Goal: Task Accomplishment & Management: Manage account settings

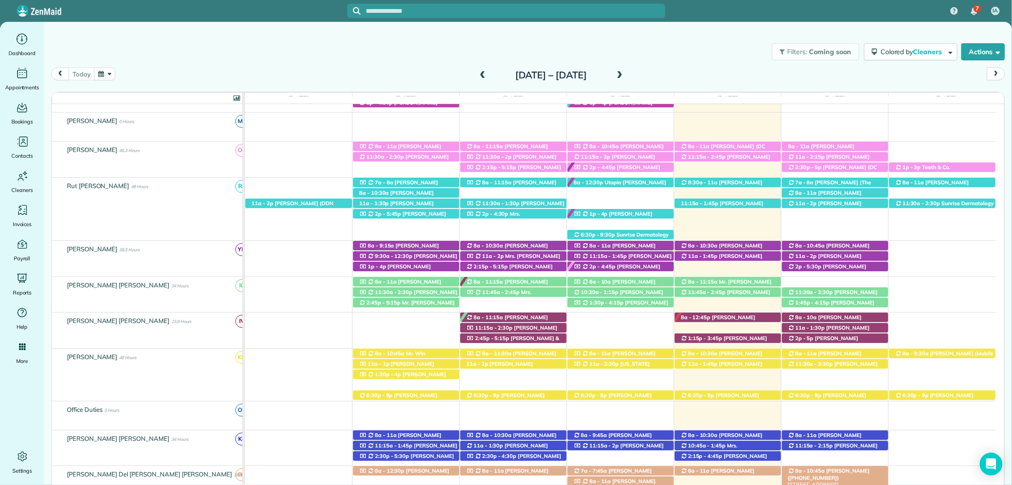
scroll to position [186, 0]
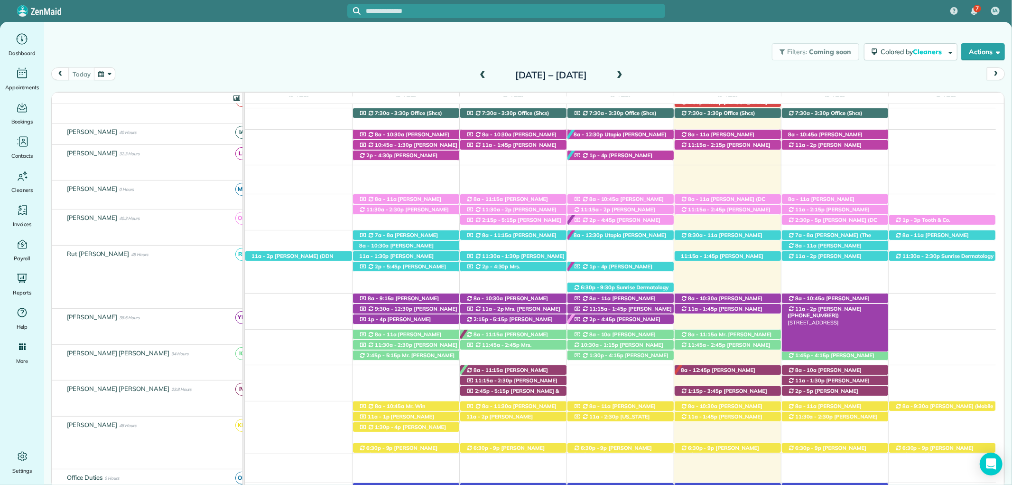
scroll to position [186, 0]
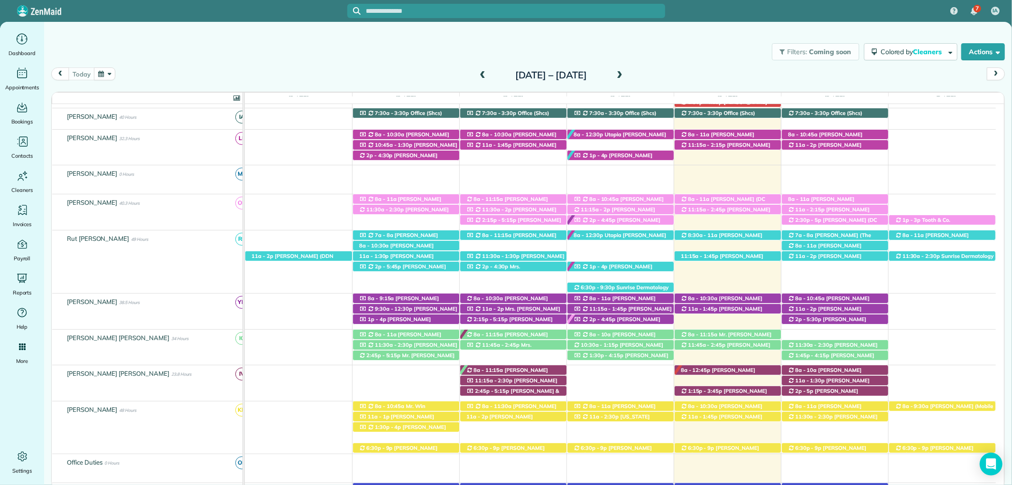
click at [753, 334] on div "8a - 11:15a Mr. Kevin Hall (+13363910278) 12495 Myrtle Street - Fairhope, AL, 3…" at bounding box center [728, 334] width 106 height 10
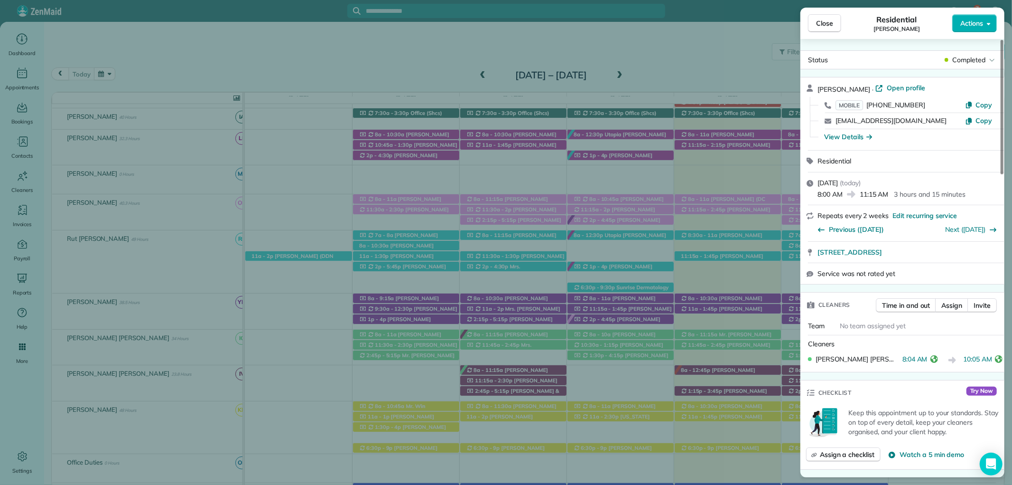
click at [869, 137] on icon "button" at bounding box center [870, 136] width 6 height 5
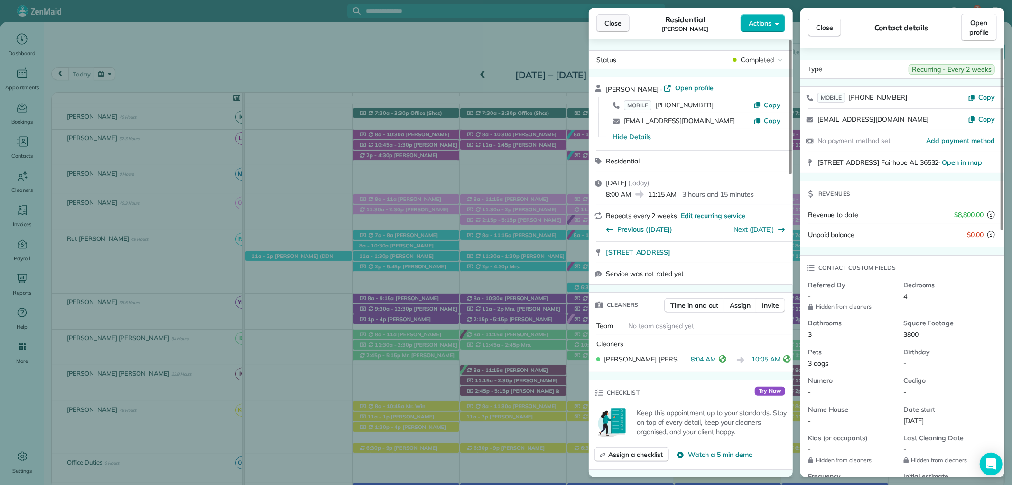
click at [608, 19] on span "Close" at bounding box center [613, 23] width 17 height 9
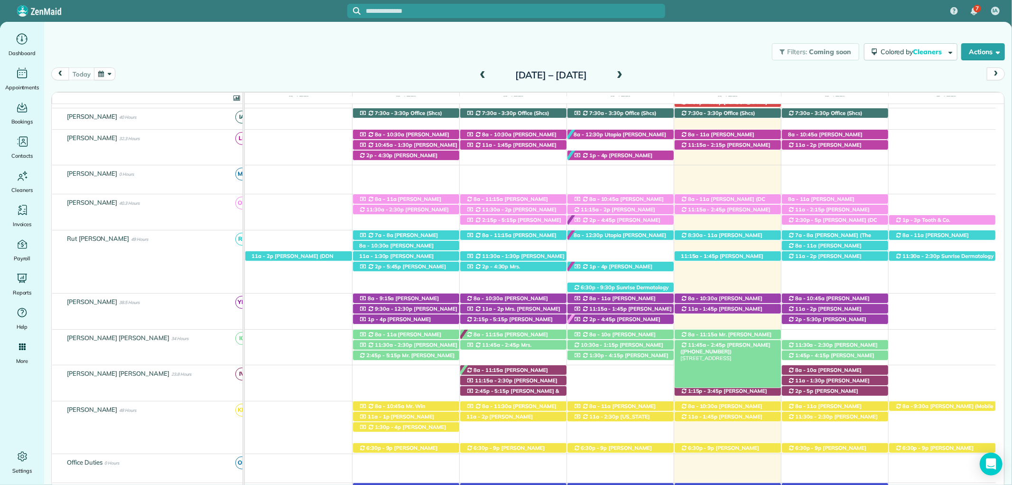
click at [763, 345] on span "Elizabeth Barnes (+12519908798)" at bounding box center [726, 347] width 90 height 13
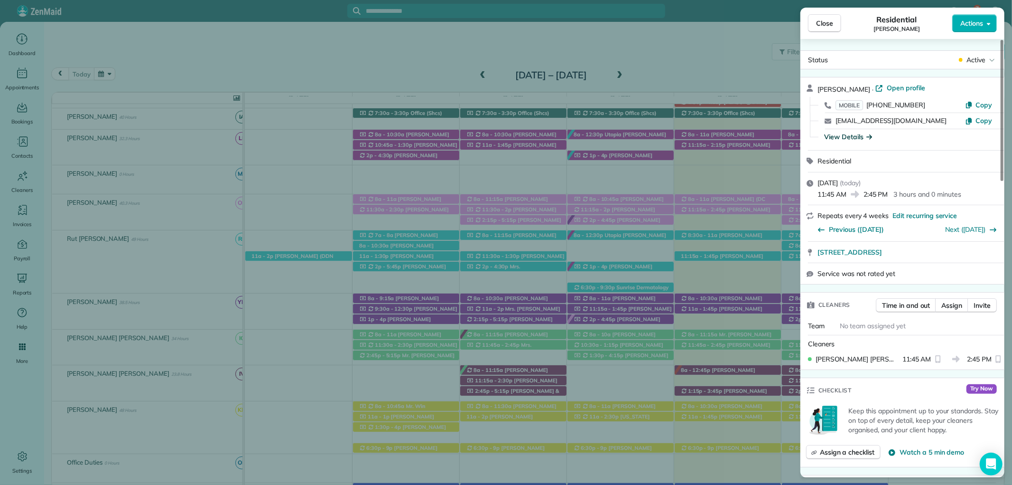
click at [860, 135] on div "View Details" at bounding box center [848, 136] width 48 height 9
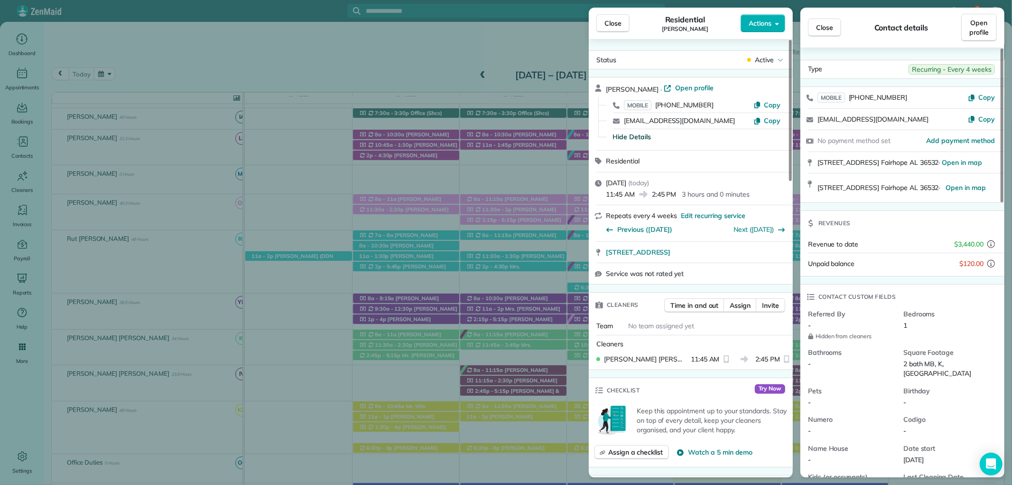
scroll to position [211, 0]
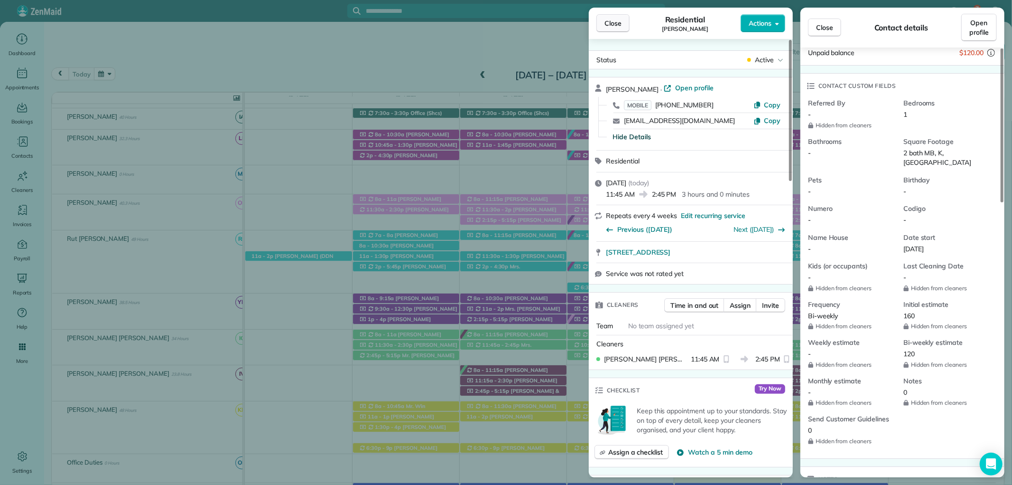
click at [608, 27] on span "Close" at bounding box center [613, 23] width 17 height 9
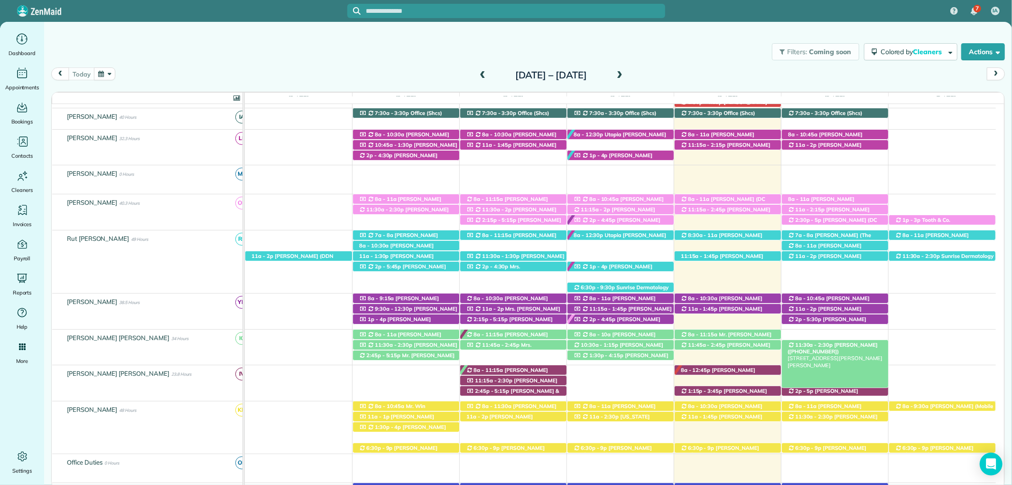
click at [848, 346] on span "[PERSON_NAME] ([PHONE_NUMBER])" at bounding box center [833, 347] width 90 height 13
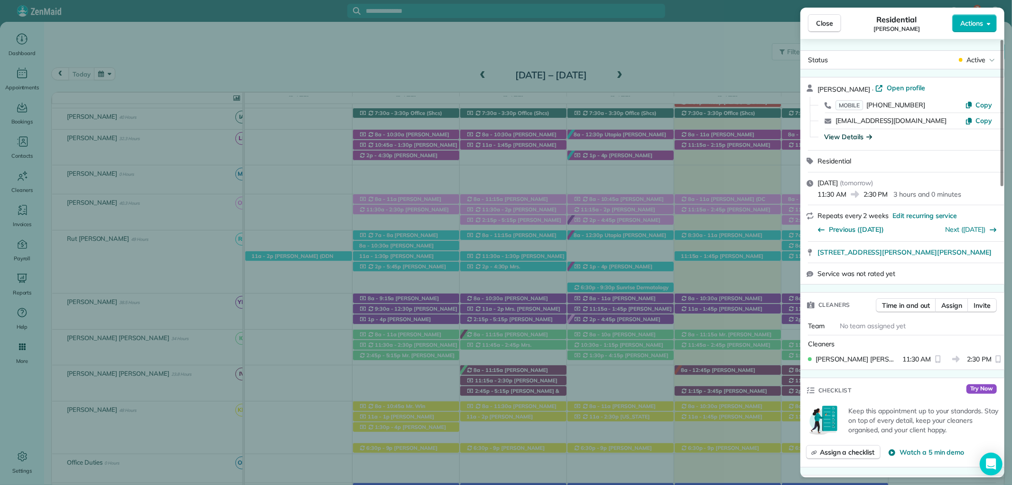
click at [845, 133] on div "View Details" at bounding box center [848, 136] width 48 height 9
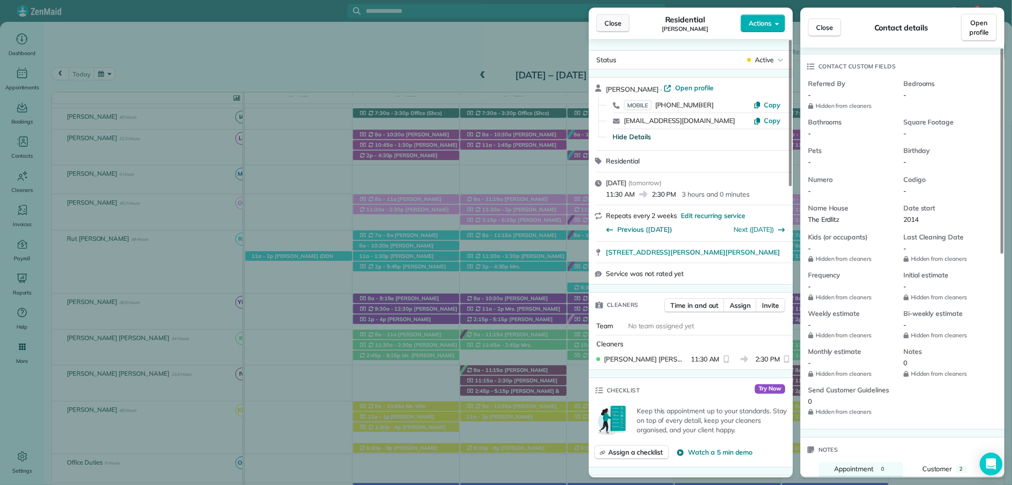
click at [609, 21] on span "Close" at bounding box center [613, 23] width 17 height 9
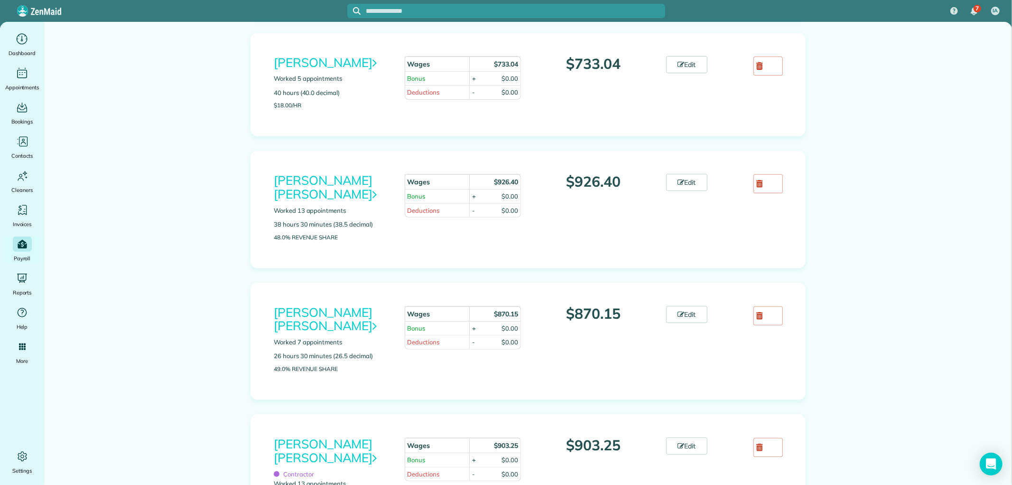
scroll to position [263, 0]
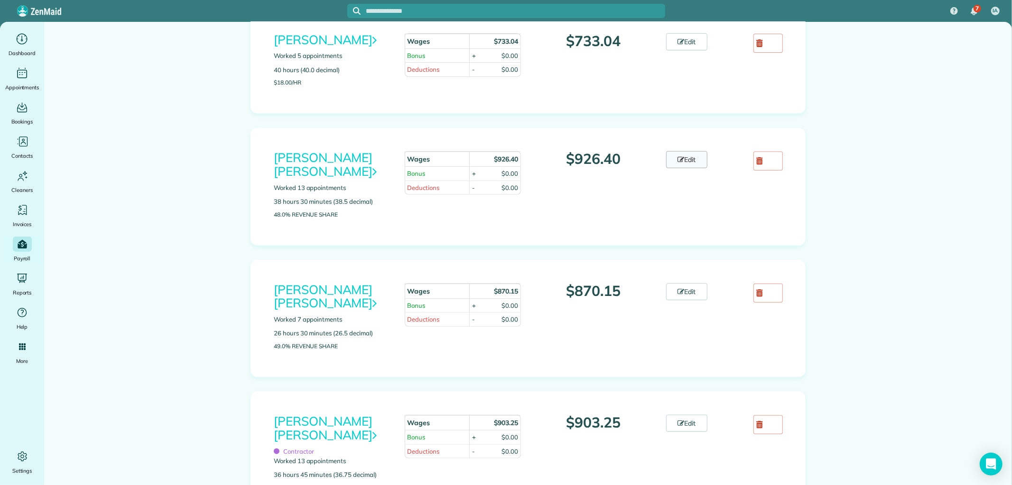
click at [684, 159] on link "Edit" at bounding box center [687, 159] width 42 height 17
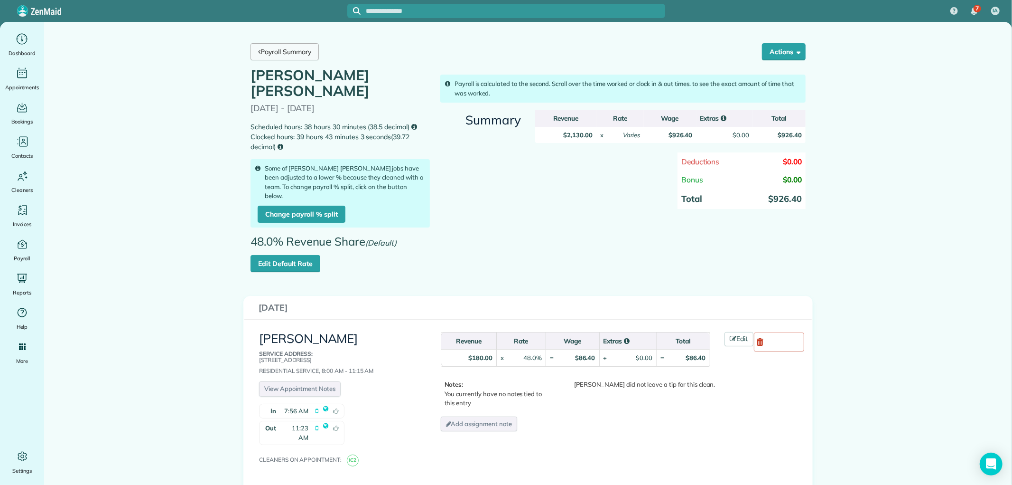
click at [280, 53] on link "Payroll Summary" at bounding box center [285, 51] width 68 height 17
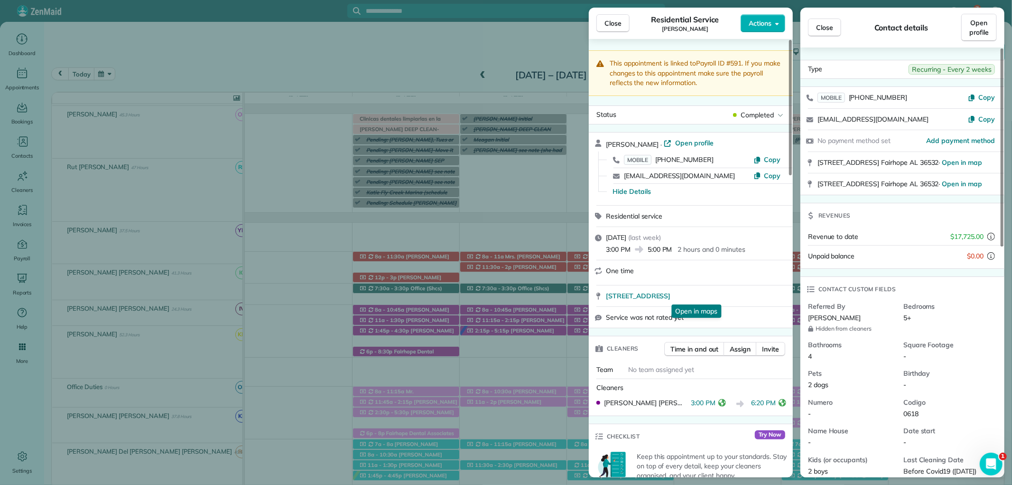
scroll to position [280, 0]
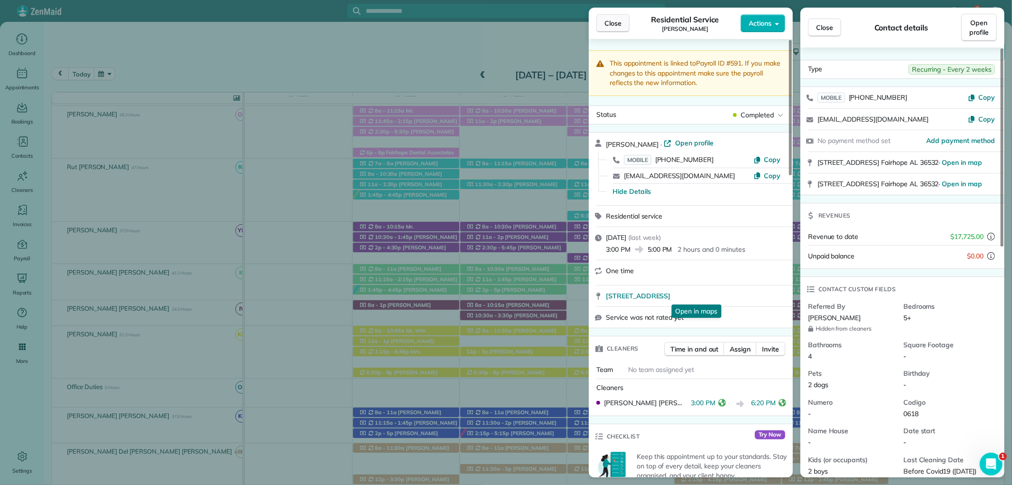
click at [610, 22] on span "Close" at bounding box center [613, 23] width 17 height 9
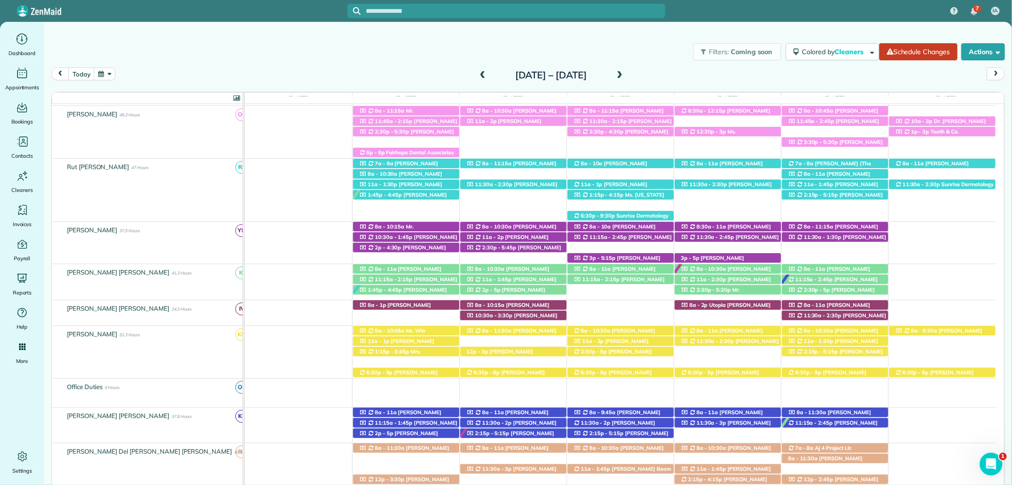
click at [477, 77] on span at bounding box center [482, 75] width 10 height 9
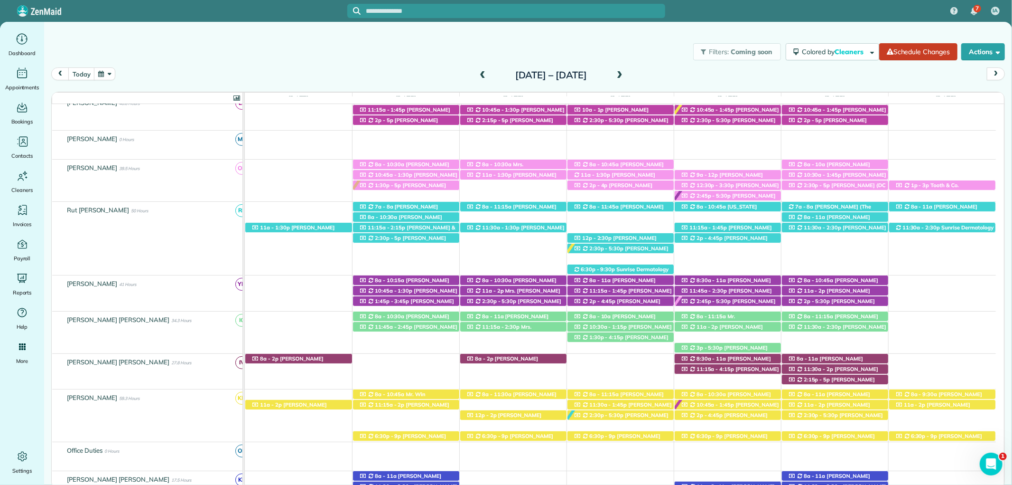
scroll to position [263, 0]
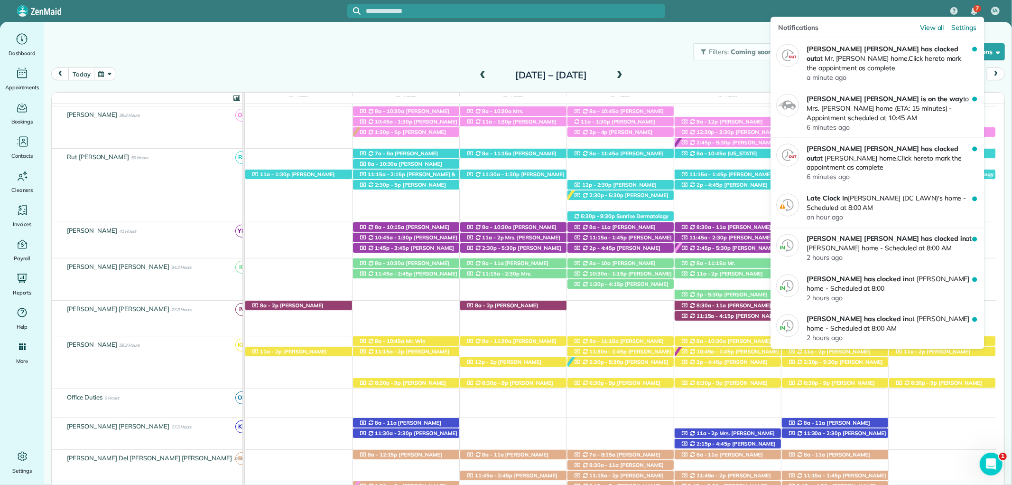
click at [976, 10] on span "7" at bounding box center [977, 9] width 3 height 8
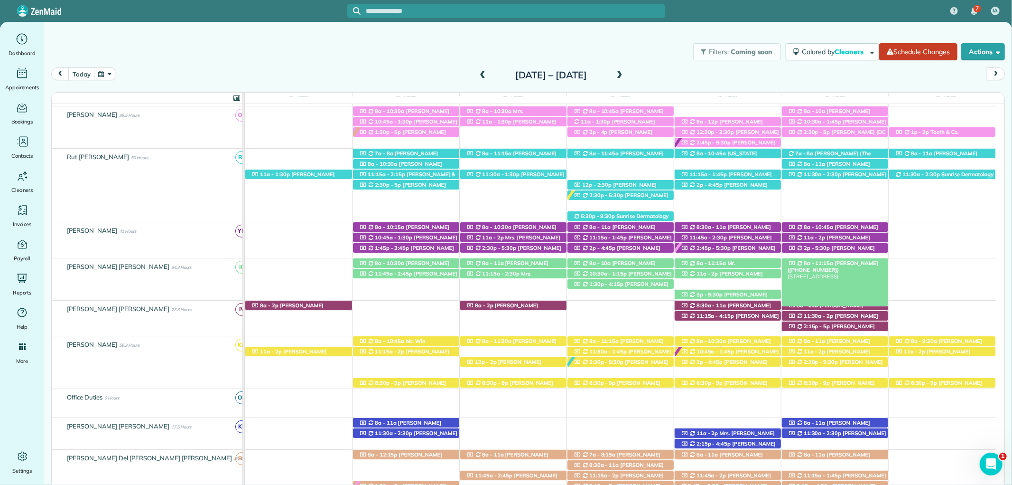
click at [849, 263] on span "Mrs. Meredith Kimbrell (+15714477030)" at bounding box center [833, 266] width 91 height 13
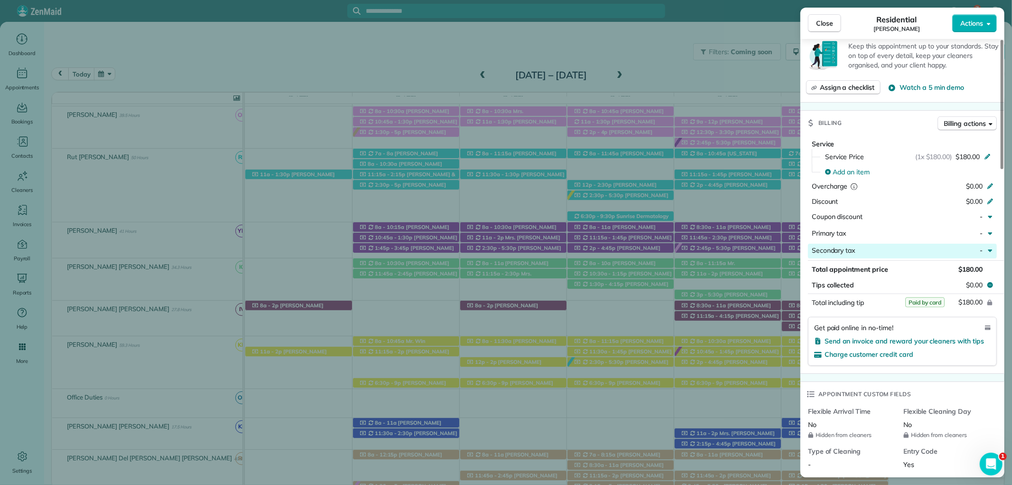
scroll to position [527, 0]
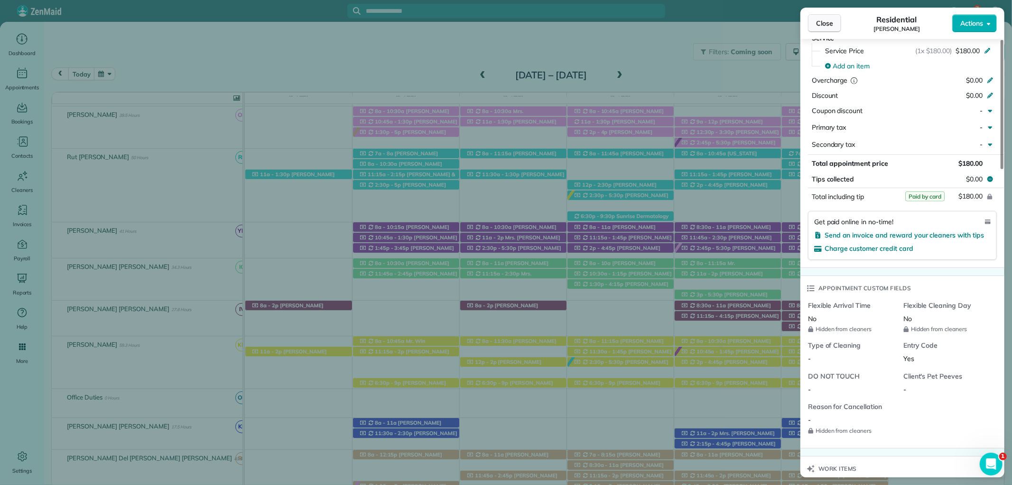
click at [827, 16] on button "Close" at bounding box center [824, 23] width 33 height 18
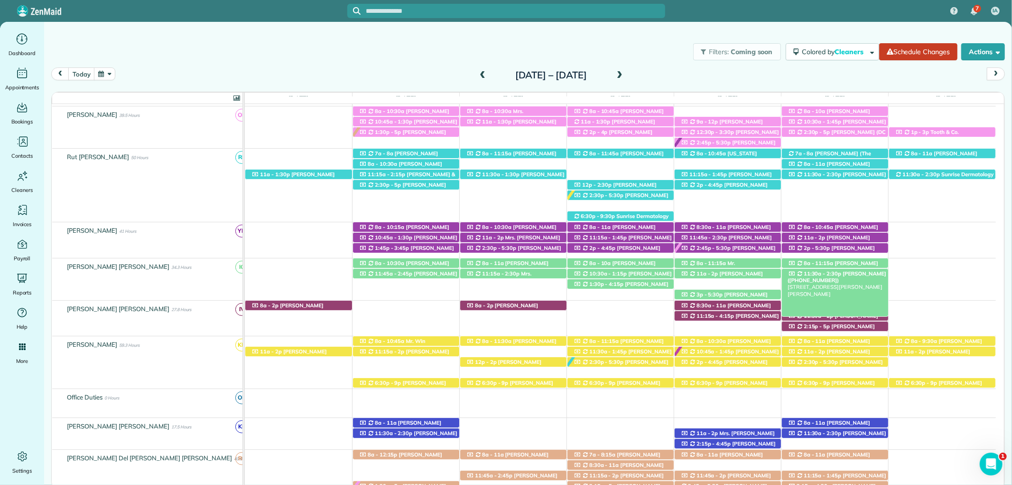
click at [844, 274] on span "[PERSON_NAME] ([PHONE_NUMBER])" at bounding box center [837, 276] width 99 height 13
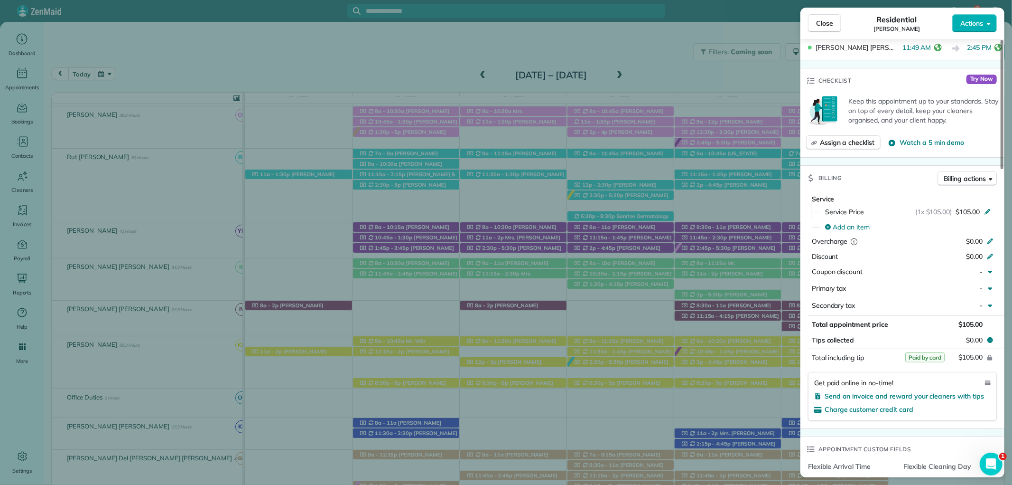
scroll to position [369, 0]
click at [819, 24] on span "Close" at bounding box center [824, 23] width 17 height 9
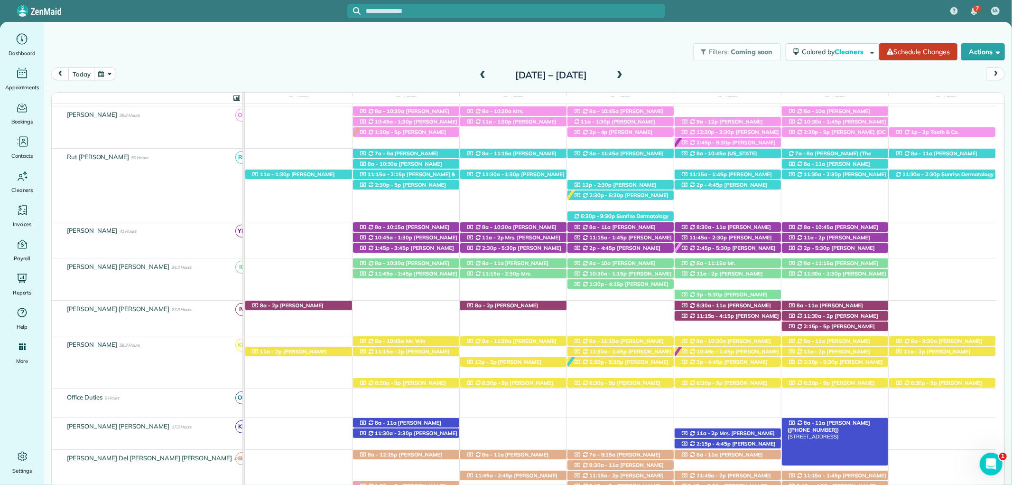
click at [820, 424] on span "8a - 11a" at bounding box center [815, 422] width 23 height 7
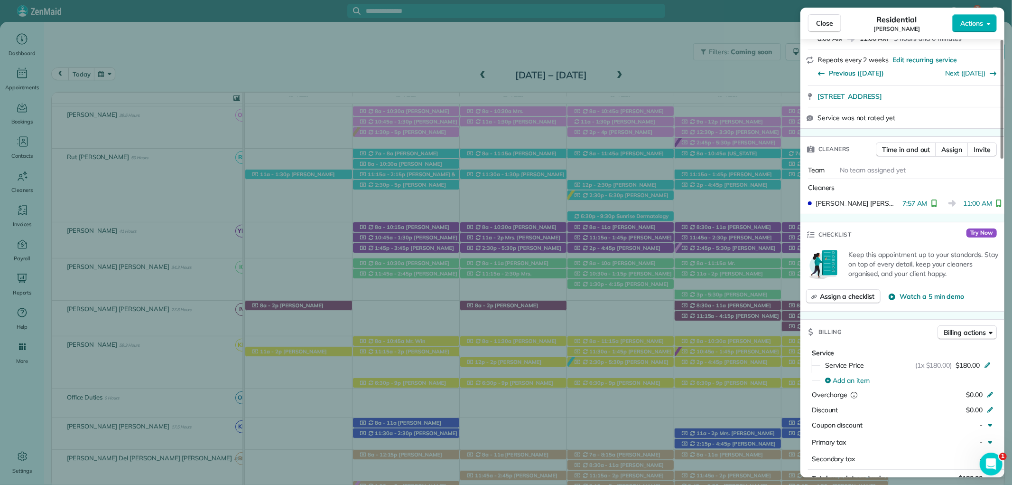
scroll to position [421, 0]
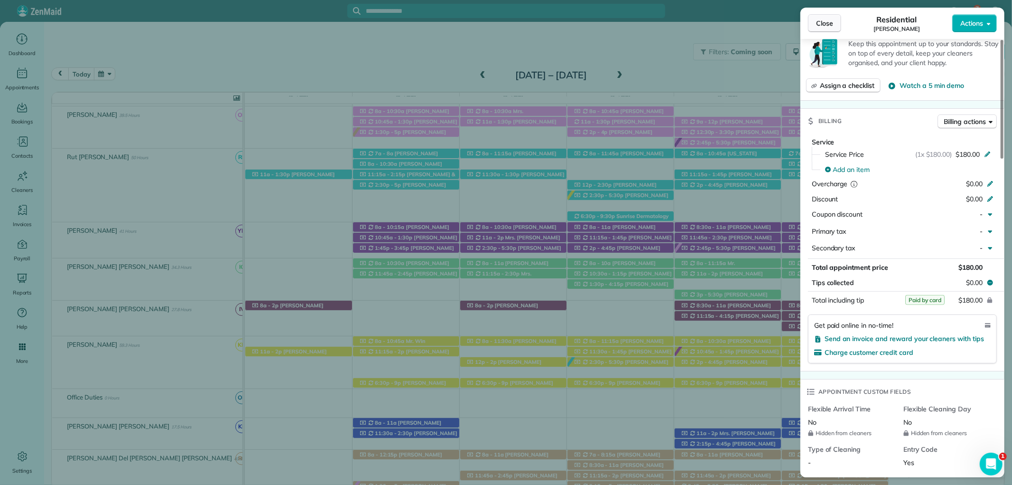
click at [822, 20] on span "Close" at bounding box center [824, 23] width 17 height 9
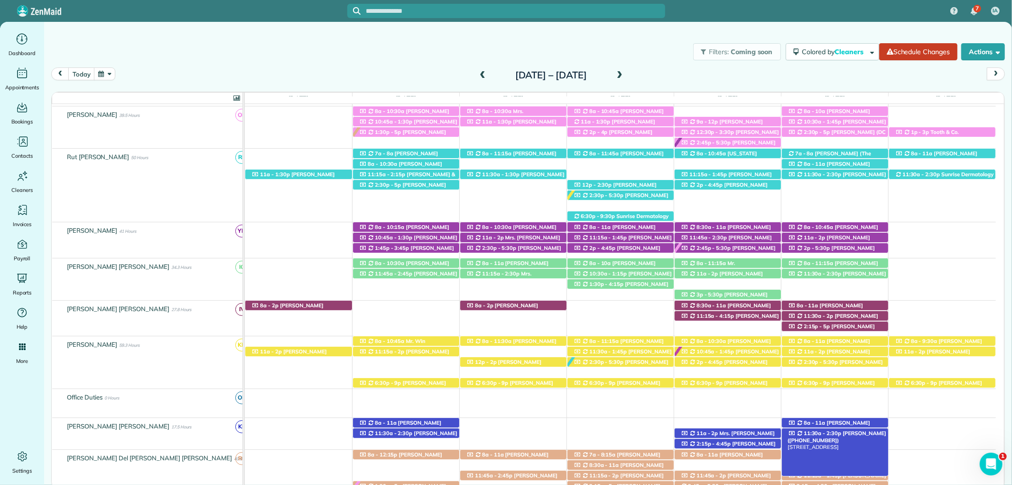
click at [852, 435] on span "Gale Hutchinson (+19283738278)" at bounding box center [837, 436] width 99 height 13
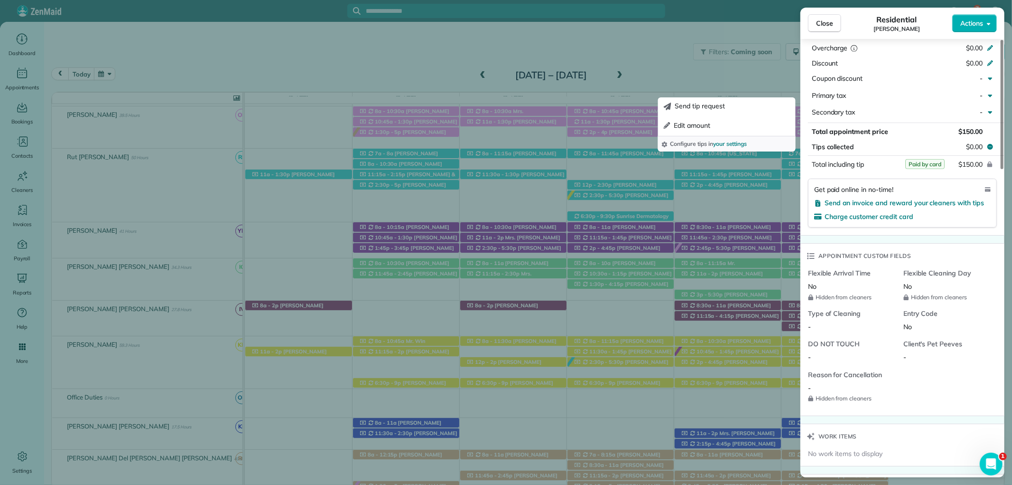
scroll to position [580, 0]
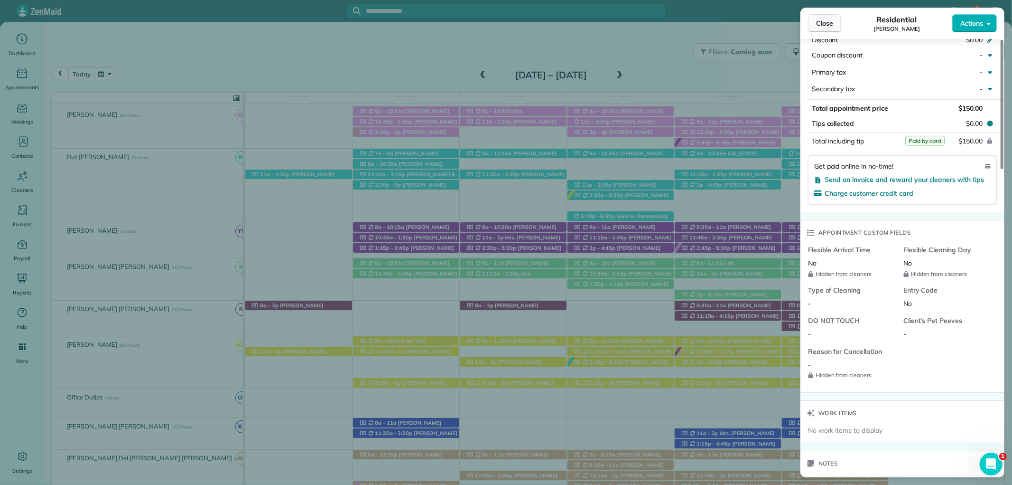
click at [828, 25] on span "Close" at bounding box center [824, 23] width 17 height 9
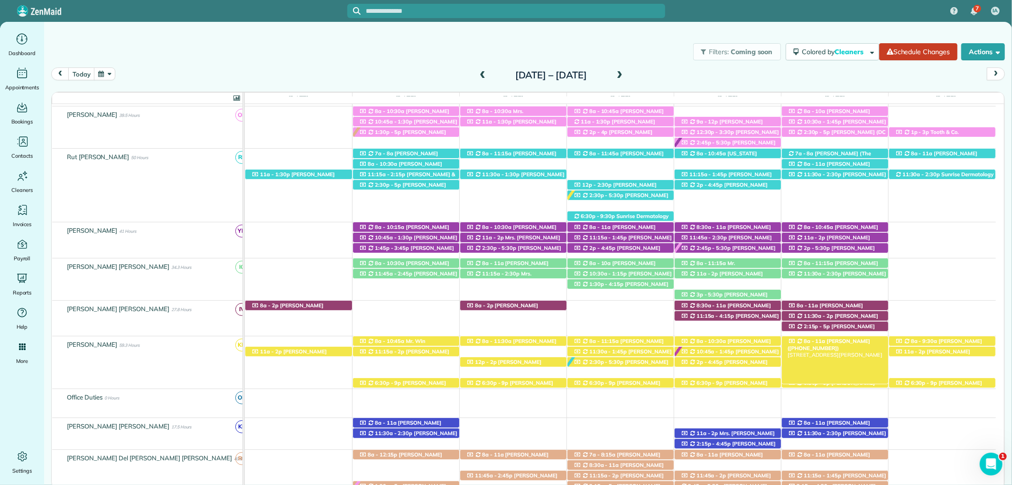
click at [851, 344] on span "Jessica Cook (+18503462081)" at bounding box center [829, 343] width 83 height 13
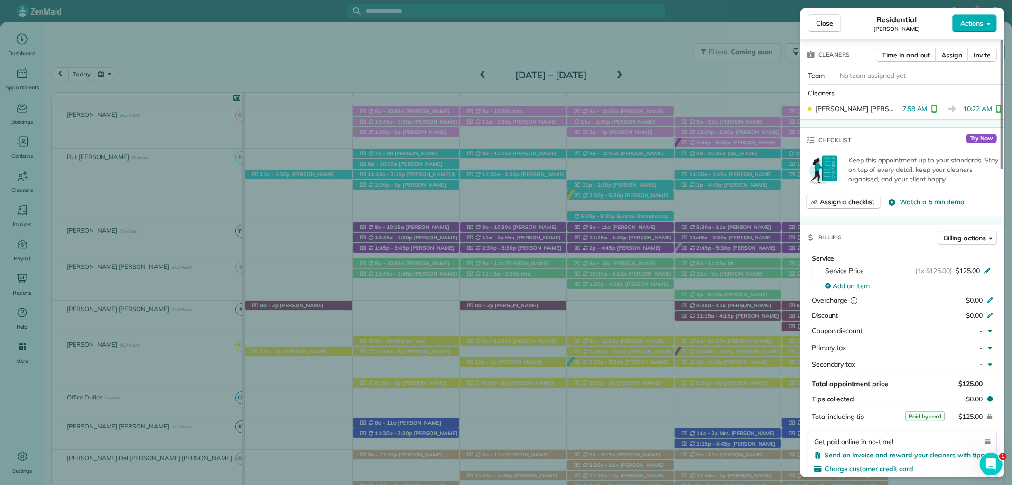
scroll to position [369, 0]
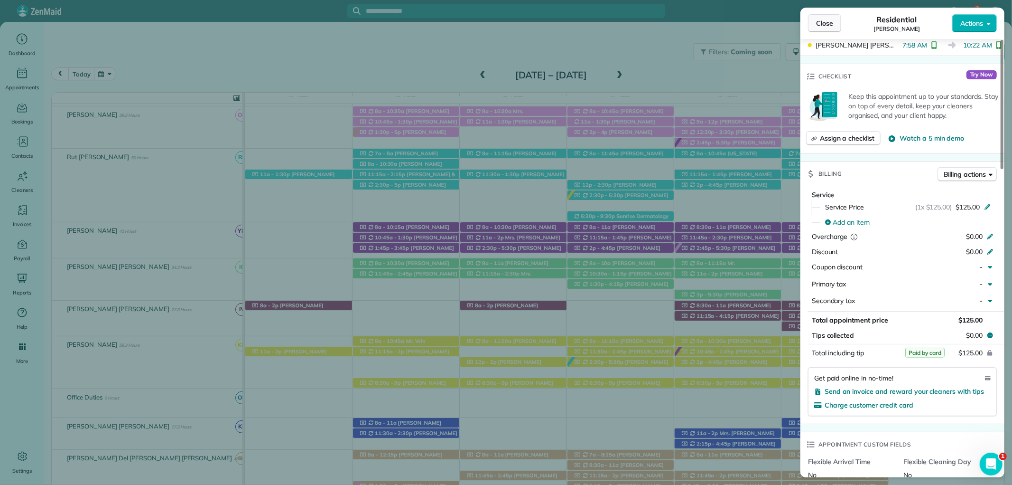
click at [814, 18] on button "Close" at bounding box center [824, 23] width 33 height 18
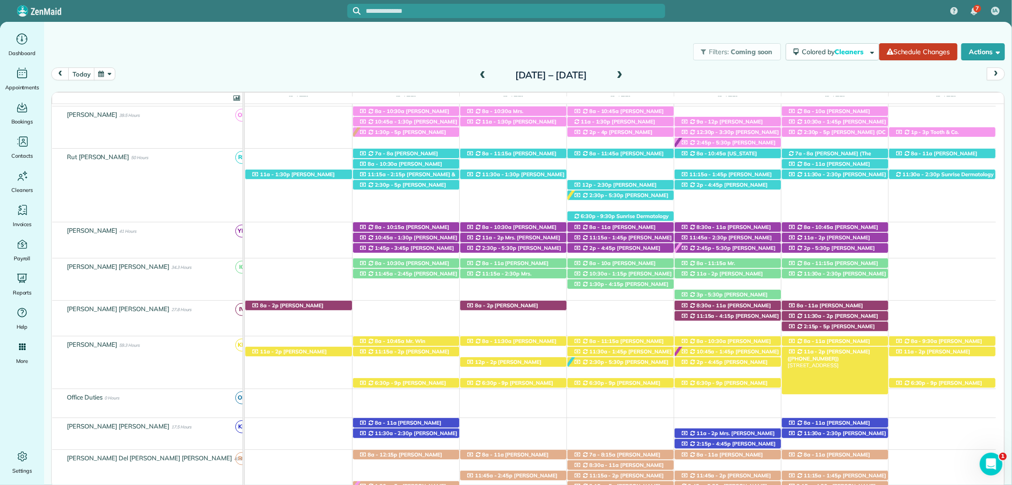
click at [860, 354] on span "Glen Cunningham (+12512708430)" at bounding box center [829, 354] width 83 height 13
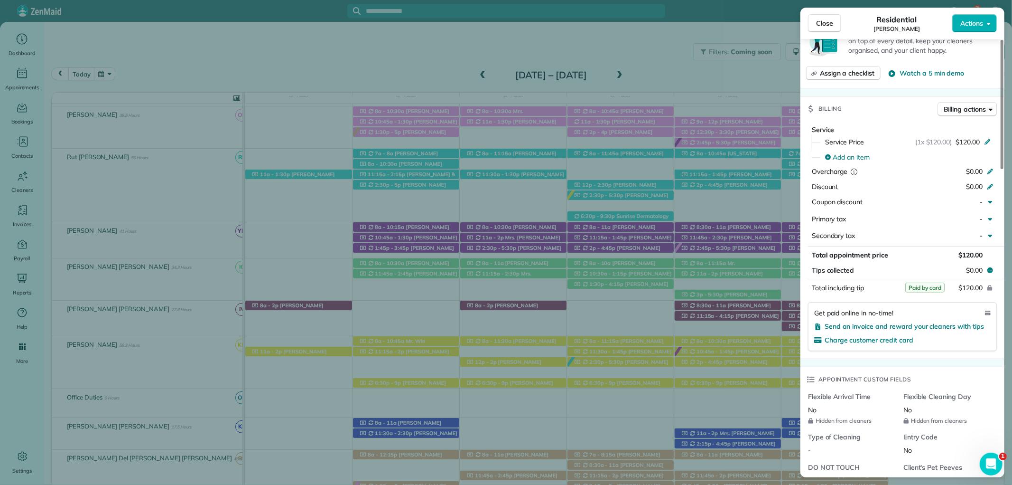
scroll to position [475, 0]
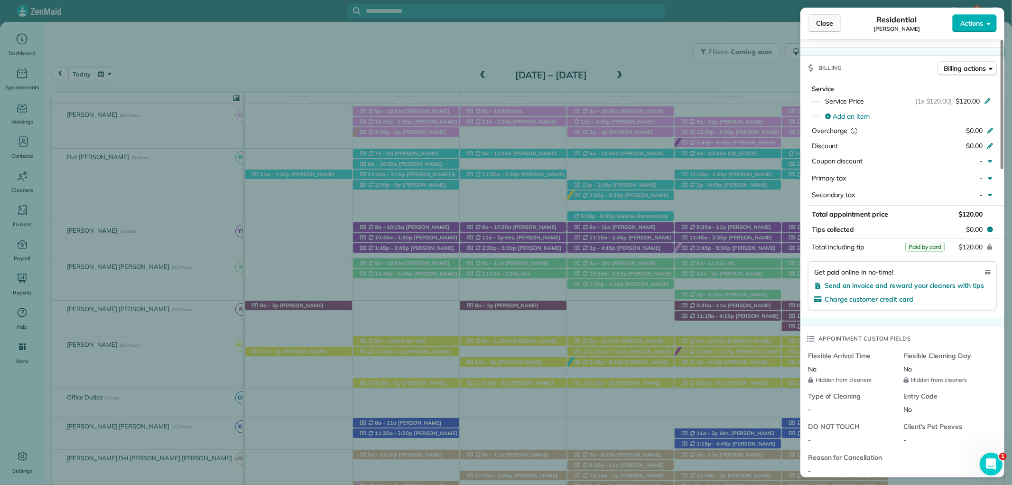
click at [826, 28] on span "Close" at bounding box center [824, 23] width 17 height 9
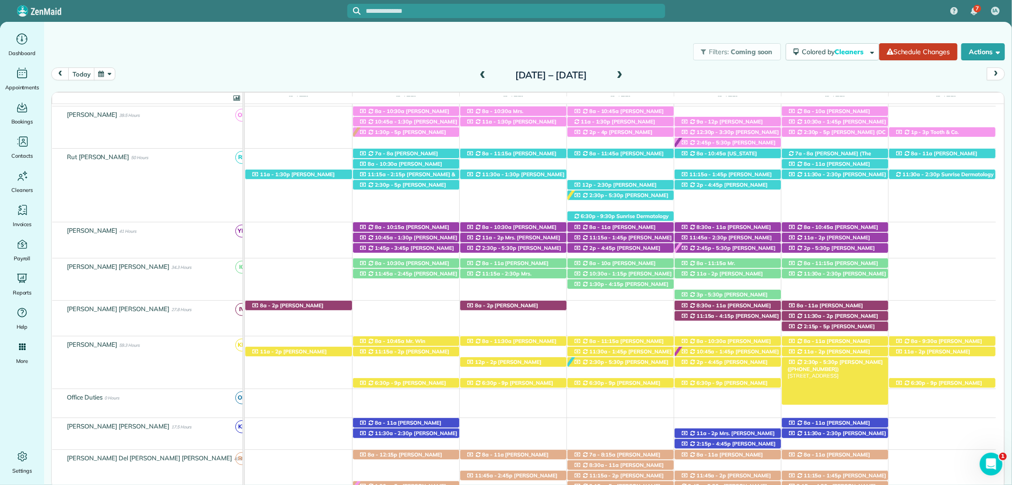
click at [861, 363] on span "Mrs. Carrie Walsh (+12514583900)" at bounding box center [835, 364] width 95 height 13
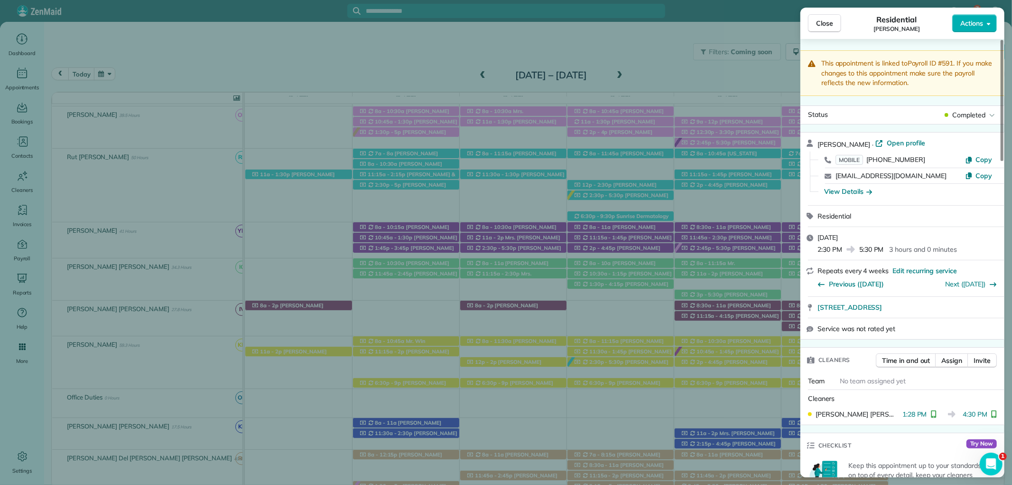
scroll to position [423, 0]
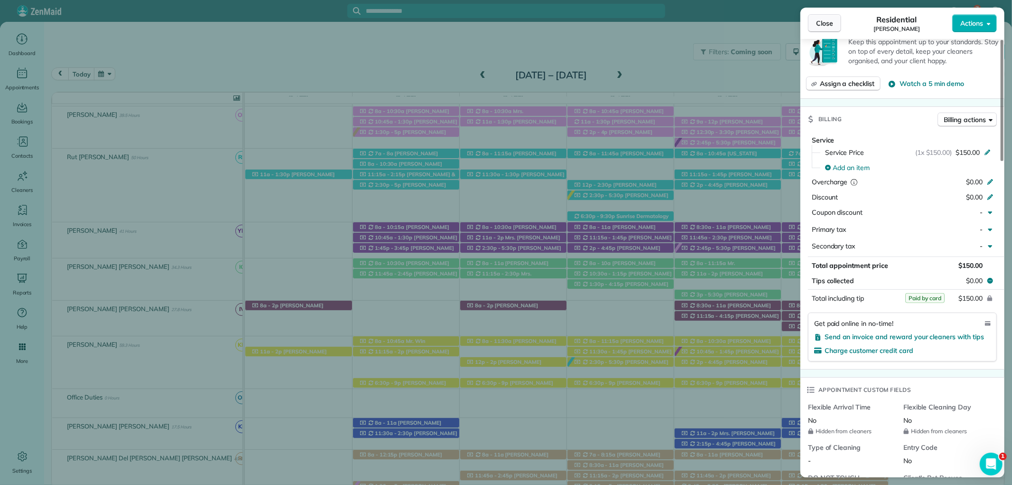
click at [831, 26] on span "Close" at bounding box center [824, 23] width 17 height 9
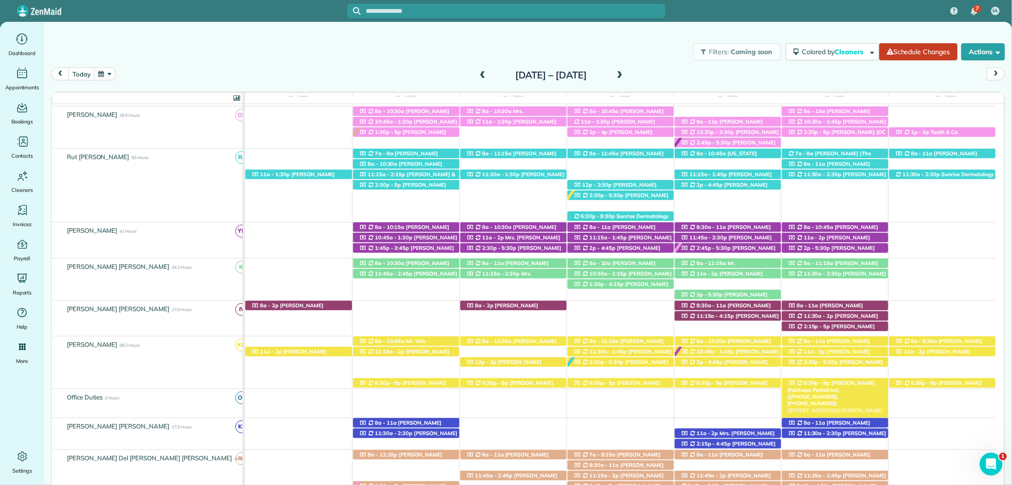
click at [853, 386] on span "[PERSON_NAME] (Fairhope Pediatrics) ([PHONE_NUMBER], [PHONE_NUMBER])" at bounding box center [831, 392] width 87 height 27
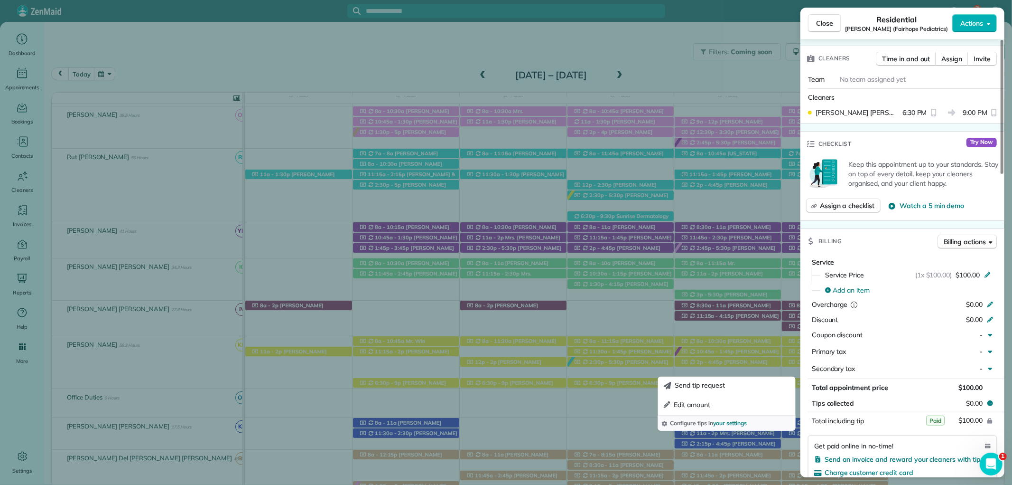
scroll to position [425, 0]
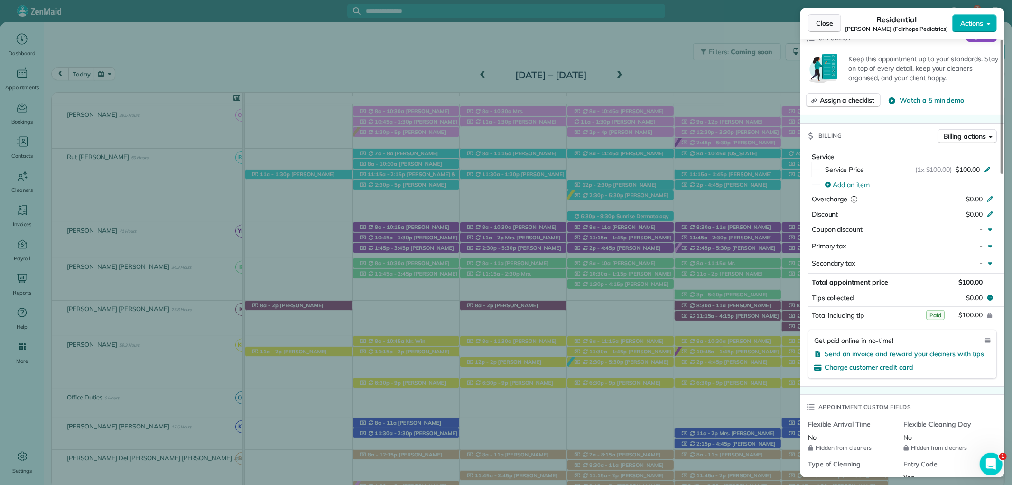
click at [830, 27] on span "Close" at bounding box center [824, 23] width 17 height 9
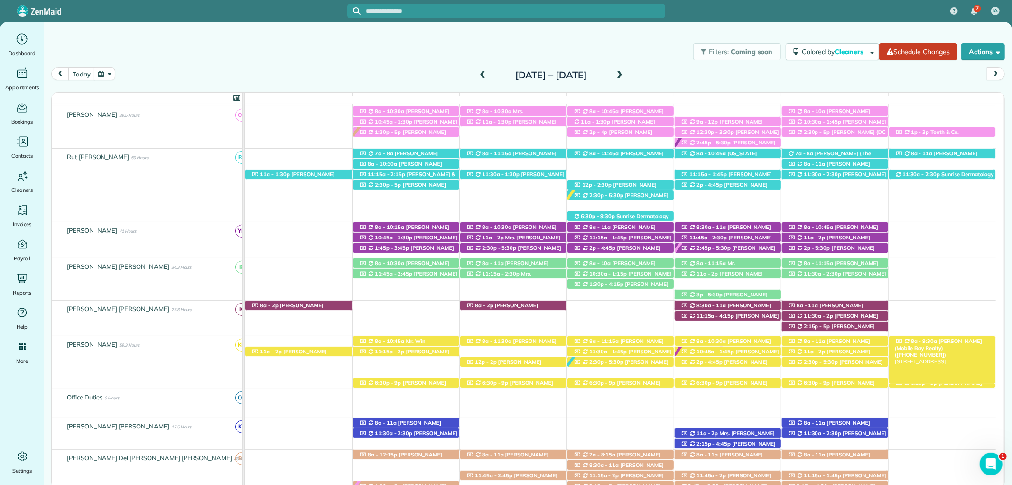
click at [958, 343] on span "[PERSON_NAME] (Mobile Bay Realty) ([PHONE_NUMBER])" at bounding box center [938, 347] width 87 height 20
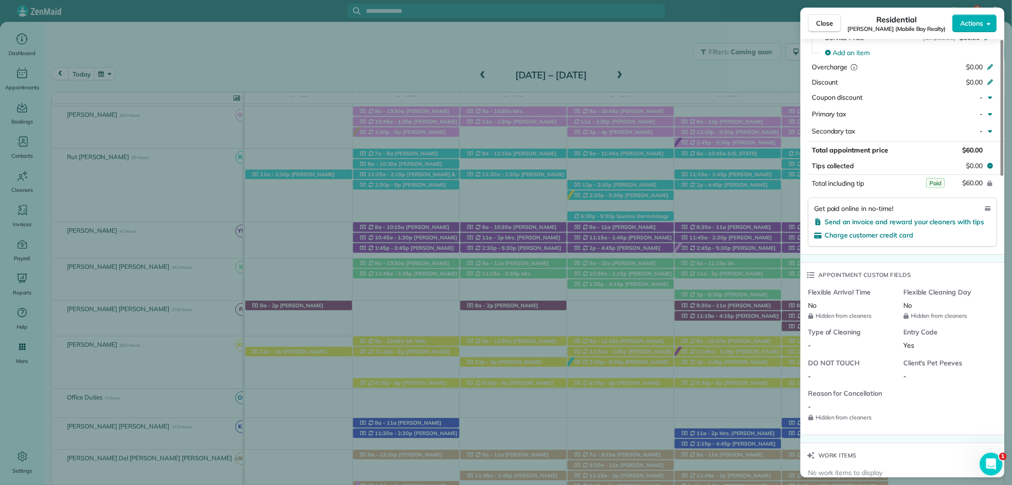
scroll to position [495, 0]
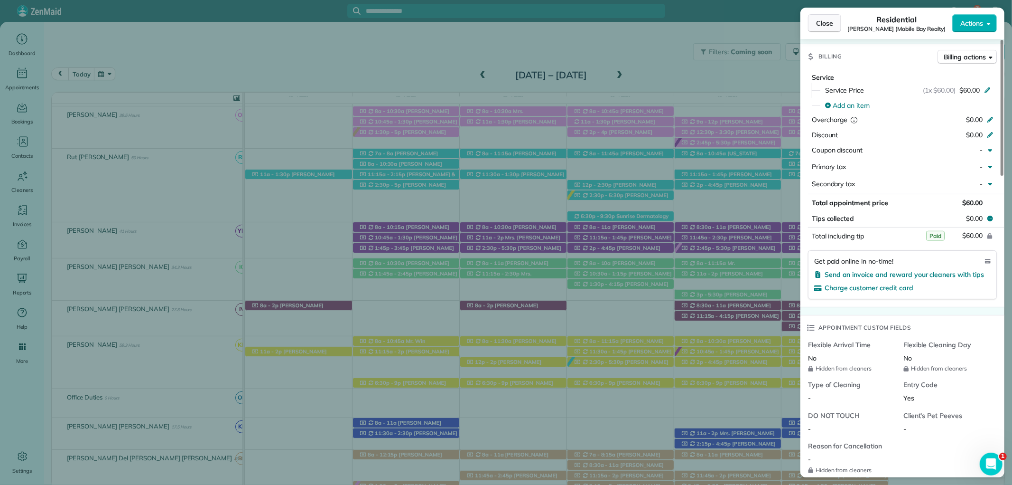
click at [815, 18] on button "Close" at bounding box center [824, 23] width 33 height 18
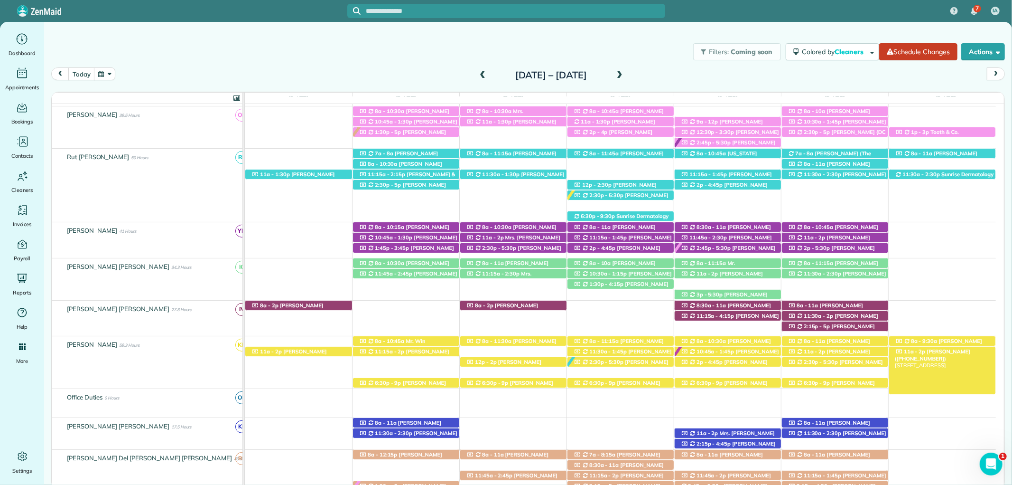
click at [938, 354] on span "[PERSON_NAME] ([PHONE_NUMBER])" at bounding box center [932, 354] width 75 height 13
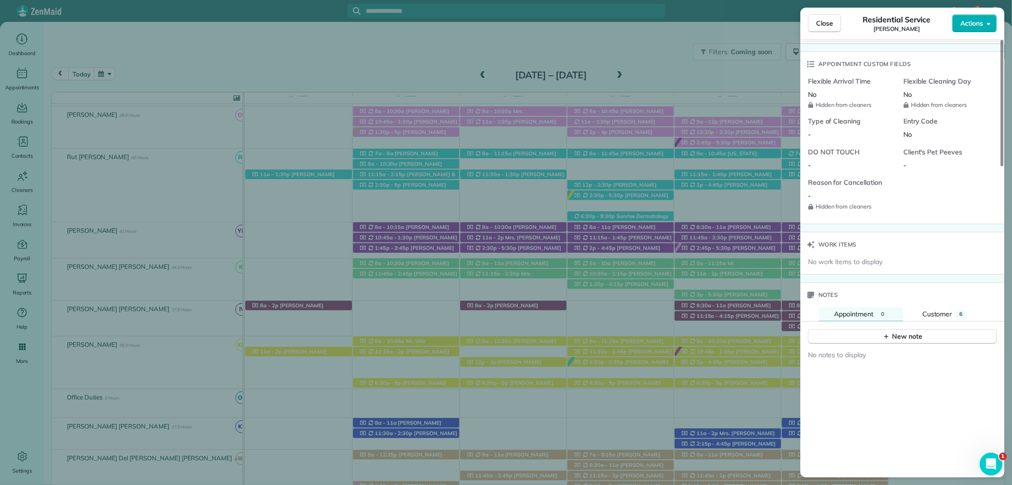
scroll to position [421, 0]
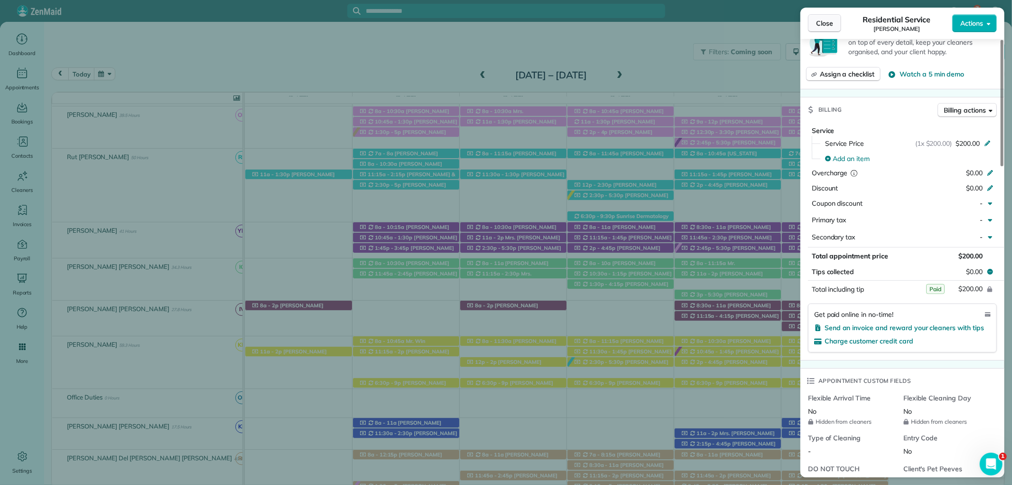
click at [819, 19] on span "Close" at bounding box center [824, 23] width 17 height 9
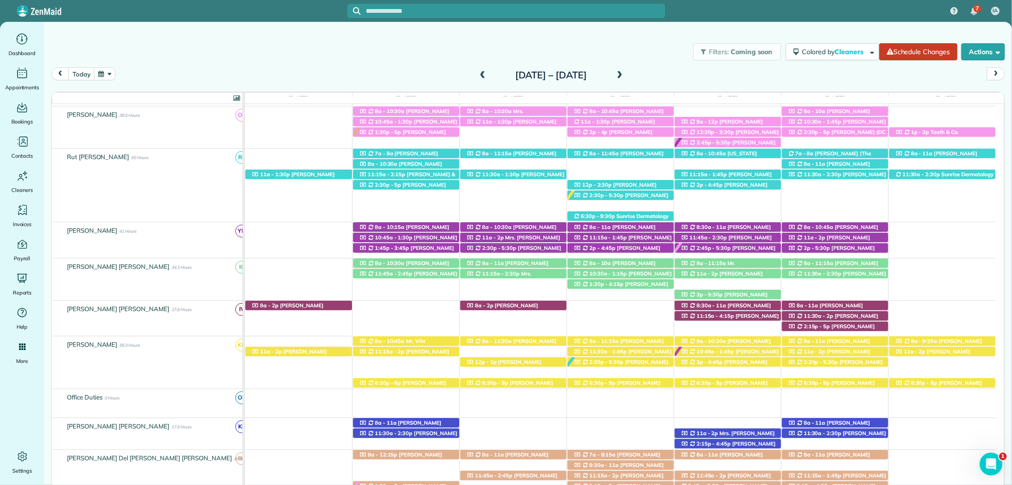
scroll to position [158, 0]
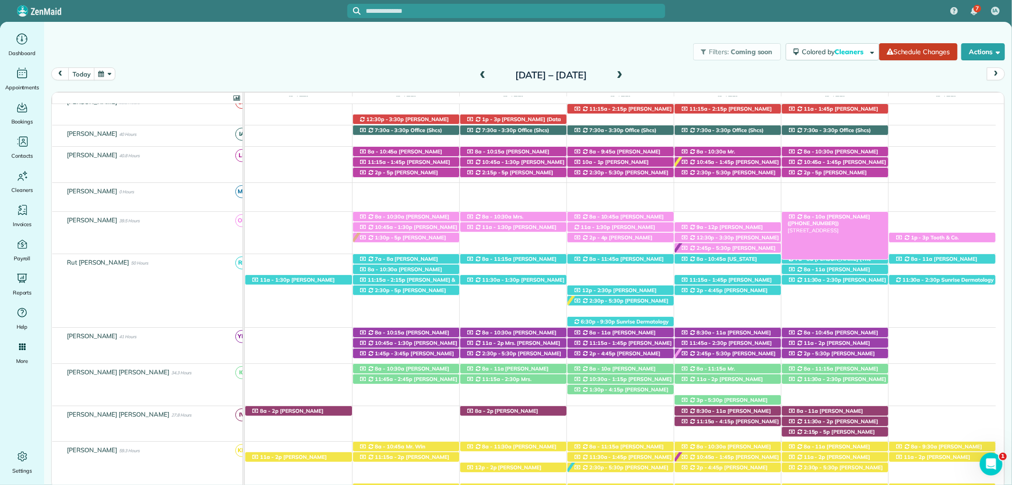
click at [844, 216] on span "Mrs. Marlee Murphree (+12512538566)" at bounding box center [829, 219] width 83 height 13
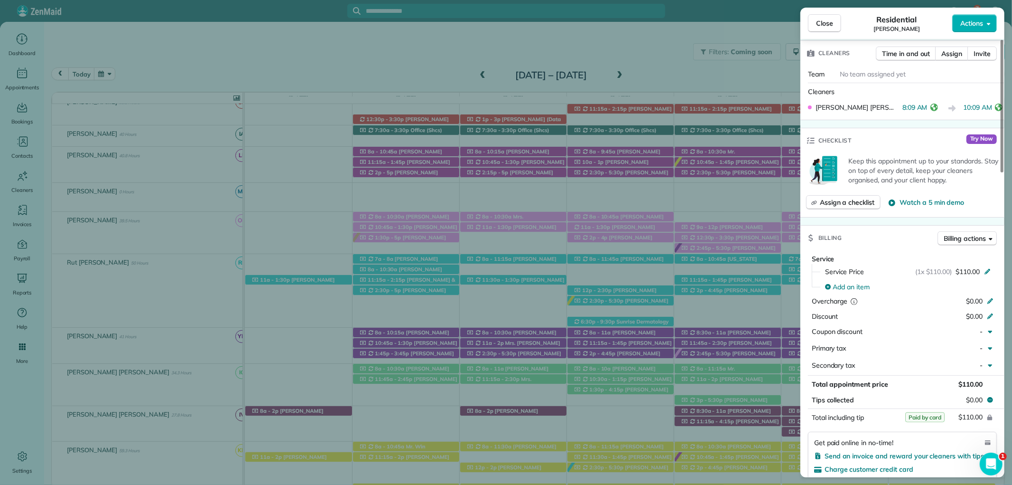
scroll to position [316, 0]
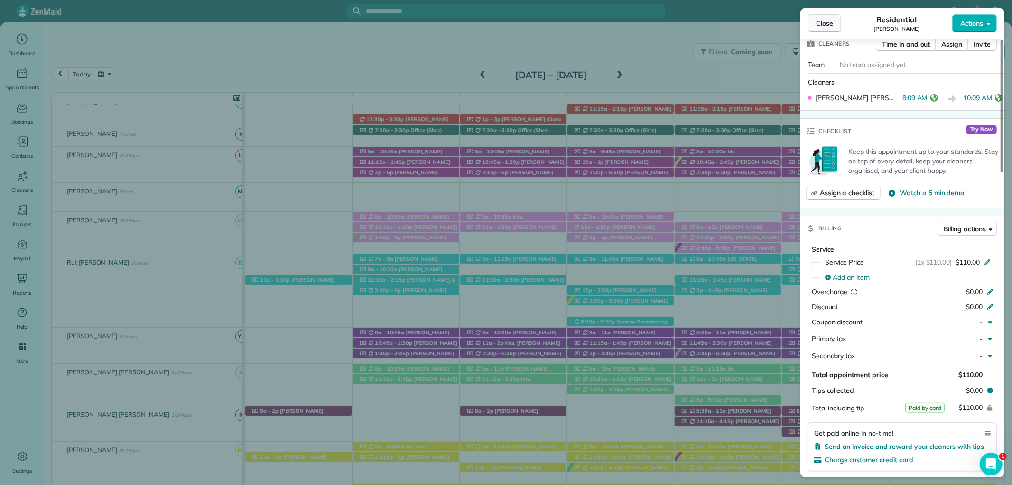
click at [824, 20] on span "Close" at bounding box center [824, 23] width 17 height 9
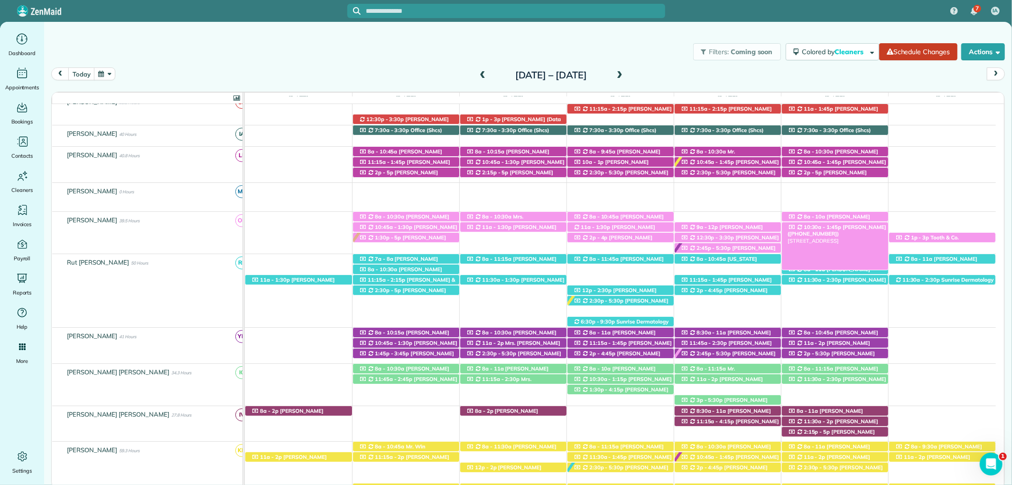
click at [861, 230] on span "Ryan Pew (+17062071911)" at bounding box center [837, 230] width 99 height 13
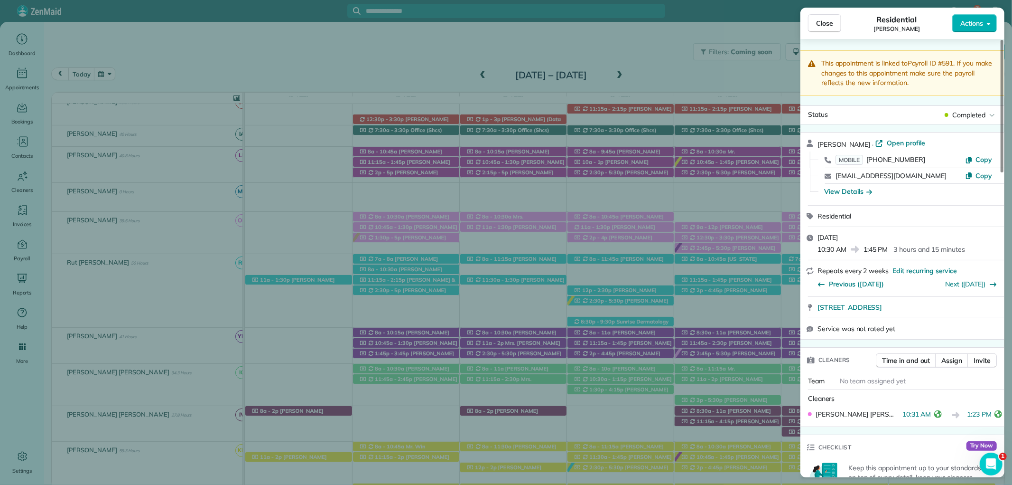
scroll to position [320, 0]
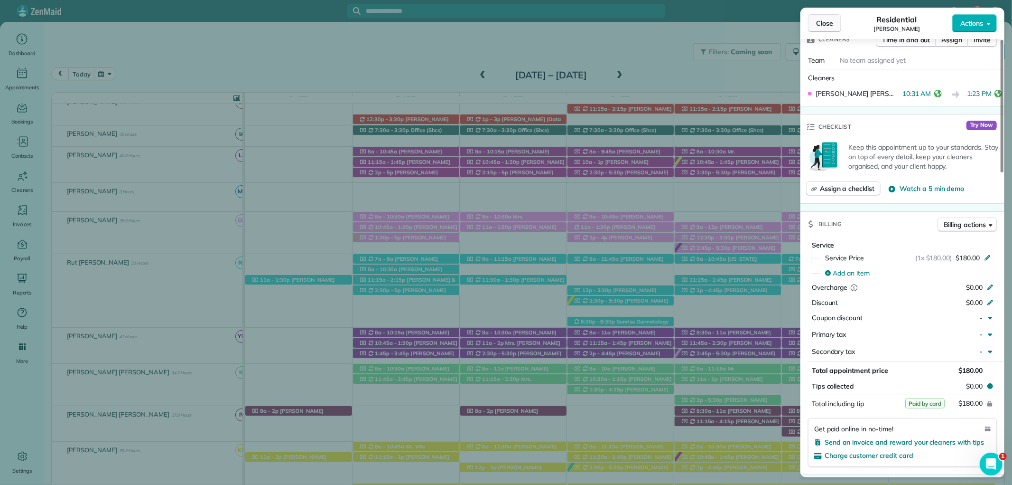
click at [824, 27] on span "Close" at bounding box center [824, 23] width 17 height 9
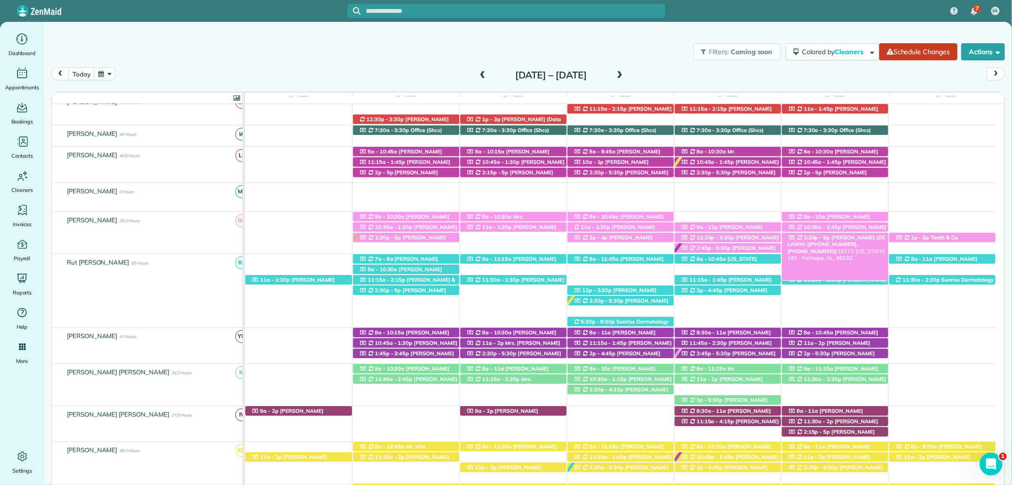
click at [839, 235] on span "Mandy King (DC LAWN) (+12059027602, +12512709897)" at bounding box center [837, 244] width 98 height 20
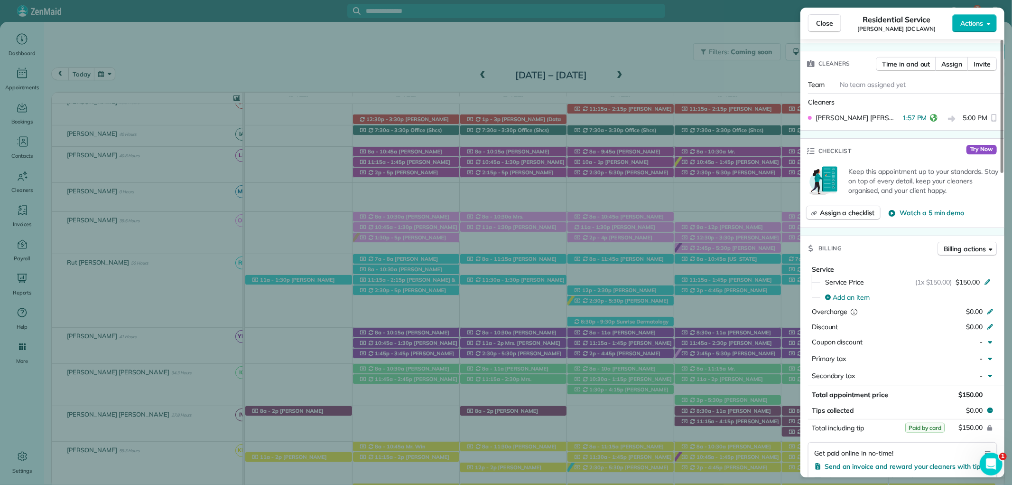
scroll to position [369, 0]
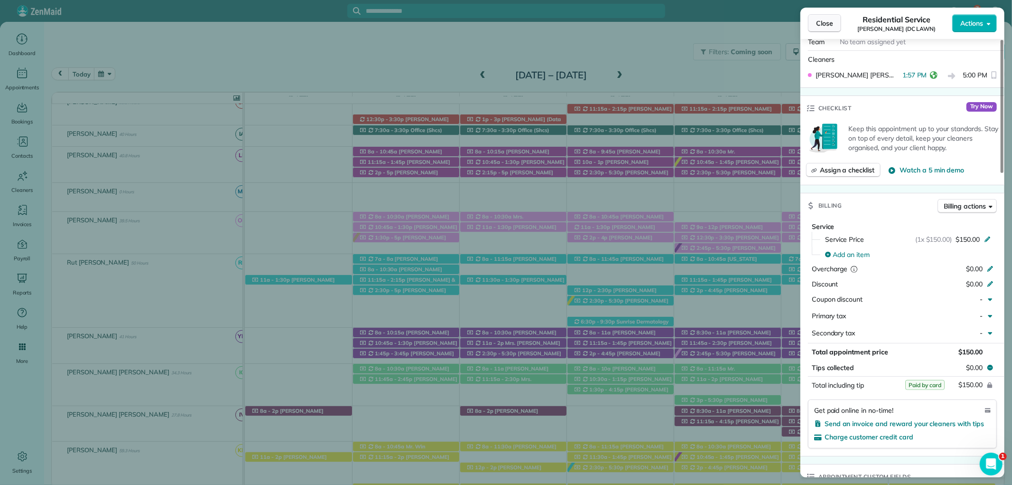
click at [823, 23] on span "Close" at bounding box center [824, 23] width 17 height 9
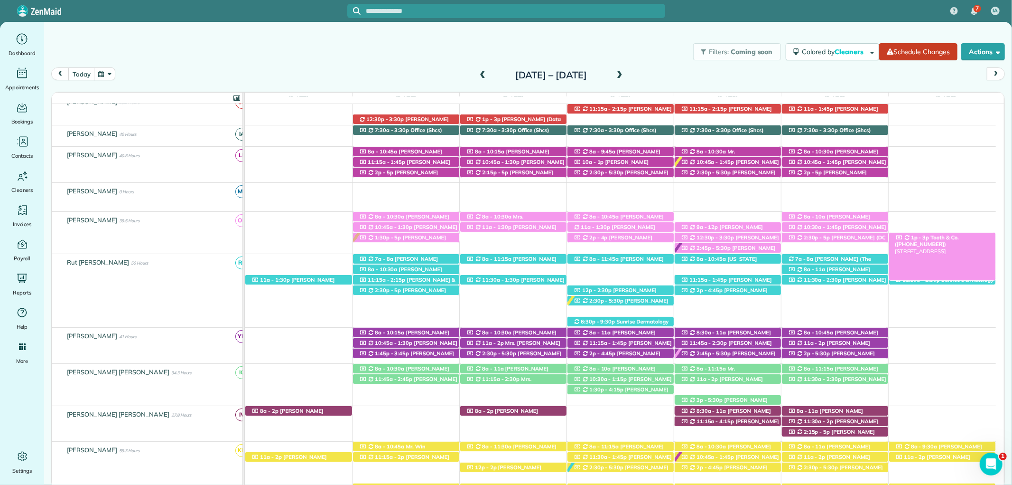
click at [933, 236] on span "Tooth & Co. (+15073202682)" at bounding box center [927, 240] width 64 height 13
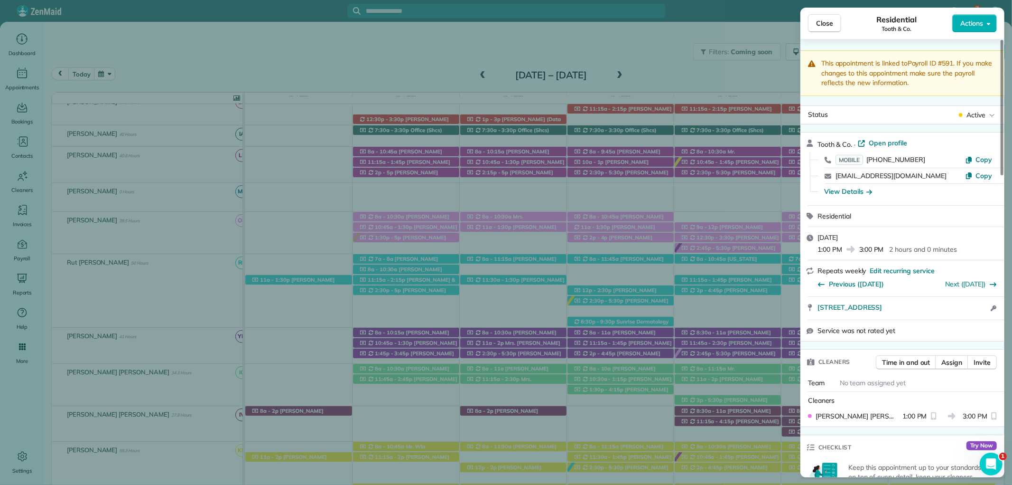
scroll to position [524, 0]
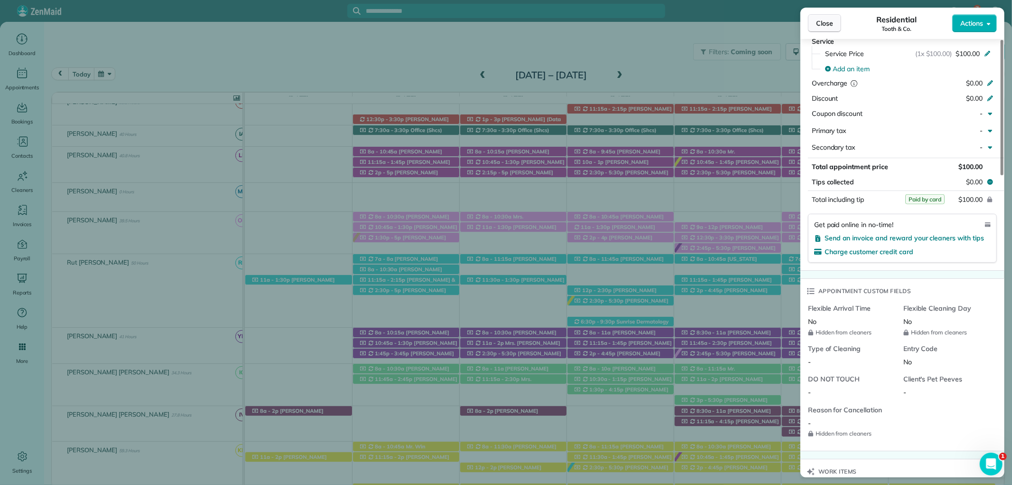
click at [827, 25] on span "Close" at bounding box center [824, 23] width 17 height 9
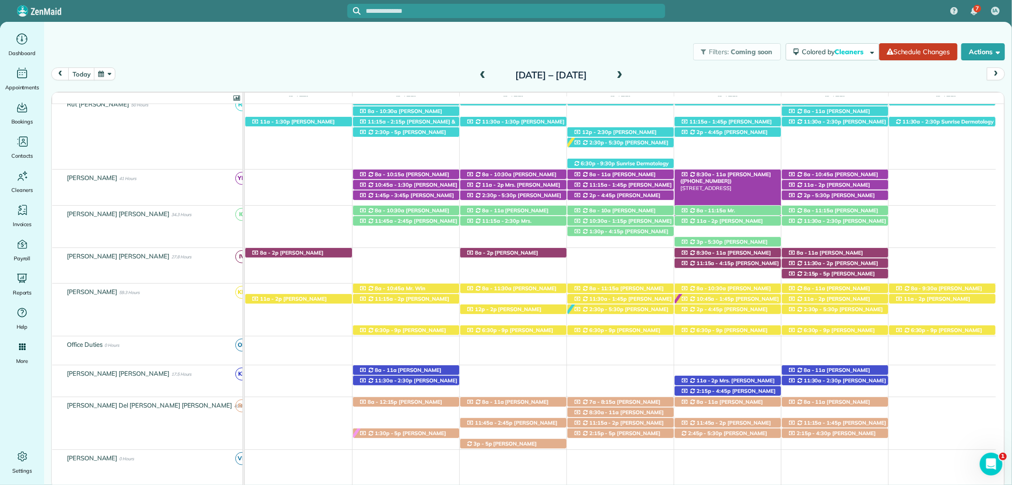
scroll to position [369, 0]
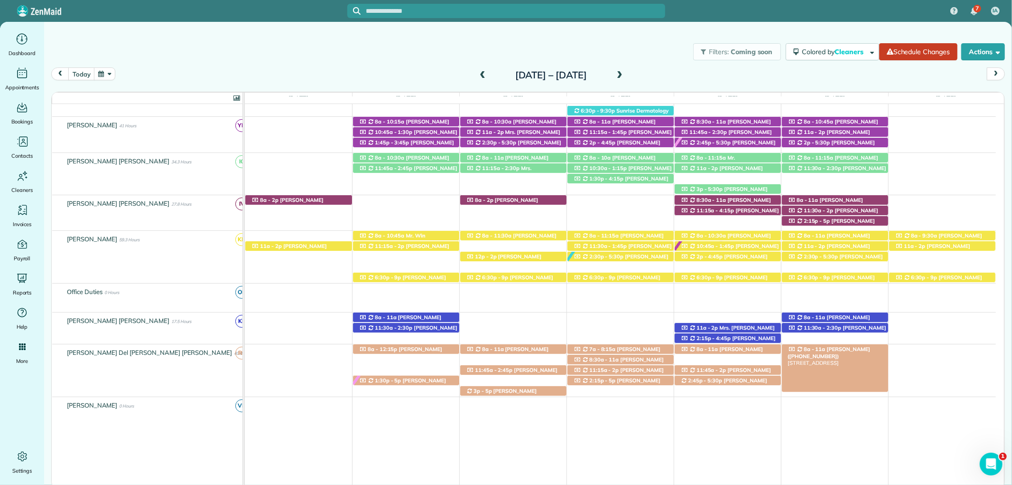
click at [848, 348] on span "Mrs. Shannon Silvernail (+12516053132)" at bounding box center [829, 352] width 83 height 13
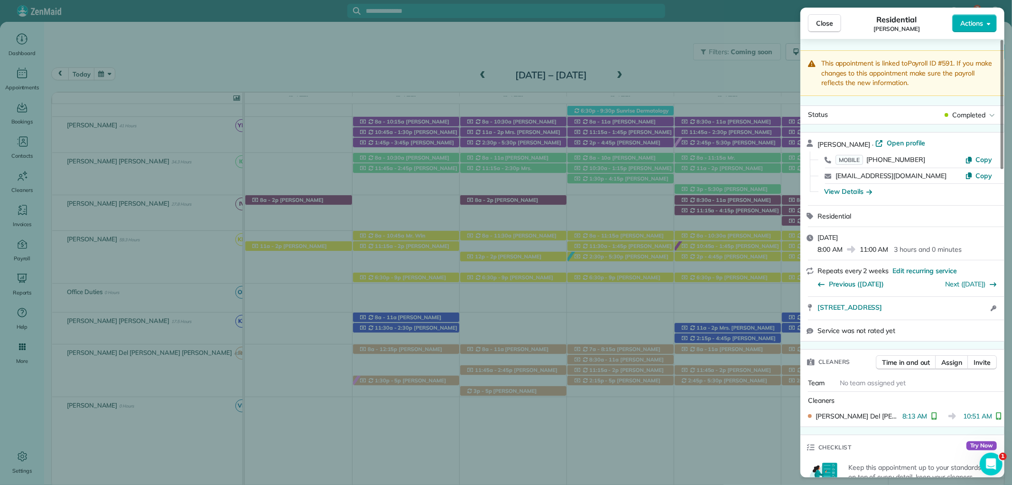
scroll to position [369, 0]
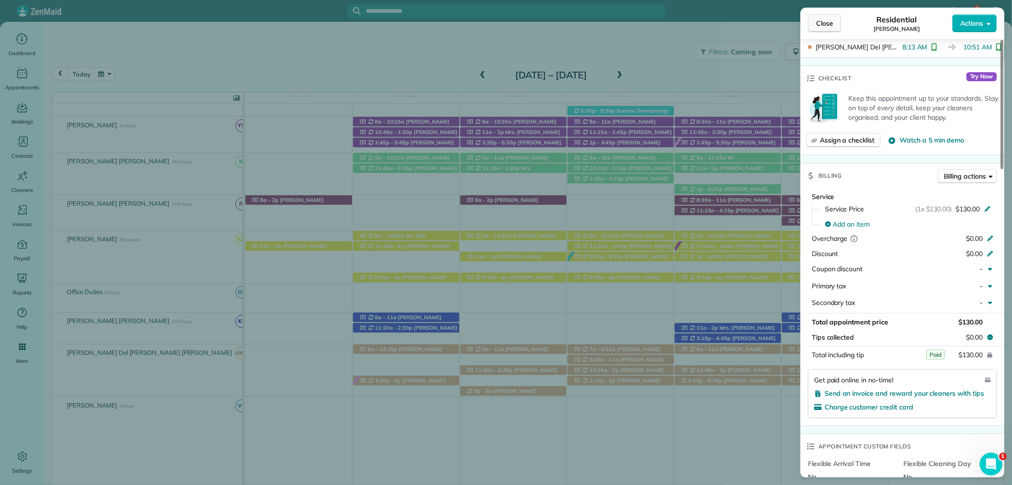
click at [830, 21] on span "Close" at bounding box center [824, 23] width 17 height 9
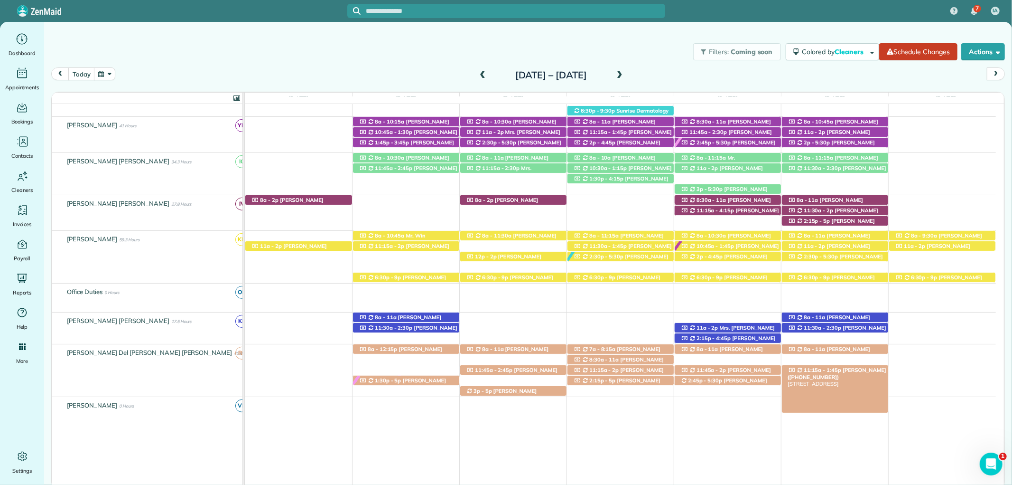
click at [850, 371] on span "Carolyn Bishop (+12514551113)" at bounding box center [837, 372] width 99 height 13
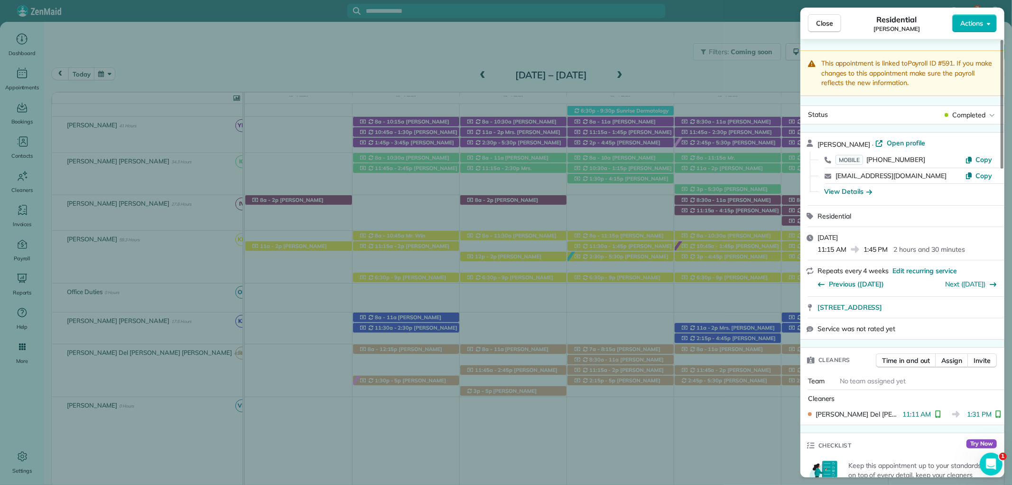
scroll to position [421, 0]
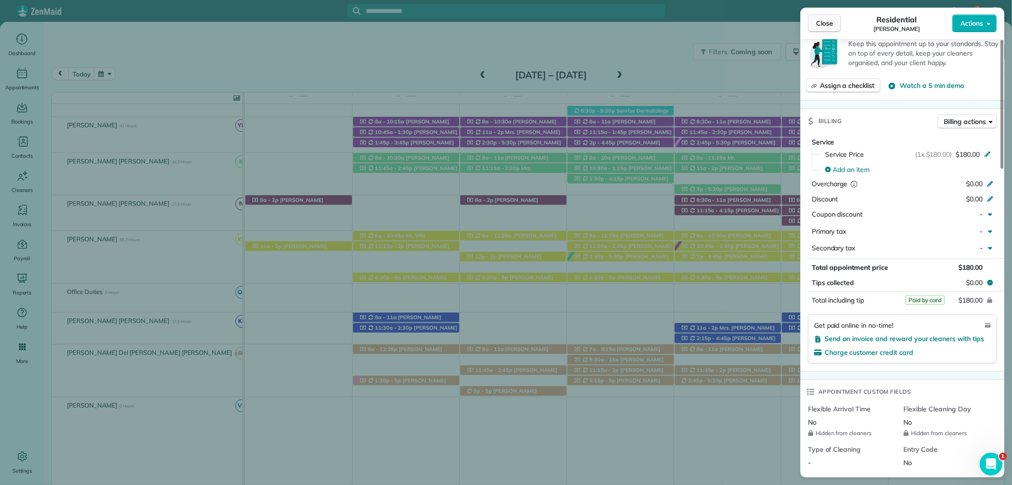
click at [831, 17] on button "Close" at bounding box center [824, 23] width 33 height 18
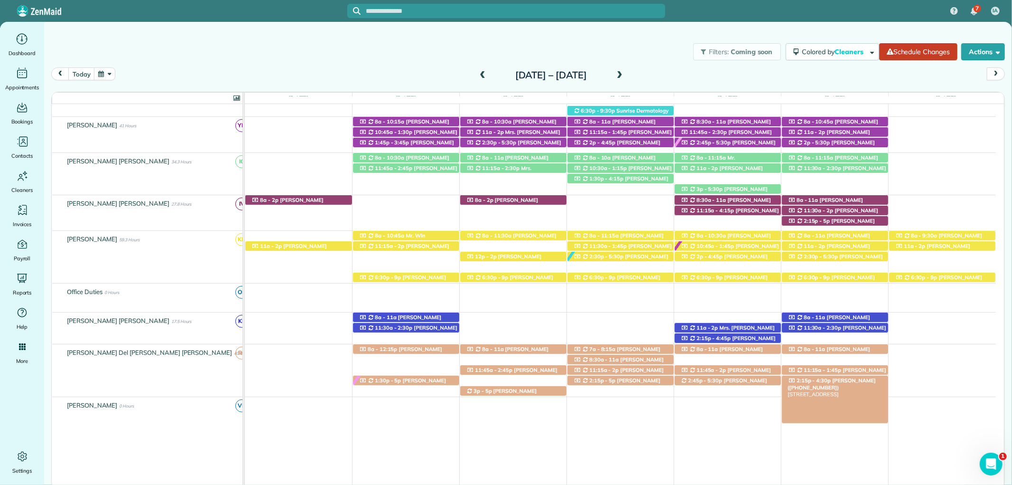
click at [851, 384] on span "Lauren Clements (+12514021975)" at bounding box center [832, 383] width 88 height 13
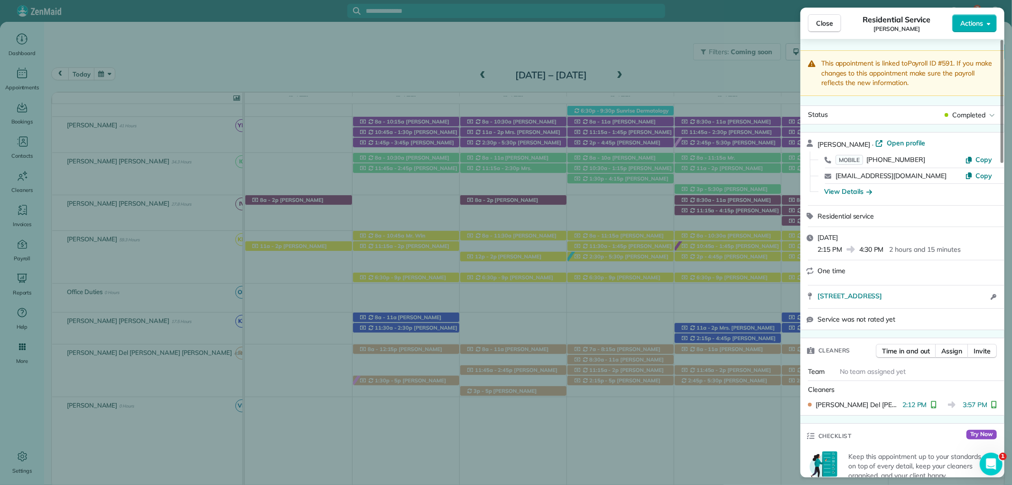
scroll to position [475, 0]
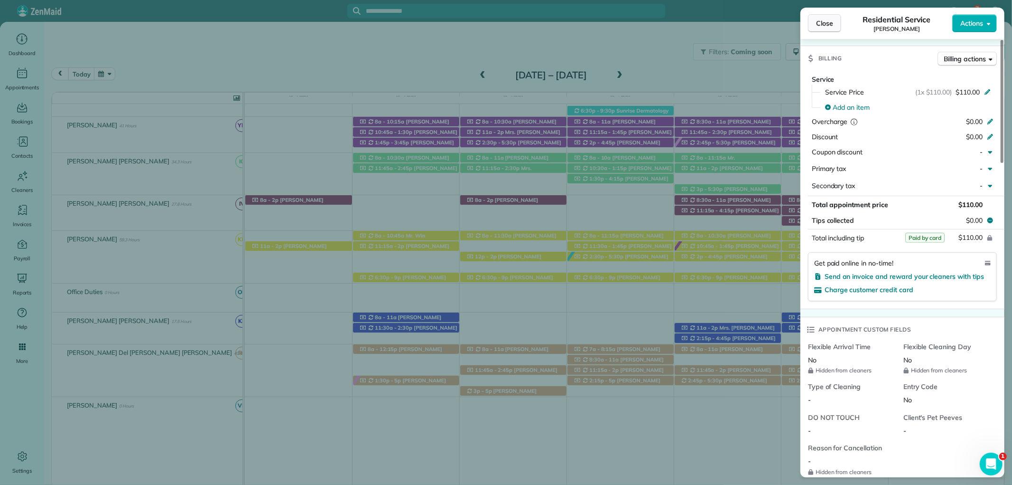
click at [830, 17] on button "Close" at bounding box center [824, 23] width 33 height 18
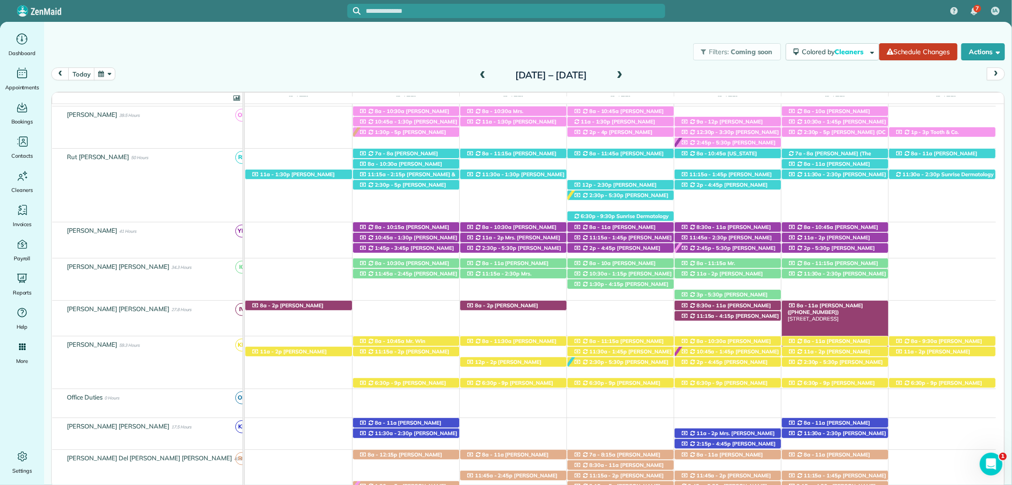
scroll to position [211, 0]
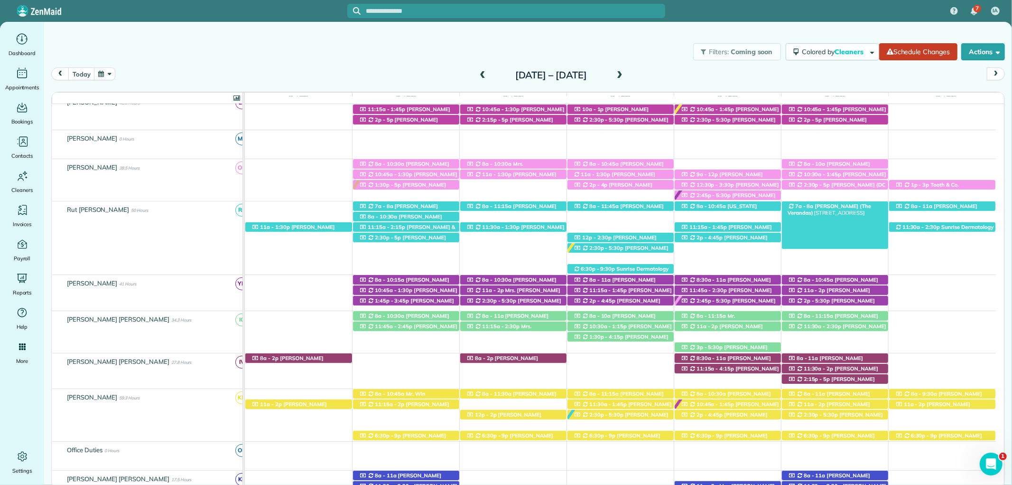
click at [839, 205] on span "Dan Rubel (The Verandas)" at bounding box center [830, 209] width 84 height 13
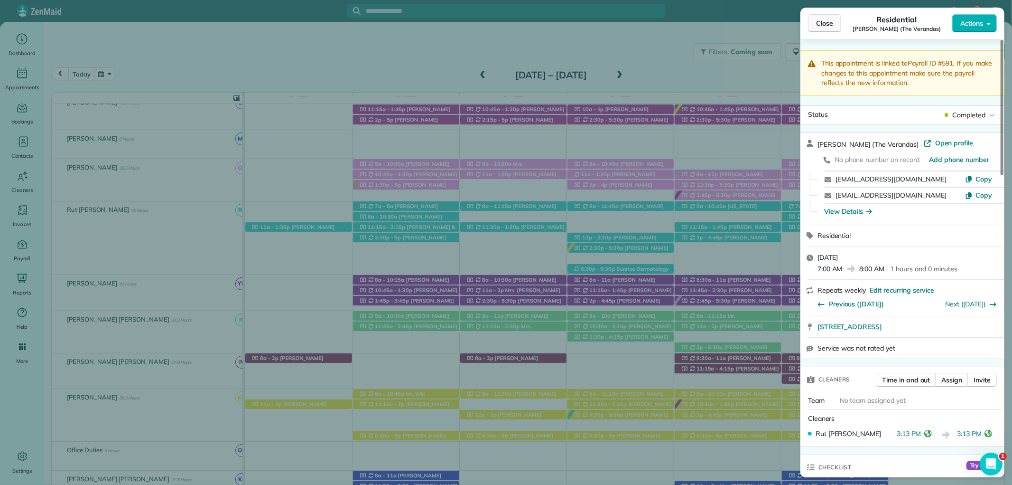
click at [822, 26] on span "Close" at bounding box center [824, 23] width 17 height 9
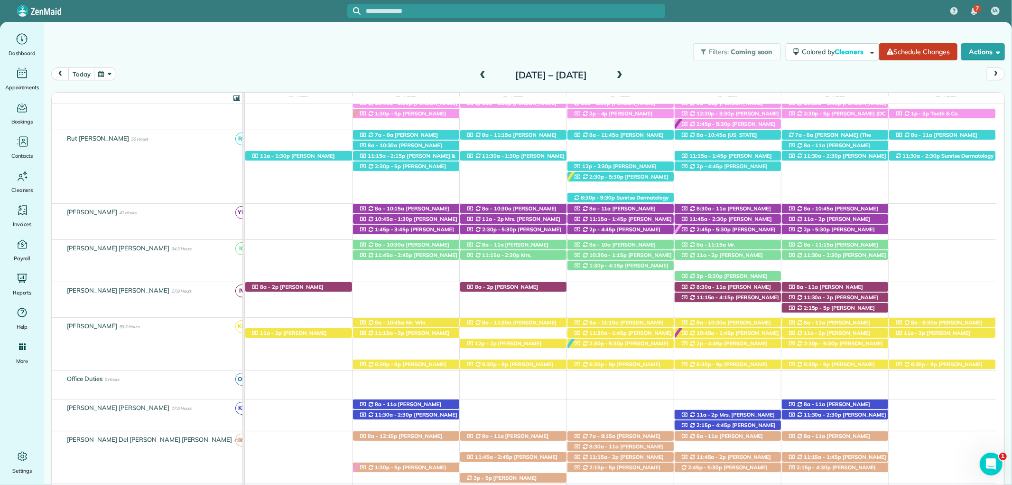
scroll to position [124, 0]
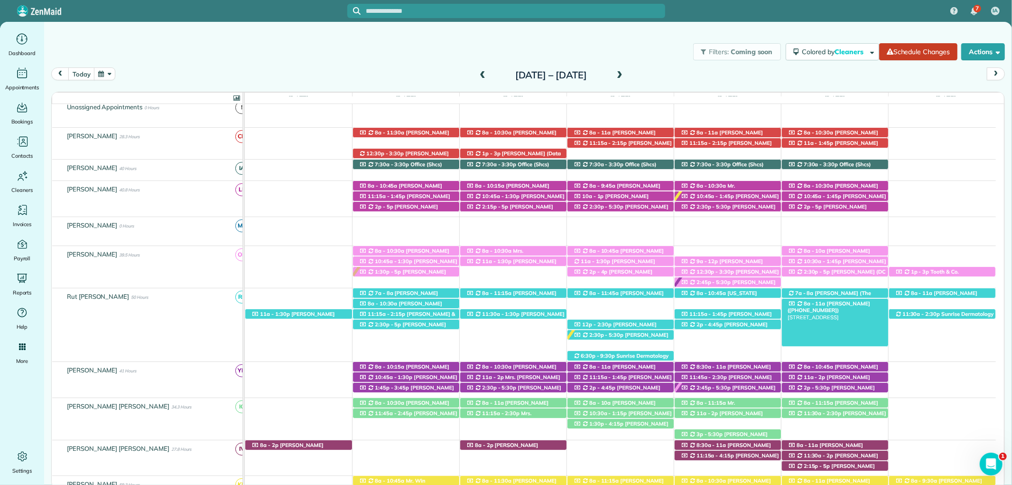
click at [857, 301] on span "Billy Flannigan (+15047565983)" at bounding box center [829, 306] width 83 height 13
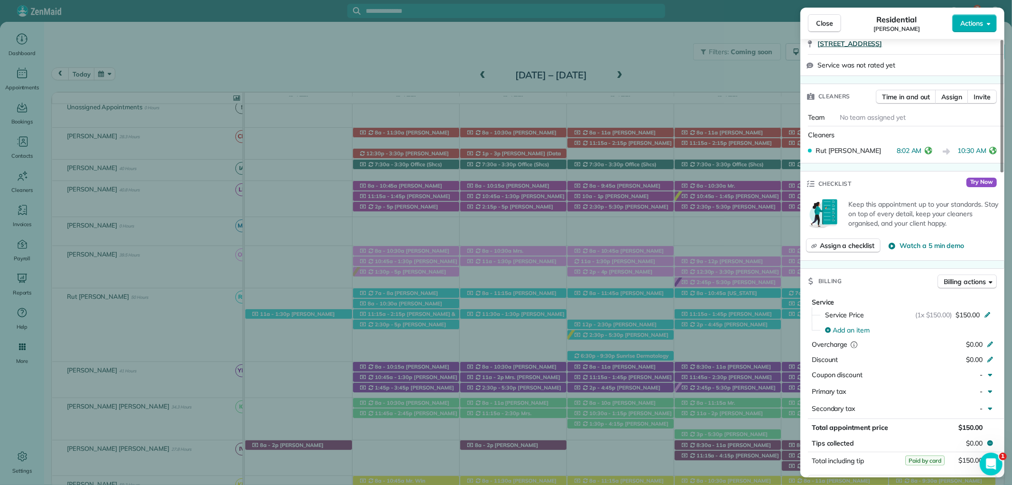
scroll to position [316, 0]
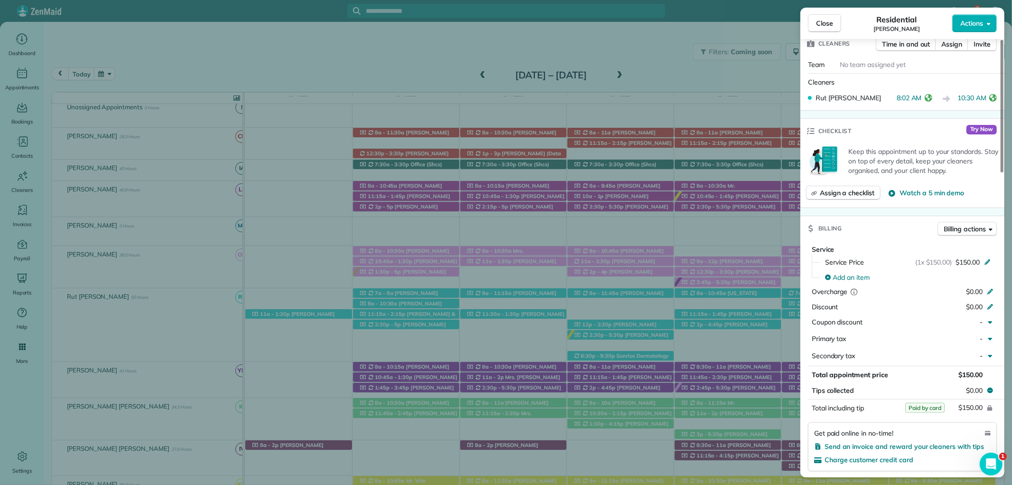
drag, startPoint x: 824, startPoint y: 25, endPoint x: 839, endPoint y: 57, distance: 35.3
click at [824, 25] on span "Close" at bounding box center [824, 23] width 17 height 9
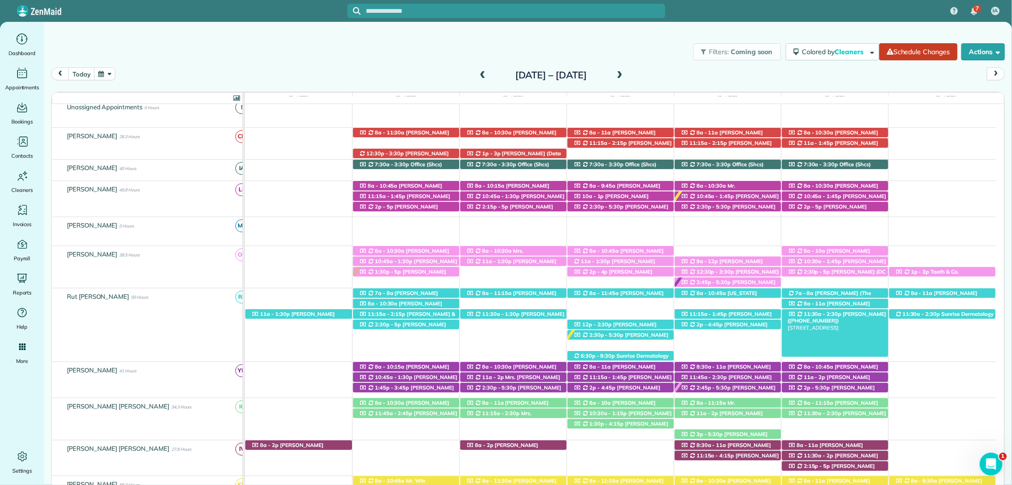
click at [864, 316] on span "Kari Benson (+12515811909)" at bounding box center [837, 316] width 99 height 13
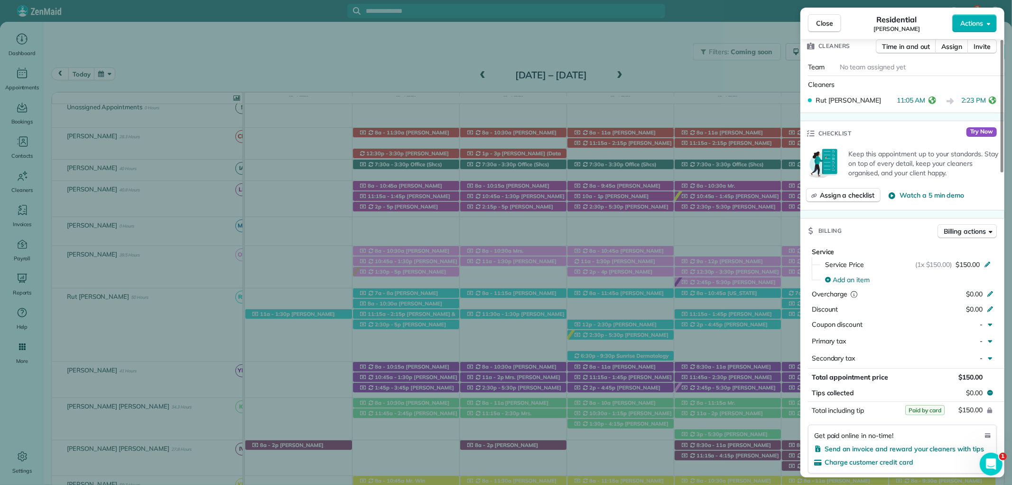
scroll to position [316, 0]
click at [826, 21] on span "Close" at bounding box center [824, 23] width 17 height 9
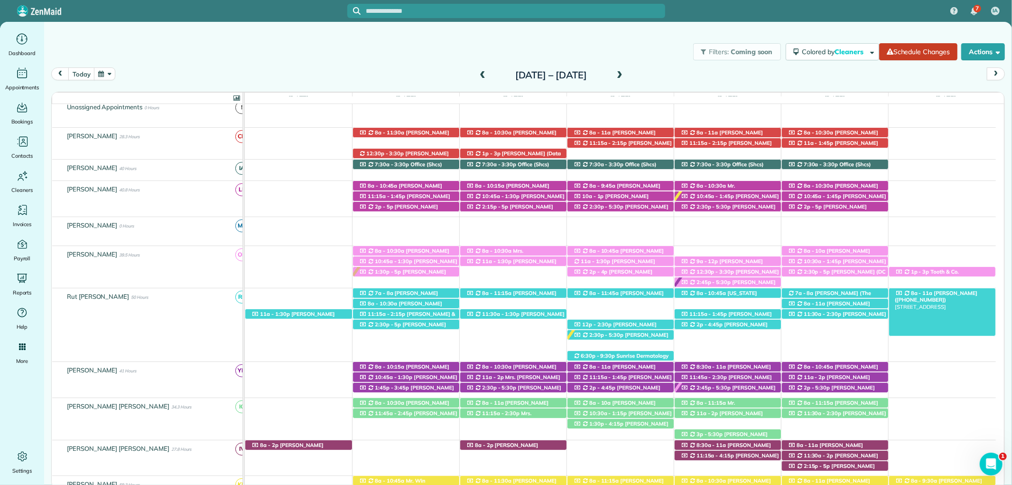
click at [954, 290] on div "8a - 11a Mr. Bryce McMurry (+15054401192) 8386 Jonesboro Road - Daphne, AL, 365…" at bounding box center [942, 293] width 107 height 10
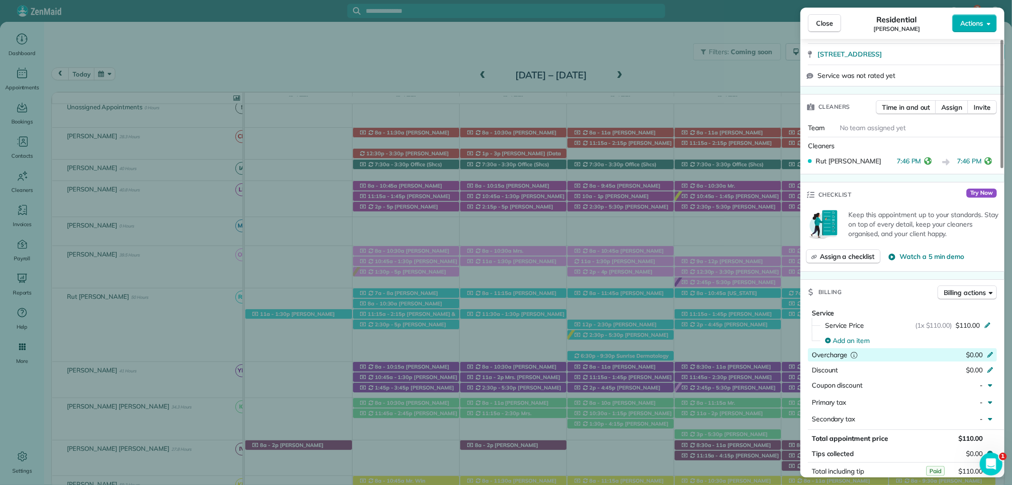
scroll to position [263, 0]
click at [827, 15] on button "Close" at bounding box center [824, 23] width 33 height 18
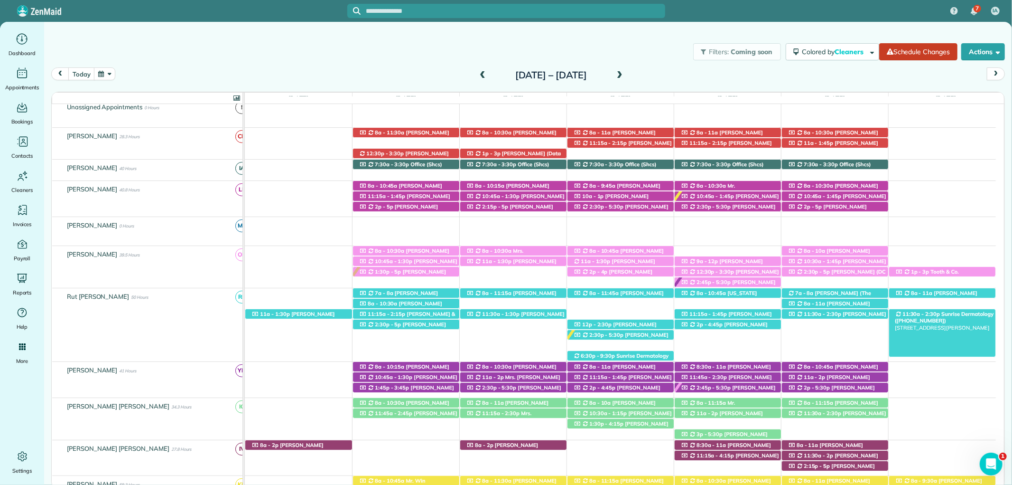
click at [959, 317] on span "Sunrise Dermatology (+12512639820)" at bounding box center [944, 316] width 99 height 13
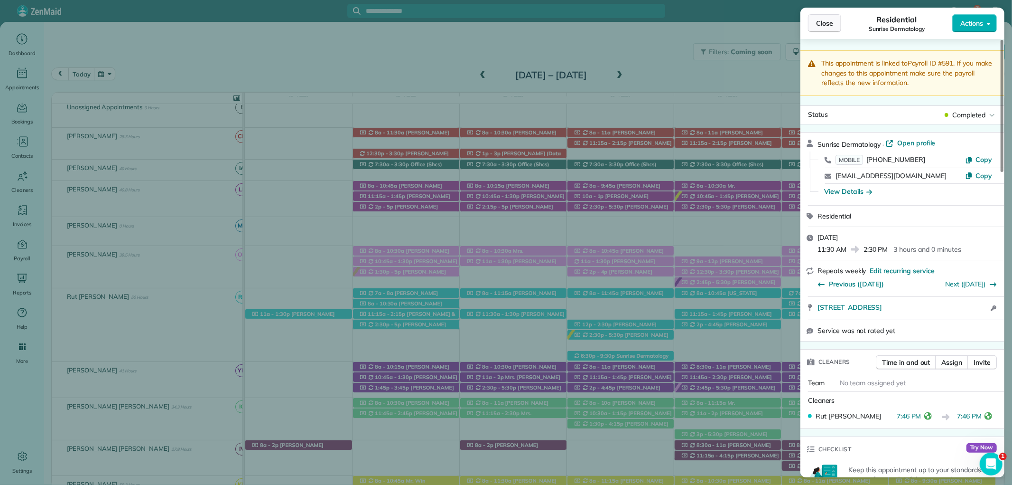
click at [827, 24] on span "Close" at bounding box center [824, 23] width 17 height 9
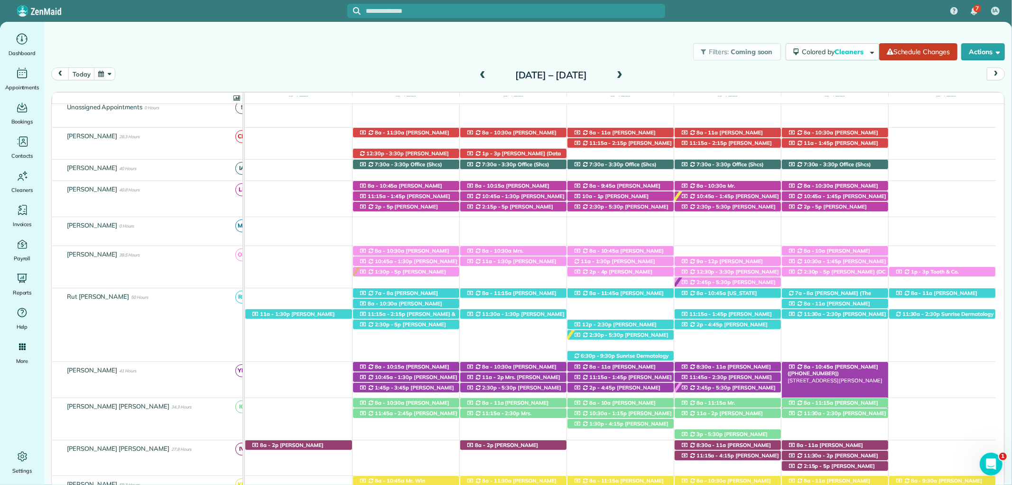
click at [862, 366] on span "Mrs. Lynne Kirkland (+12514020998)" at bounding box center [833, 369] width 91 height 13
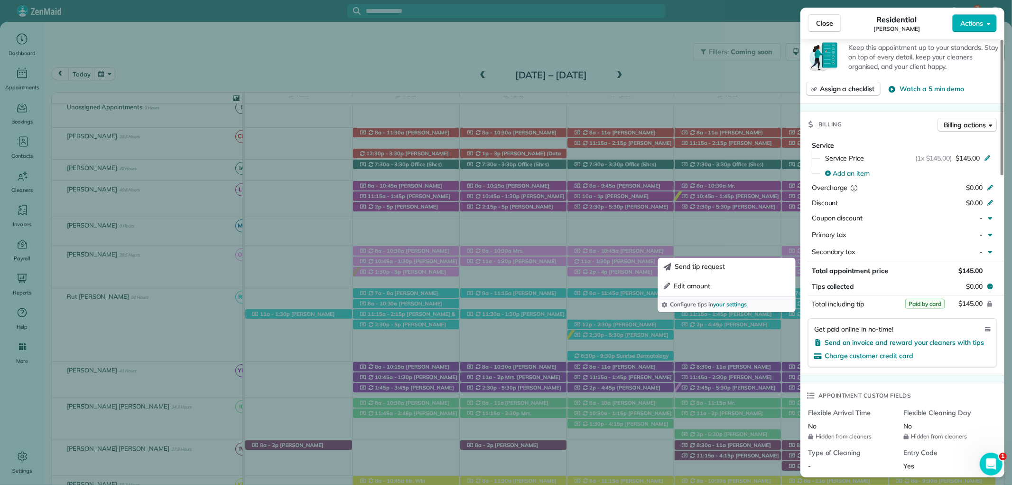
scroll to position [421, 0]
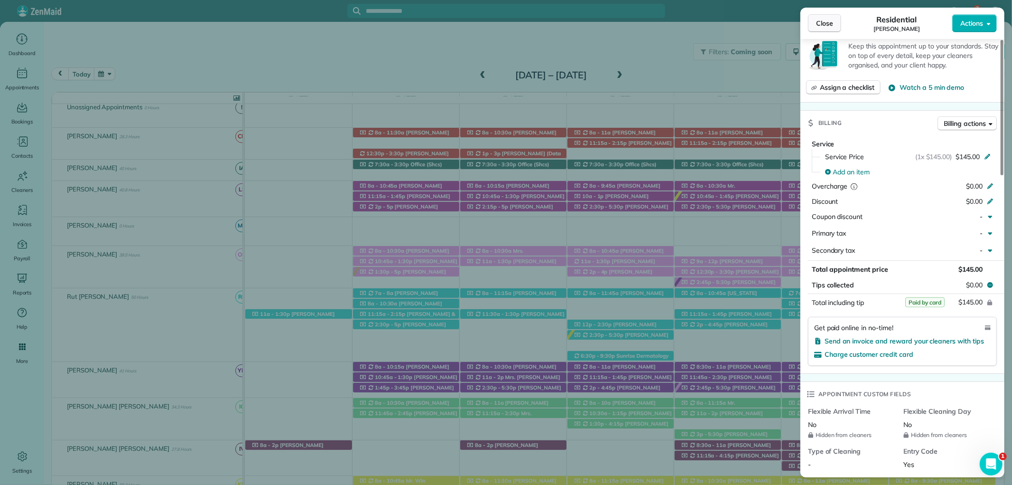
click at [818, 16] on button "Close" at bounding box center [824, 23] width 33 height 18
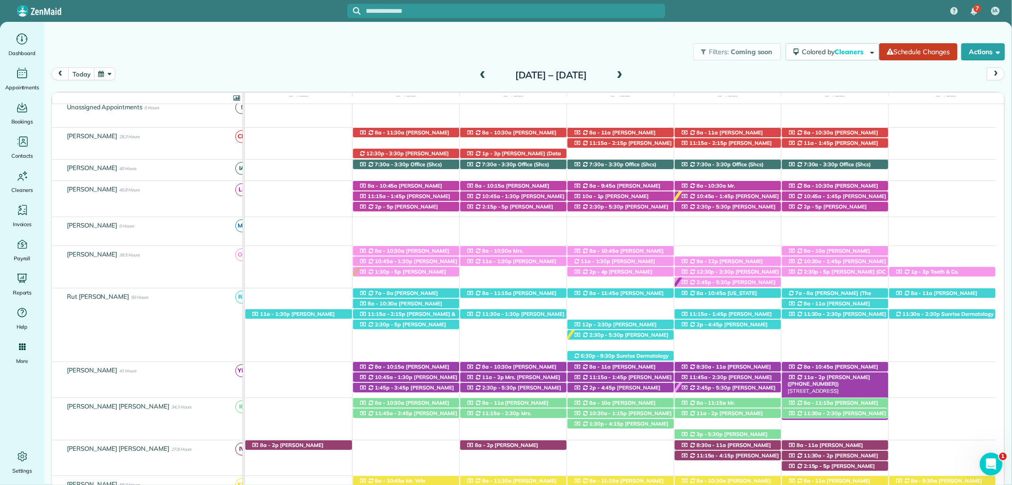
click at [845, 376] on span "Jackie Reger (+12489350621)" at bounding box center [829, 380] width 83 height 13
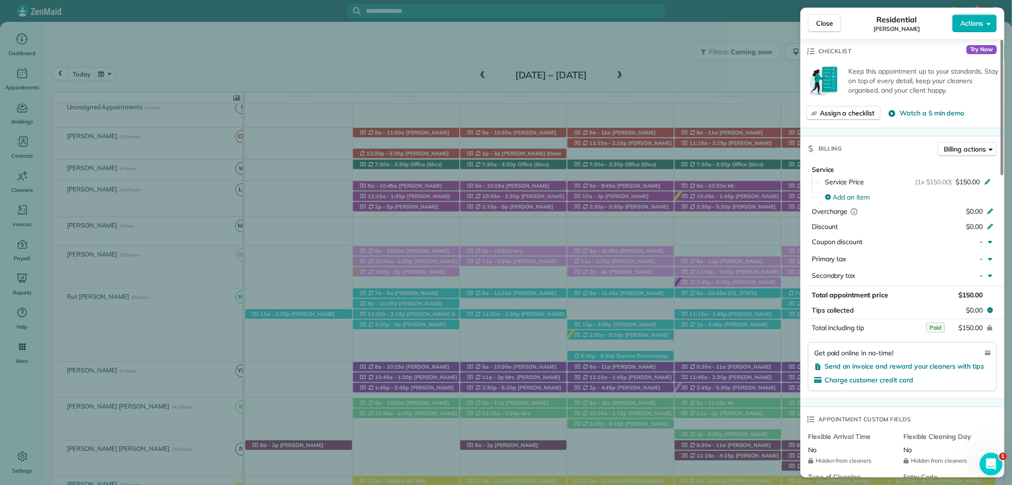
scroll to position [422, 0]
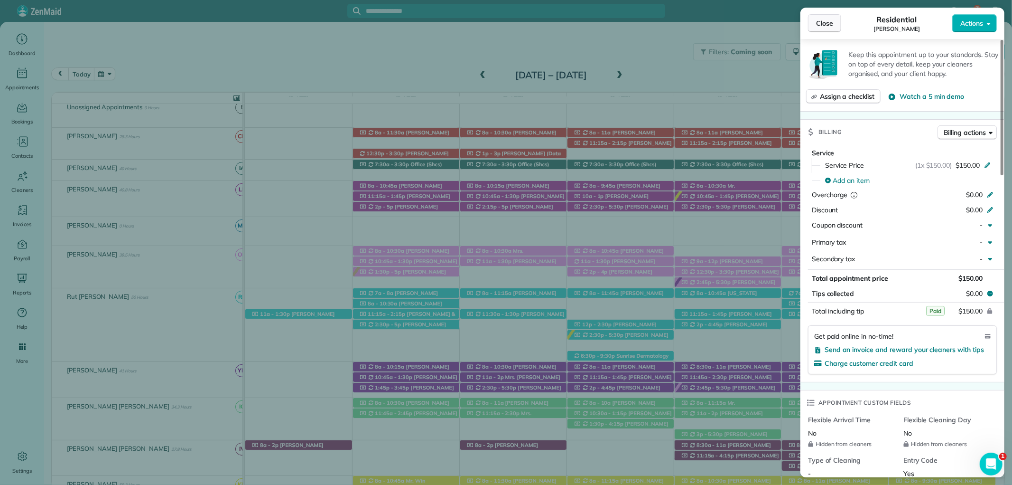
click at [820, 27] on span "Close" at bounding box center [824, 23] width 17 height 9
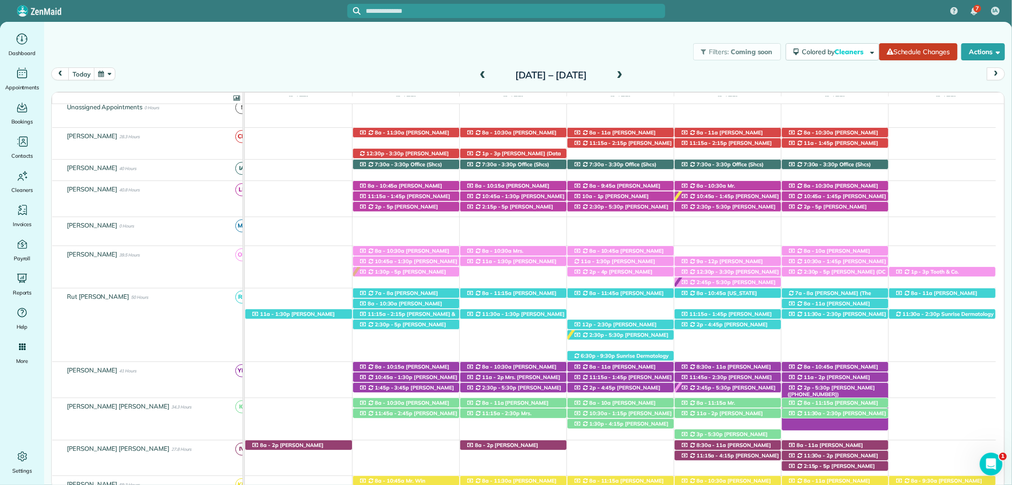
click at [861, 387] on span "Brenda Stewart (+12512239900)" at bounding box center [831, 390] width 87 height 13
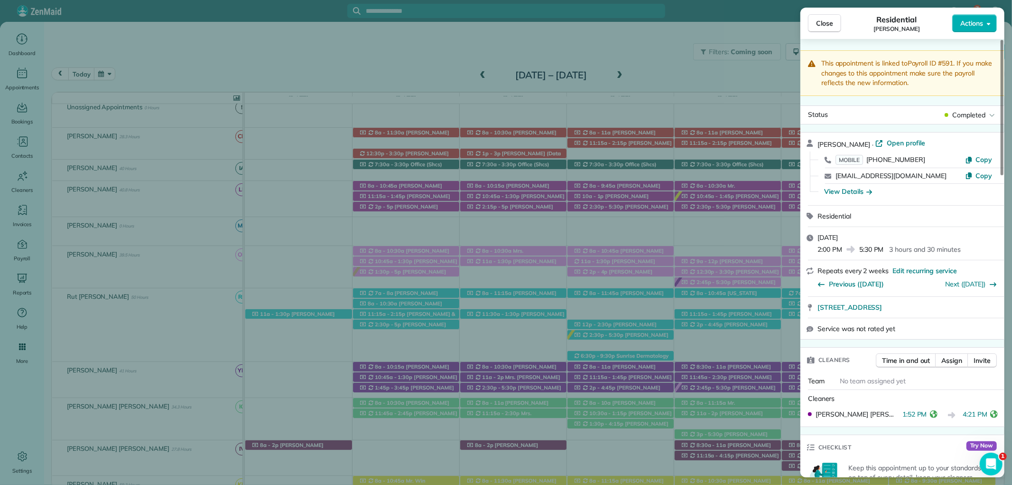
scroll to position [527, 0]
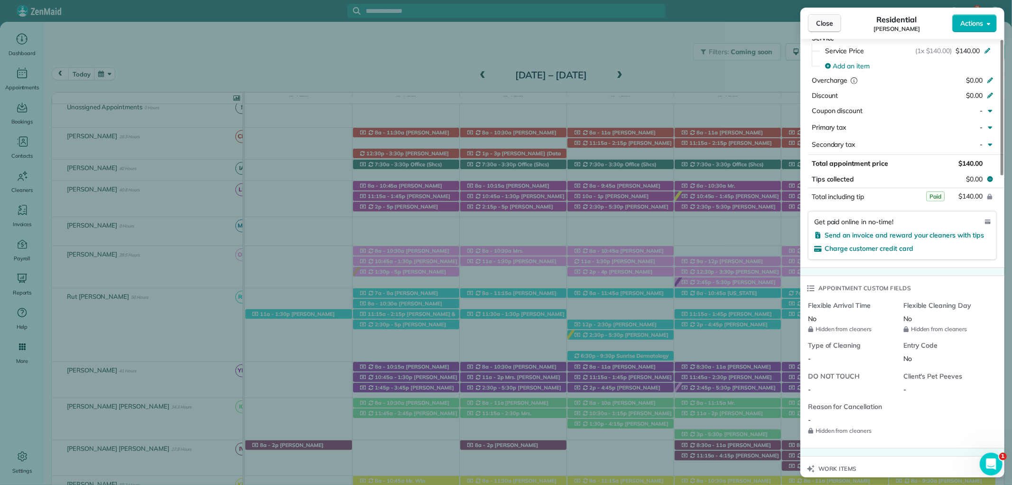
click at [815, 21] on button "Close" at bounding box center [824, 23] width 33 height 18
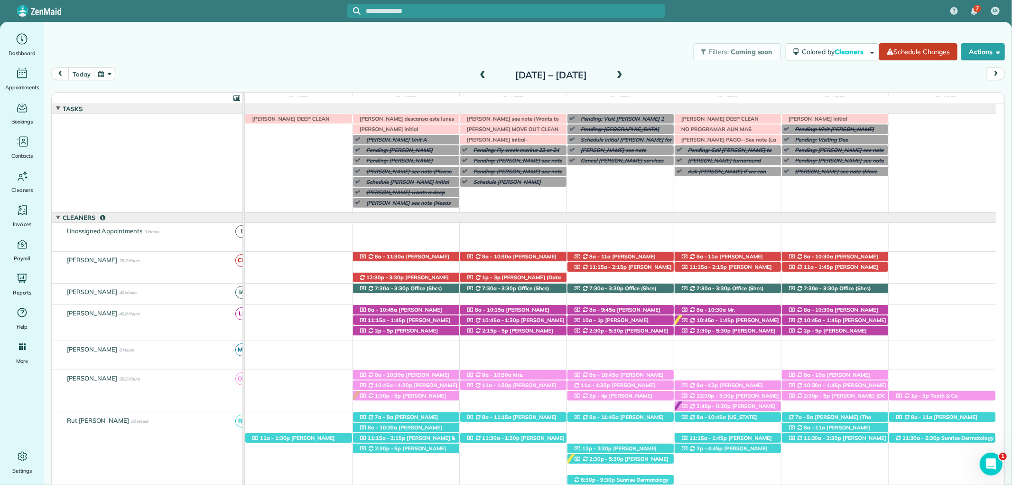
click at [625, 75] on span at bounding box center [620, 75] width 10 height 9
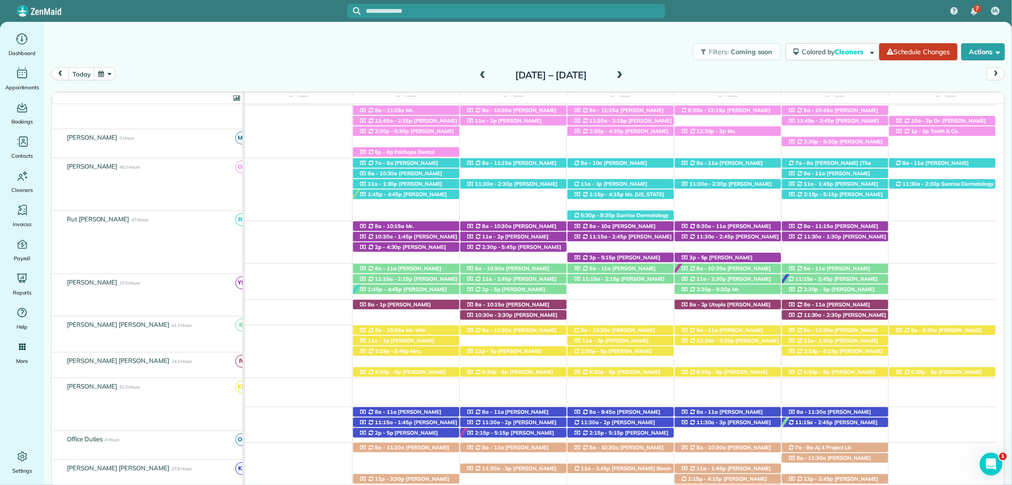
scroll to position [281, 0]
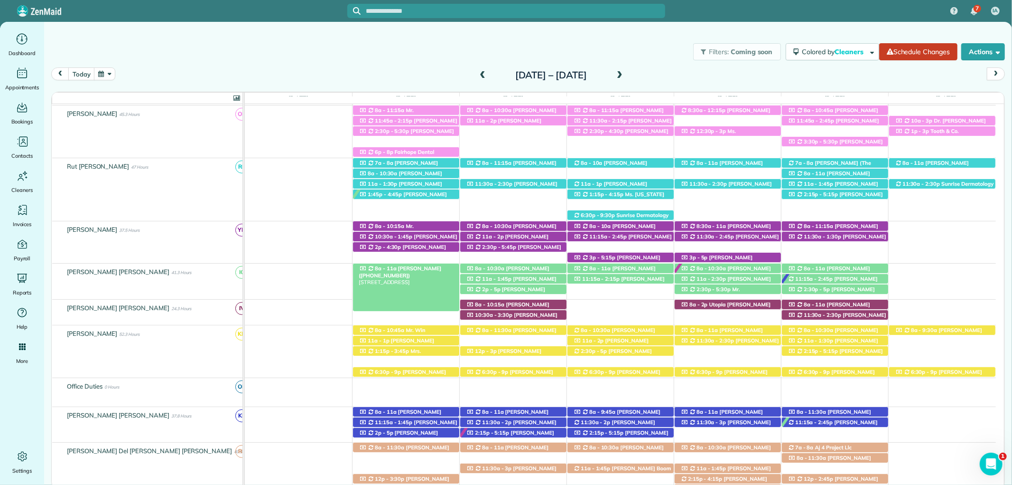
click at [416, 268] on span "Emma Lynn (+18053900303)" at bounding box center [400, 271] width 83 height 13
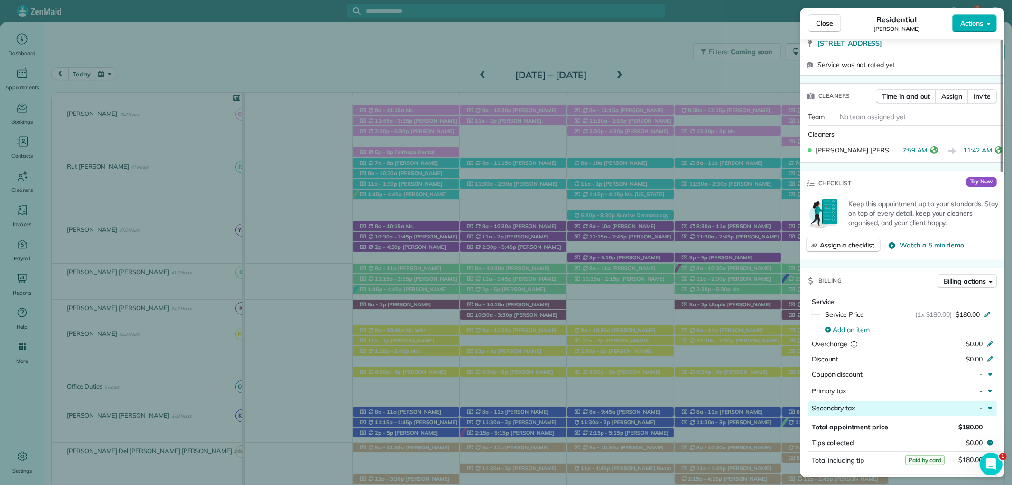
scroll to position [369, 0]
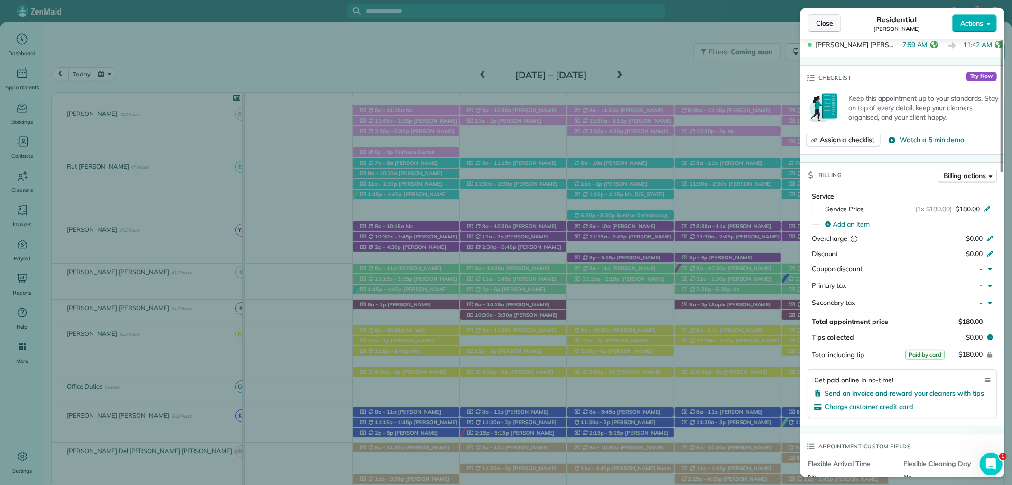
click at [817, 24] on span "Close" at bounding box center [824, 23] width 17 height 9
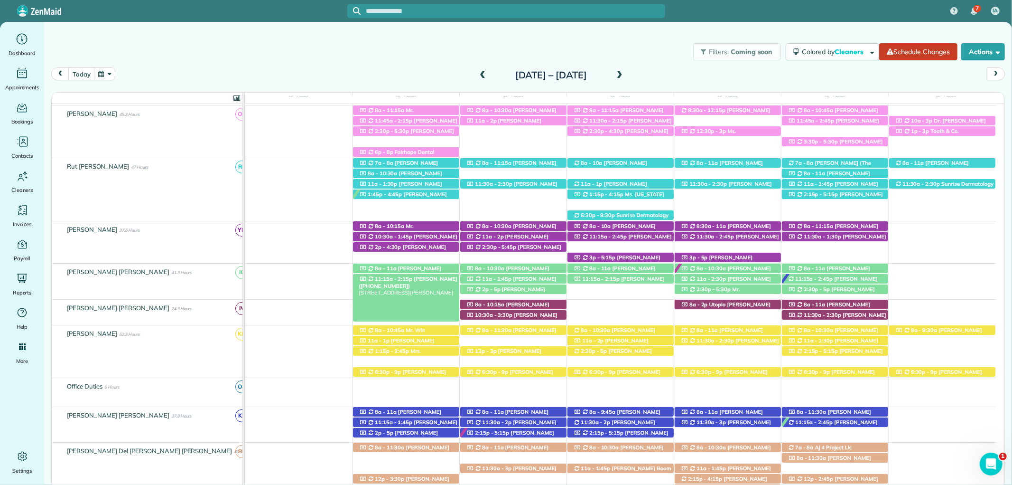
click at [428, 278] on span "Heather Arlen (+14022187359)" at bounding box center [408, 281] width 99 height 13
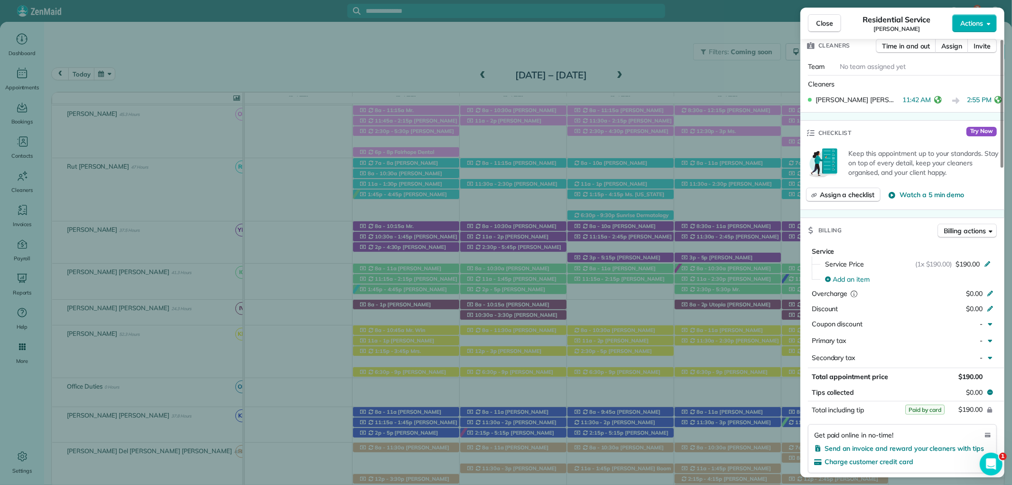
scroll to position [421, 0]
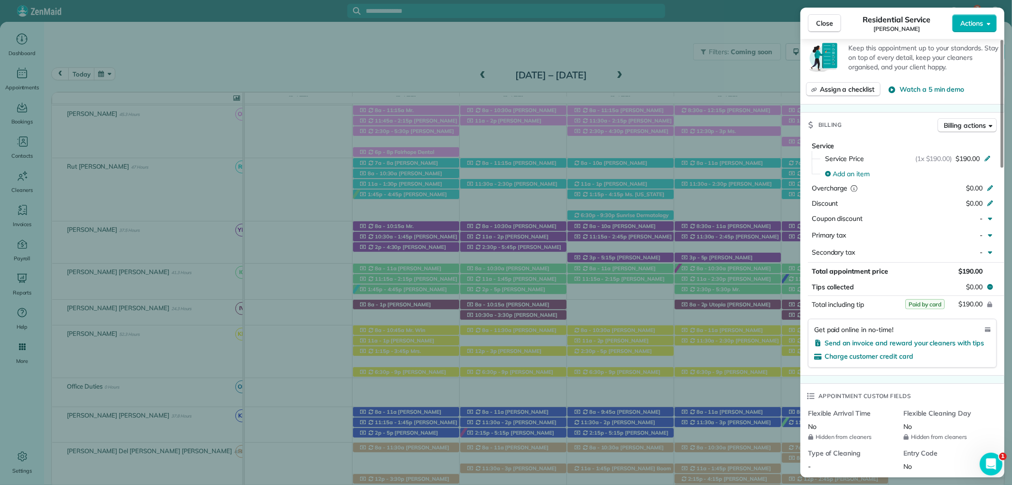
click at [829, 12] on div "Close Residential Service Heather Arlen Actions" at bounding box center [903, 23] width 204 height 31
click at [824, 21] on span "Close" at bounding box center [824, 23] width 17 height 9
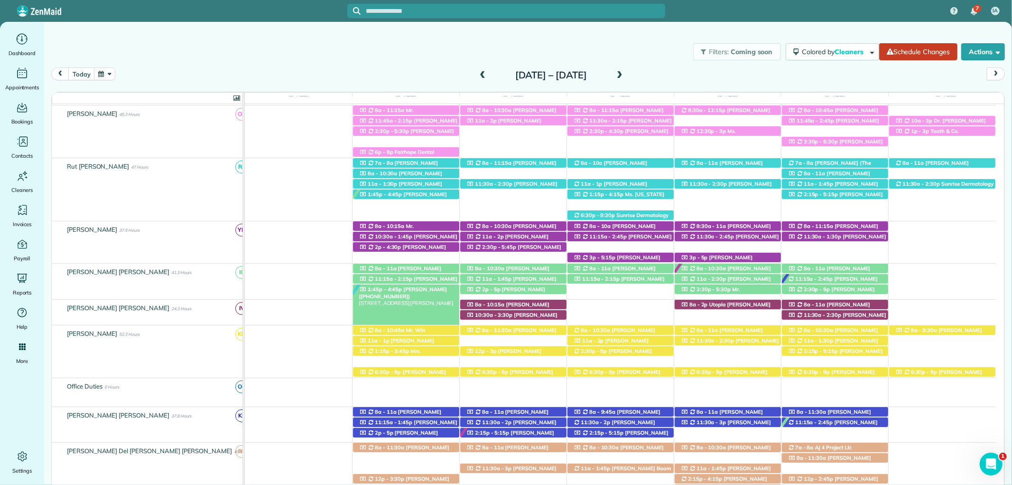
click at [421, 290] on span "Kristen Eberlein (+17703247138)" at bounding box center [403, 292] width 88 height 13
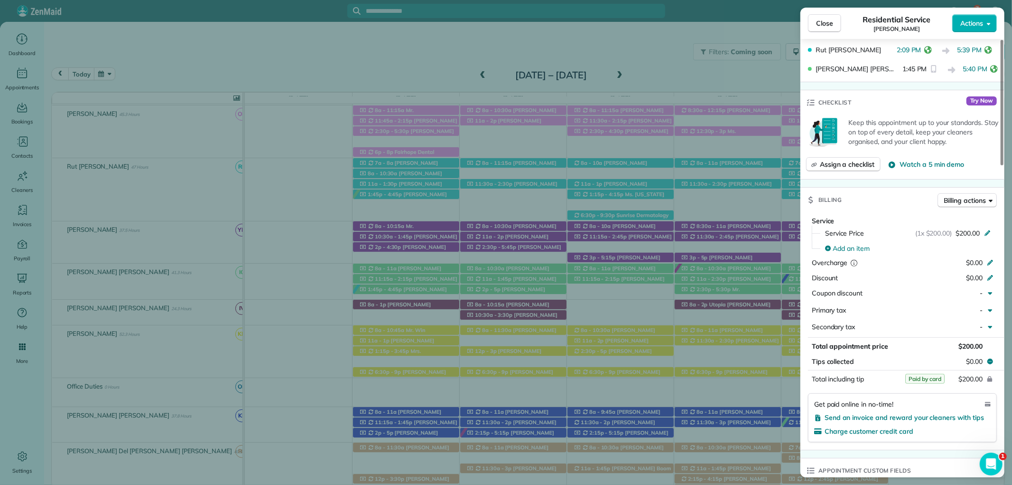
scroll to position [421, 0]
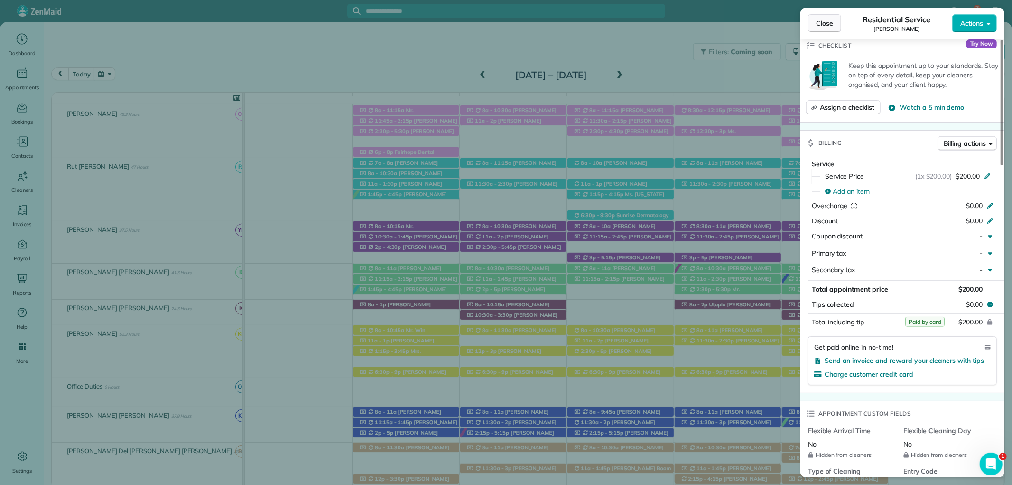
click at [824, 24] on span "Close" at bounding box center [824, 23] width 17 height 9
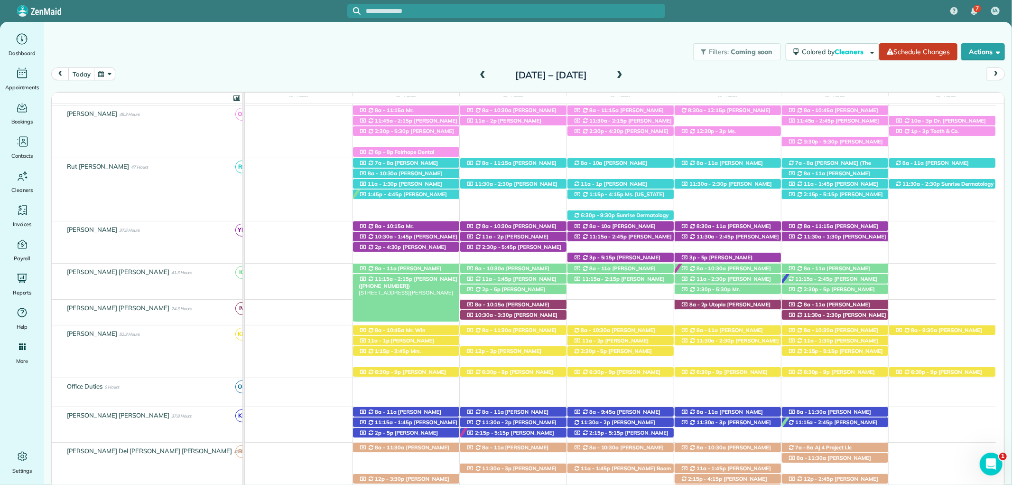
click at [392, 280] on span "11:15a - 2:15p" at bounding box center [393, 278] width 38 height 7
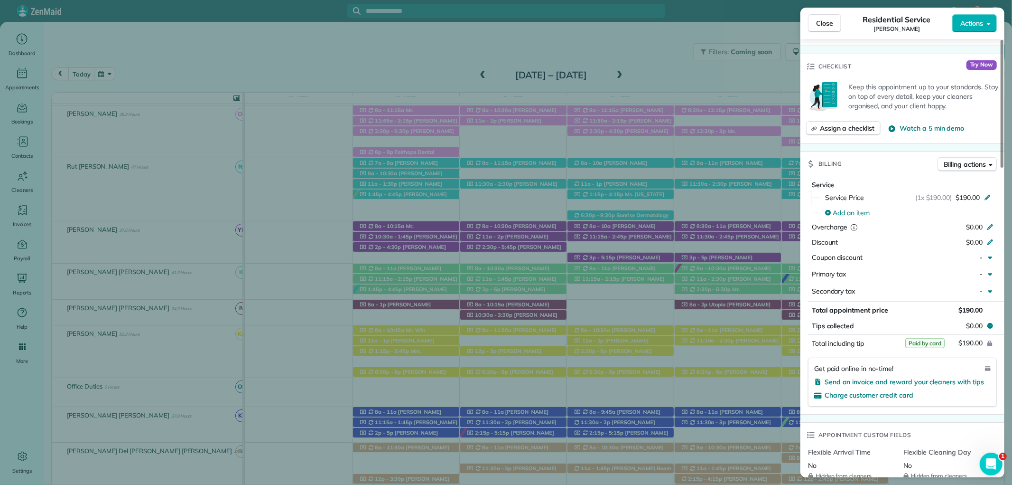
scroll to position [421, 0]
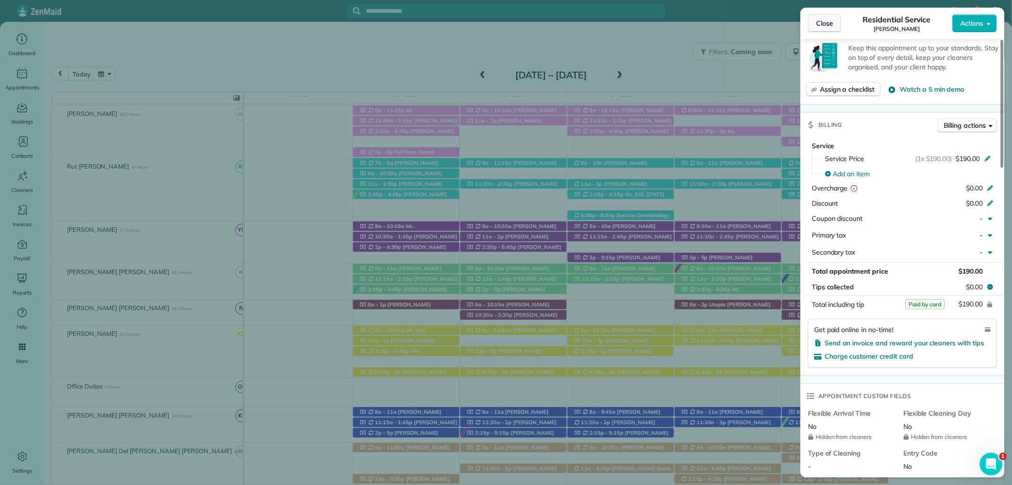
click at [836, 25] on button "Close" at bounding box center [824, 23] width 33 height 18
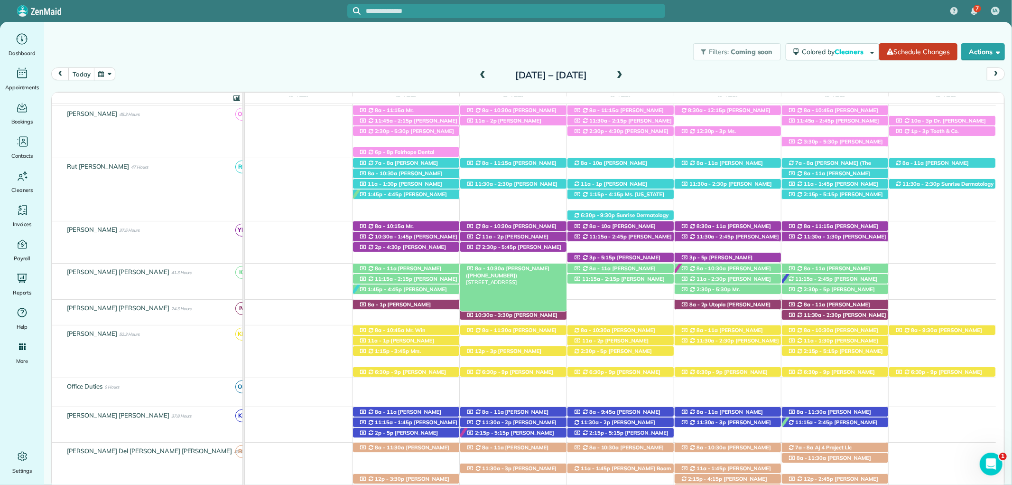
click at [521, 268] on span "Faith Kaiser (+12515046790)" at bounding box center [508, 271] width 84 height 13
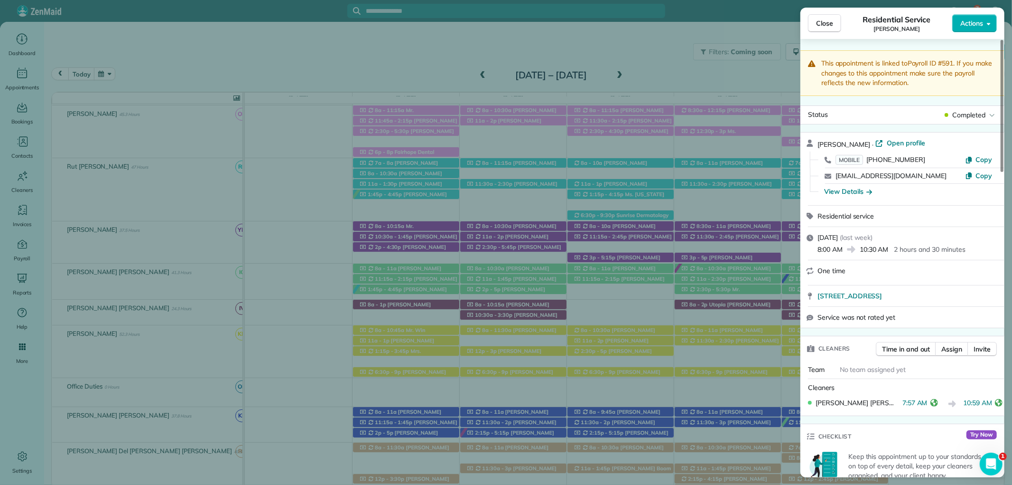
scroll to position [269, 0]
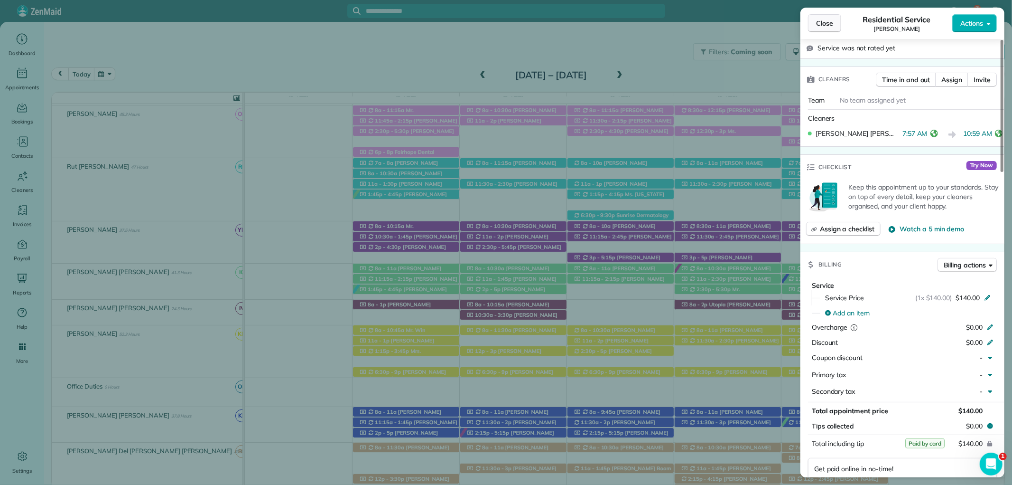
click at [837, 24] on button "Close" at bounding box center [824, 23] width 33 height 18
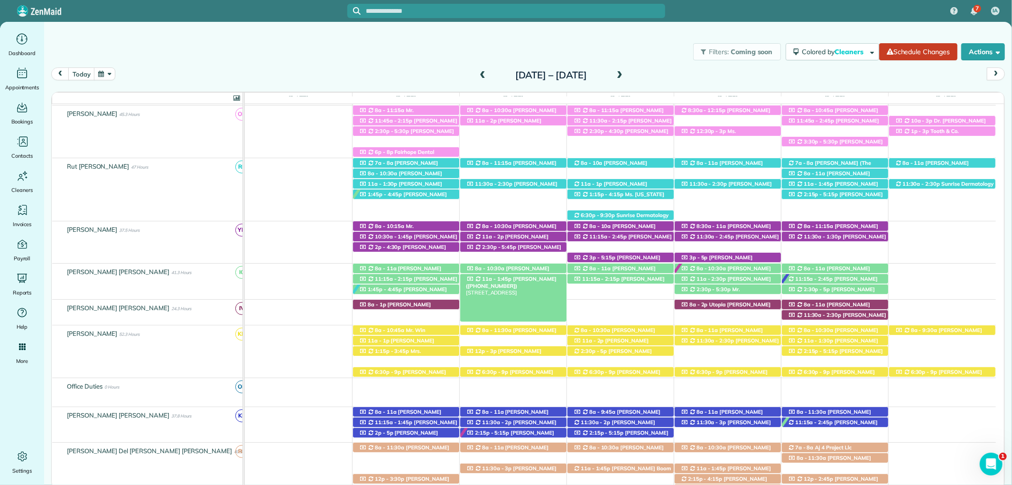
click at [523, 280] on span "Trish Tyler (+12055279445)" at bounding box center [511, 281] width 91 height 13
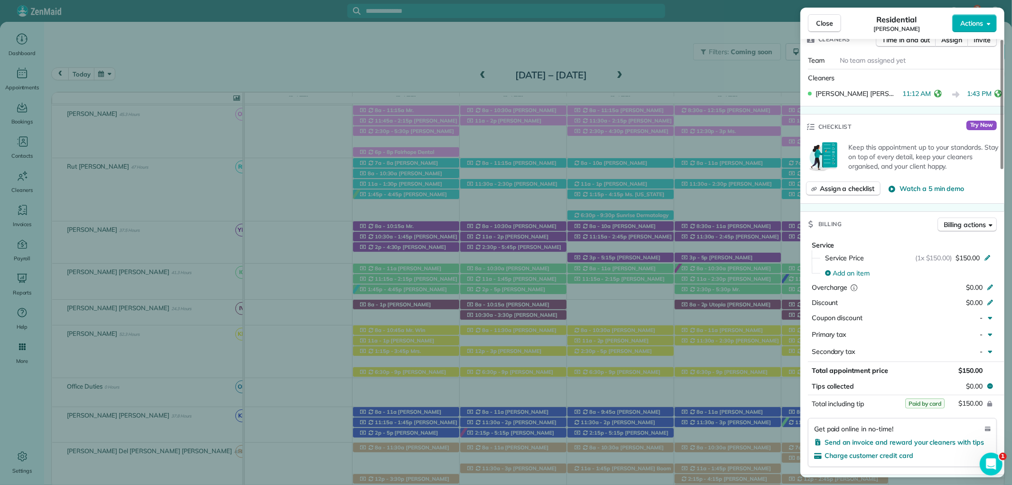
scroll to position [373, 0]
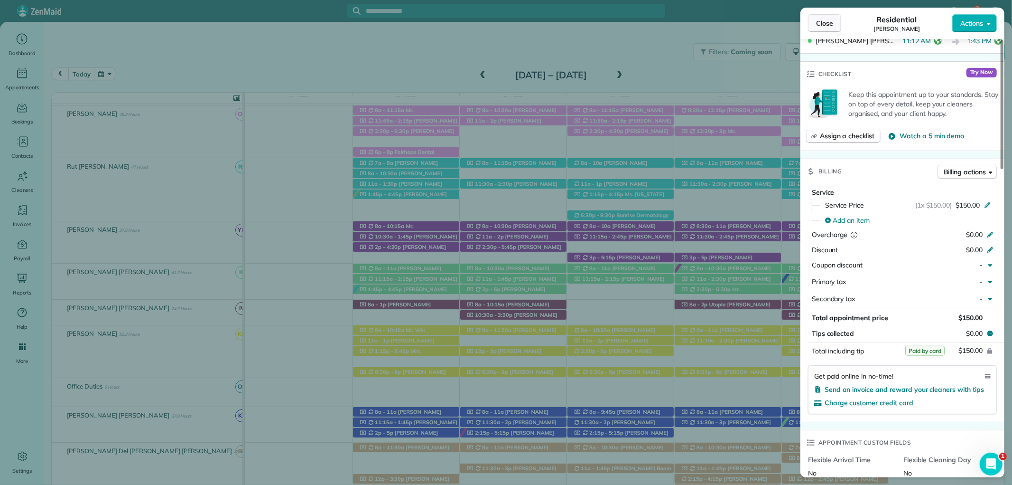
click at [826, 22] on span "Close" at bounding box center [824, 23] width 17 height 9
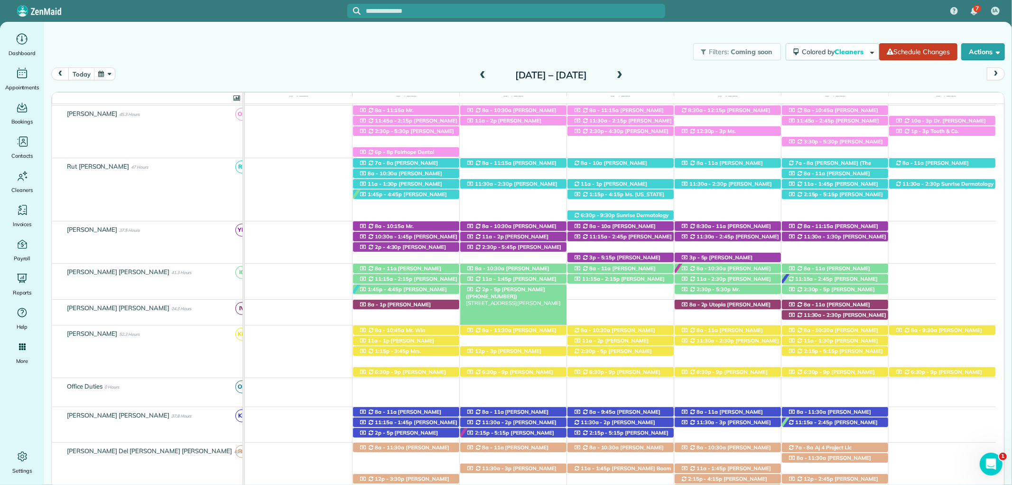
click at [523, 290] on span "Catherine Steinmetz (+18318185394)" at bounding box center [505, 292] width 79 height 13
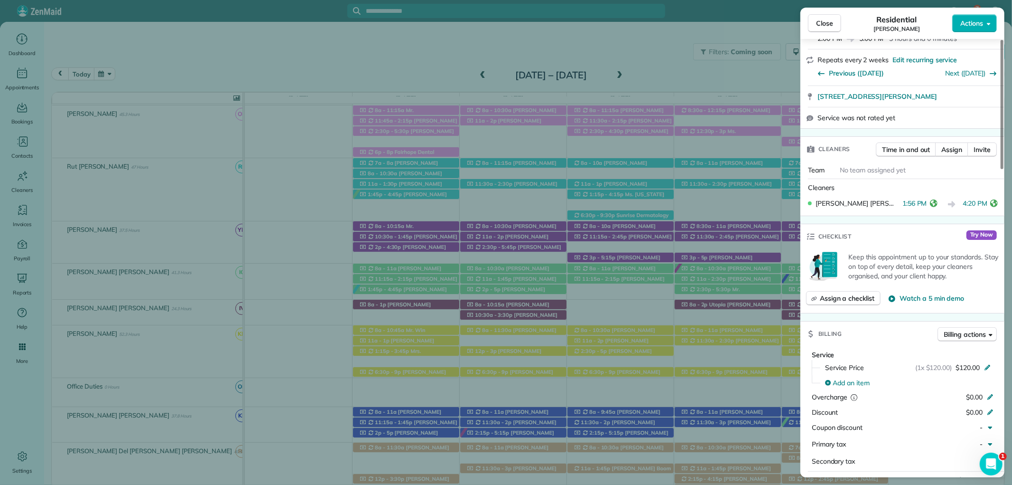
scroll to position [263, 0]
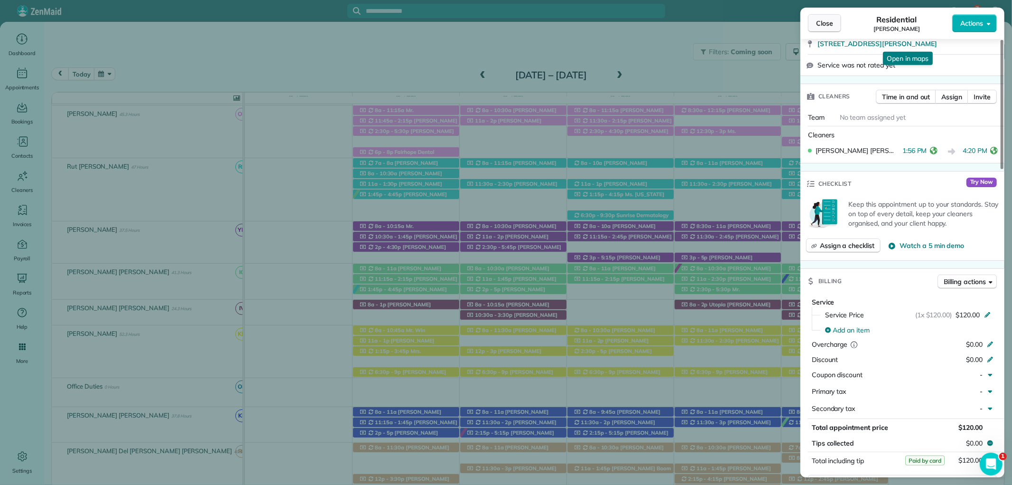
click at [818, 17] on button "Close" at bounding box center [824, 23] width 33 height 18
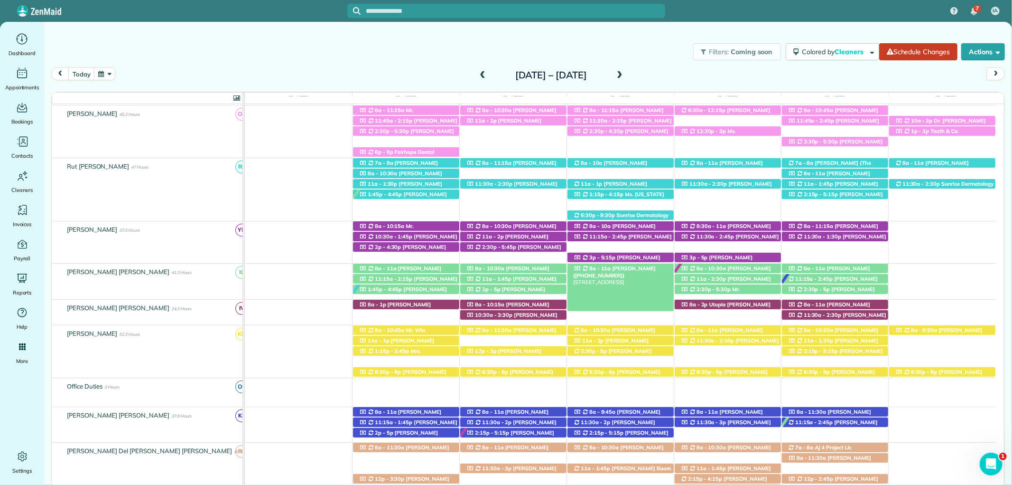
click at [630, 268] on span "Justine Siener (+12817968970)" at bounding box center [614, 271] width 83 height 13
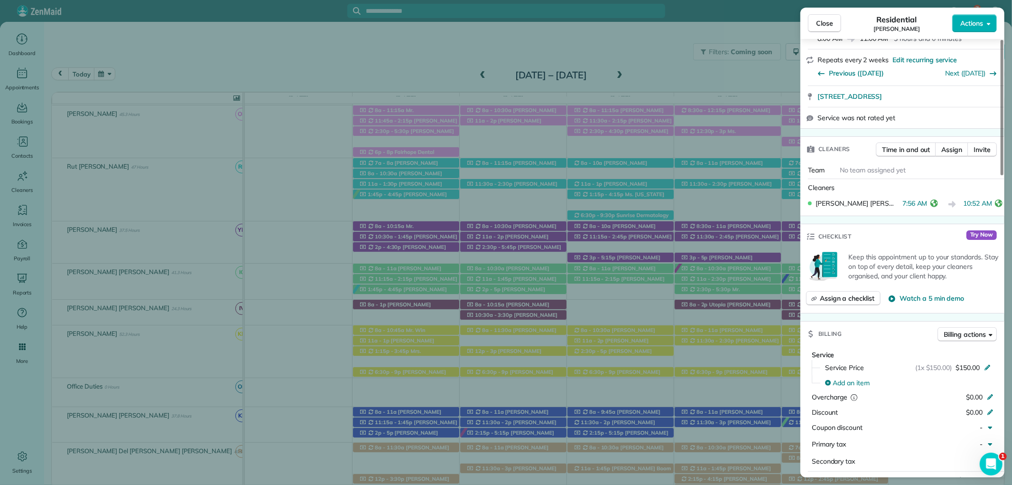
scroll to position [421, 0]
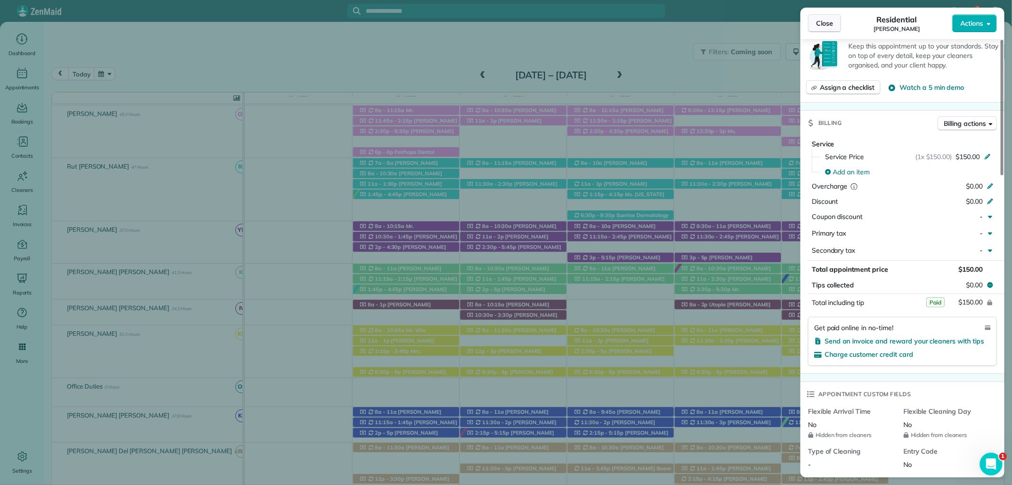
click at [830, 24] on span "Close" at bounding box center [824, 23] width 17 height 9
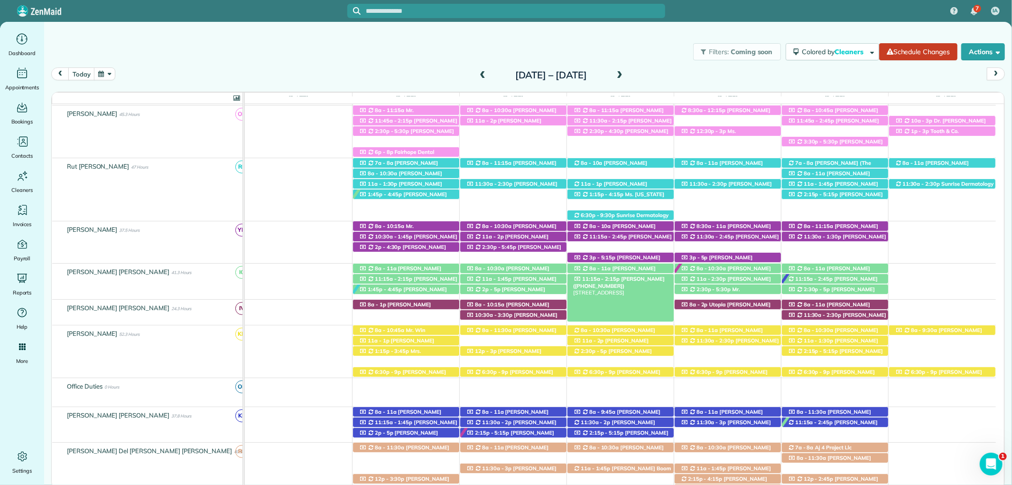
click at [654, 279] on span "Mr. John Forney (+12052533384)" at bounding box center [619, 281] width 92 height 13
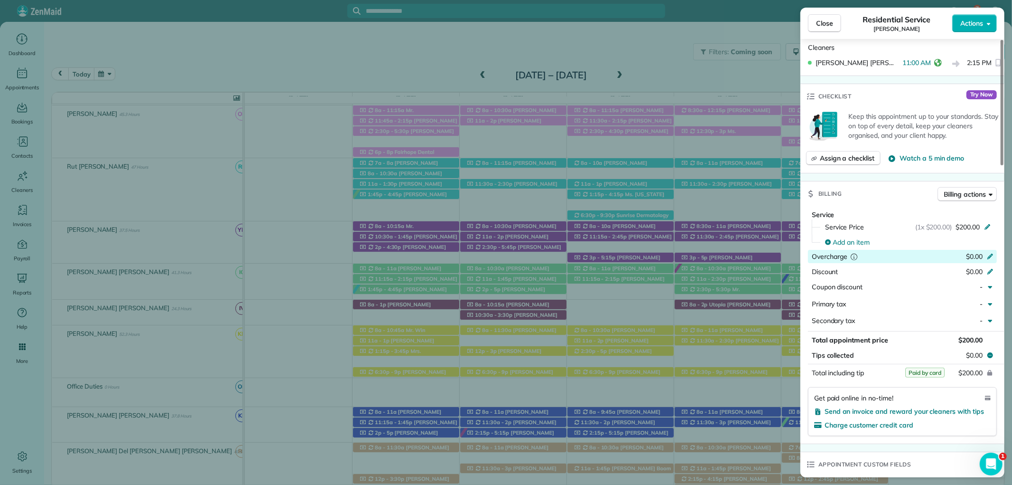
scroll to position [364, 0]
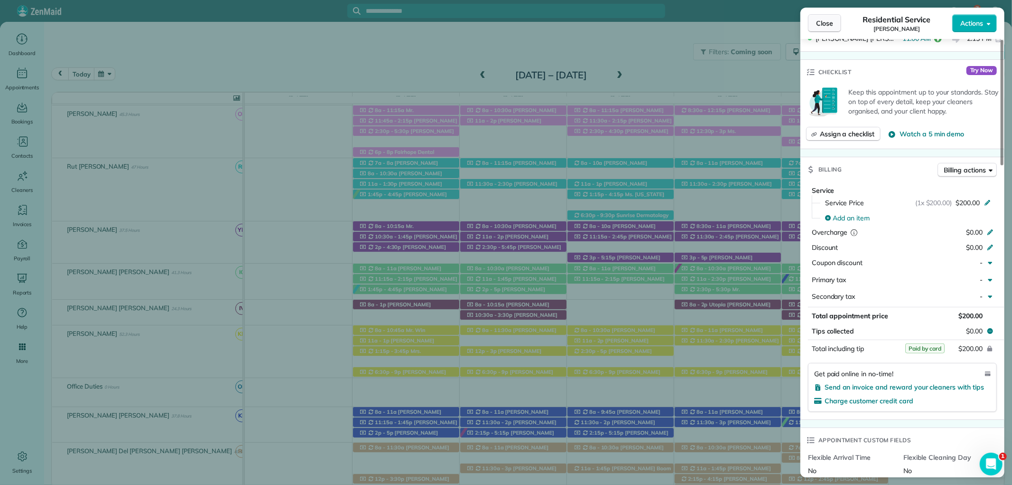
click at [824, 25] on span "Close" at bounding box center [824, 23] width 17 height 9
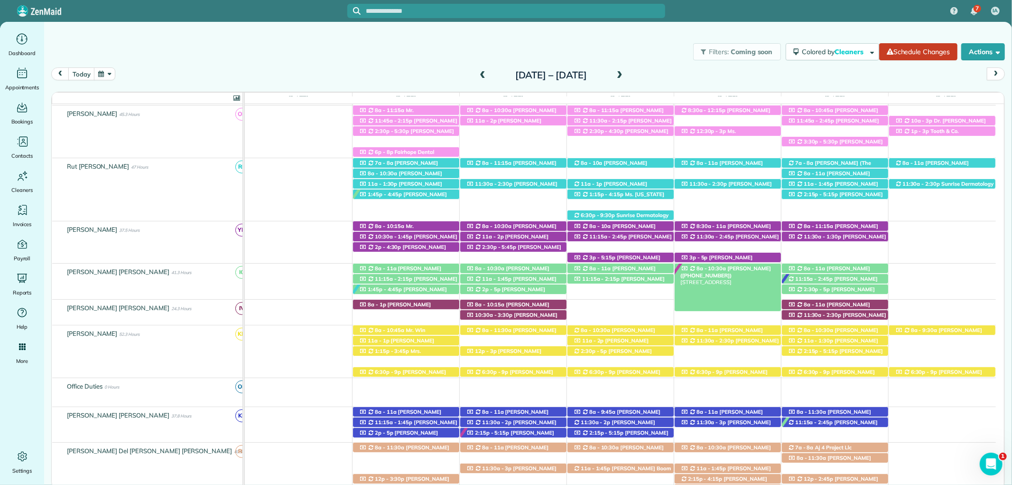
click at [760, 265] on div "8a - 10:30a Susie Clark (+12398491289) 6871 Beaver Creek Drive - Fairhope, AL, …" at bounding box center [728, 268] width 106 height 10
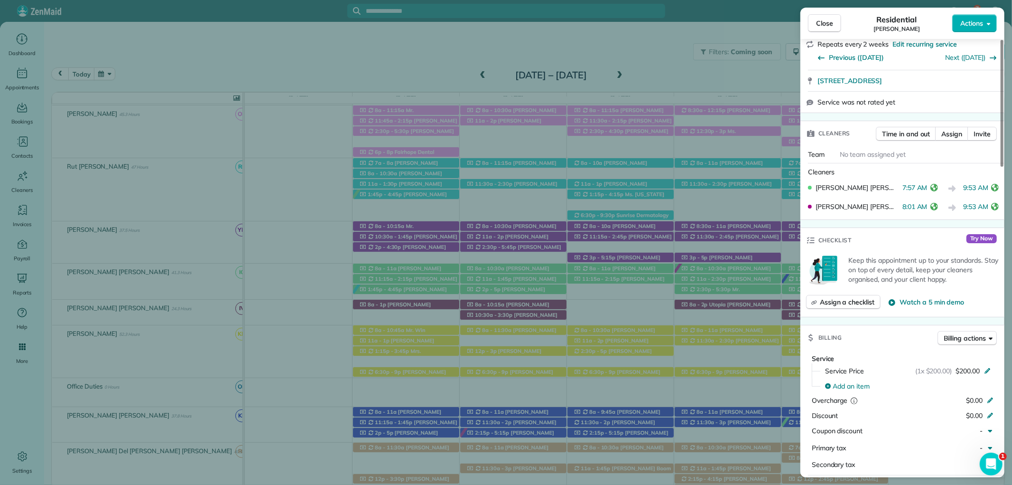
scroll to position [279, 0]
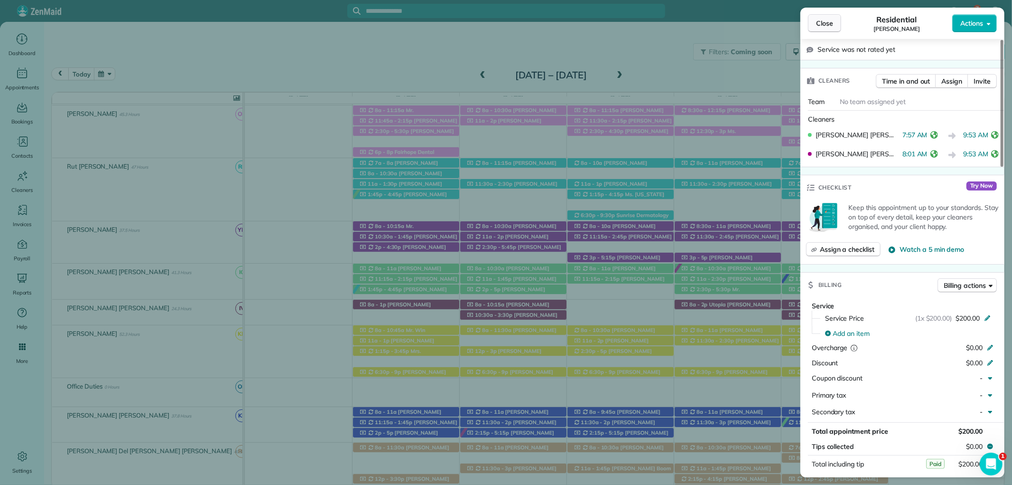
click at [828, 18] on button "Close" at bounding box center [824, 23] width 33 height 18
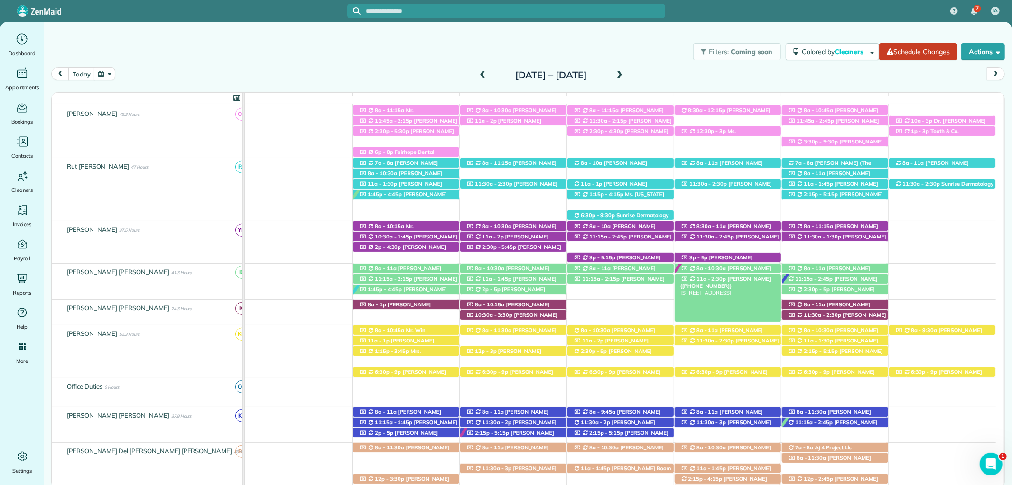
click at [752, 278] on span "Barclay Godwin (+12052439353)" at bounding box center [726, 281] width 91 height 13
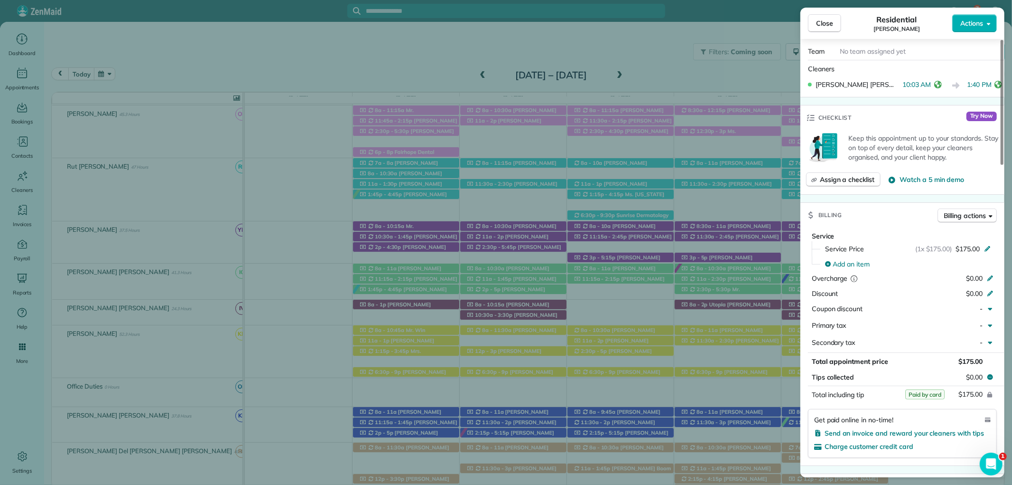
scroll to position [382, 0]
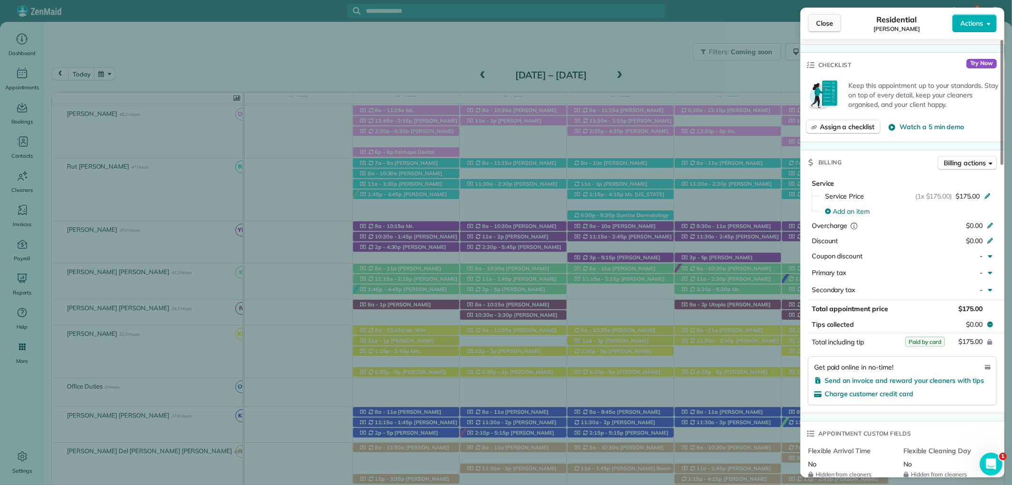
click at [834, 27] on button "Close" at bounding box center [824, 23] width 33 height 18
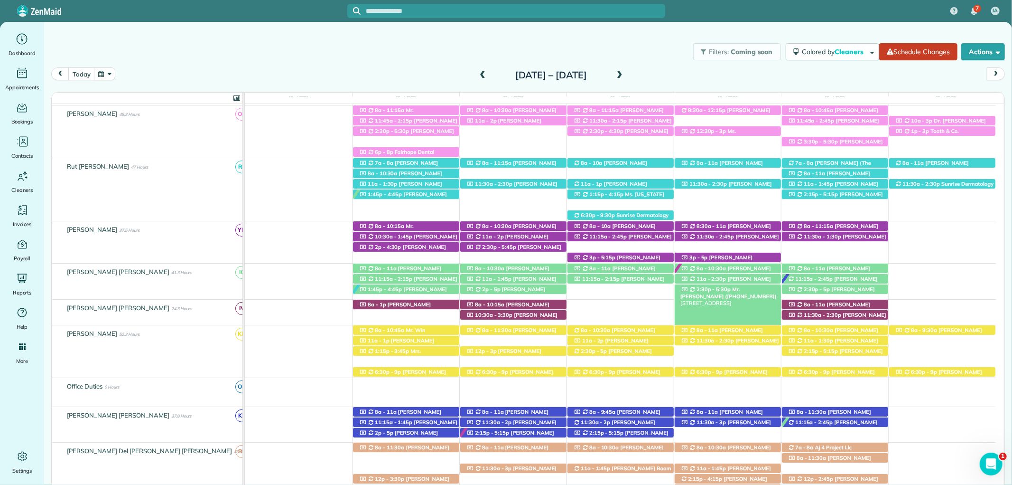
click at [758, 291] on div "2:30p - 5:30p Mr. Eddie Thompson (+17864024059) 208 Ornate Avenue - Fairhope, A…" at bounding box center [728, 289] width 106 height 10
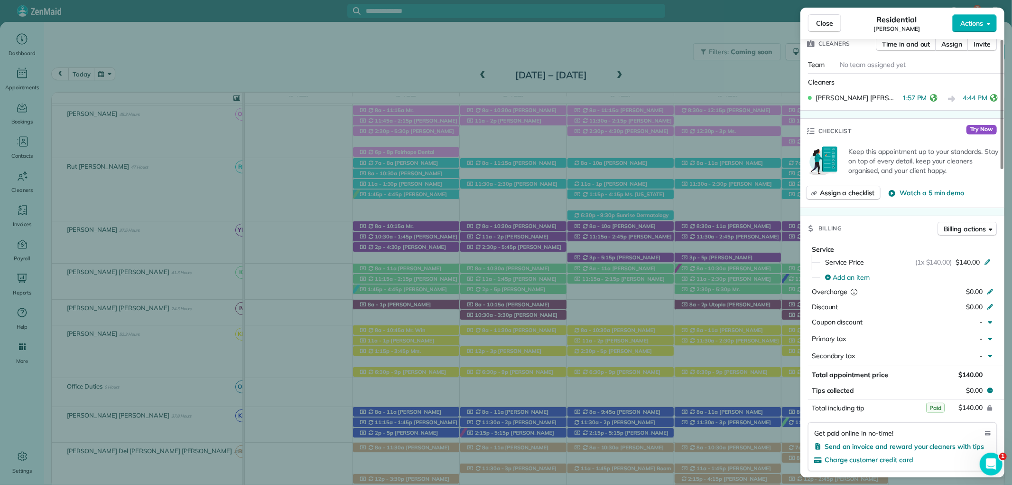
scroll to position [421, 0]
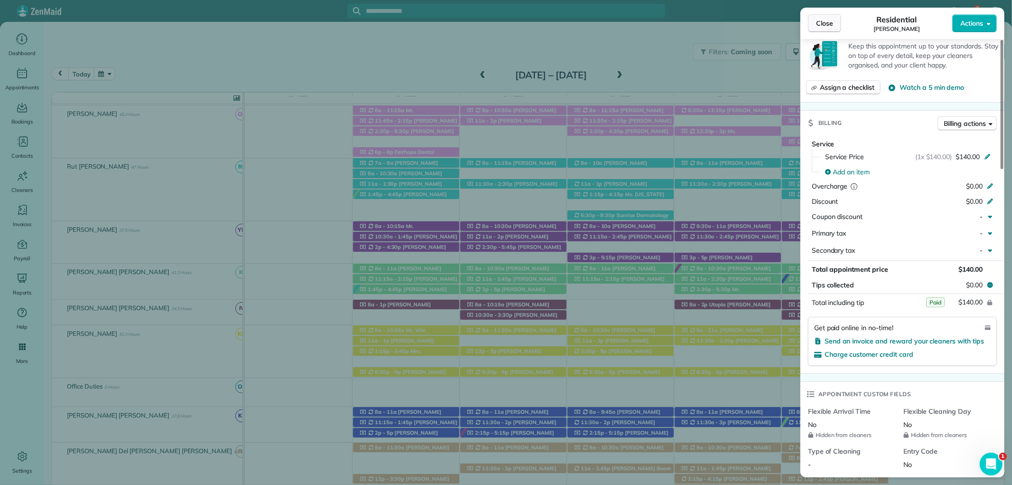
click at [823, 27] on span "Close" at bounding box center [824, 23] width 17 height 9
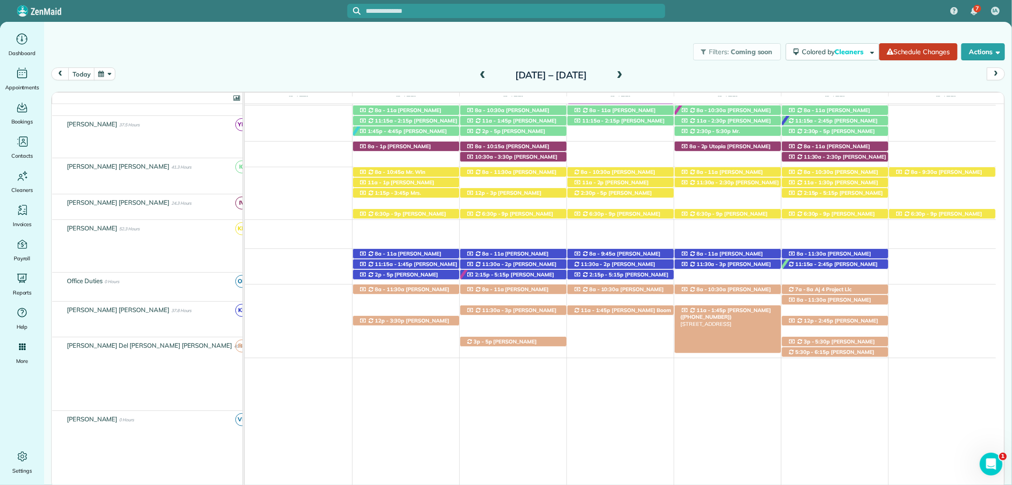
scroll to position [439, 0]
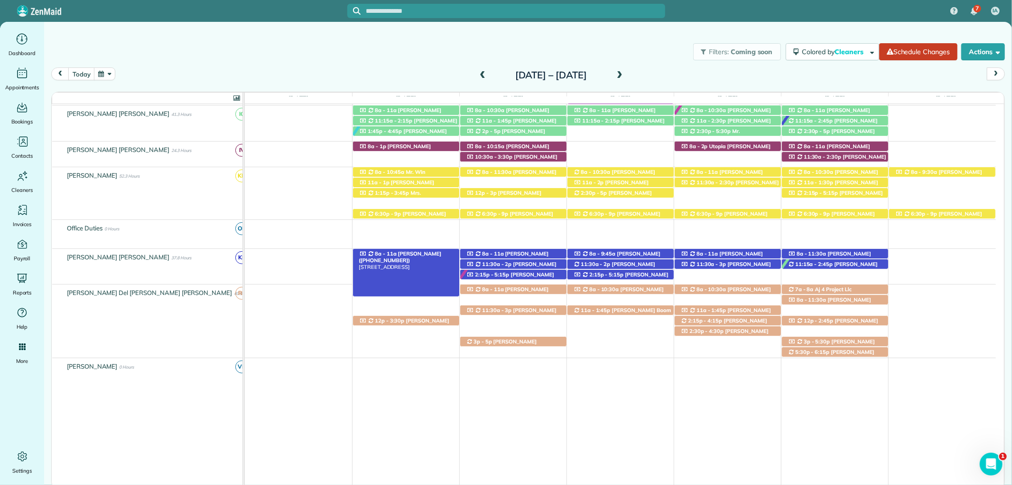
click at [436, 252] on div "8a - 11a Chris Altermatt (+17703632196) 110 Pecan Ave - Fairhope, AL, 36532" at bounding box center [406, 254] width 106 height 10
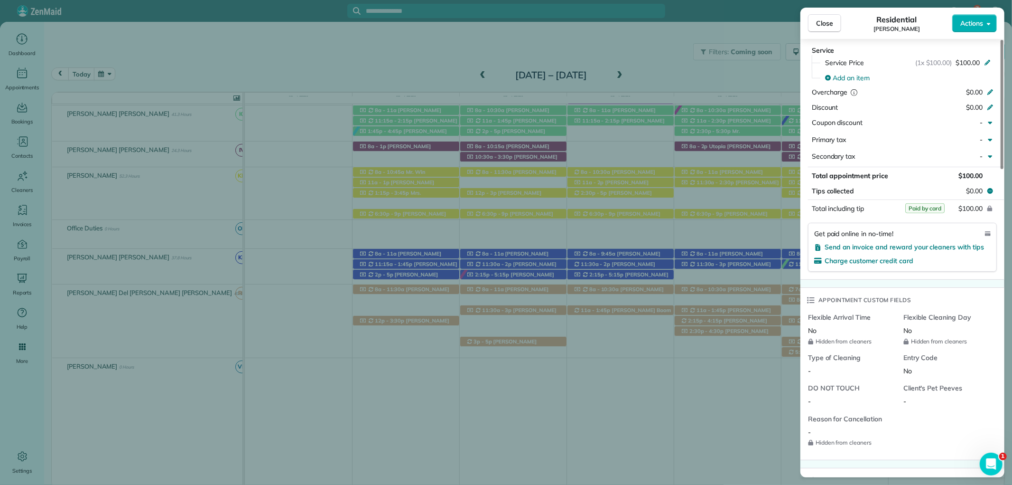
scroll to position [527, 0]
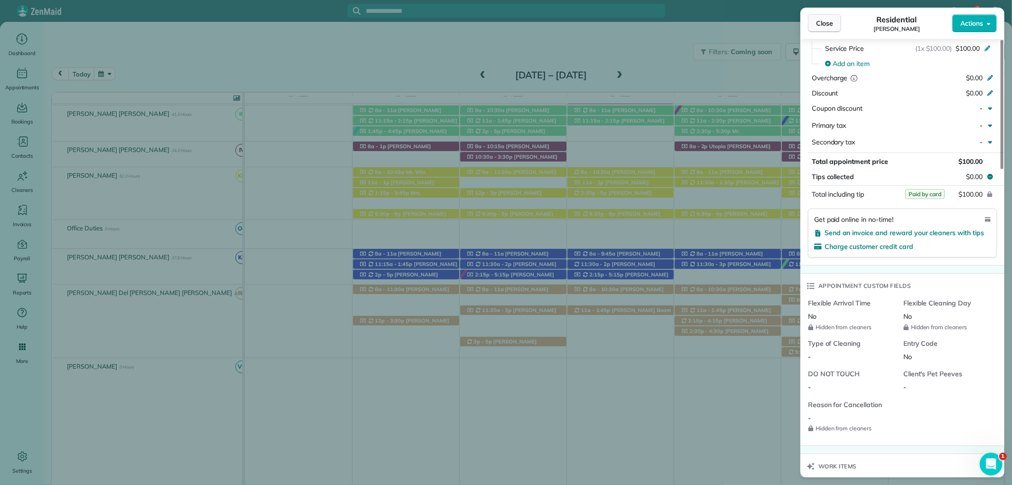
click at [829, 20] on span "Close" at bounding box center [824, 23] width 17 height 9
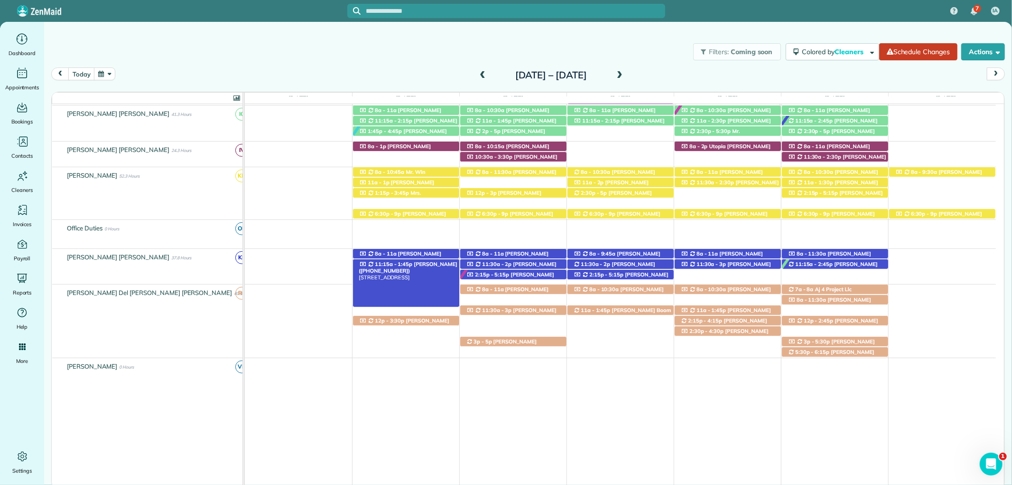
click at [414, 263] on span "Blanche Whigham (+13344628858)" at bounding box center [408, 267] width 99 height 13
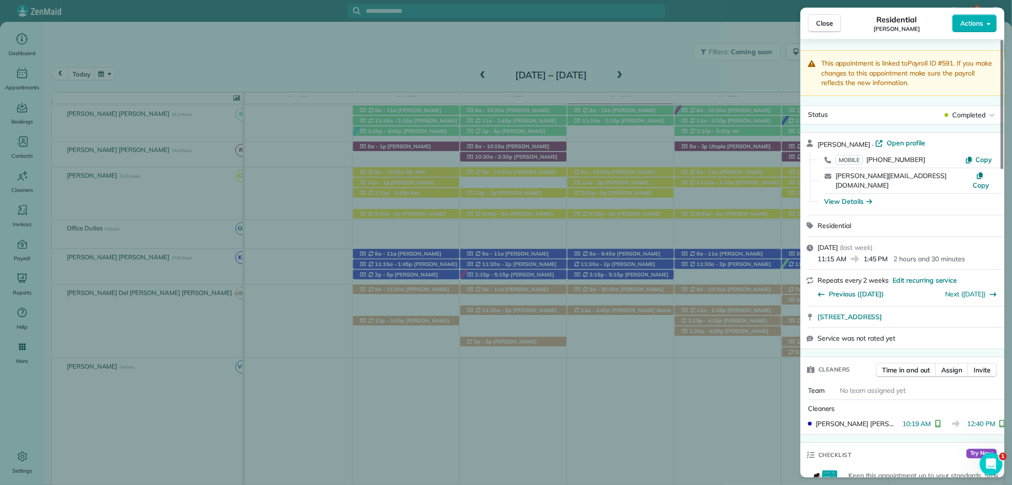
scroll to position [266, 0]
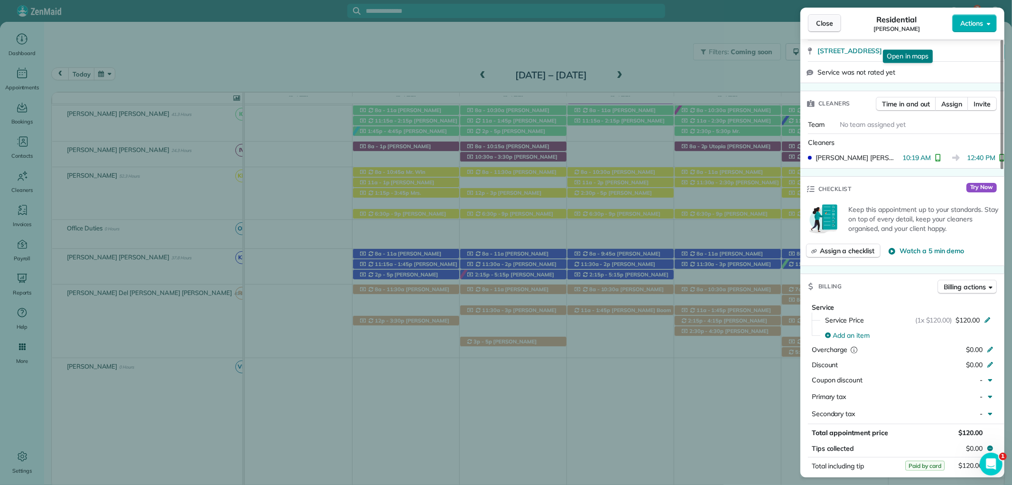
click at [831, 24] on span "Close" at bounding box center [824, 23] width 17 height 9
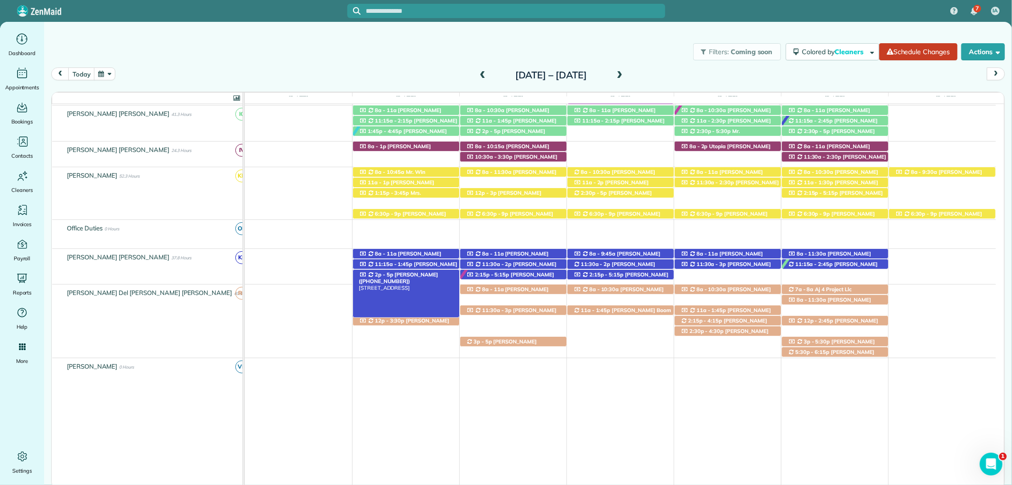
click at [420, 276] on span "Rose Unger (+12514233638)" at bounding box center [398, 277] width 79 height 13
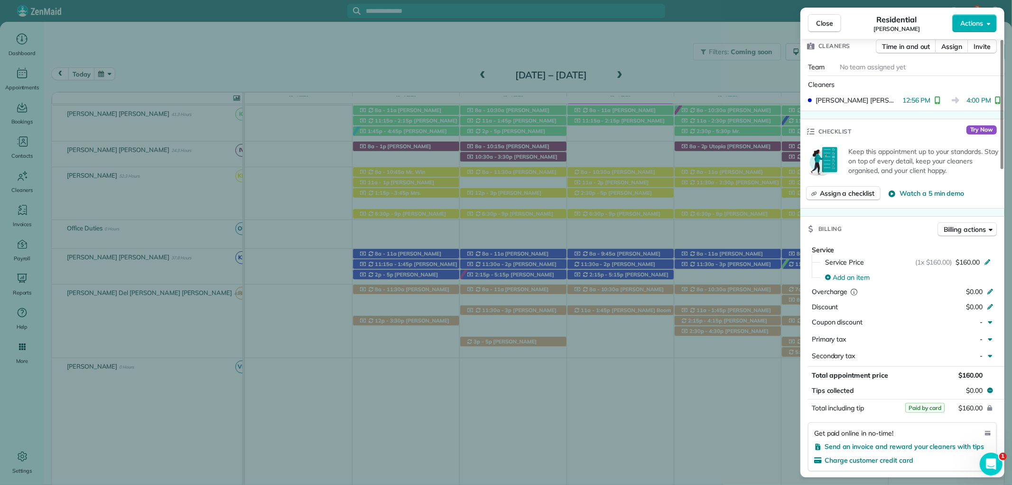
scroll to position [419, 0]
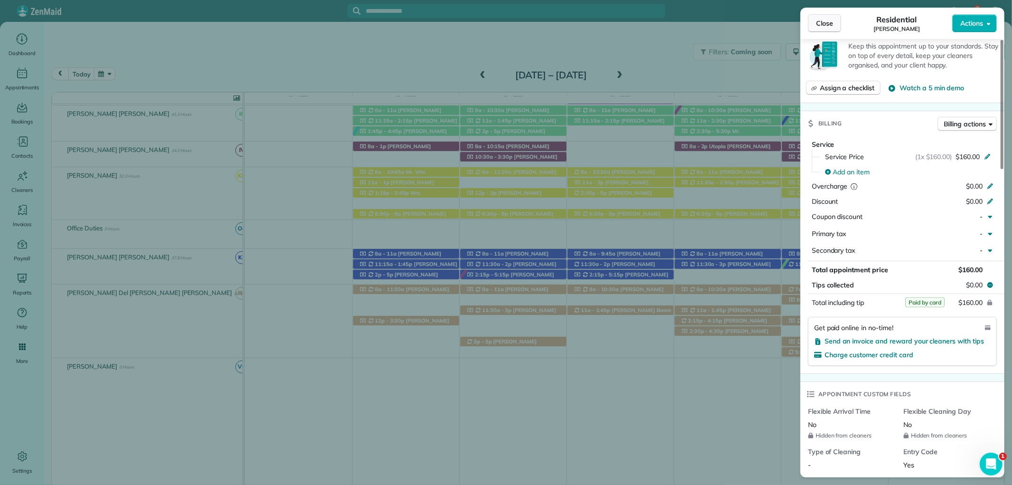
click at [813, 19] on button "Close" at bounding box center [824, 23] width 33 height 18
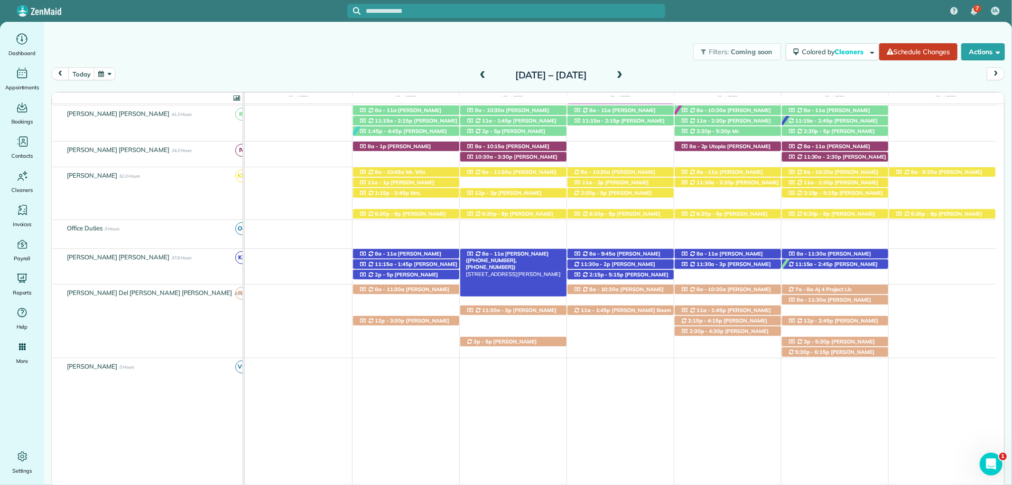
click at [521, 255] on span "Forrest Derr (+12516353655, +12517514868)" at bounding box center [507, 260] width 83 height 20
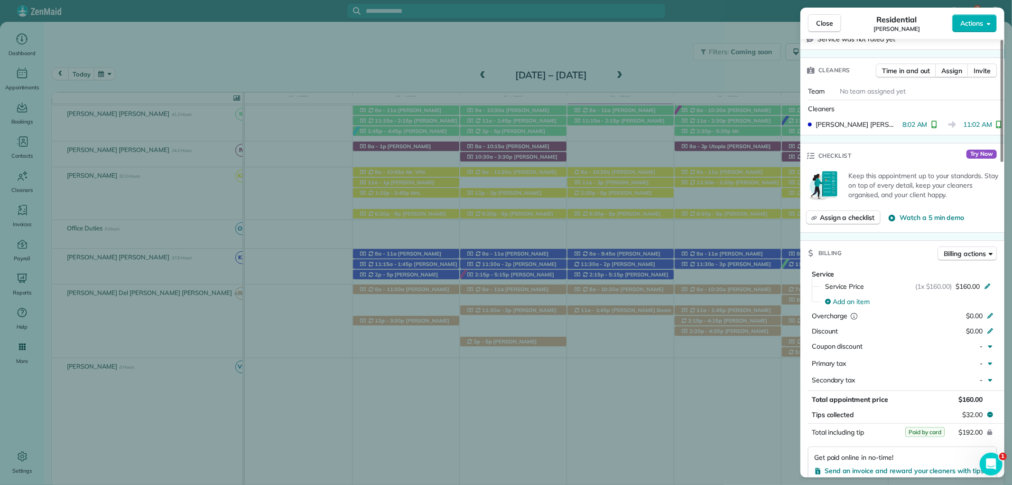
scroll to position [421, 0]
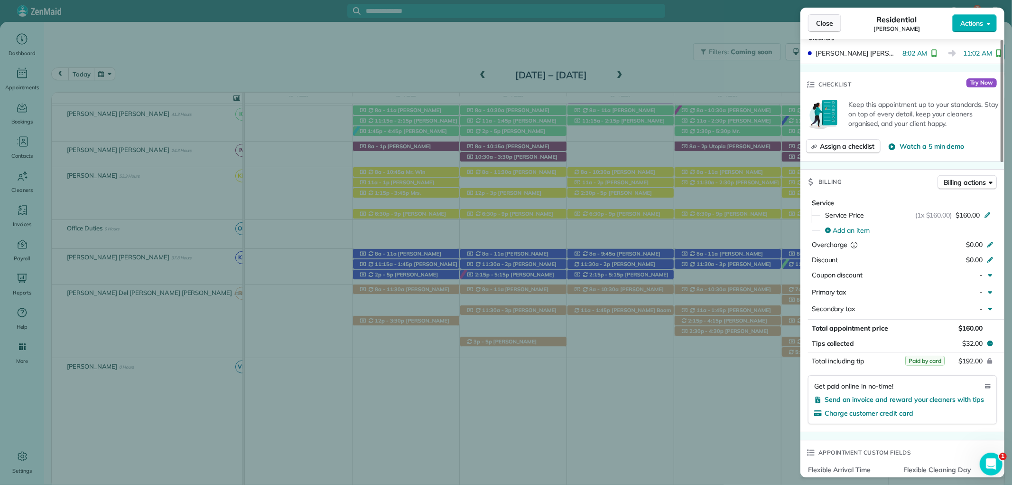
click at [825, 26] on span "Close" at bounding box center [824, 23] width 17 height 9
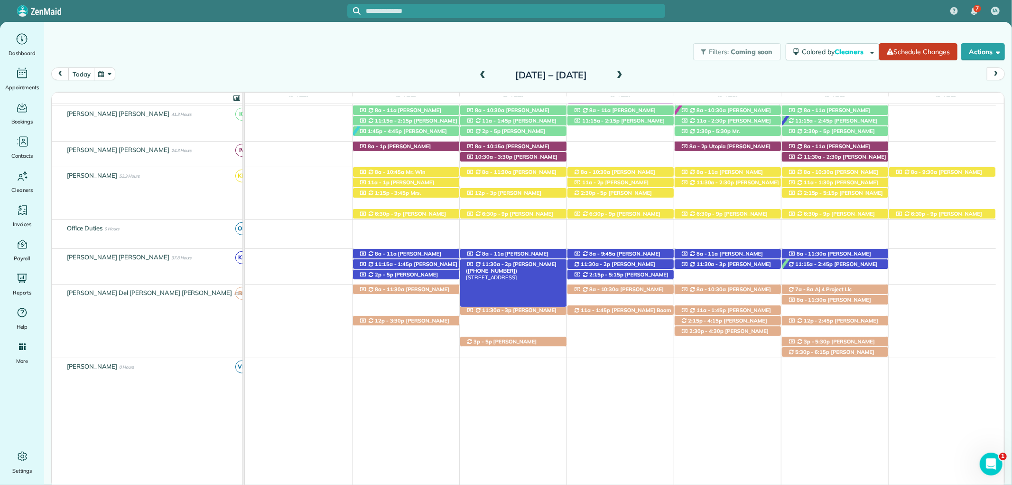
click at [542, 264] on span "Louise Brummett (+12514232732)" at bounding box center [511, 267] width 91 height 13
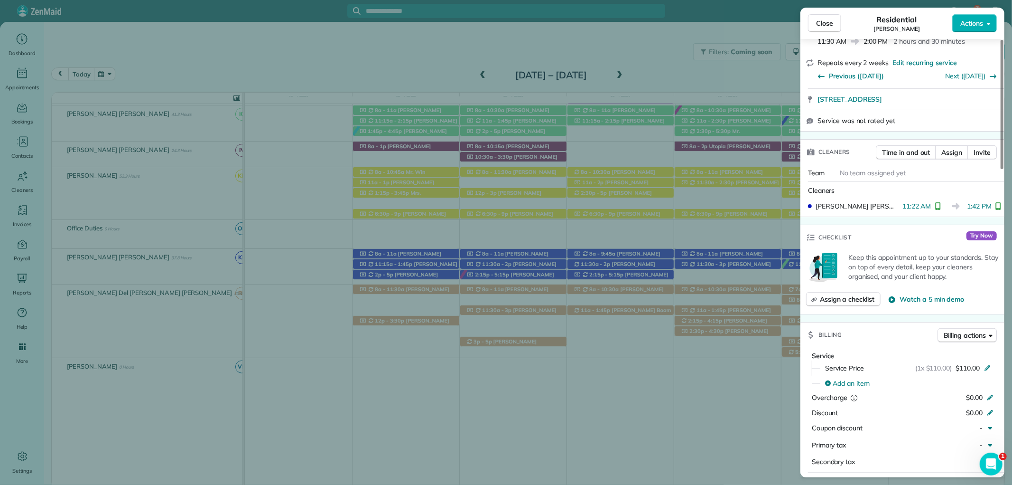
scroll to position [263, 0]
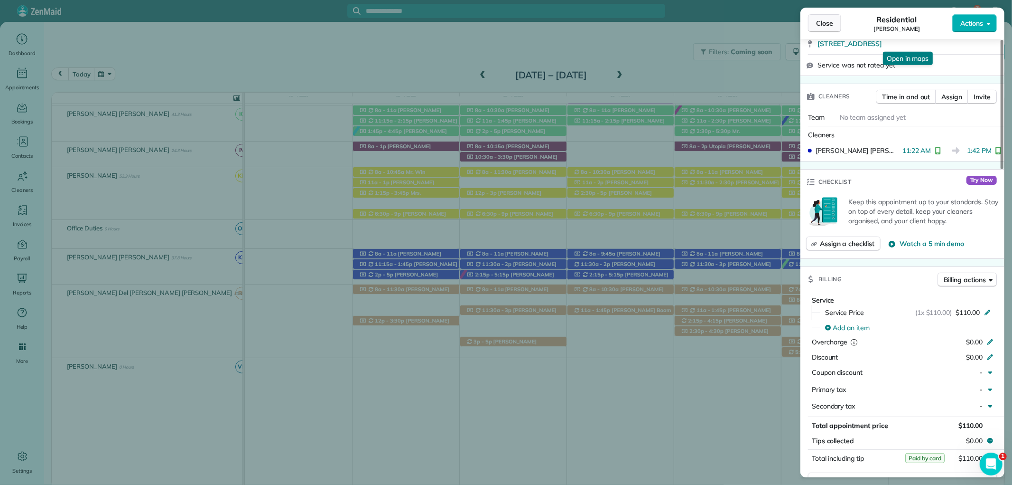
click at [827, 25] on span "Close" at bounding box center [824, 23] width 17 height 9
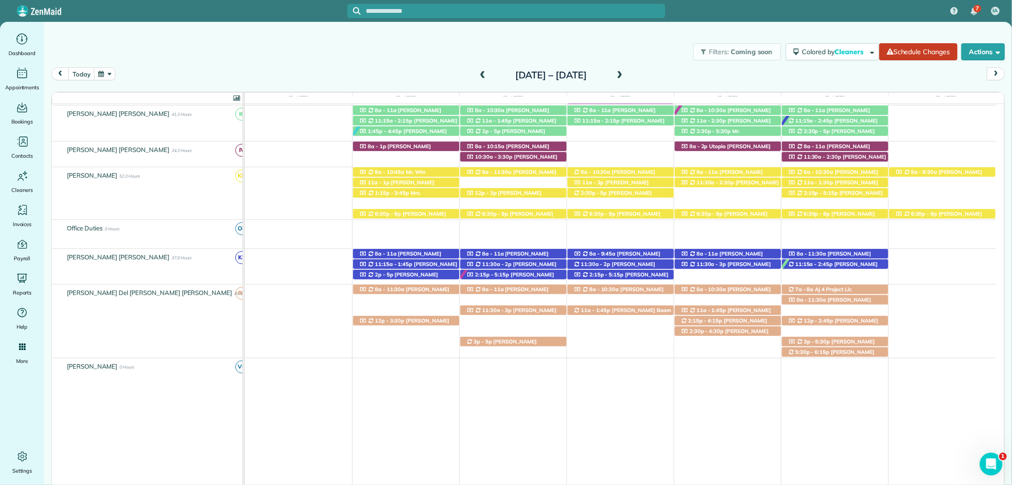
click at [524, 271] on div "2:15p - 5:15p Meagan Severt (+18506073663) 24635 Alamitos Trace Drive - Daphne,…" at bounding box center [513, 275] width 106 height 10
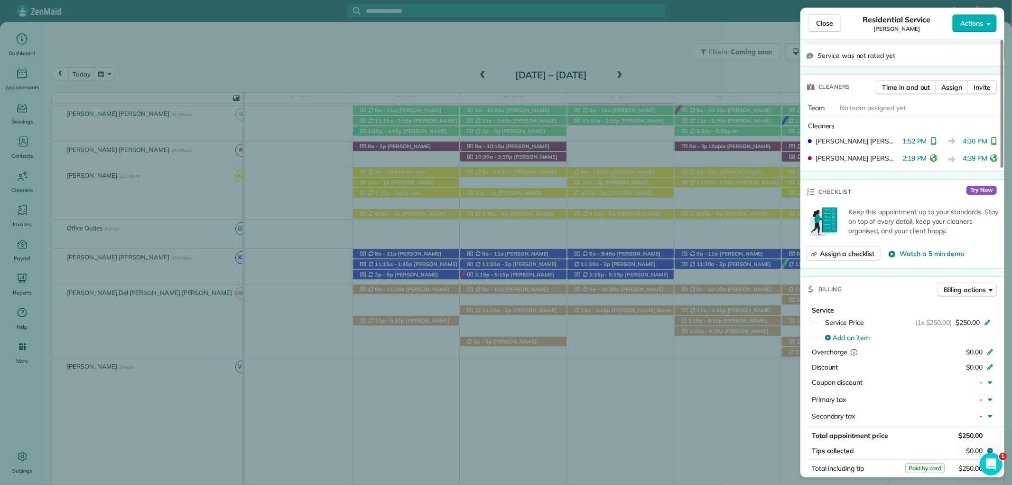
scroll to position [369, 0]
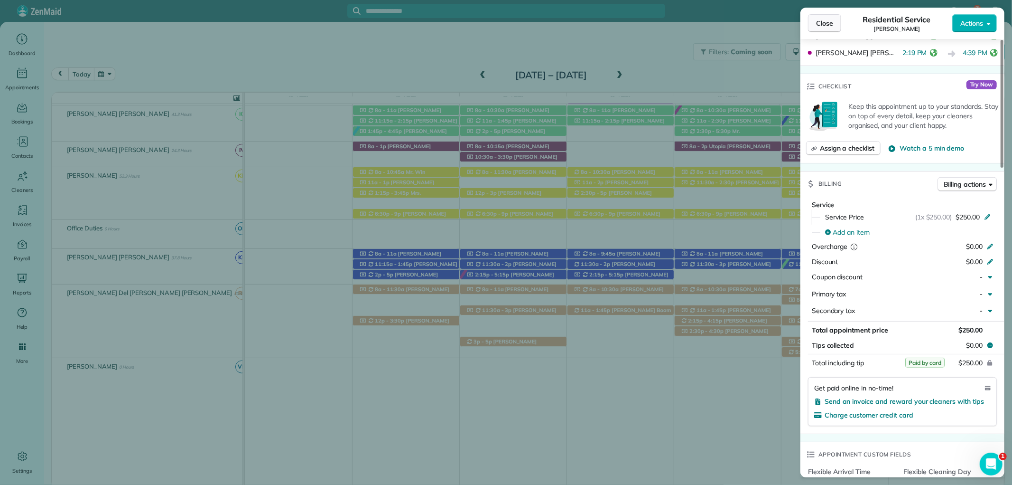
click at [830, 22] on span "Close" at bounding box center [824, 23] width 17 height 9
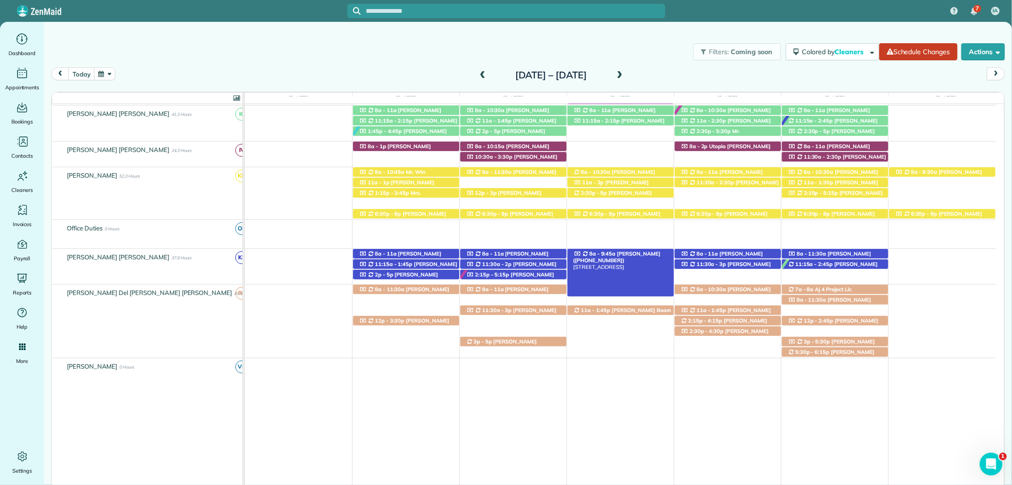
click at [656, 253] on span "DeLane Coggins (+14252812136)" at bounding box center [616, 256] width 87 height 13
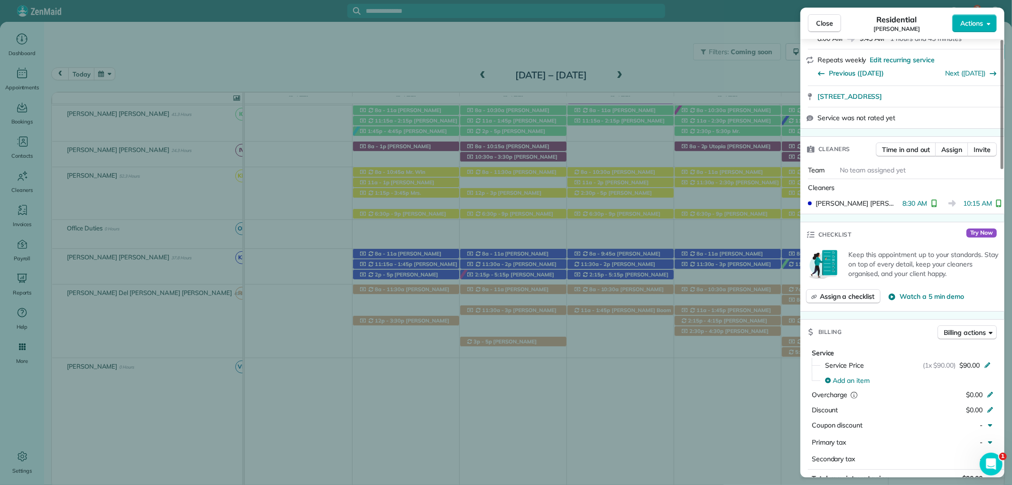
scroll to position [316, 0]
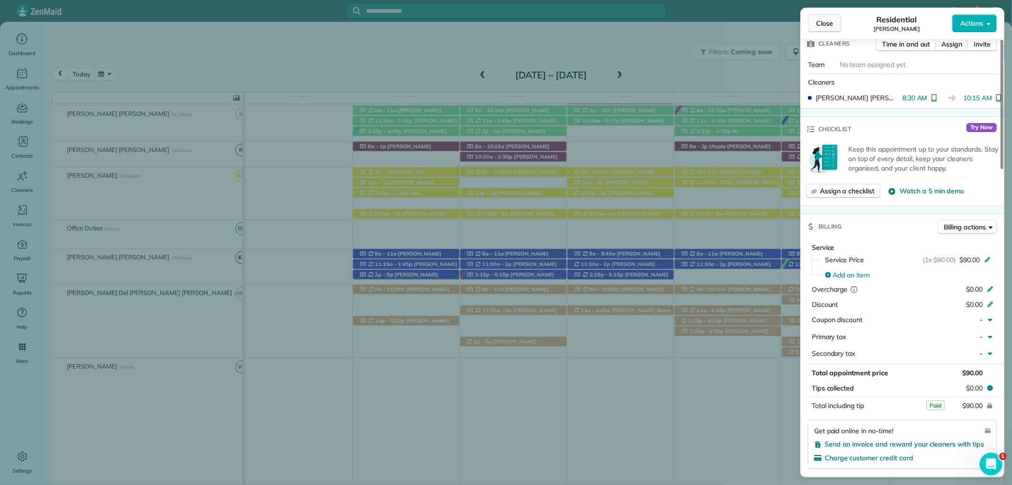
click at [820, 15] on button "Close" at bounding box center [824, 23] width 33 height 18
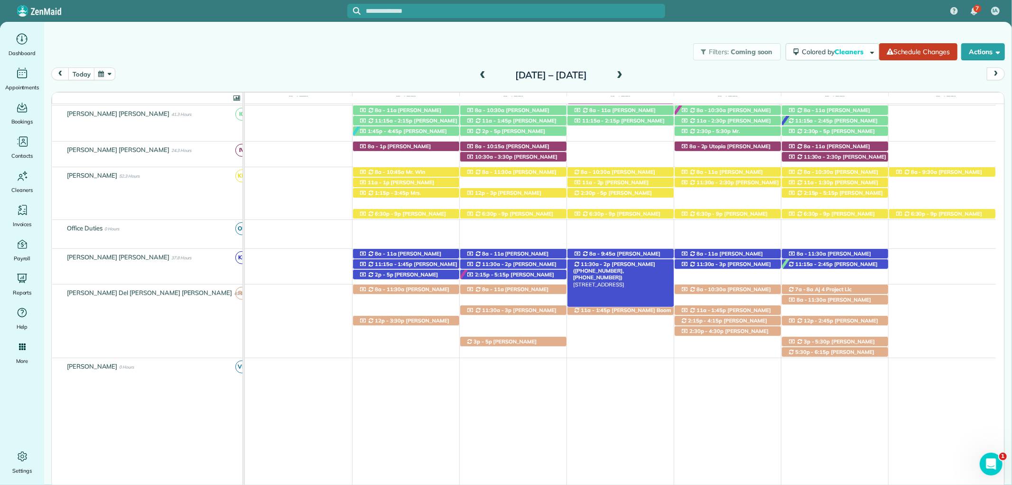
click at [652, 265] on div "11:30a - 2p Anne Norton (+12517476453, +13346637304) 17106 Truck Route 17 Road …" at bounding box center [621, 264] width 106 height 10
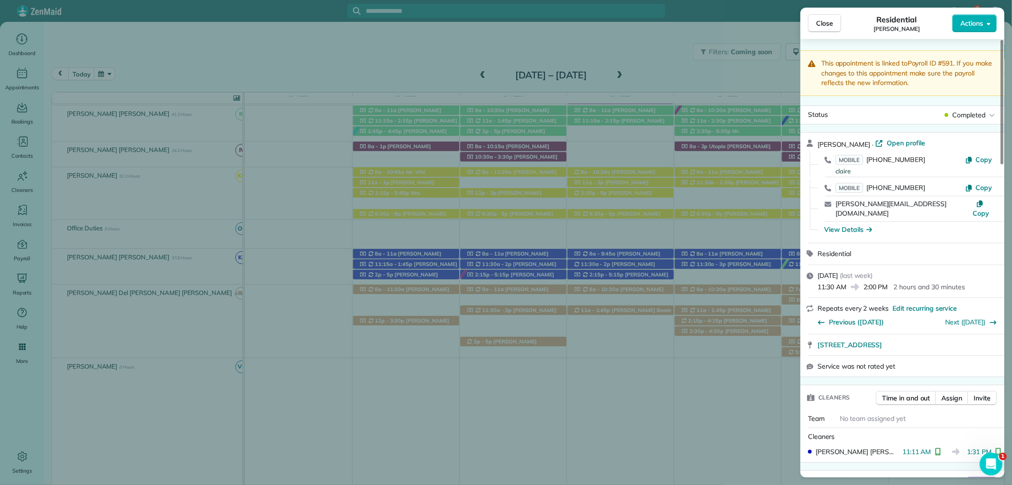
scroll to position [475, 0]
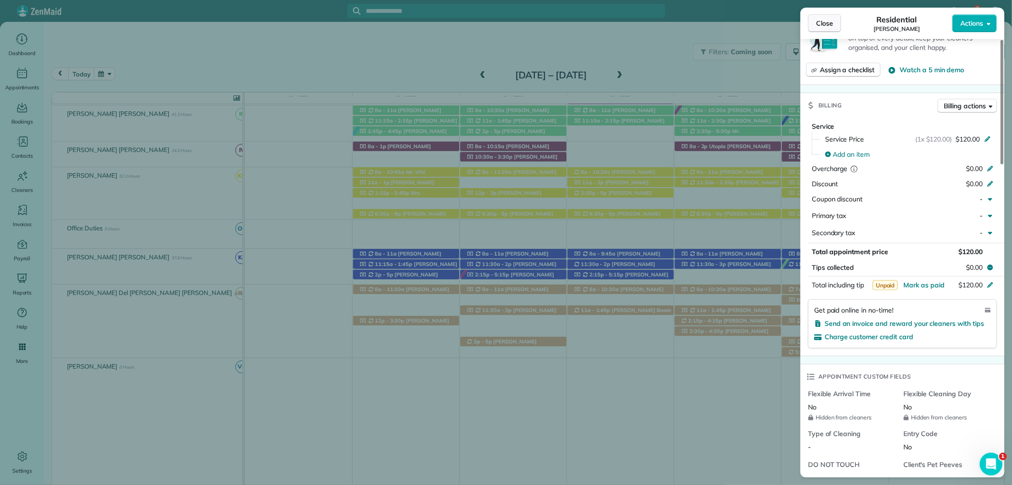
click at [824, 15] on button "Close" at bounding box center [824, 23] width 33 height 18
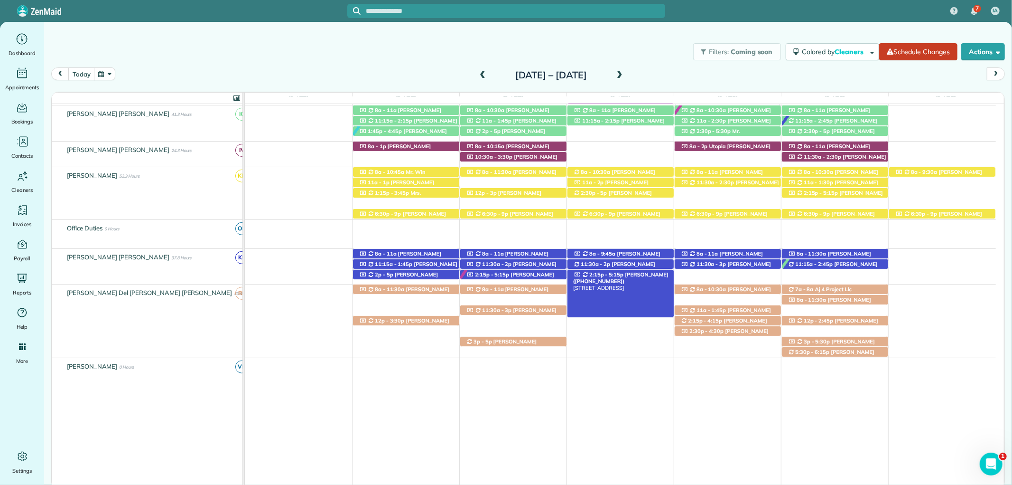
click at [645, 276] on span "Sarah Birdsong (+18503774416)" at bounding box center [620, 277] width 95 height 13
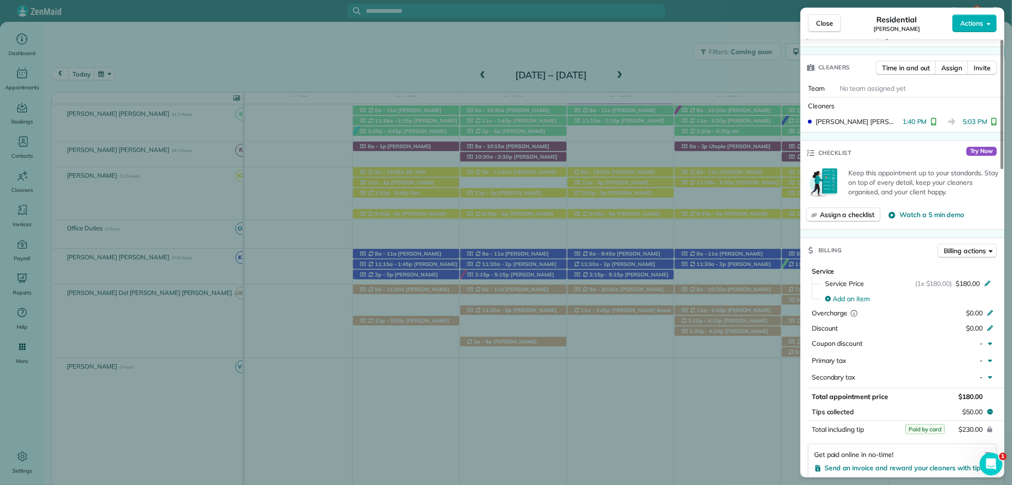
scroll to position [316, 0]
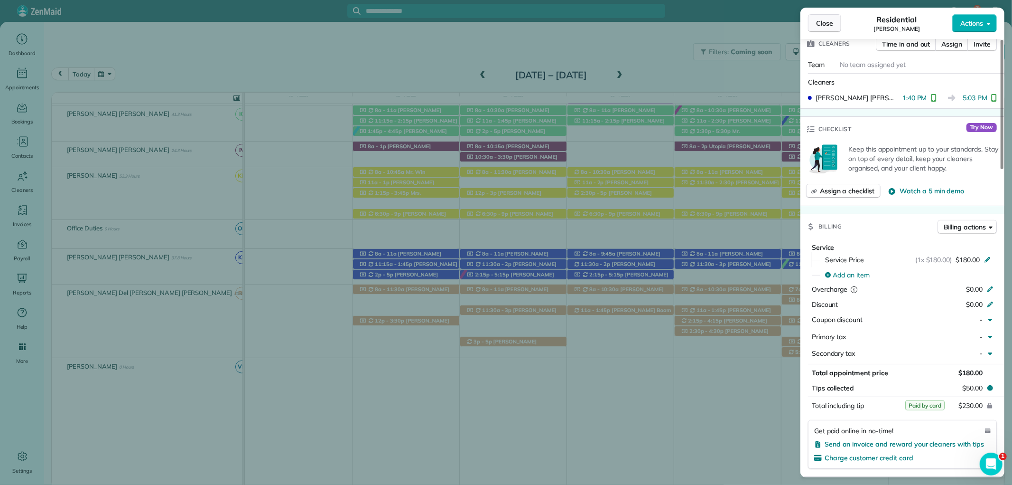
click at [822, 16] on button "Close" at bounding box center [824, 23] width 33 height 18
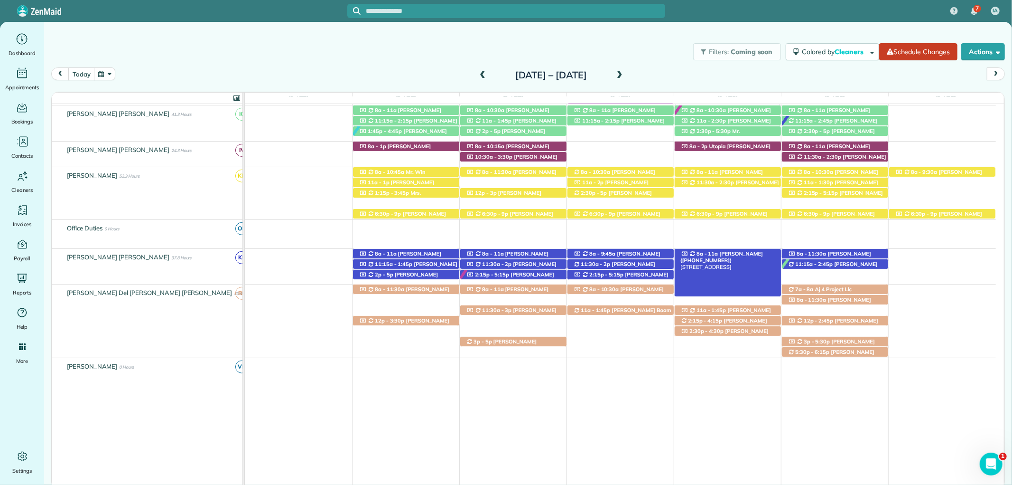
click at [757, 252] on div "8a - 11a Meg Willett (+13193215981) 151 Willow Lake Drive - Fairhope, AL, 36532" at bounding box center [728, 254] width 106 height 10
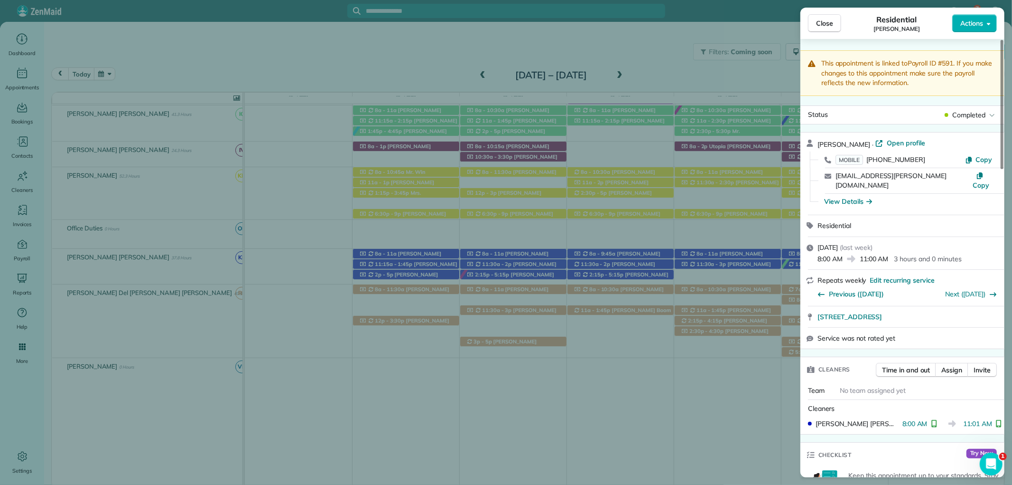
scroll to position [475, 0]
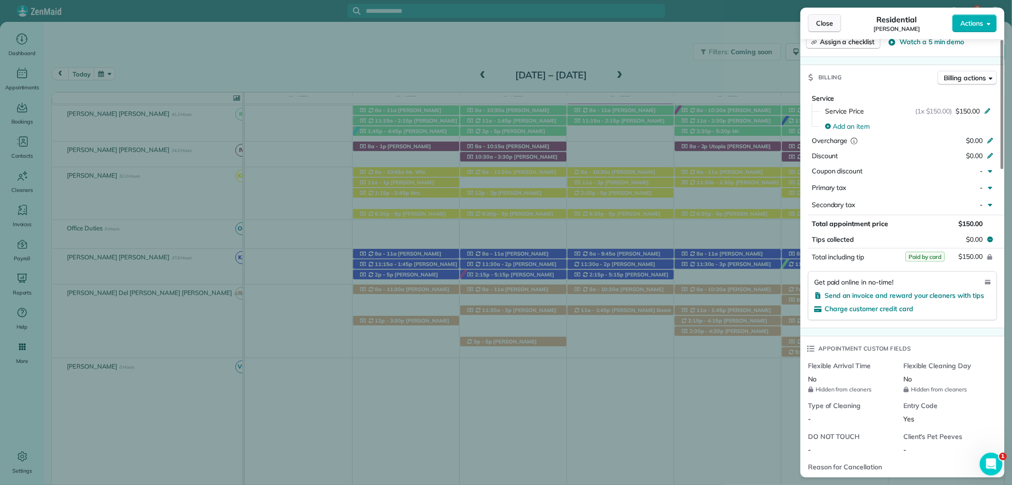
click at [824, 18] on button "Close" at bounding box center [824, 23] width 33 height 18
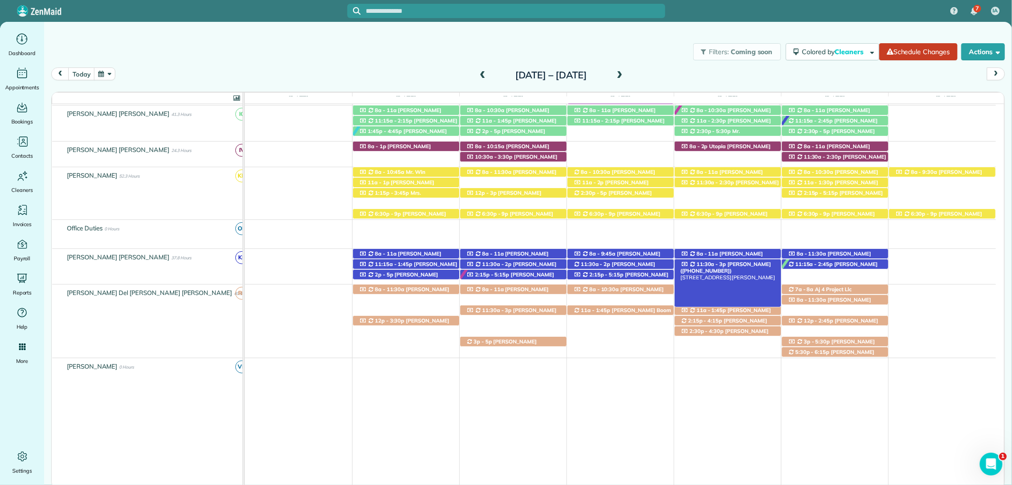
click at [732, 263] on span "McKenzie Terry (+18014041476)" at bounding box center [726, 267] width 91 height 13
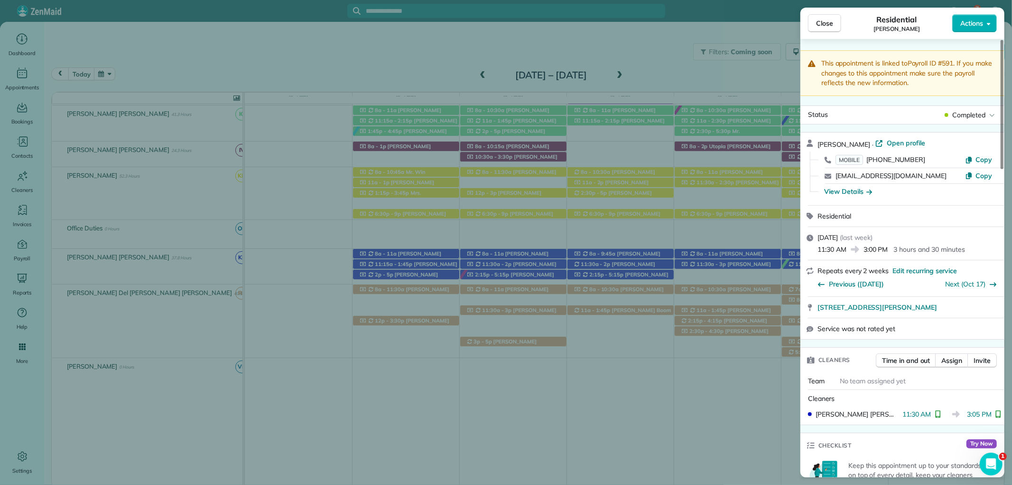
scroll to position [421, 0]
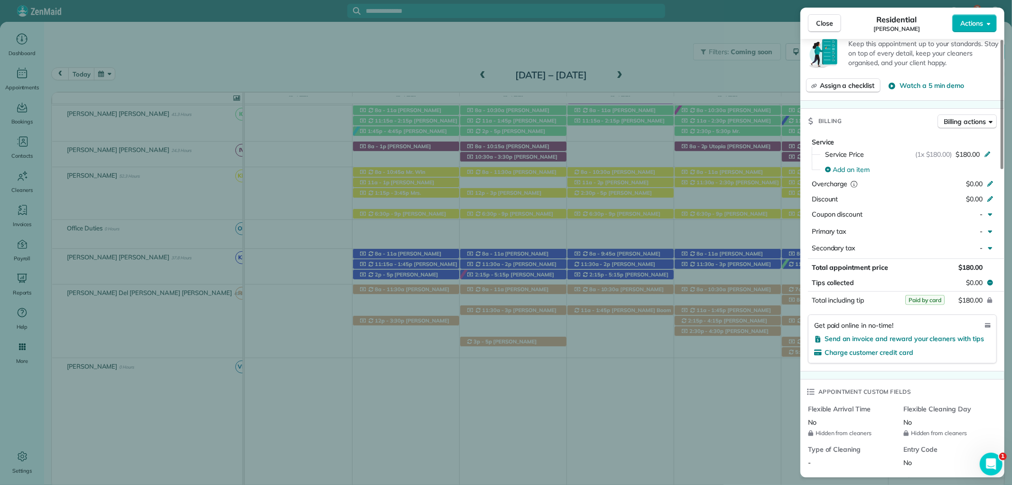
click at [819, 17] on button "Close" at bounding box center [824, 23] width 33 height 18
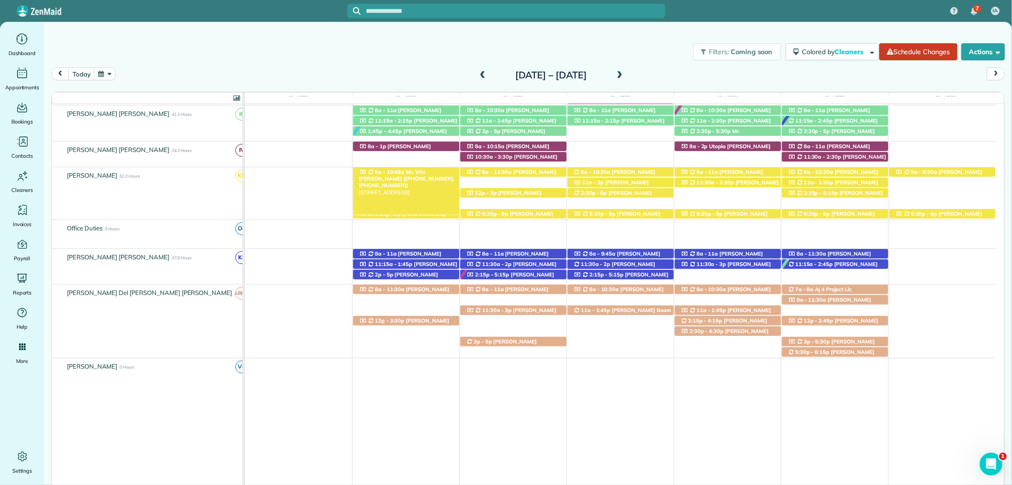
click at [415, 172] on span "Mr. Win Thurber (+12513916159, +12512986196)" at bounding box center [407, 178] width 96 height 20
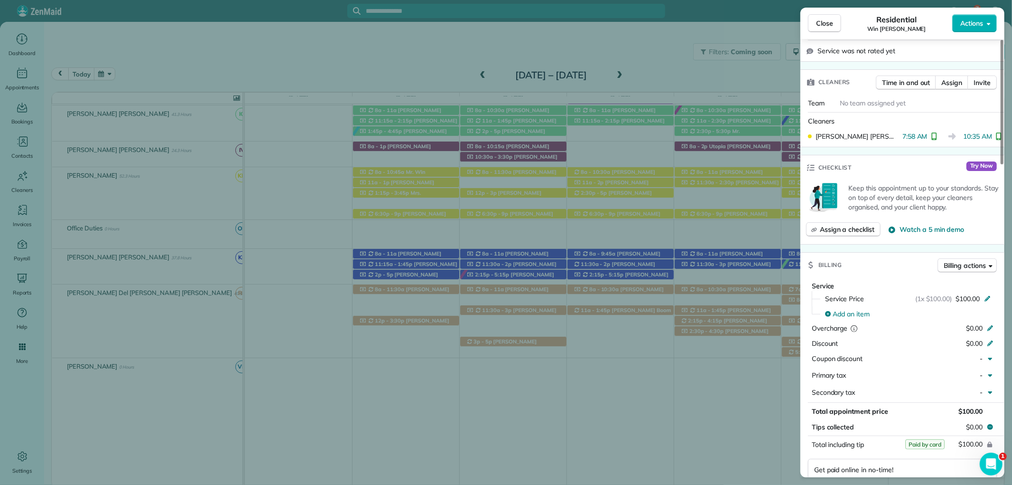
scroll to position [369, 0]
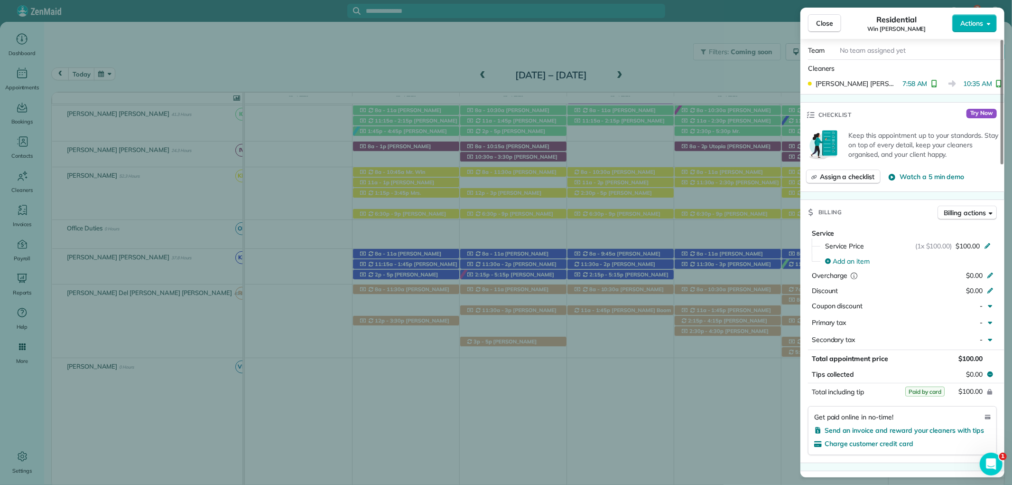
drag, startPoint x: 822, startPoint y: 21, endPoint x: 533, endPoint y: 125, distance: 306.6
click at [822, 21] on span "Close" at bounding box center [824, 23] width 17 height 9
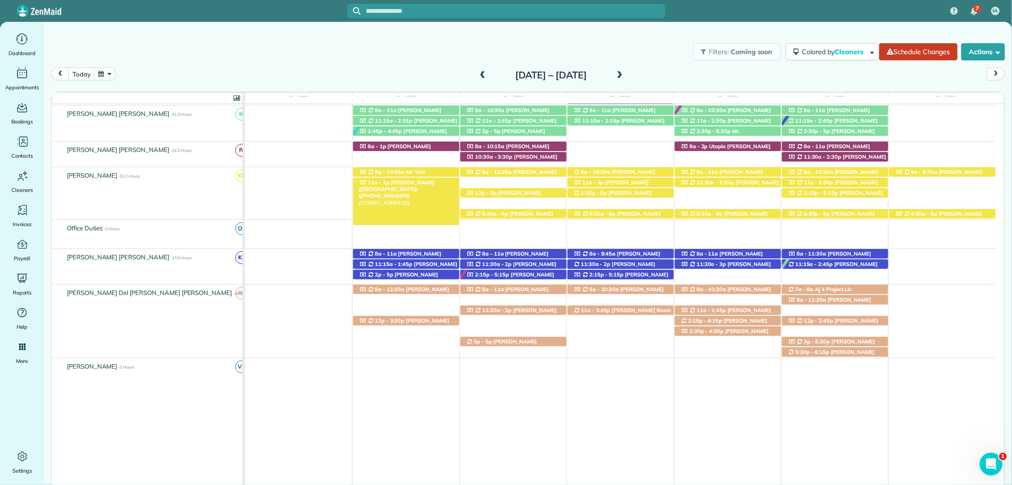
click at [411, 184] on span "Katie Sahlstrom (Fly Creek Marina) (+12519284868)" at bounding box center [396, 189] width 75 height 20
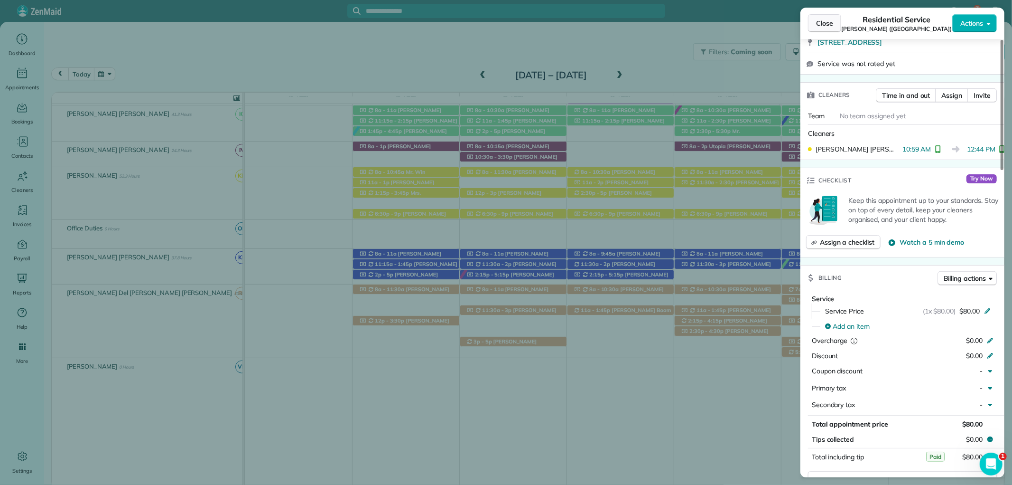
click at [833, 21] on span "Close" at bounding box center [824, 23] width 17 height 9
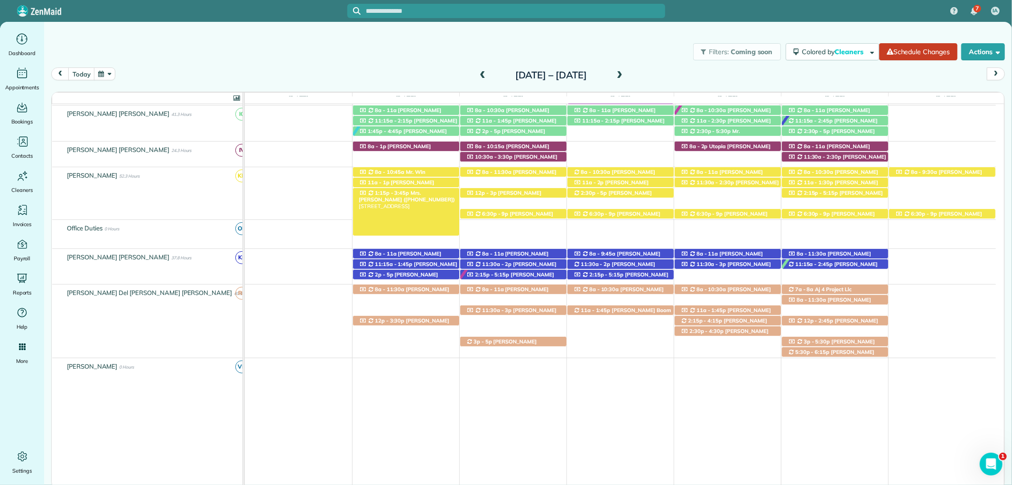
click at [433, 196] on span "Mrs. Valerie Smith (+16104163013)" at bounding box center [407, 195] width 97 height 13
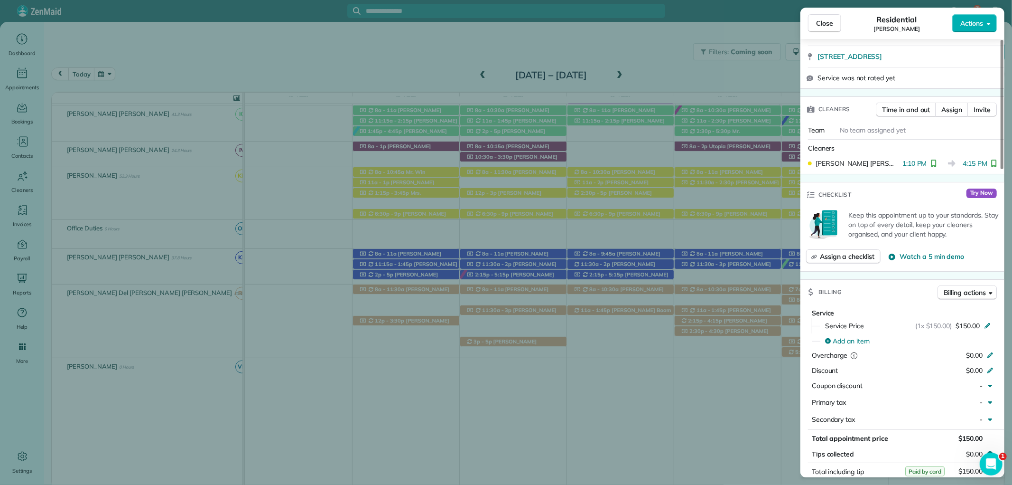
scroll to position [263, 0]
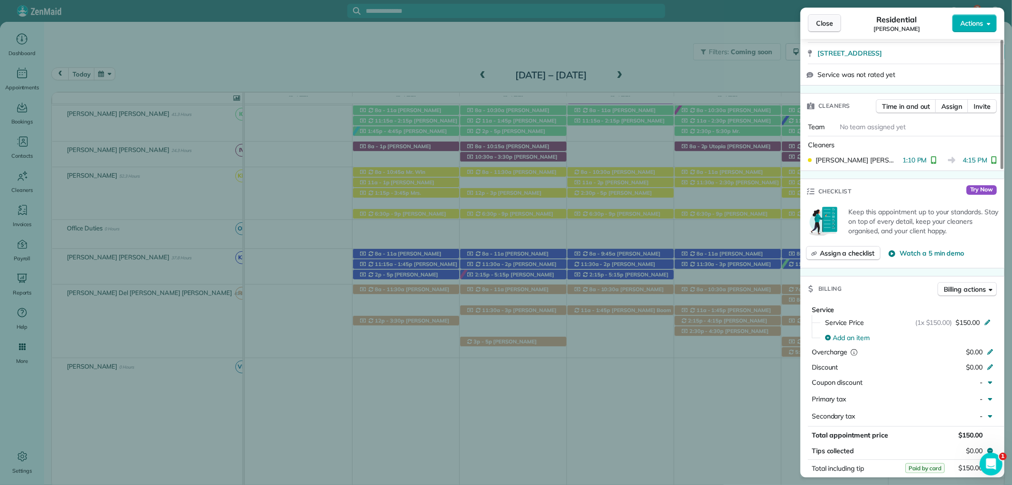
click at [817, 20] on span "Close" at bounding box center [824, 23] width 17 height 9
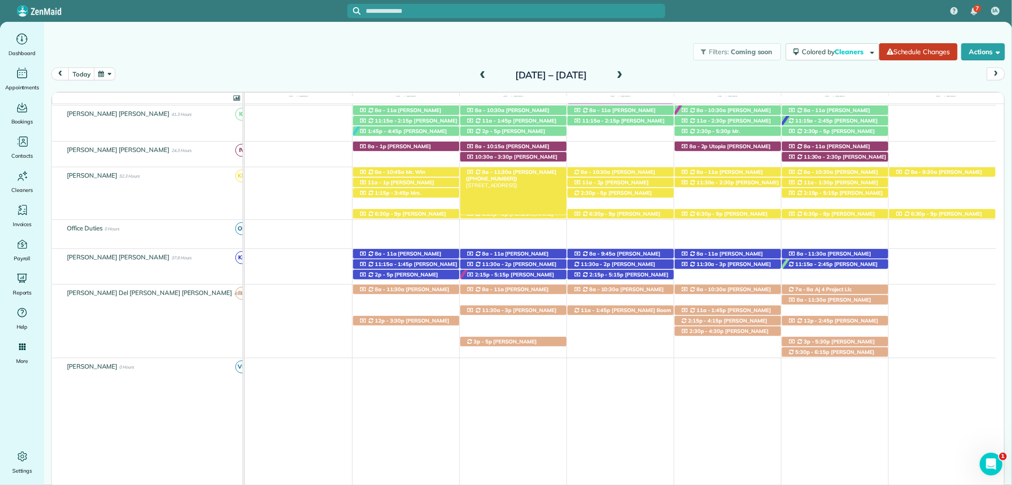
click at [531, 172] on span "Lisa Trotter (+12515975811)" at bounding box center [511, 174] width 91 height 13
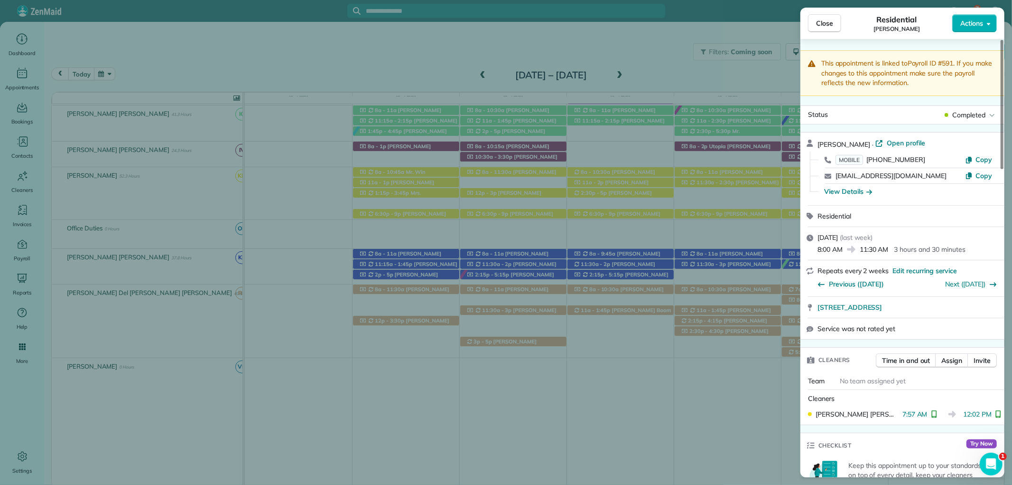
scroll to position [369, 0]
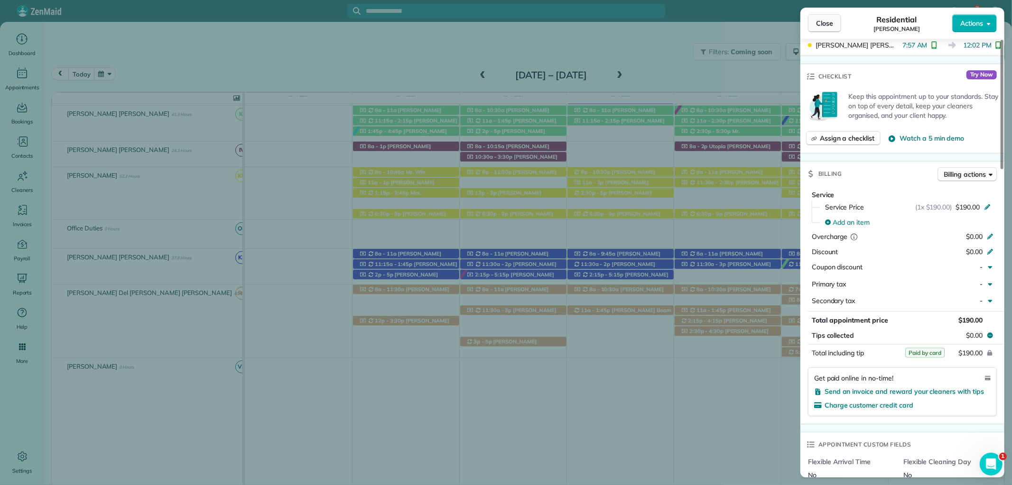
click at [820, 26] on span "Close" at bounding box center [824, 23] width 17 height 9
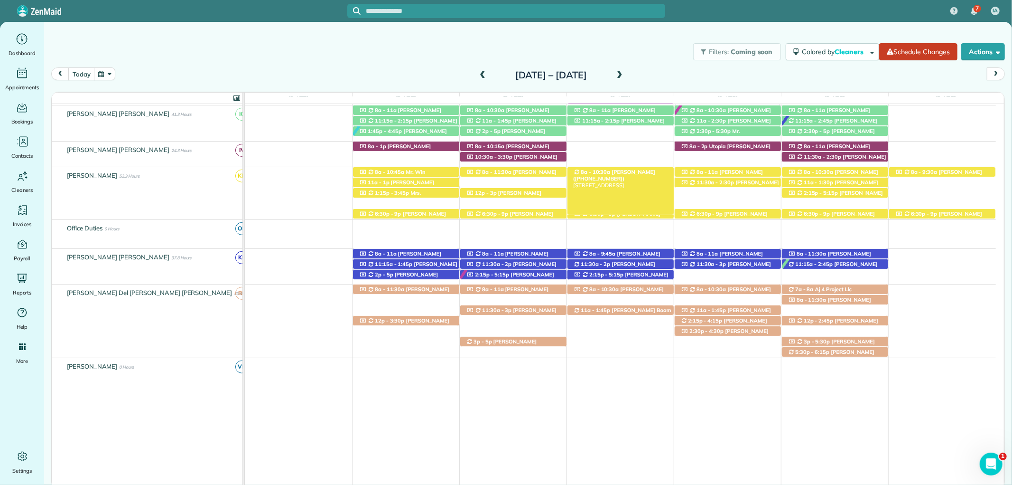
click at [632, 171] on span "Casey Graham (+16015505502)" at bounding box center [614, 174] width 82 height 13
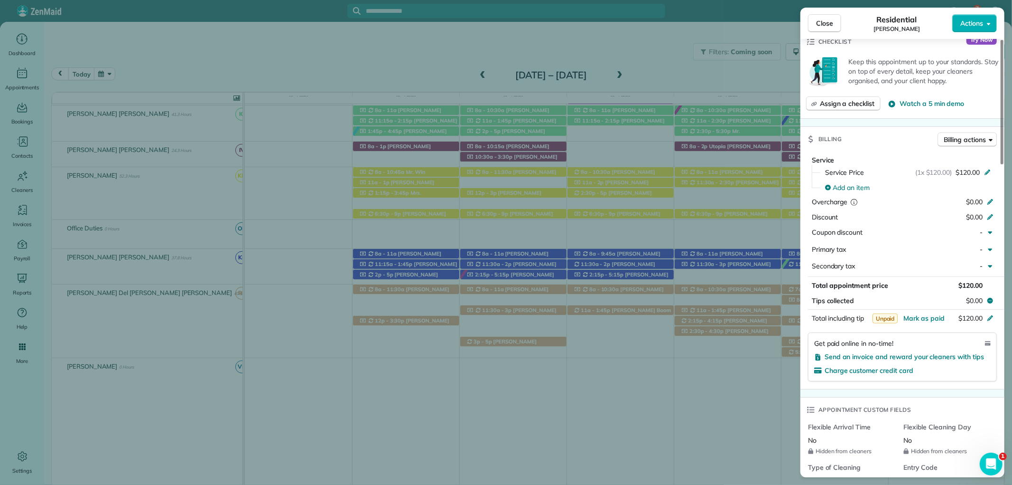
scroll to position [419, 0]
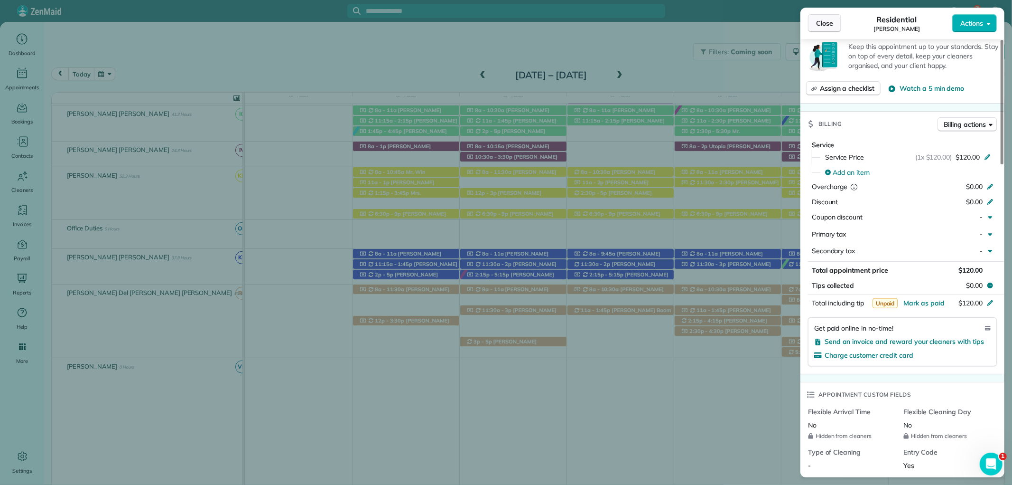
click at [828, 27] on span "Close" at bounding box center [824, 23] width 17 height 9
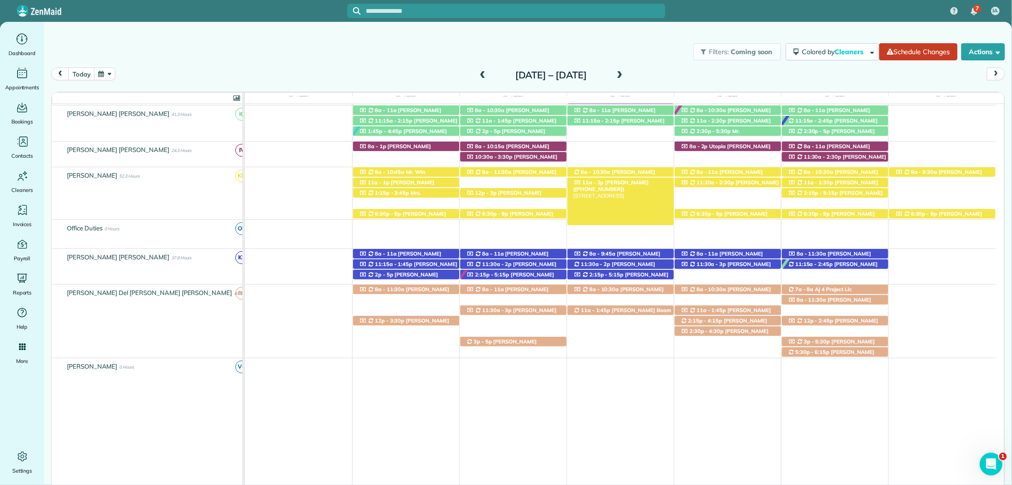
click at [628, 183] on span "Mary Buck (+12147704514)" at bounding box center [610, 185] width 75 height 13
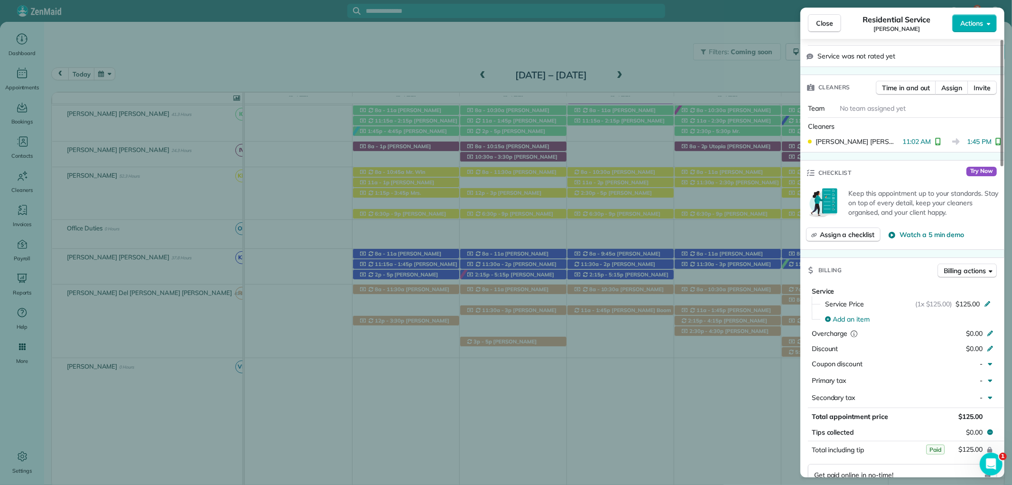
scroll to position [263, 0]
click at [826, 25] on span "Close" at bounding box center [824, 23] width 17 height 9
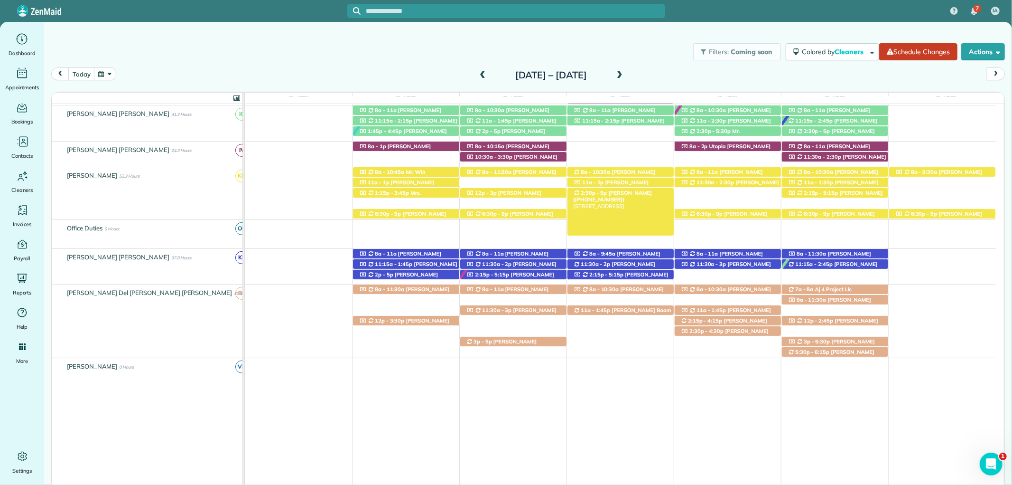
click at [640, 196] on div "2:30p - 5p Cori Stone (+17033461951) 210 Bronze Street - Fairhope, AL, 36532" at bounding box center [621, 193] width 106 height 10
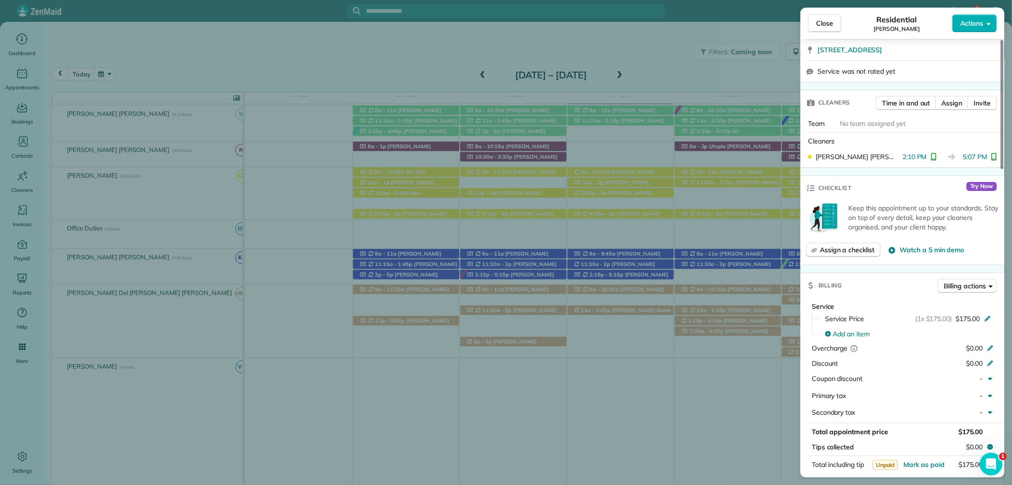
scroll to position [263, 0]
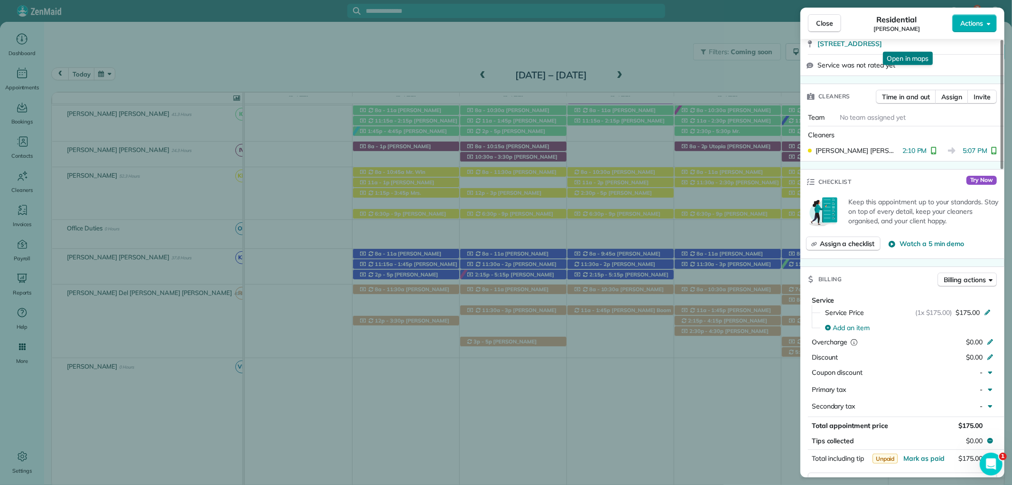
click at [822, 22] on span "Close" at bounding box center [824, 23] width 17 height 9
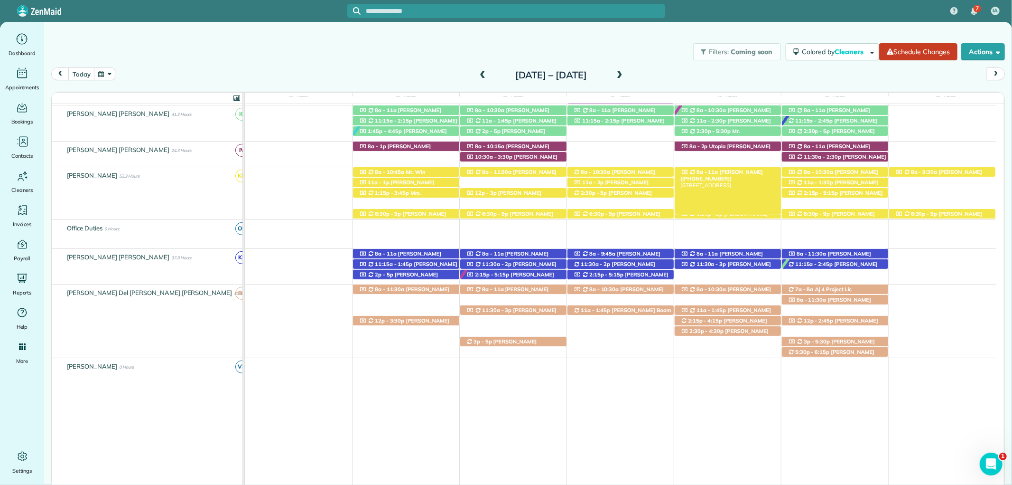
click at [728, 171] on span "Mrs. Valerie Pipkin (+12517516055)" at bounding box center [722, 174] width 83 height 13
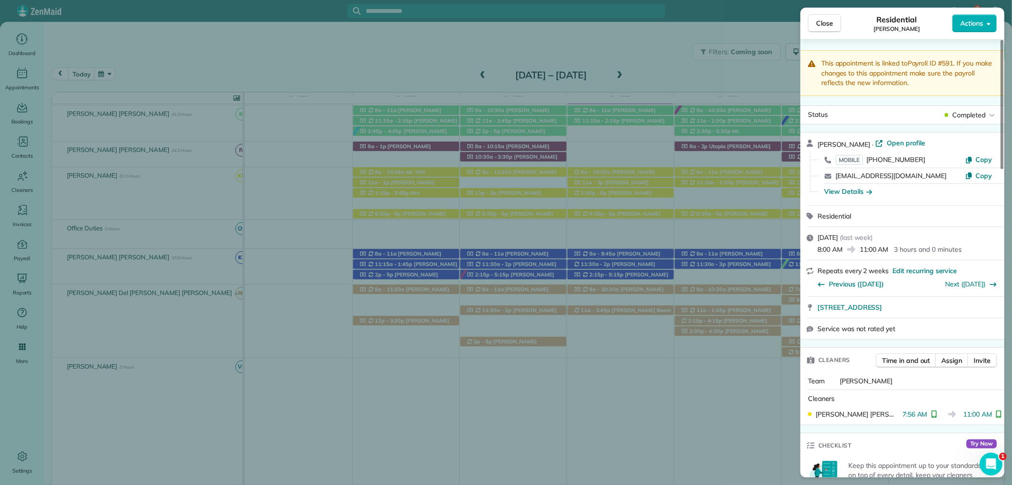
scroll to position [267, 0]
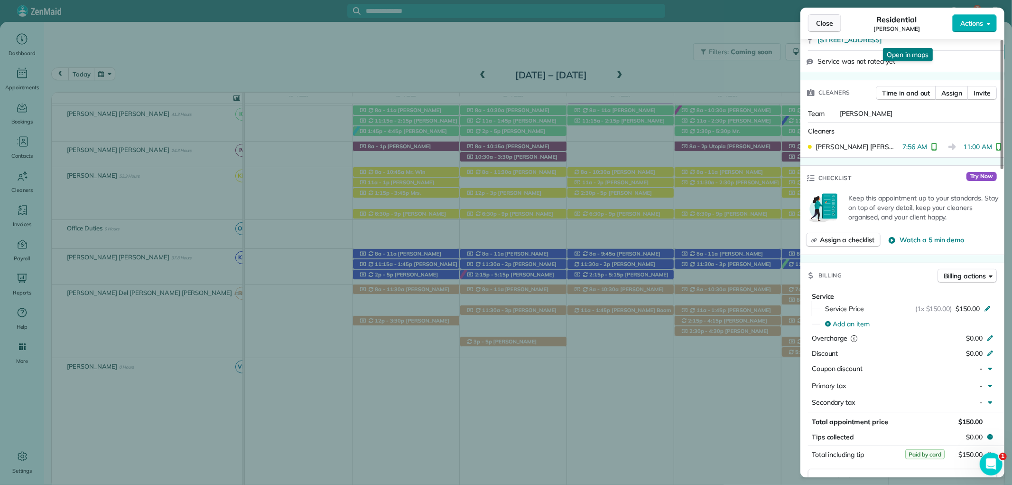
click at [815, 18] on button "Close" at bounding box center [824, 23] width 33 height 18
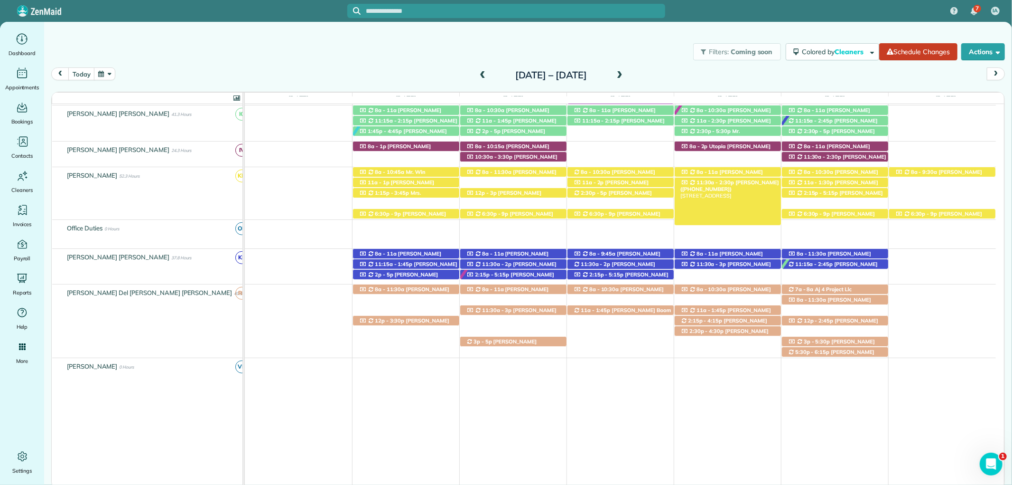
click at [744, 179] on div "11:30a - 2:30p Mrs. Brittany Prince (+16014087671) 21684 Pillars Street - Fairh…" at bounding box center [728, 183] width 106 height 10
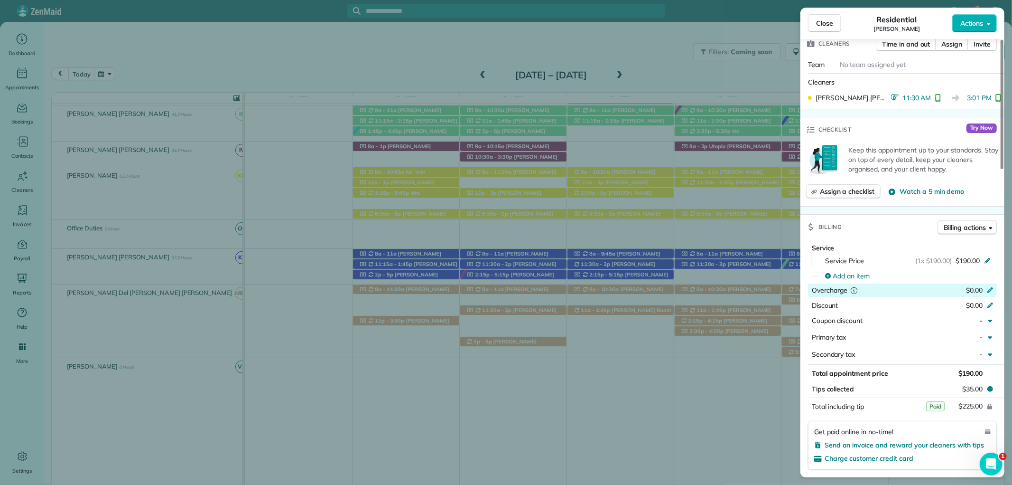
scroll to position [421, 0]
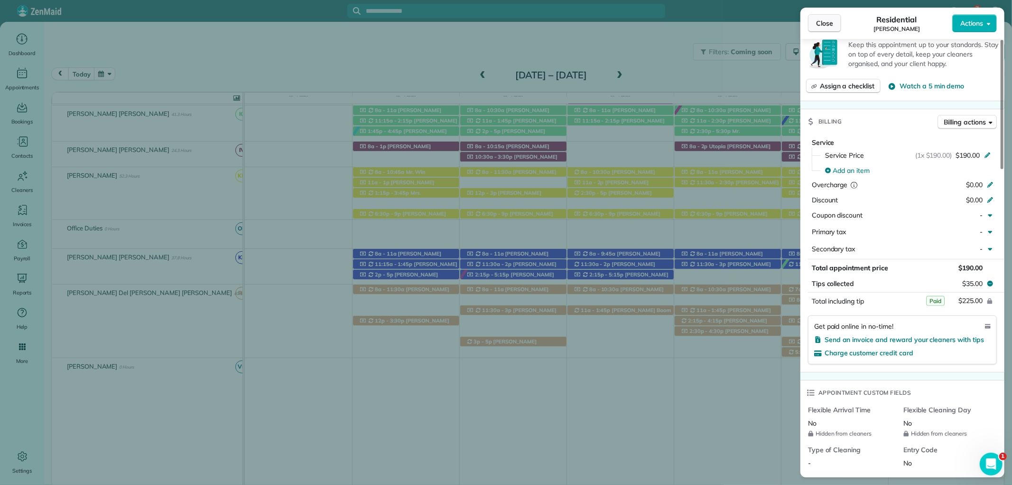
click at [827, 24] on span "Close" at bounding box center [824, 23] width 17 height 9
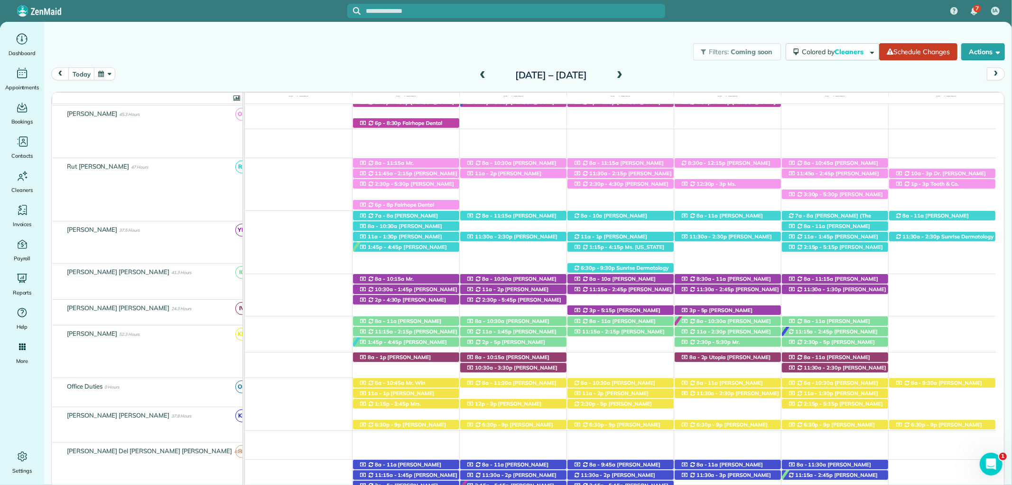
scroll to position [228, 0]
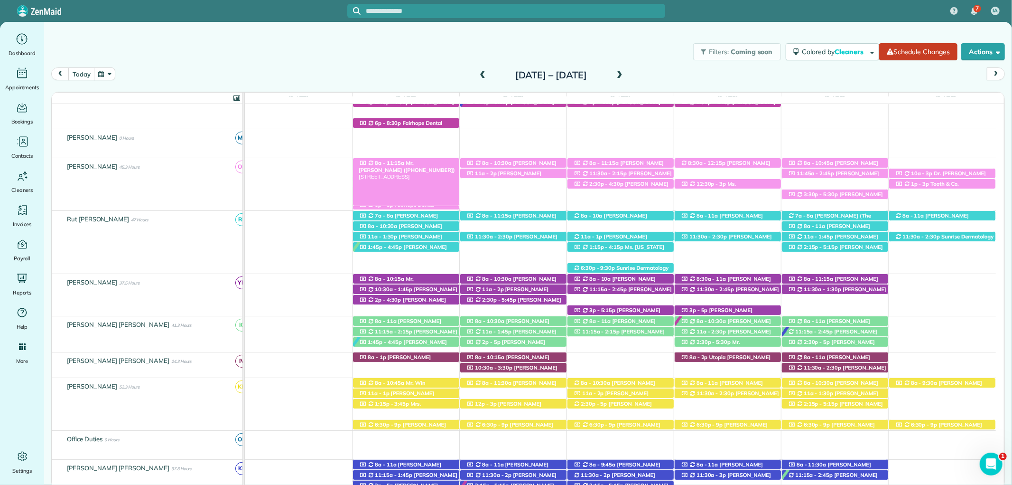
click at [432, 162] on span "Mr. Kenny King (+12059379811)" at bounding box center [407, 165] width 97 height 13
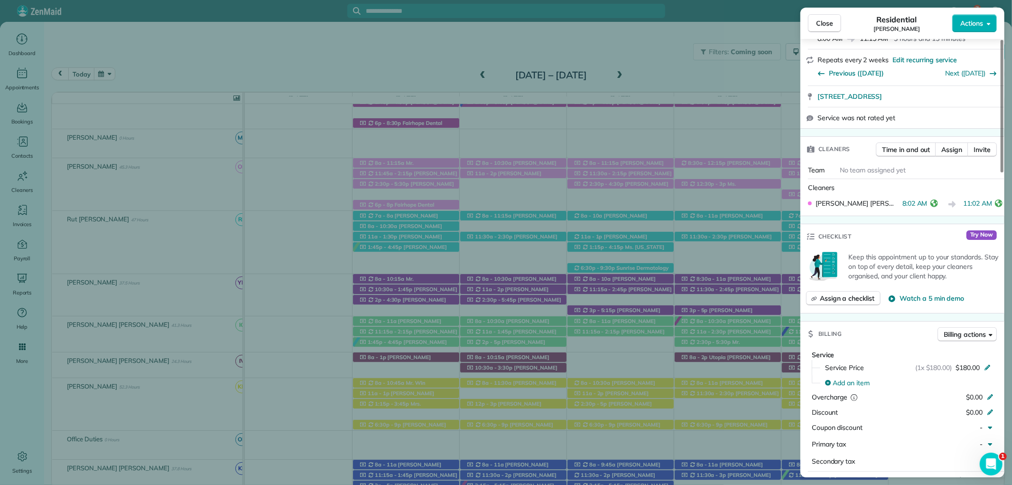
scroll to position [316, 0]
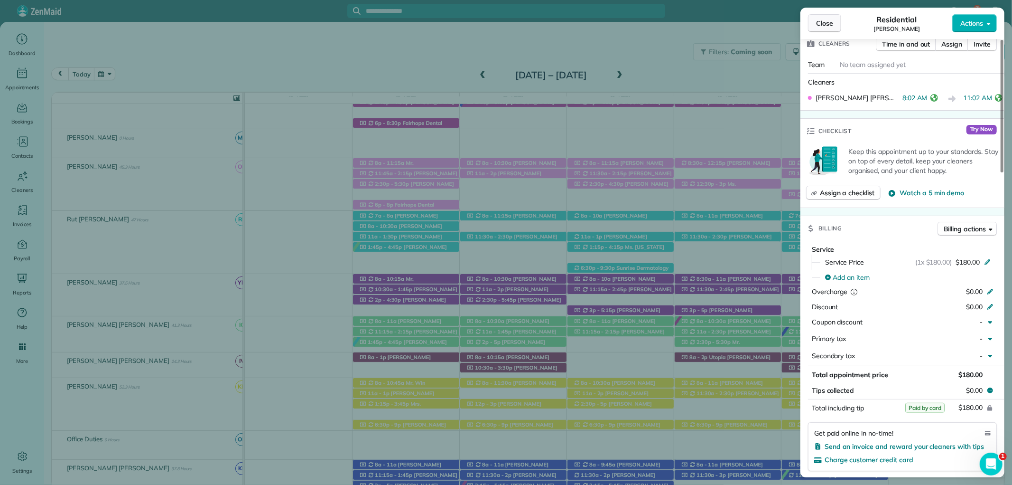
click at [818, 16] on button "Close" at bounding box center [824, 23] width 33 height 18
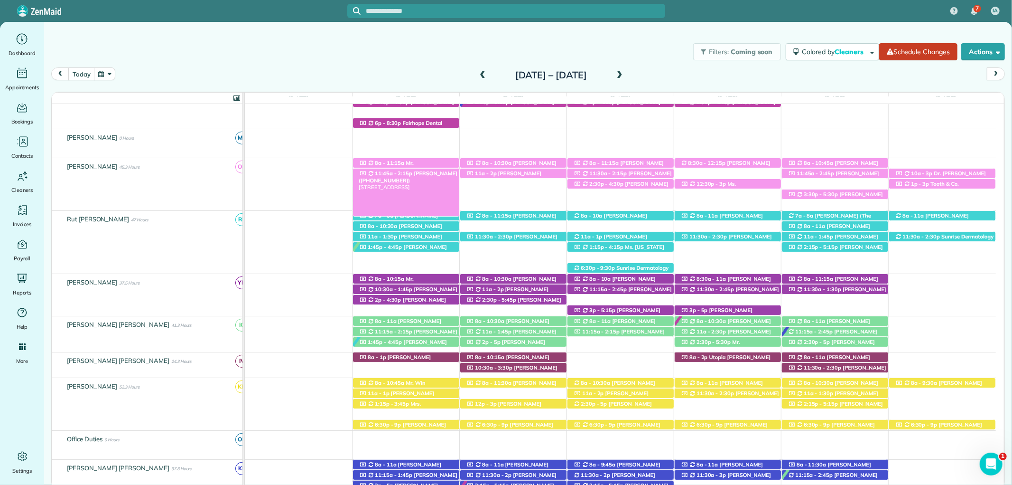
click at [434, 172] on span "Kelly Samek (+18502649725)" at bounding box center [408, 176] width 99 height 13
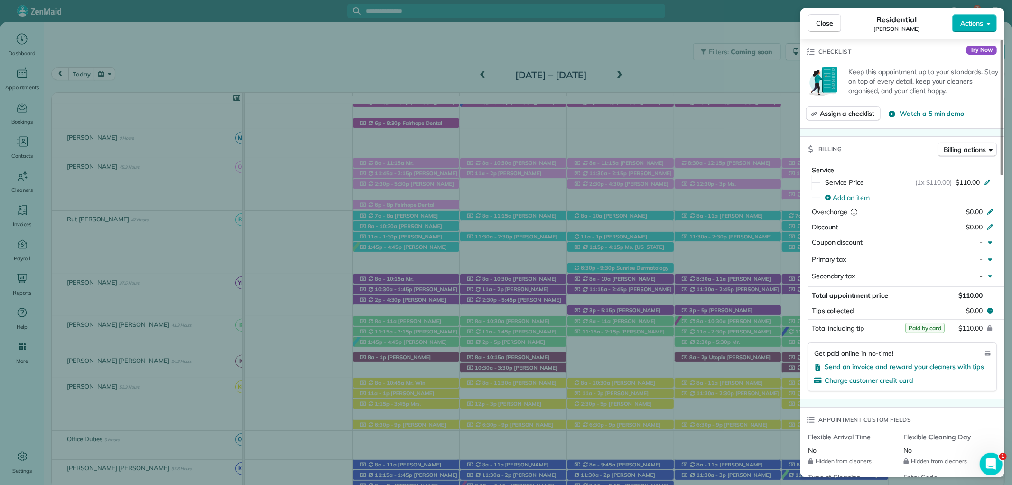
scroll to position [421, 0]
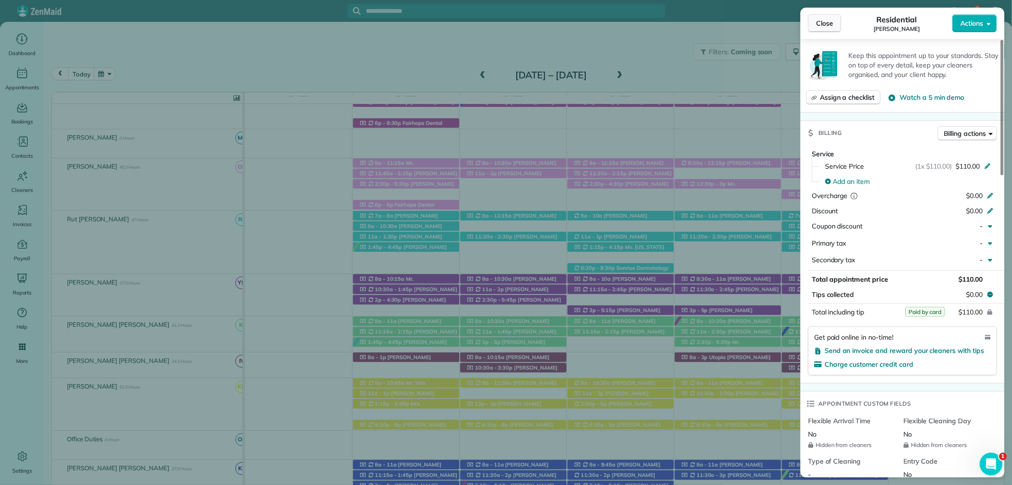
click at [823, 19] on span "Close" at bounding box center [824, 23] width 17 height 9
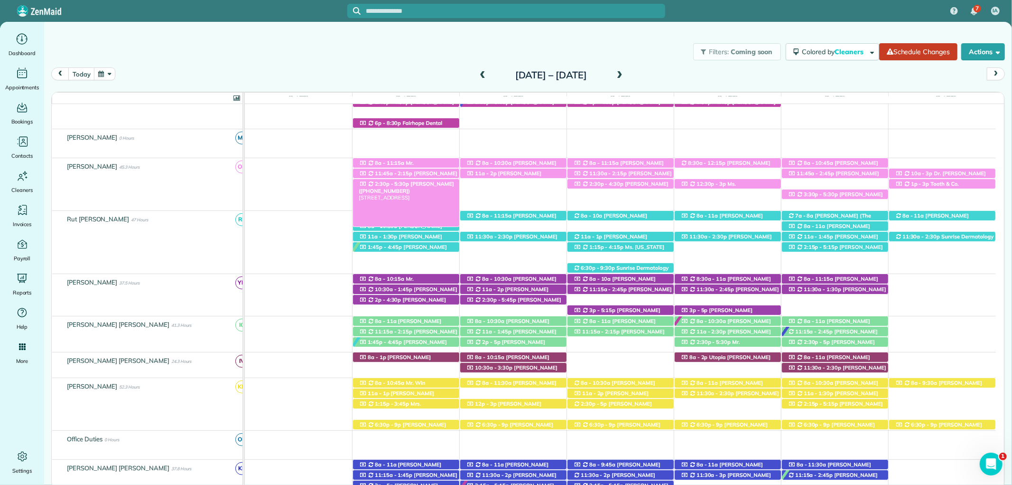
click at [397, 186] on span "2:30p - 5:30p" at bounding box center [392, 183] width 36 height 7
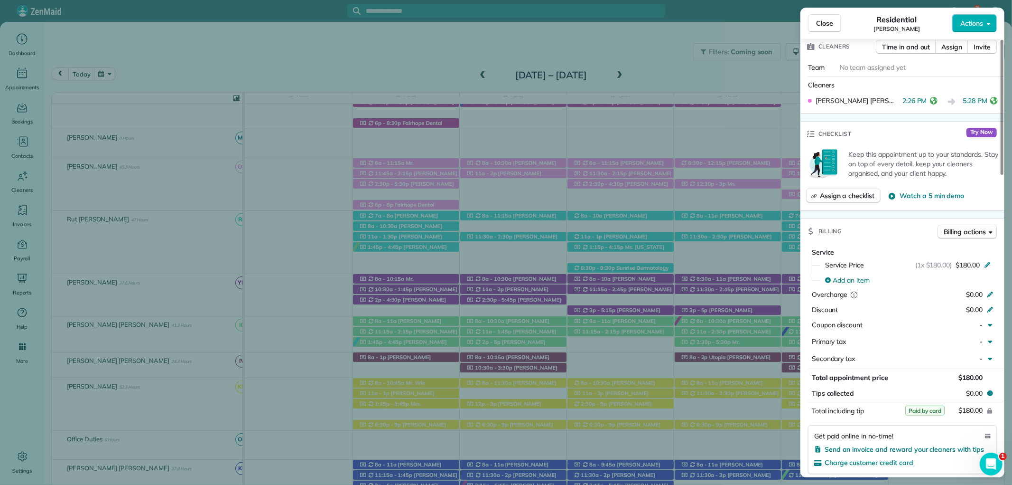
scroll to position [316, 0]
click at [826, 25] on span "Close" at bounding box center [824, 23] width 17 height 9
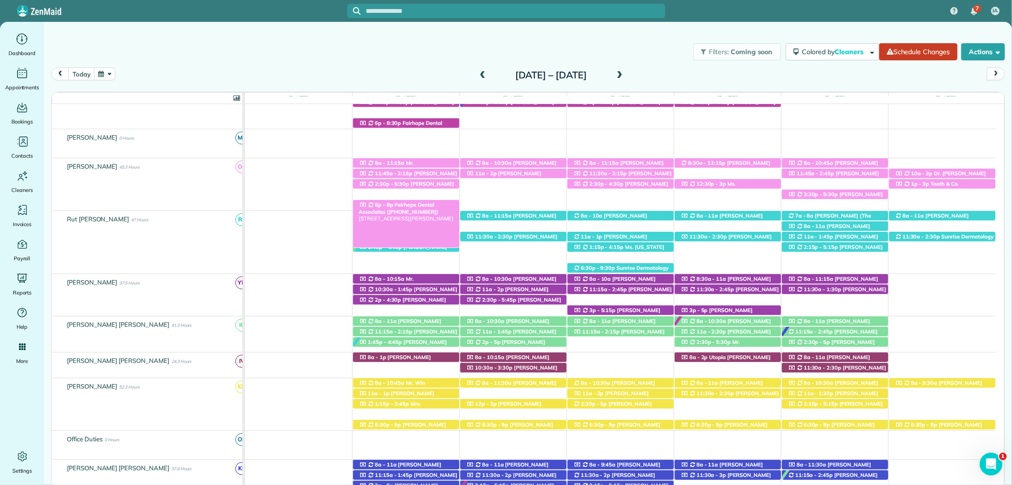
click at [418, 207] on span "Fairhope Dental Associates (+12518958807)" at bounding box center [399, 207] width 80 height 13
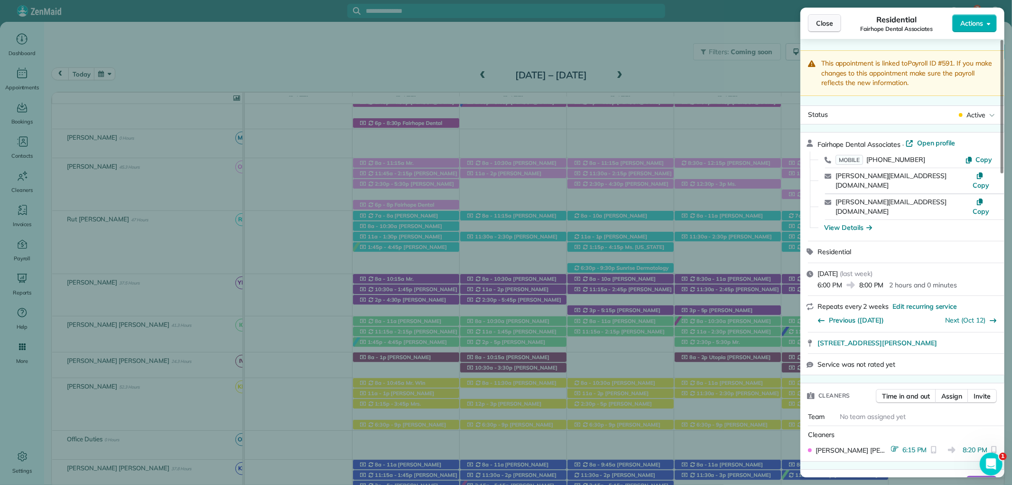
click at [823, 19] on span "Close" at bounding box center [824, 23] width 17 height 9
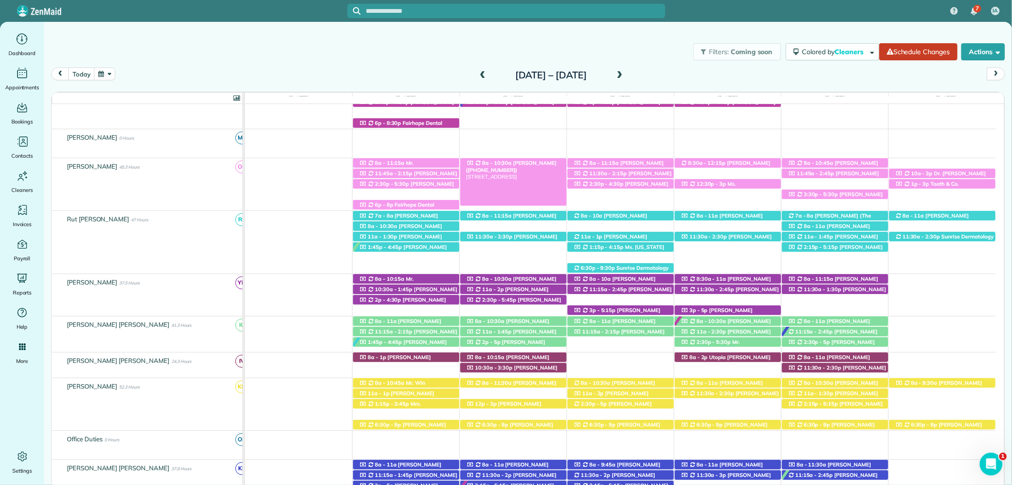
click at [547, 161] on span "Shelley Stallworth (+18132946238)" at bounding box center [511, 165] width 91 height 13
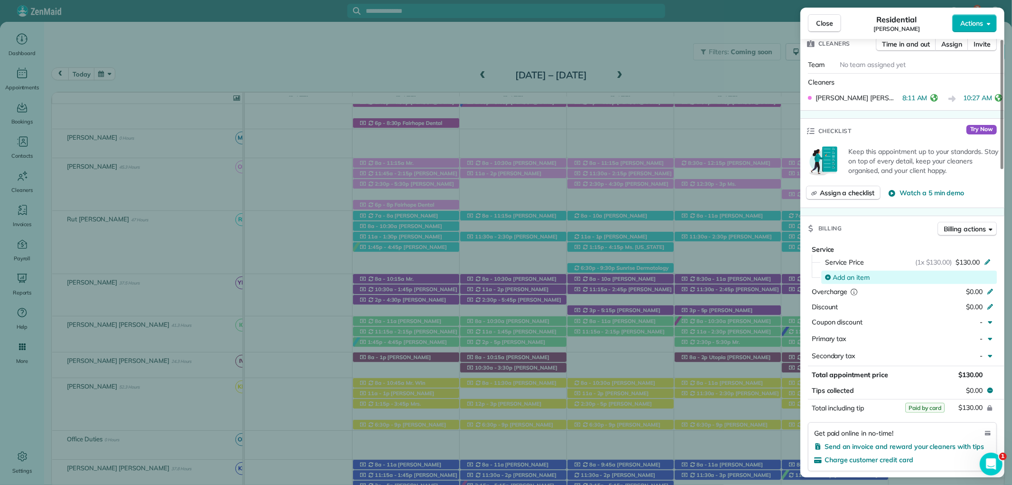
scroll to position [370, 0]
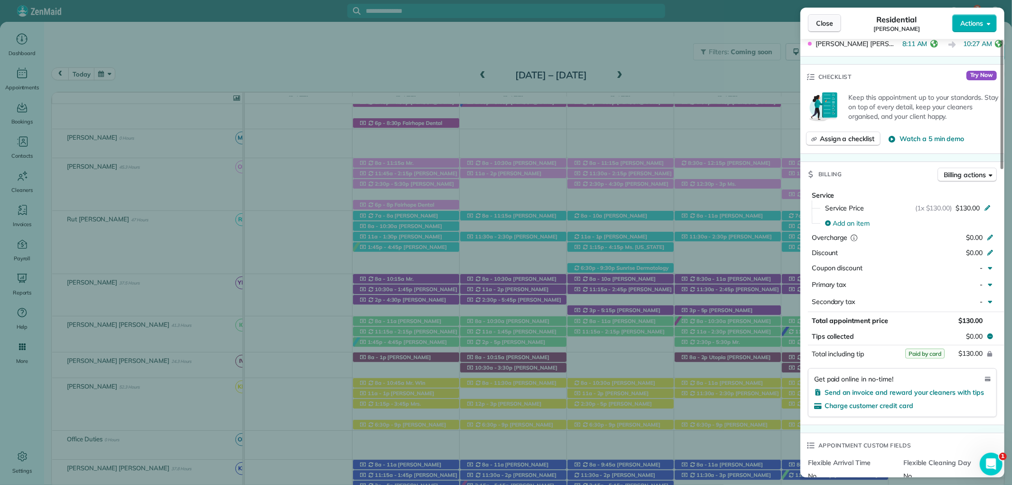
click at [832, 28] on span "Close" at bounding box center [824, 23] width 17 height 9
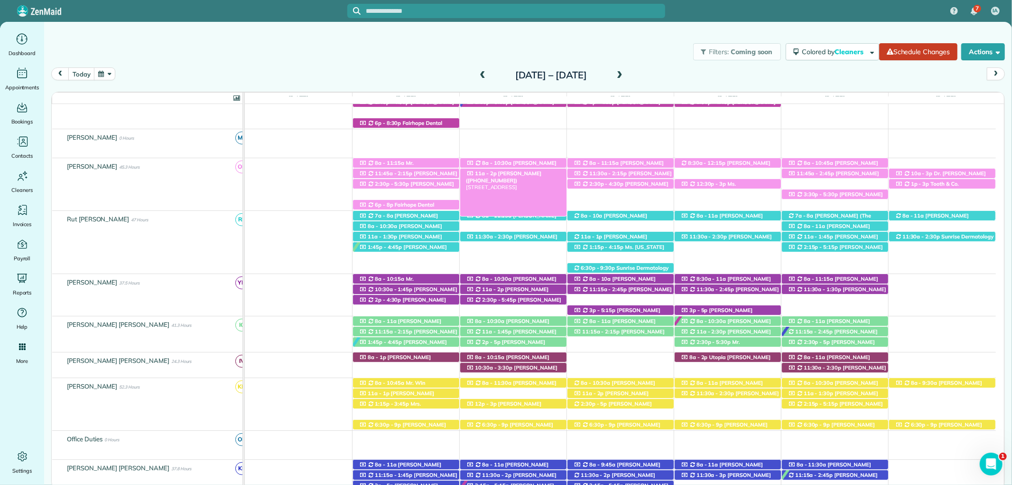
click at [520, 174] on span "Britney Winchester (+16192122830)" at bounding box center [503, 176] width 75 height 13
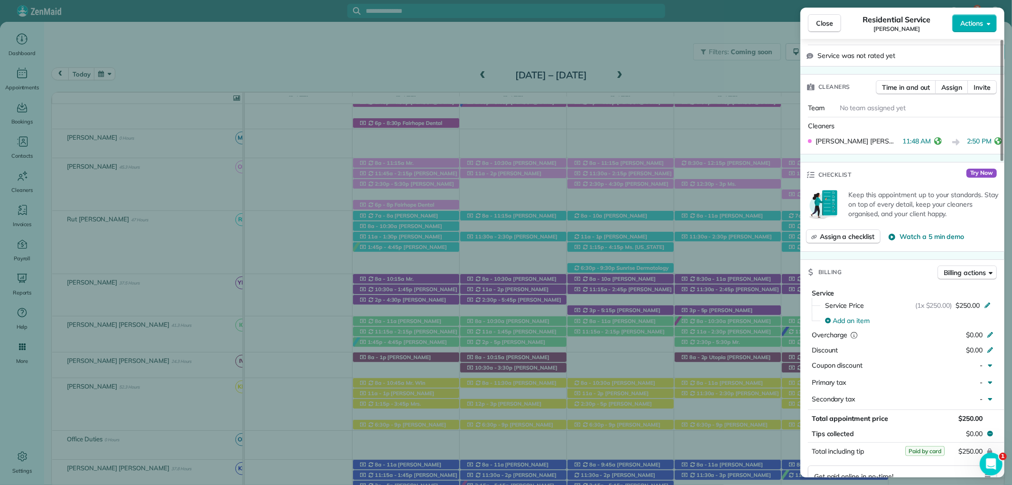
scroll to position [316, 0]
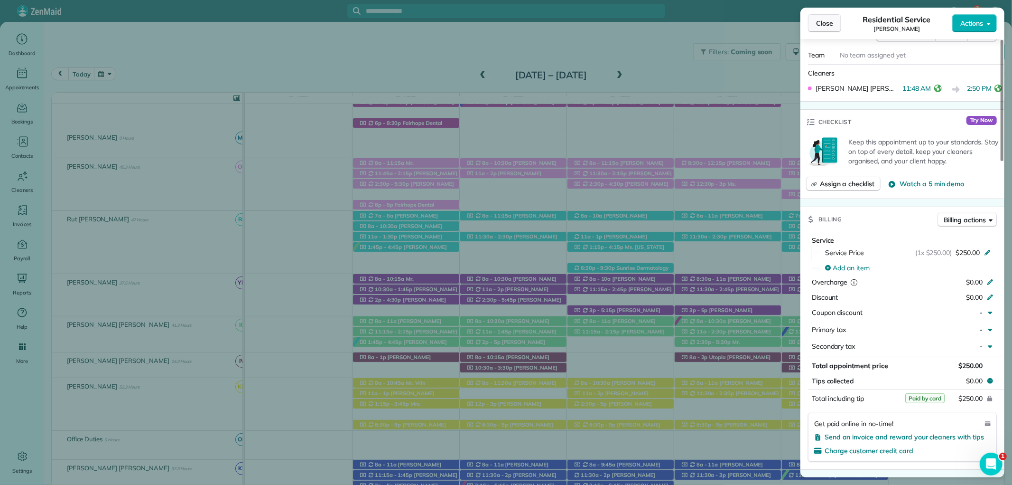
click at [813, 22] on button "Close" at bounding box center [824, 23] width 33 height 18
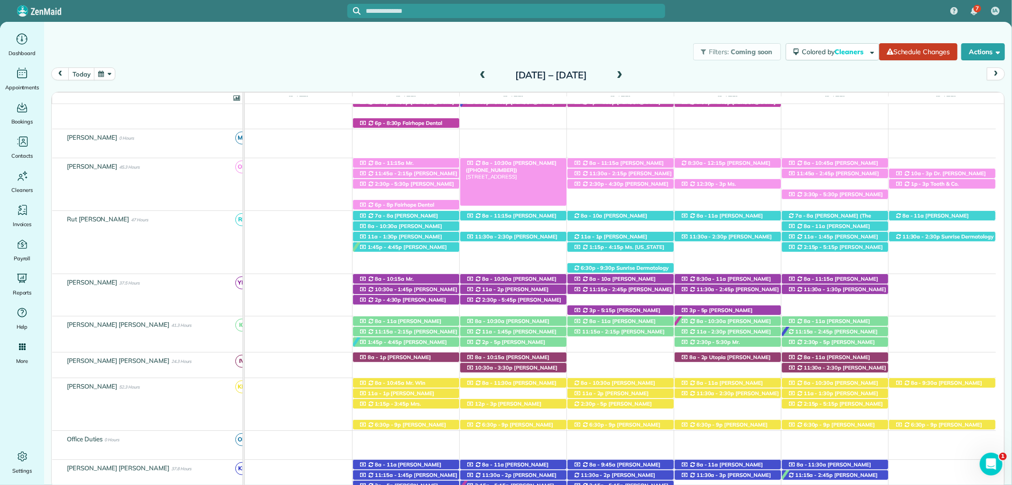
click at [536, 161] on span "Shelley Stallworth (+18132946238)" at bounding box center [511, 165] width 91 height 13
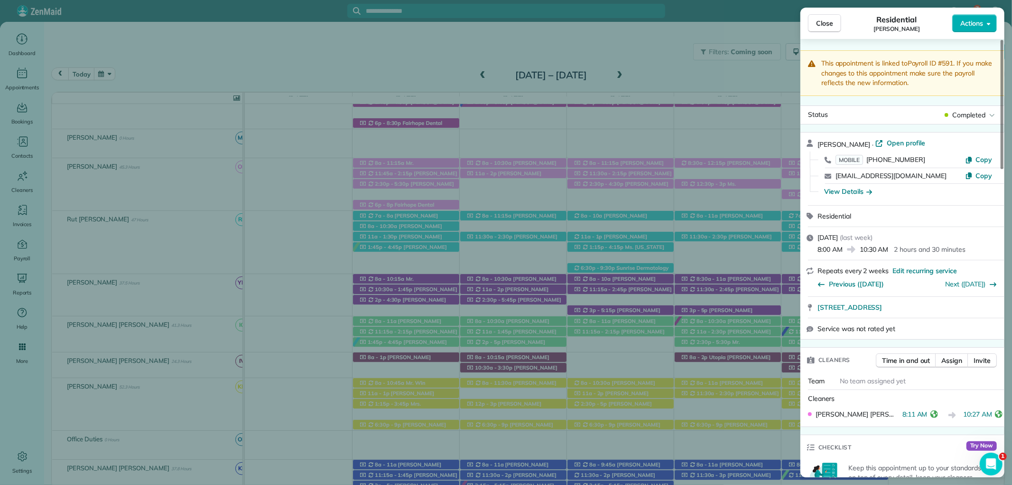
scroll to position [212, 0]
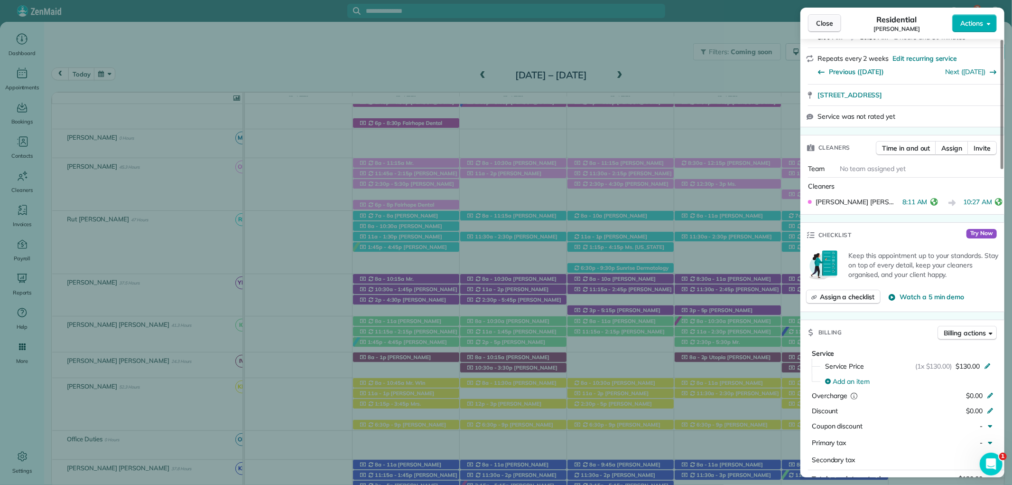
click at [818, 23] on span "Close" at bounding box center [824, 23] width 17 height 9
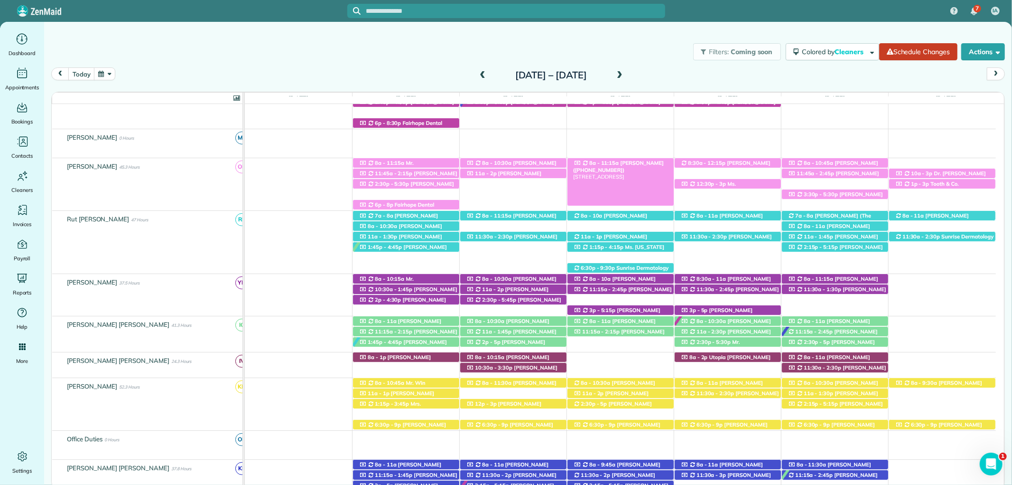
click at [620, 163] on span "Margie Butler (+13184195144)" at bounding box center [618, 165] width 91 height 13
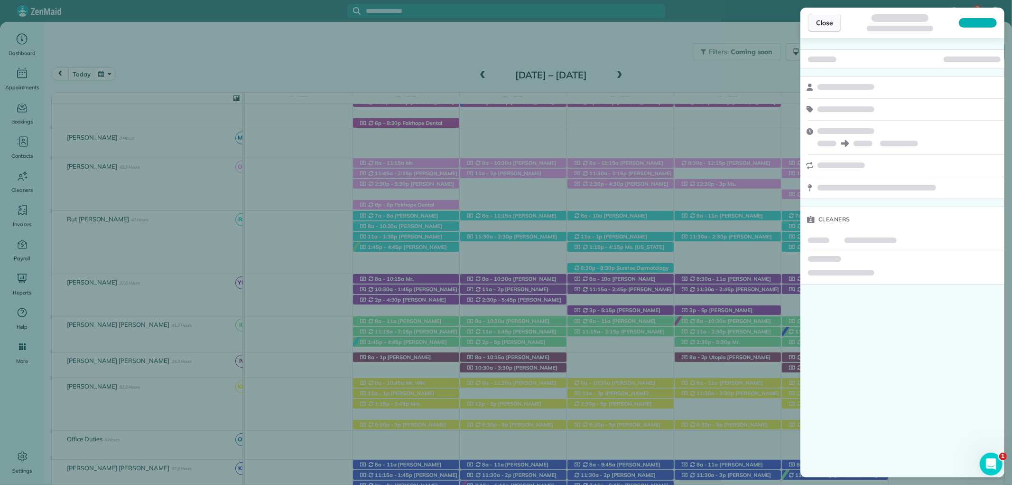
click at [823, 25] on span "Close" at bounding box center [824, 22] width 17 height 9
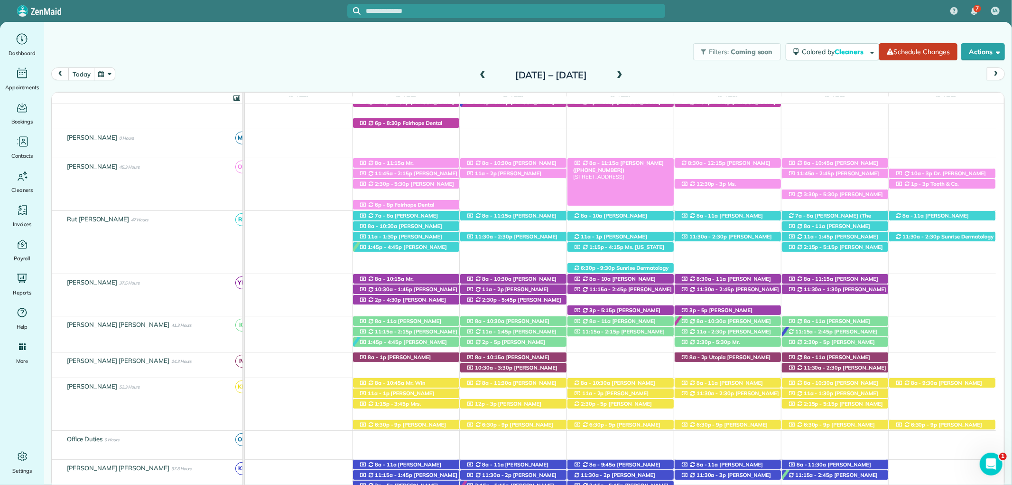
click at [653, 163] on div "8a - 11:15a Margie Butler (+13184195144) 806 Pinewood Court - Daphne, AL, 36526" at bounding box center [621, 163] width 106 height 10
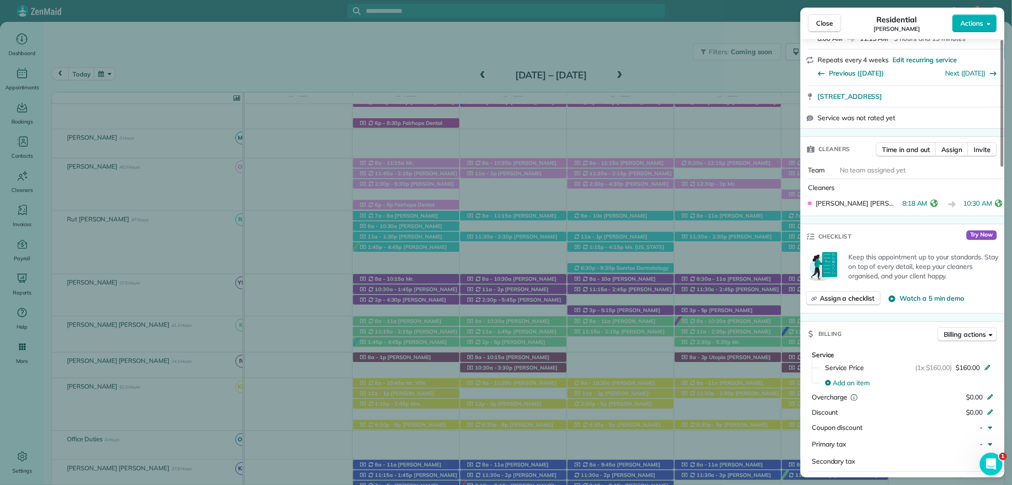
scroll to position [369, 0]
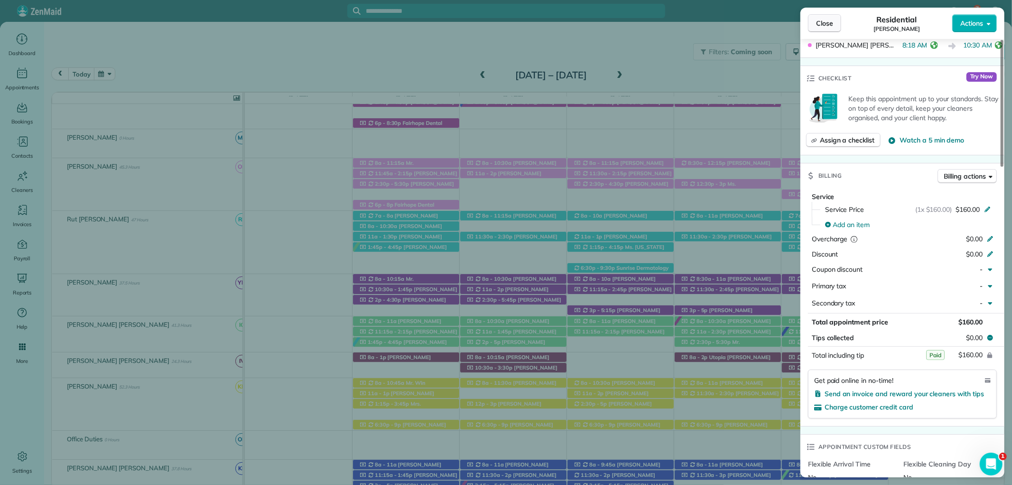
click at [818, 21] on span "Close" at bounding box center [824, 23] width 17 height 9
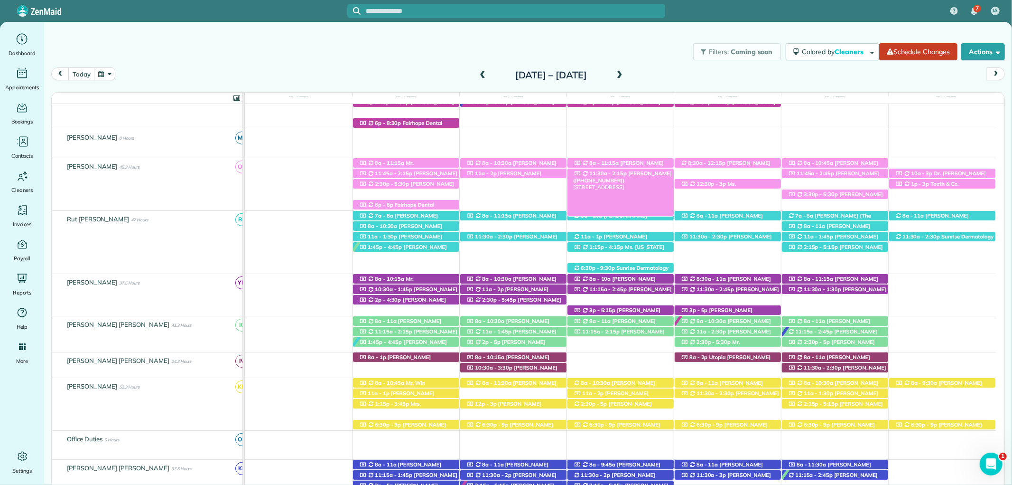
click at [664, 174] on div "11:30a - 2:15p Mrs. Julie Adamson (+12516228085) 10662 Cashiers Court - Daphne,…" at bounding box center [621, 173] width 106 height 10
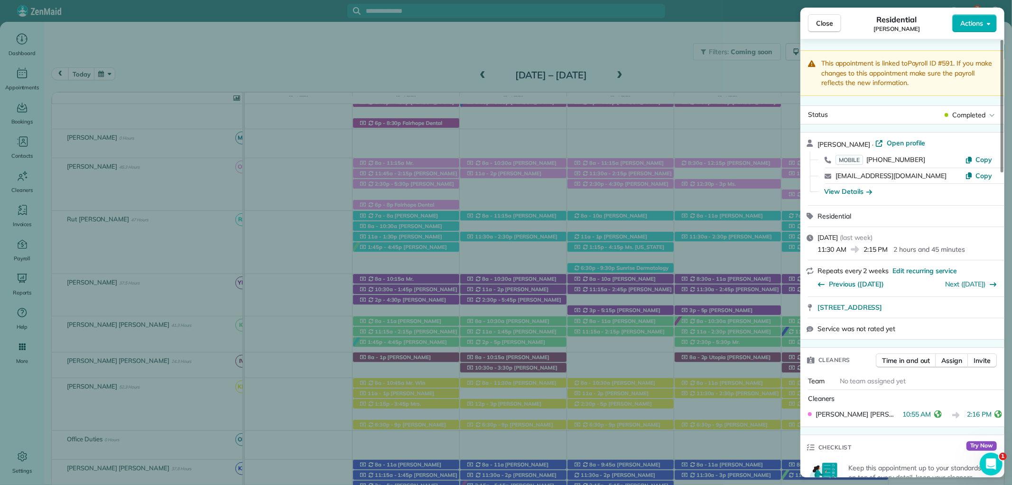
scroll to position [421, 0]
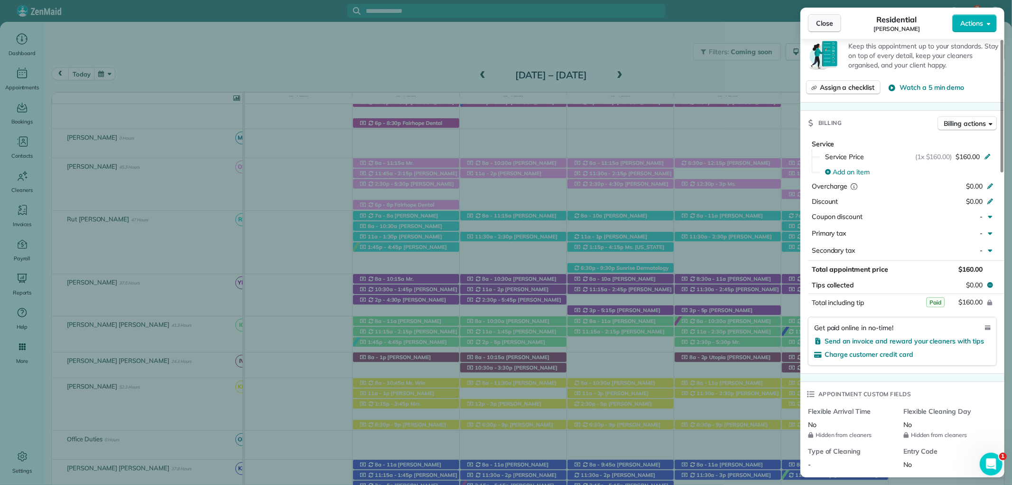
click at [826, 23] on span "Close" at bounding box center [824, 23] width 17 height 9
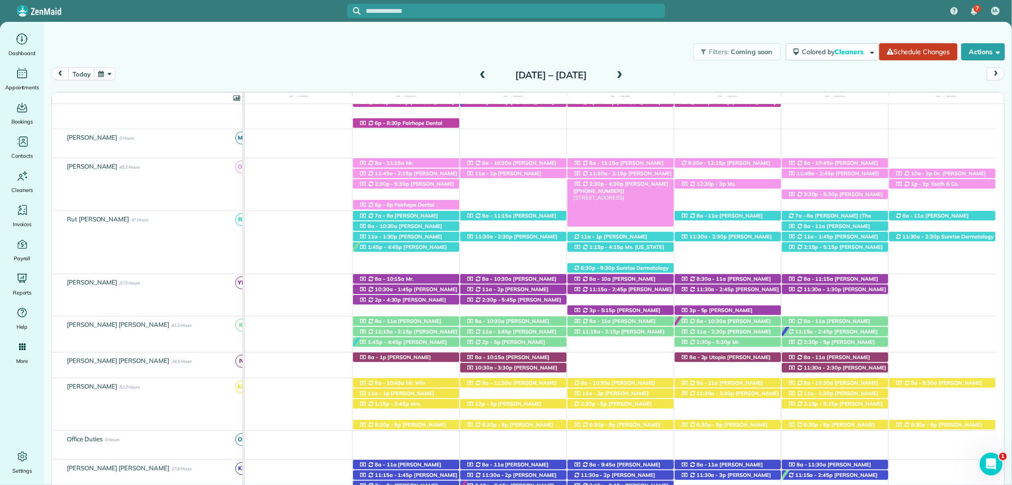
click at [629, 187] on span "Joni Golde (+19196962048)" at bounding box center [620, 186] width 95 height 13
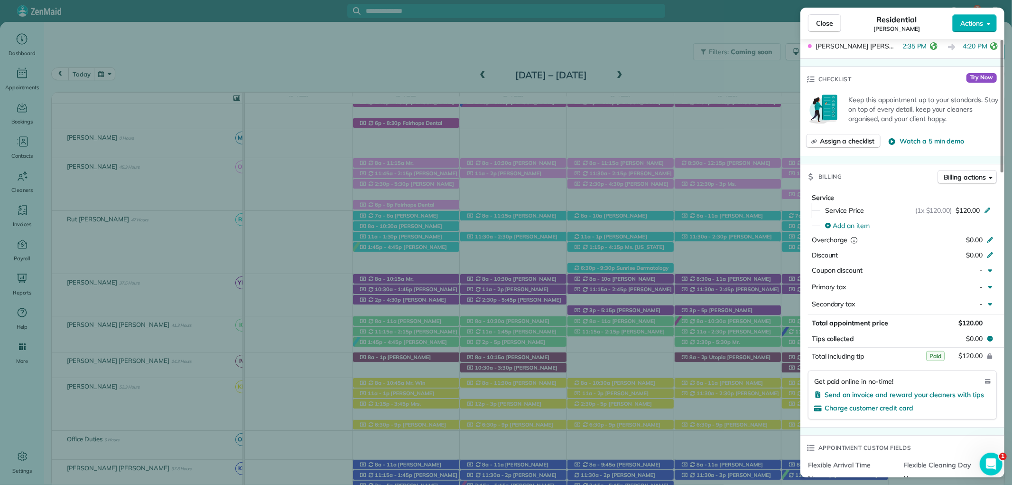
scroll to position [369, 0]
click at [818, 16] on button "Close" at bounding box center [824, 23] width 33 height 18
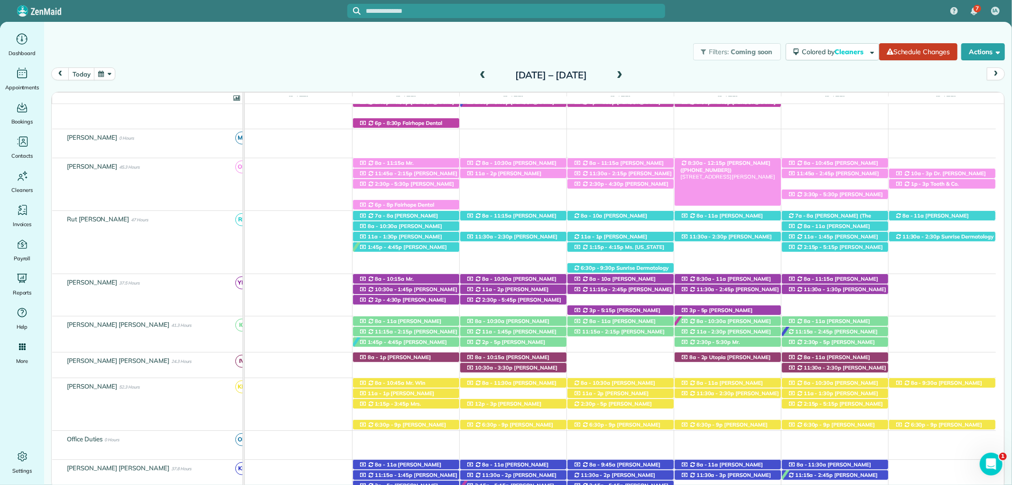
click at [719, 165] on span "8:30a - 12:15p" at bounding box center [707, 162] width 38 height 7
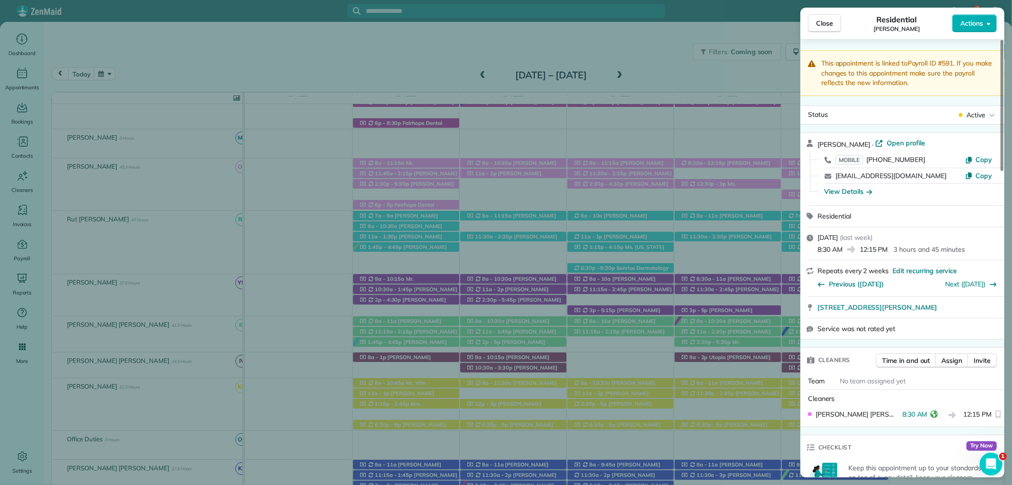
scroll to position [372, 0]
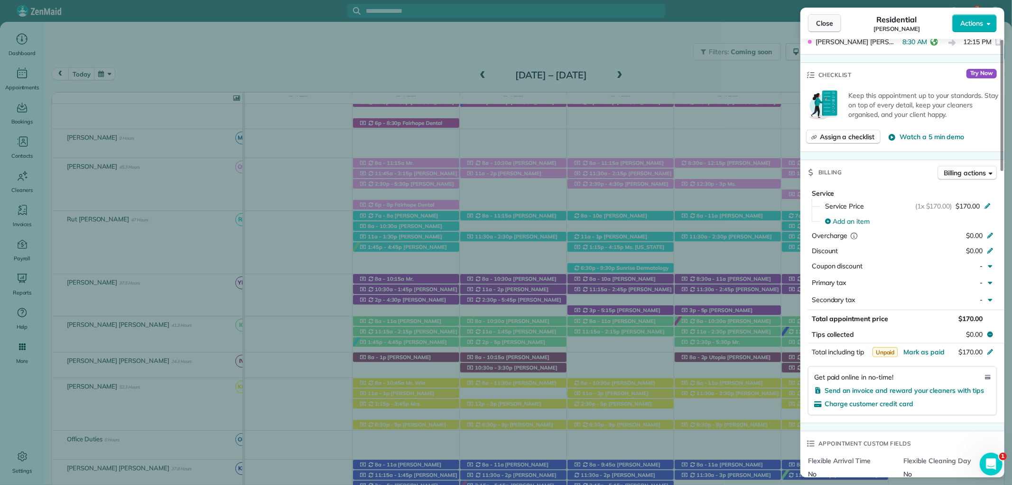
click at [817, 19] on span "Close" at bounding box center [824, 23] width 17 height 9
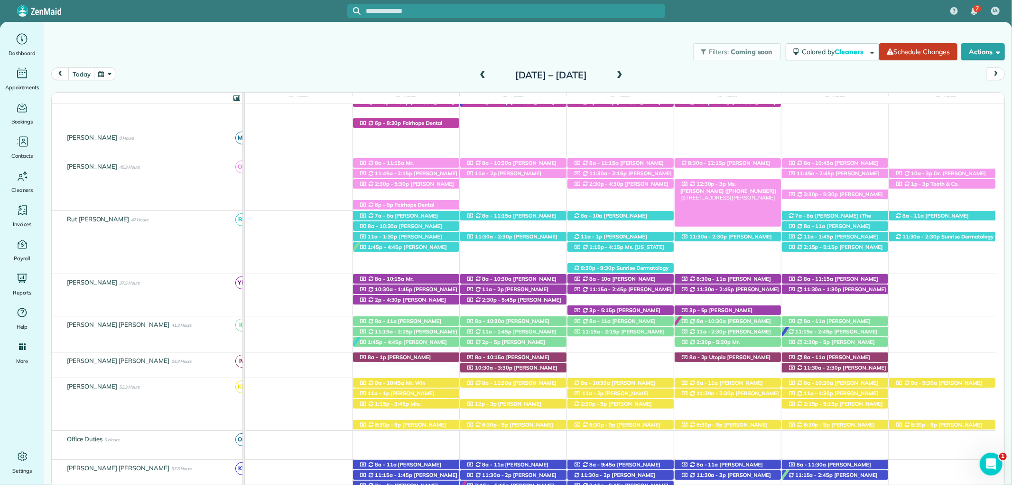
click at [741, 187] on span "Ms. Stephanie Wright (+13342351769)" at bounding box center [729, 186] width 97 height 13
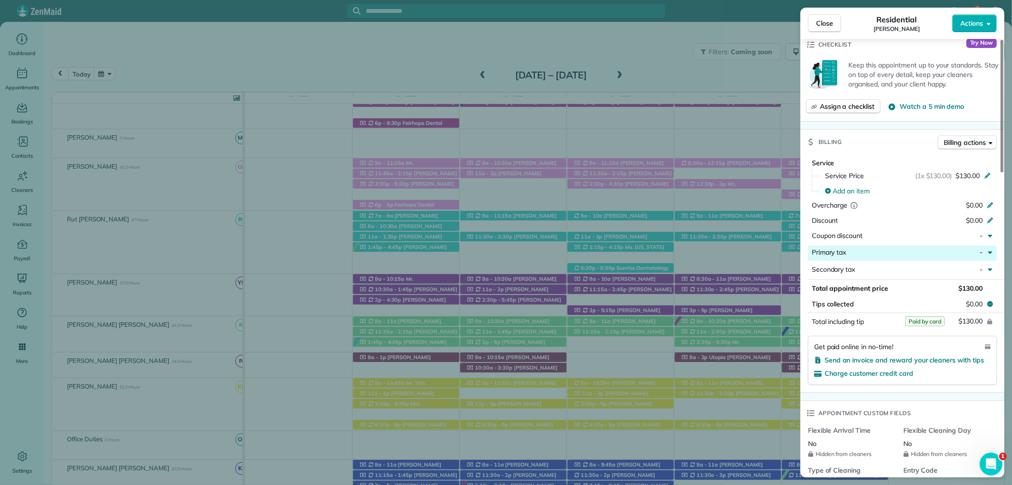
scroll to position [421, 0]
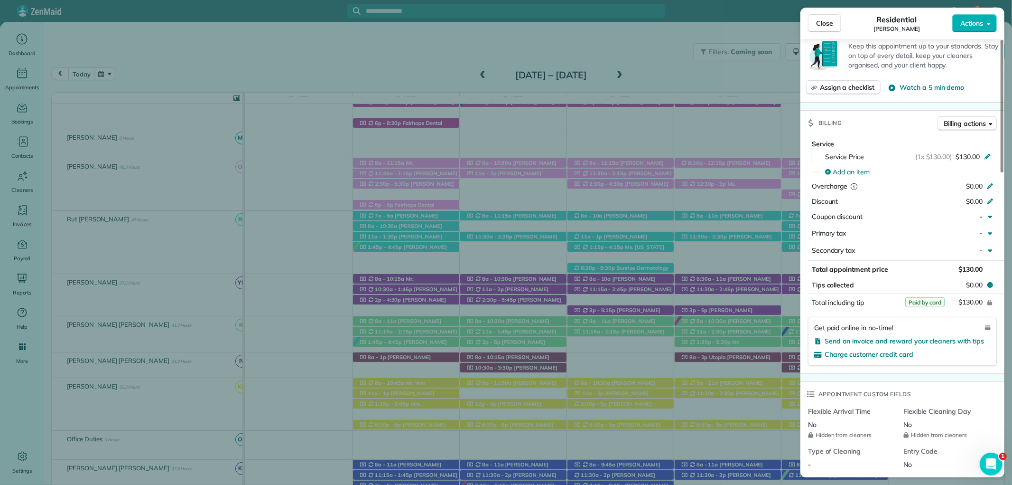
click at [824, 20] on span "Close" at bounding box center [824, 23] width 17 height 9
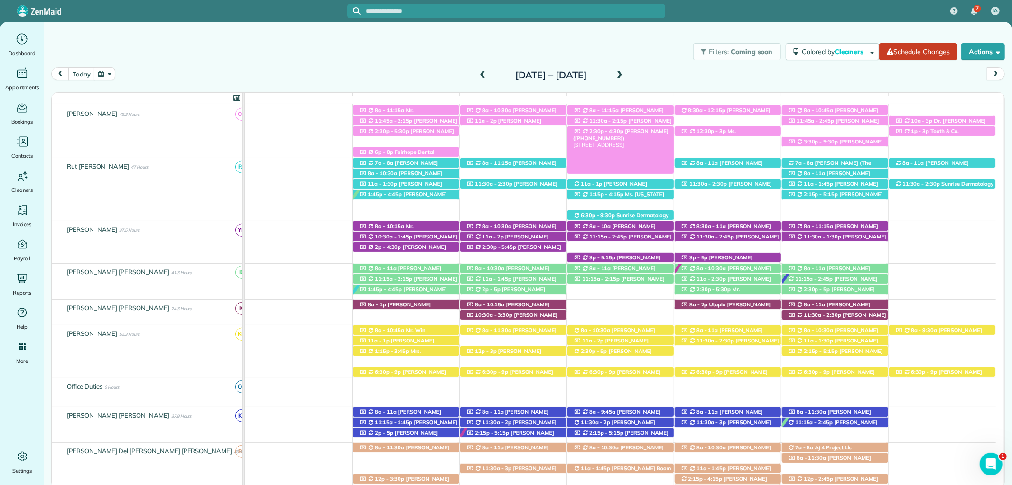
scroll to position [439, 0]
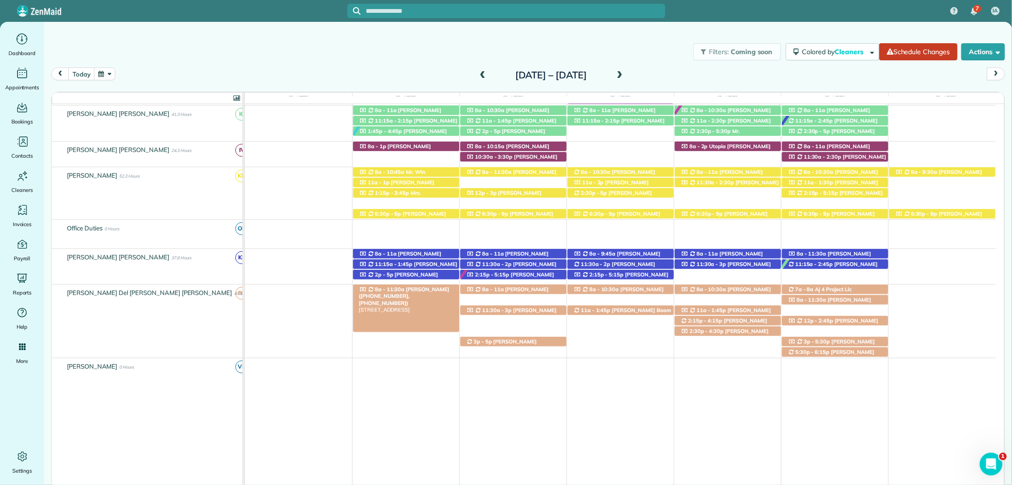
click at [423, 288] on span "Ryne Murph (+12514553731, +12515102186)" at bounding box center [404, 296] width 91 height 20
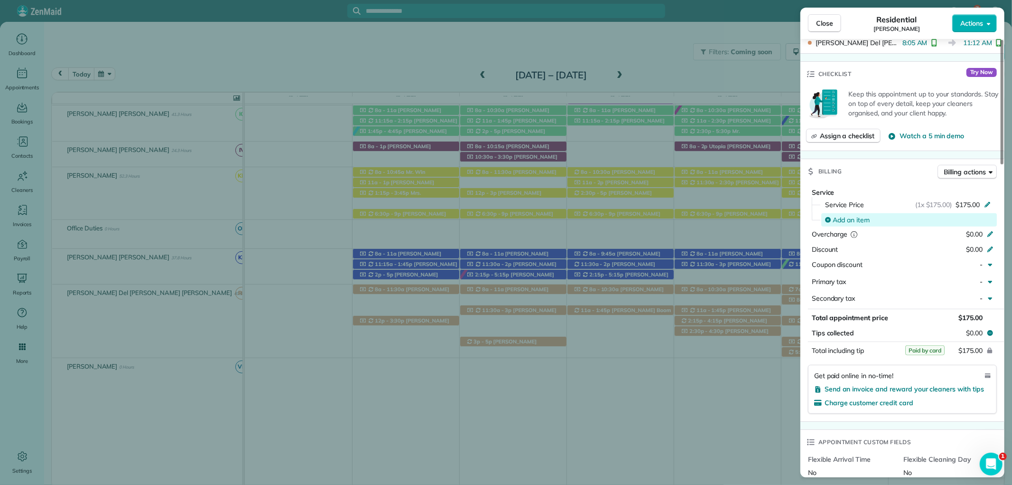
scroll to position [421, 0]
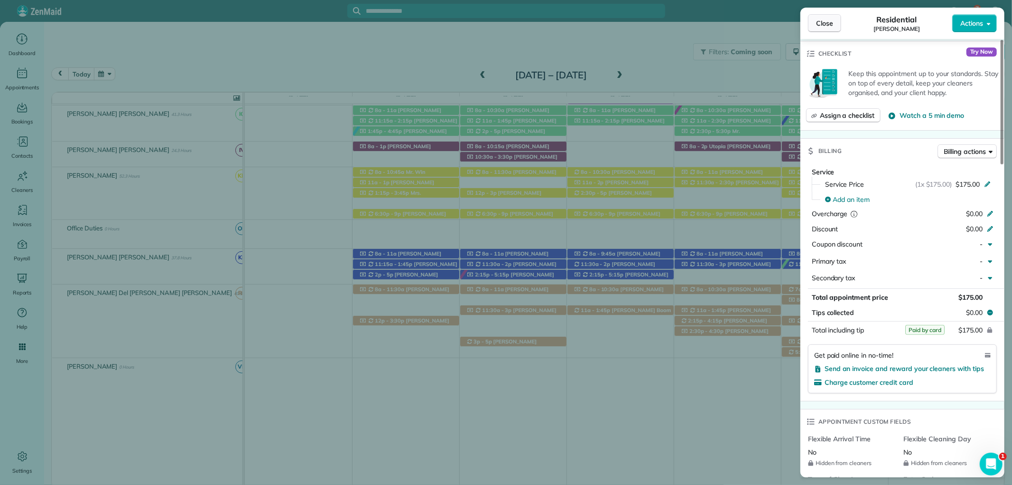
click at [827, 23] on span "Close" at bounding box center [824, 23] width 17 height 9
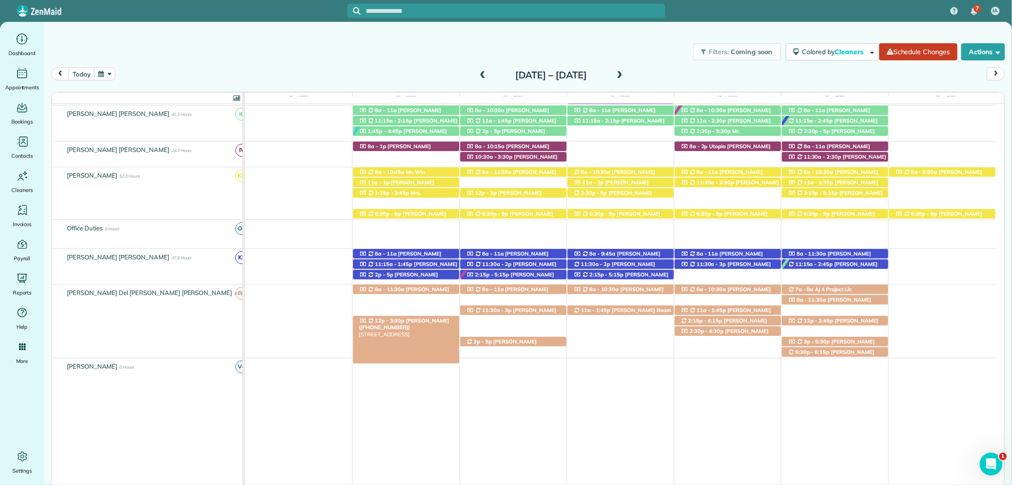
click at [416, 323] on span "Shay Hickey (+12146733294)" at bounding box center [404, 323] width 91 height 13
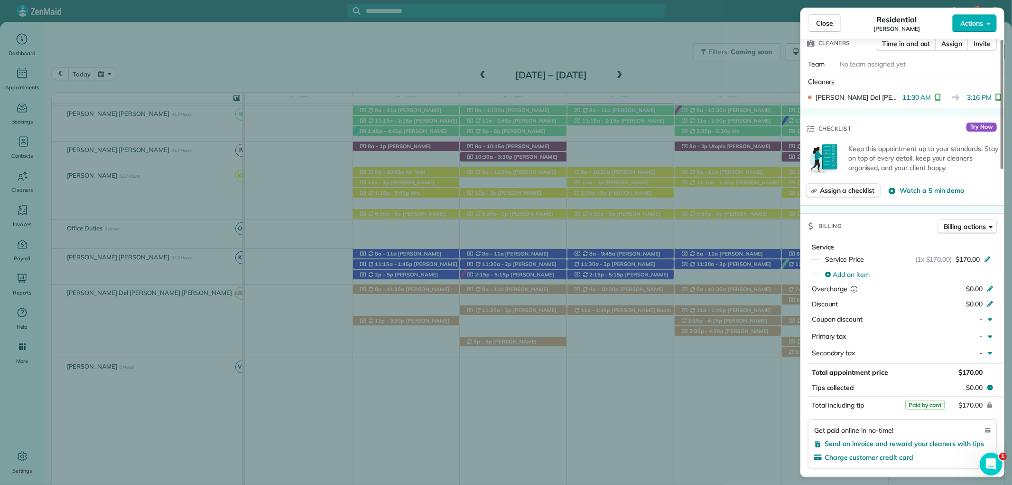
scroll to position [421, 0]
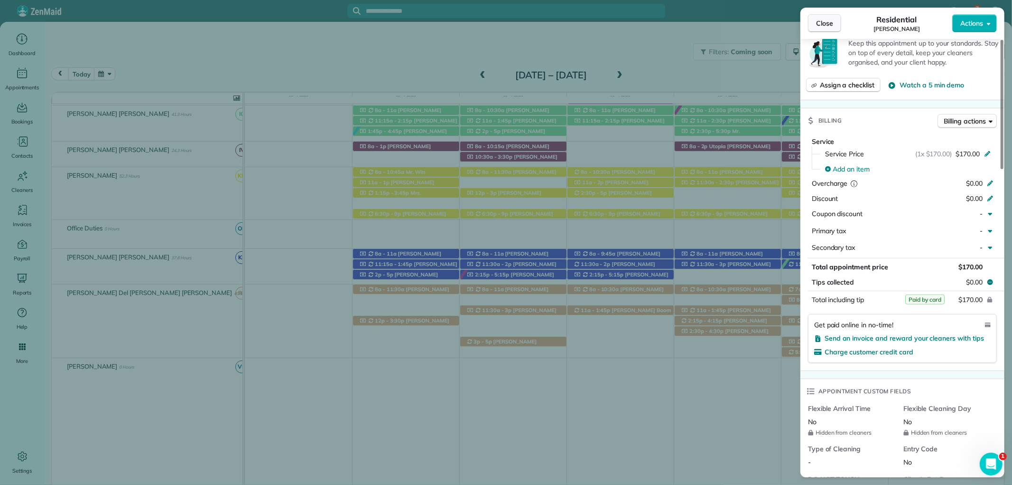
click at [818, 18] on button "Close" at bounding box center [824, 23] width 33 height 18
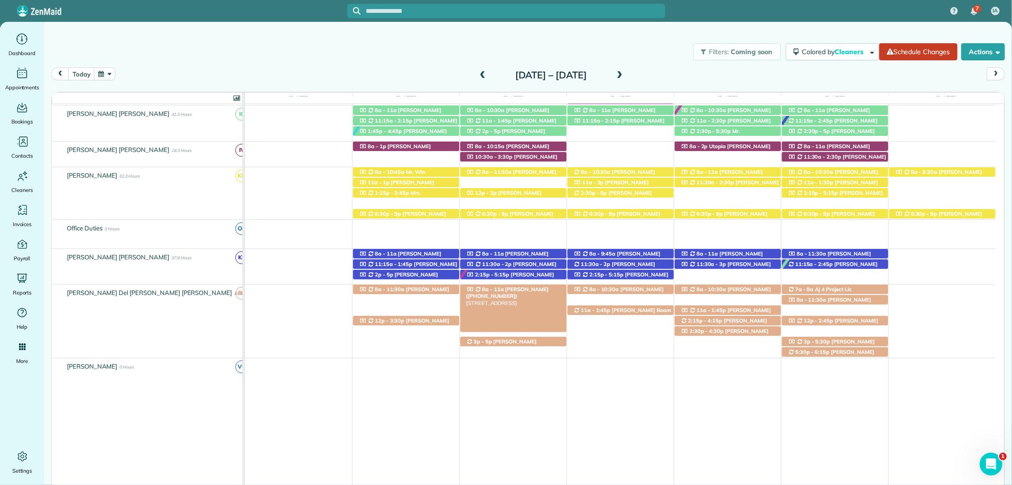
click at [535, 286] on div "8a - 11a Mrs. Phyllis Hood (+12514215132) 200 North Bayview Street - Fairhope, …" at bounding box center [513, 289] width 106 height 10
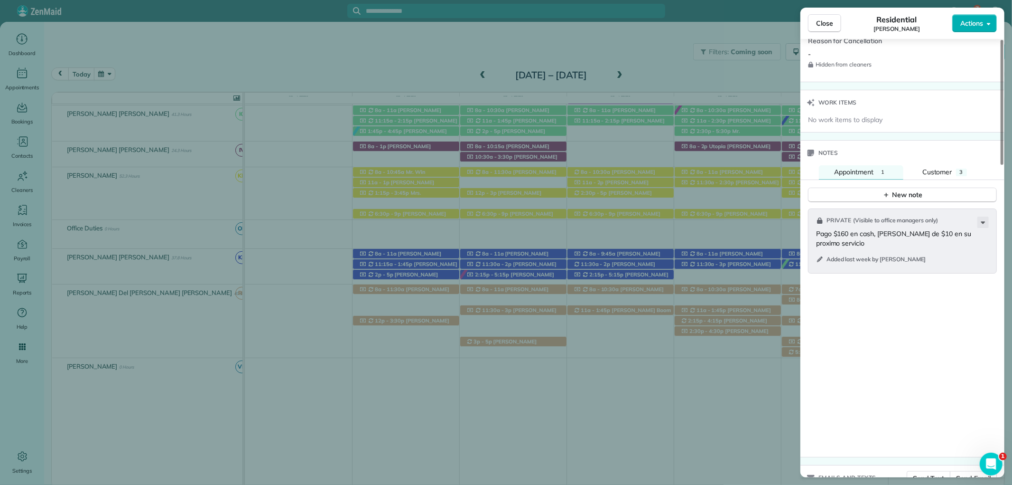
scroll to position [898, 0]
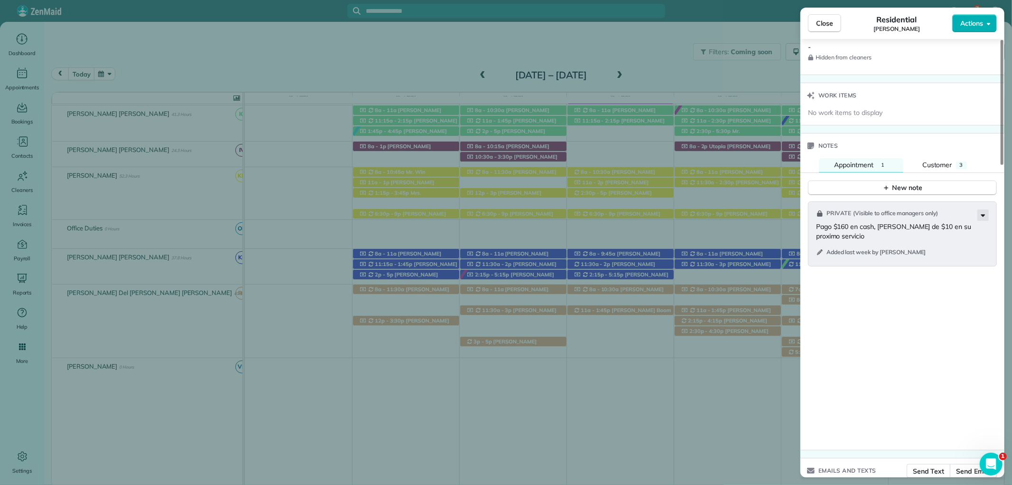
click at [981, 213] on icon at bounding box center [983, 214] width 11 height 11
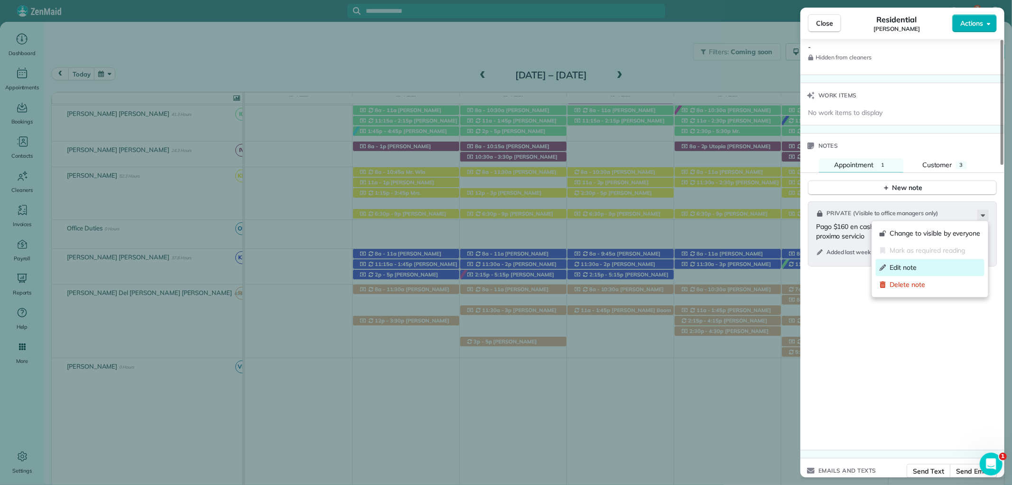
click at [918, 272] on div "Edit note" at bounding box center [930, 267] width 109 height 17
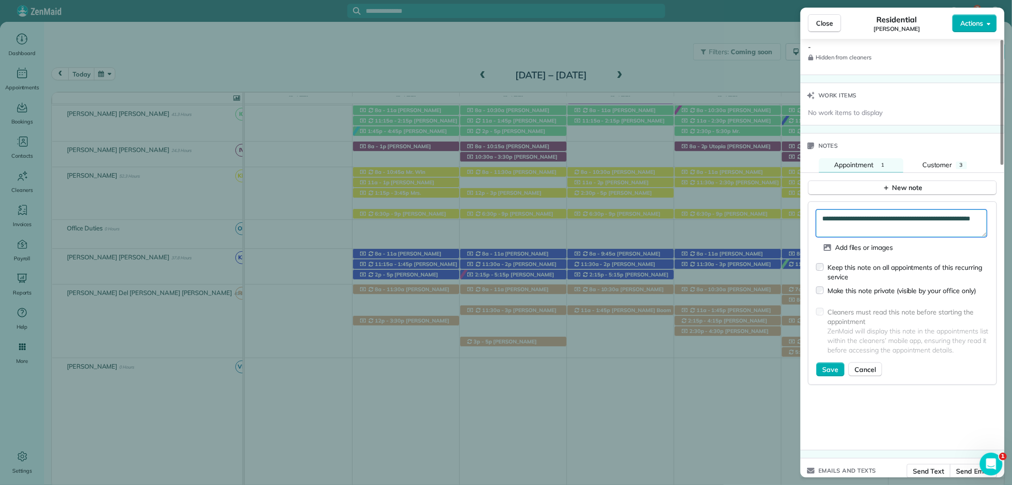
drag, startPoint x: 922, startPoint y: 220, endPoint x: 903, endPoint y: 220, distance: 18.5
click at [903, 220] on textarea "**********" at bounding box center [901, 223] width 171 height 28
drag, startPoint x: 950, startPoint y: 222, endPoint x: 965, endPoint y: 232, distance: 17.5
click at [965, 232] on textarea "**********" at bounding box center [901, 223] width 171 height 28
type textarea "**********"
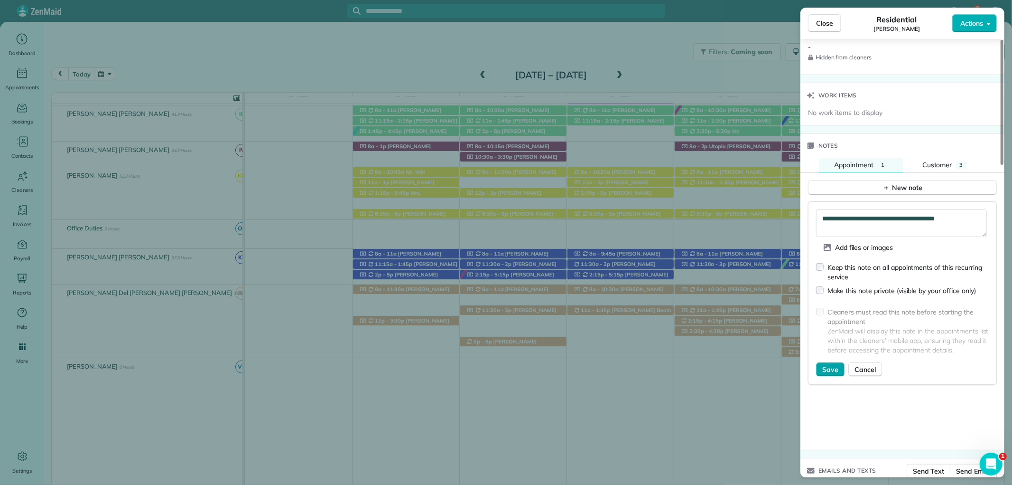
click at [832, 365] on span "Save" at bounding box center [830, 369] width 16 height 9
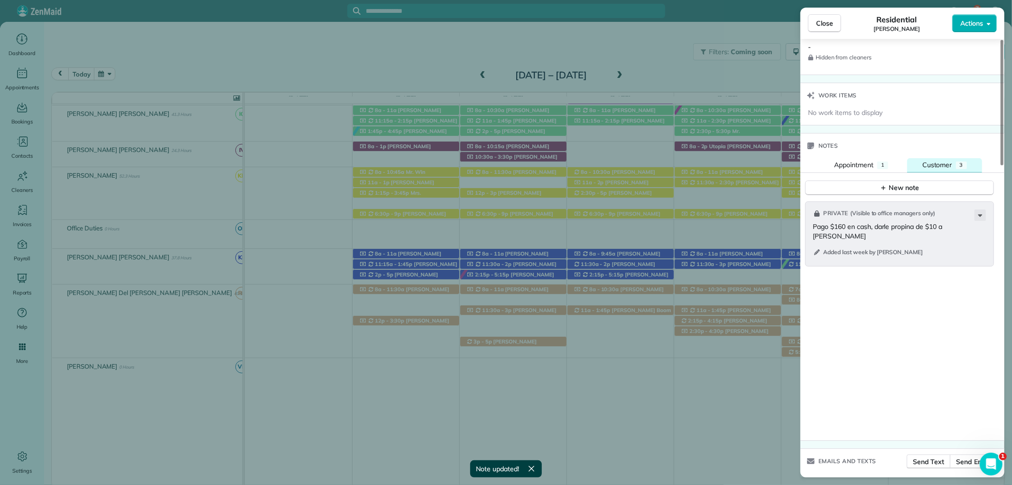
click at [946, 167] on span "Customer" at bounding box center [938, 164] width 30 height 9
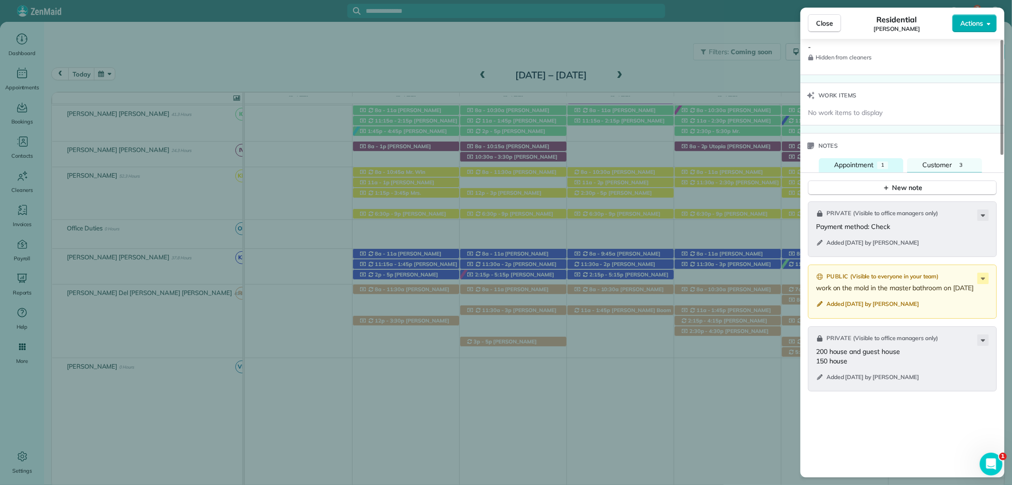
click at [869, 165] on span "Appointment" at bounding box center [853, 164] width 39 height 9
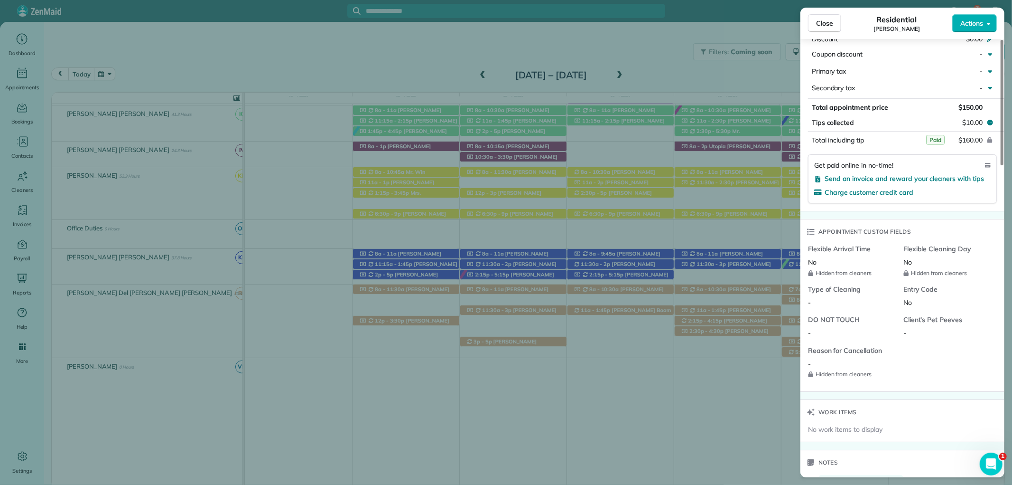
scroll to position [423, 0]
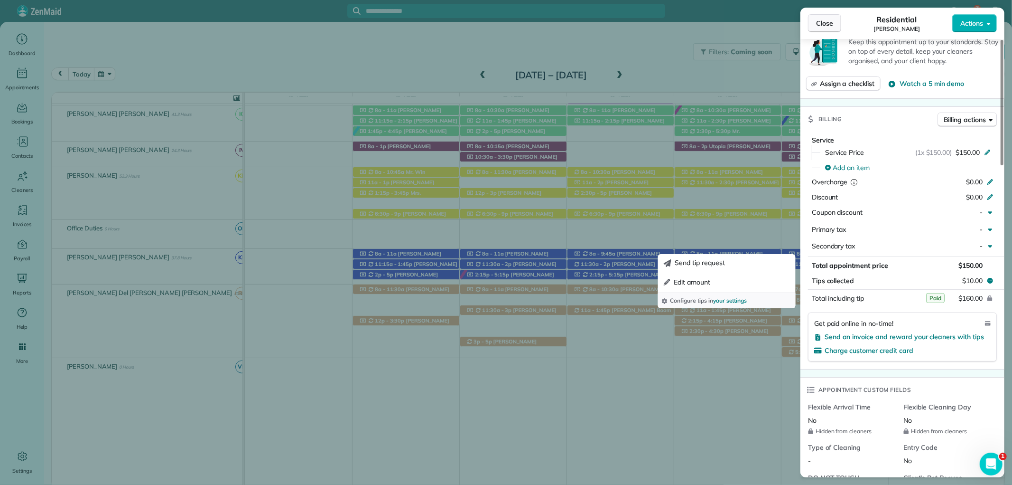
click at [832, 16] on button "Close" at bounding box center [824, 23] width 33 height 18
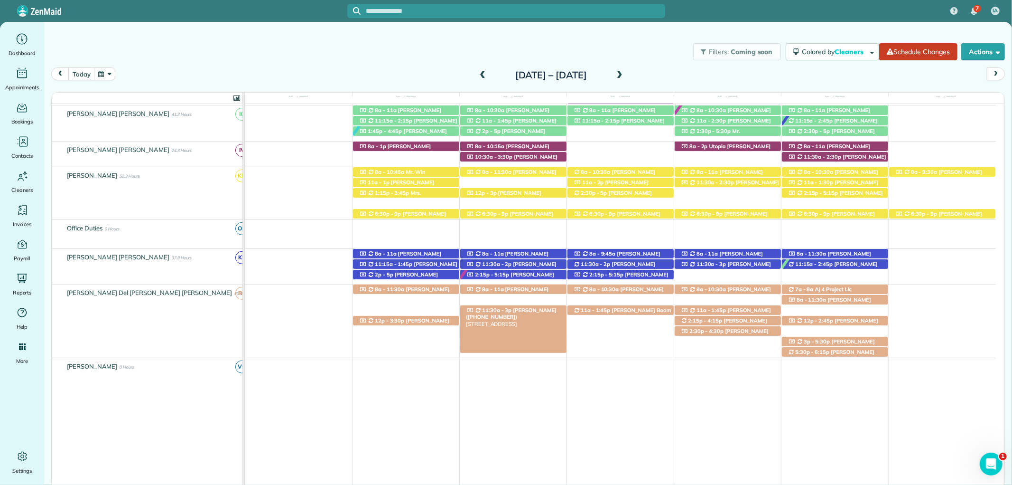
click at [546, 308] on span "Mrs. LeLe Fraser (+14048258669)" at bounding box center [511, 313] width 91 height 13
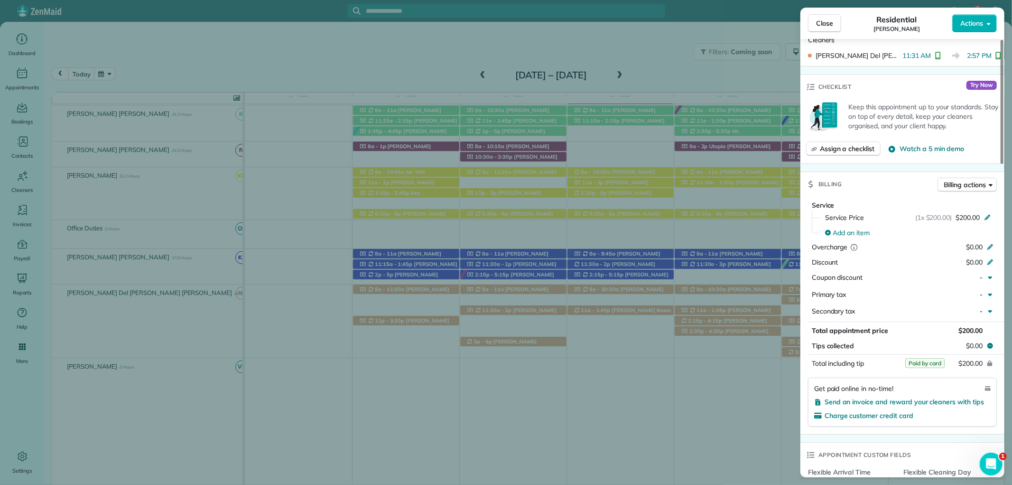
scroll to position [369, 0]
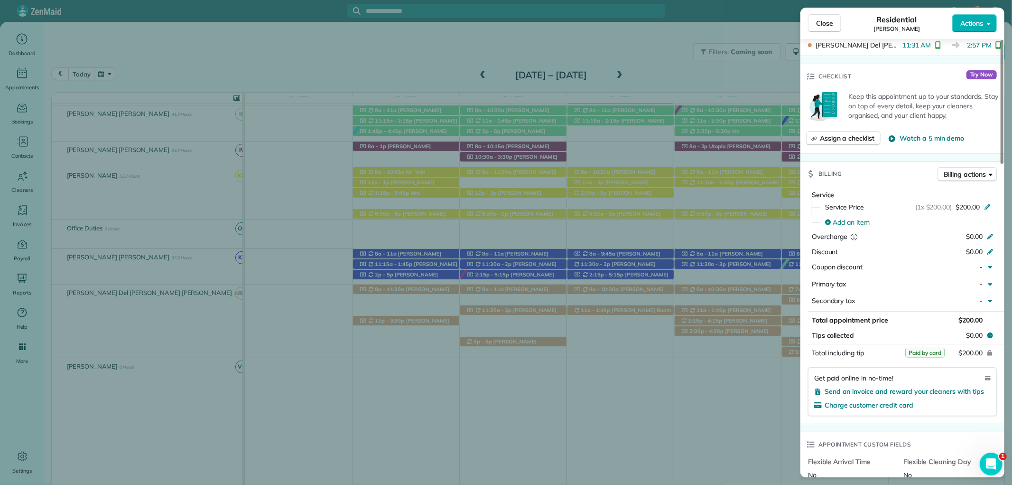
click at [828, 13] on div "Close Residential LeLe Fraser Actions" at bounding box center [903, 23] width 204 height 31
click at [819, 24] on span "Close" at bounding box center [824, 23] width 17 height 9
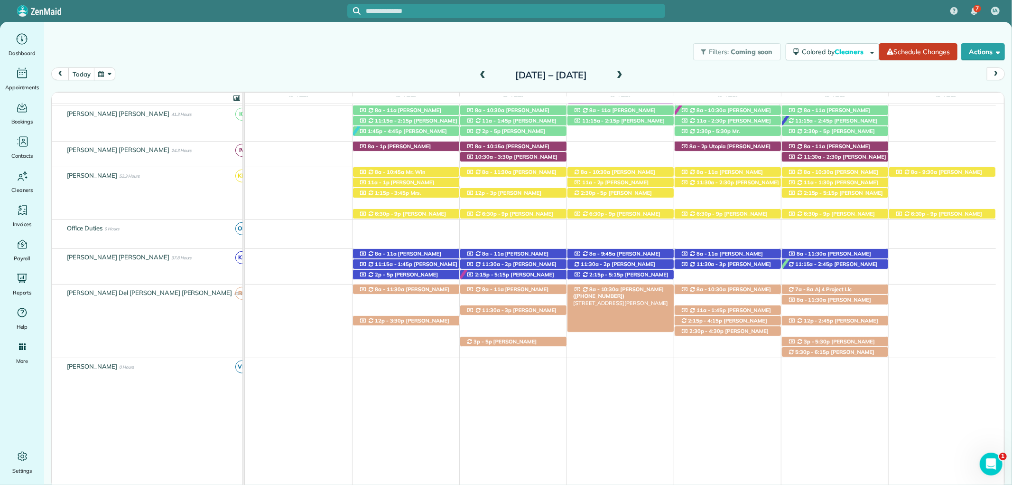
click at [632, 289] on span "Linda Young (+12515107051)" at bounding box center [618, 292] width 91 height 13
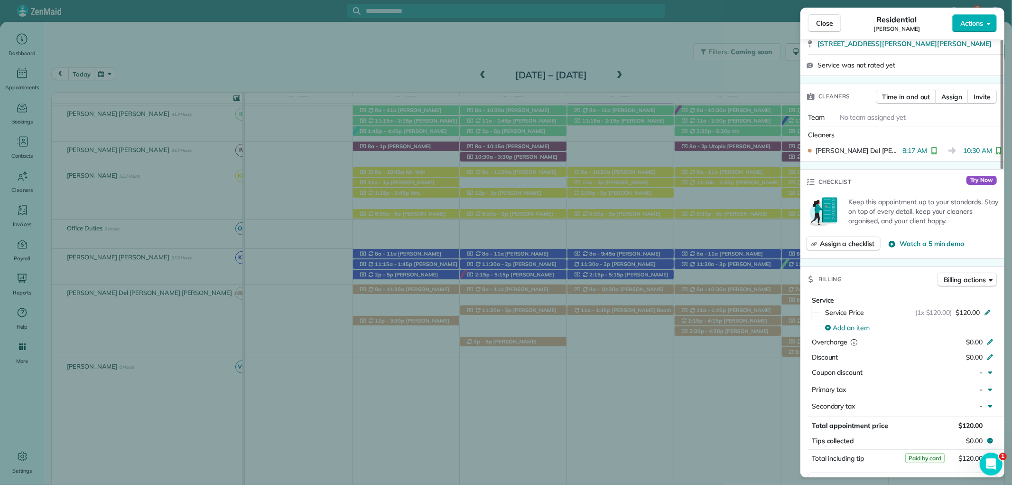
scroll to position [369, 0]
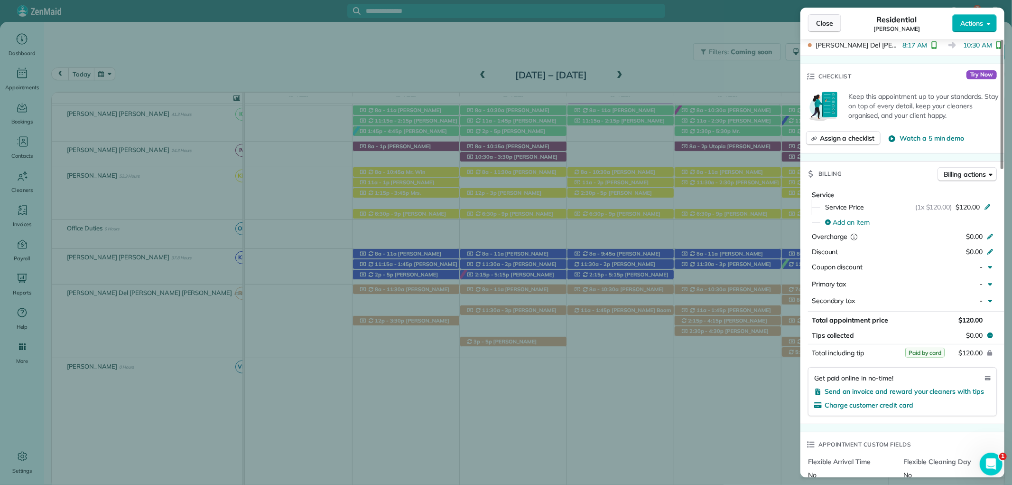
click at [821, 19] on span "Close" at bounding box center [824, 23] width 17 height 9
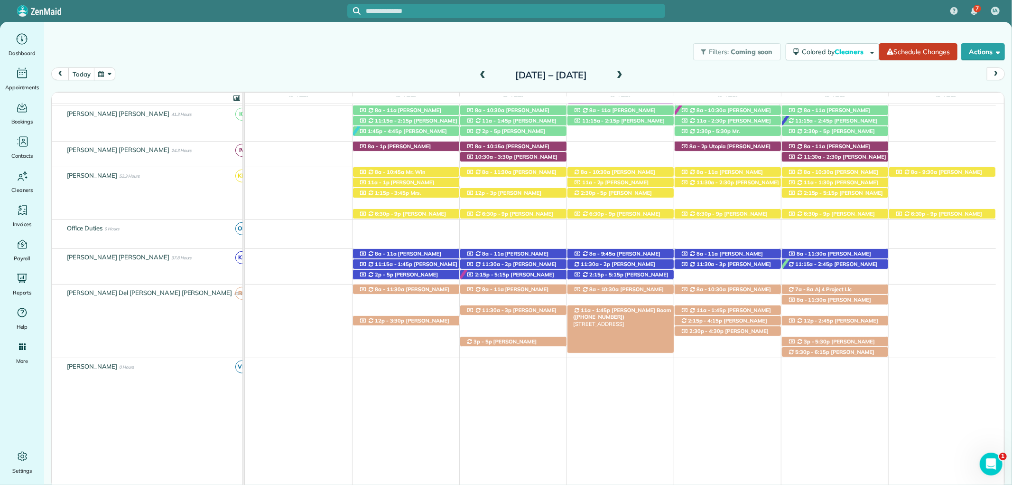
click at [638, 308] on span "Mrs. Coley Boom (+12513796155)" at bounding box center [622, 313] width 98 height 13
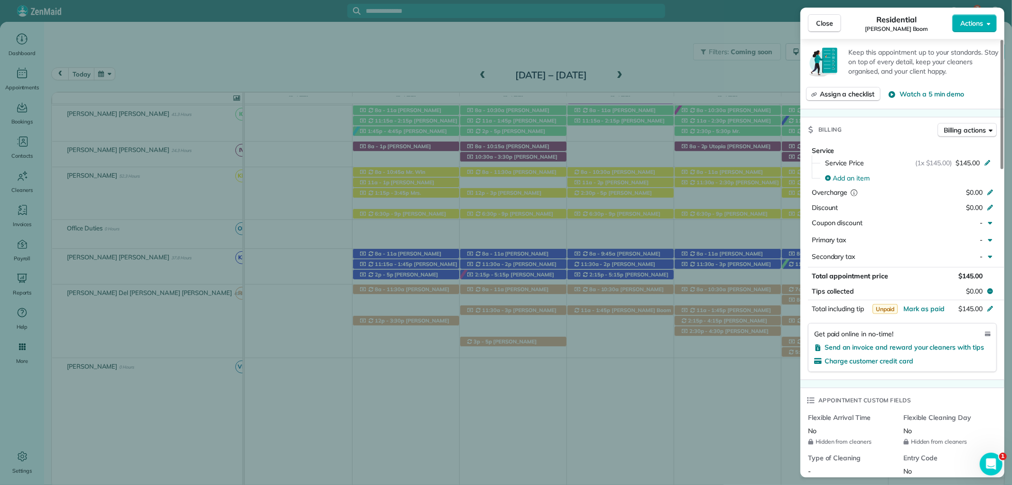
scroll to position [421, 0]
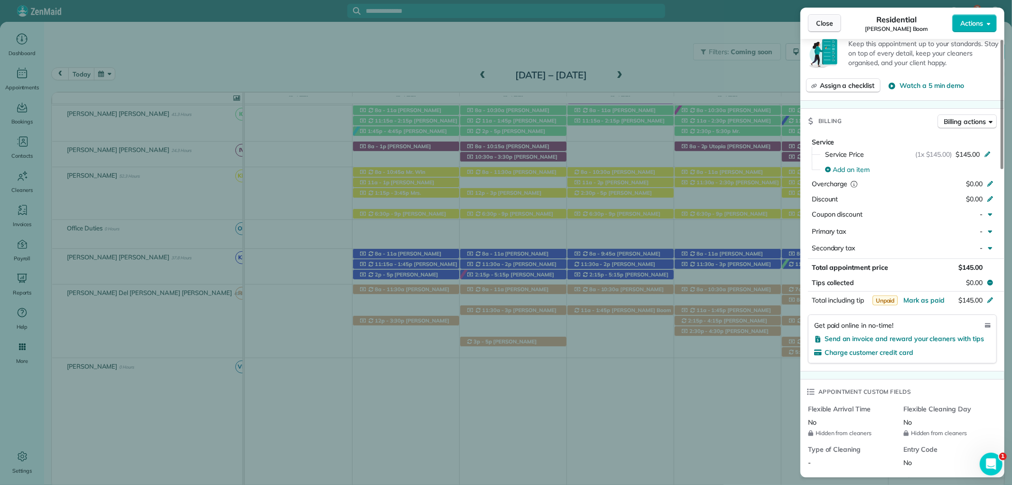
click at [833, 25] on button "Close" at bounding box center [824, 23] width 33 height 18
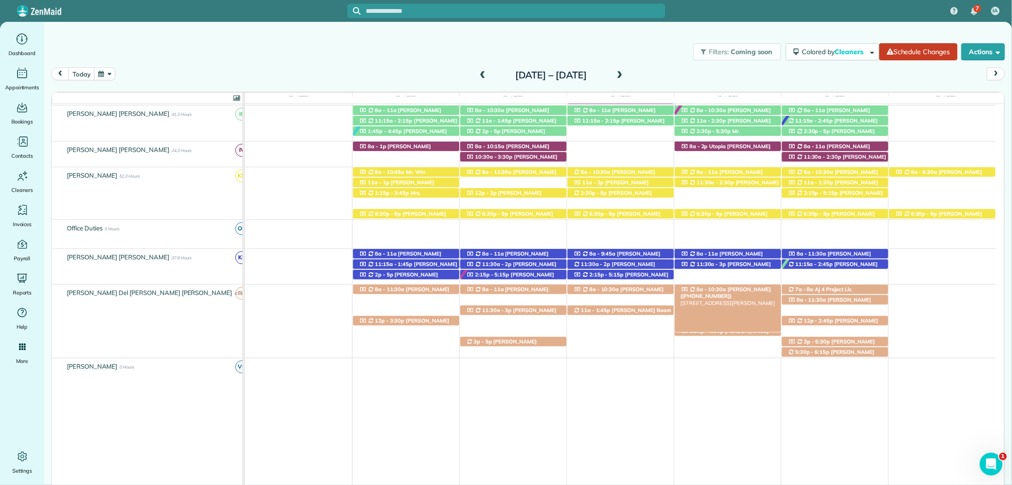
click at [732, 291] on span "Hannah East (+15738887965)" at bounding box center [726, 292] width 91 height 13
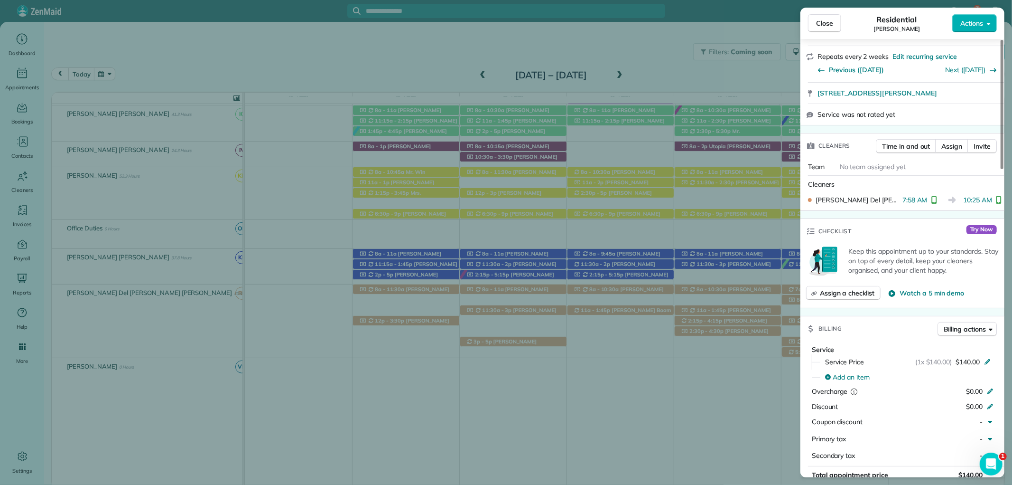
scroll to position [267, 0]
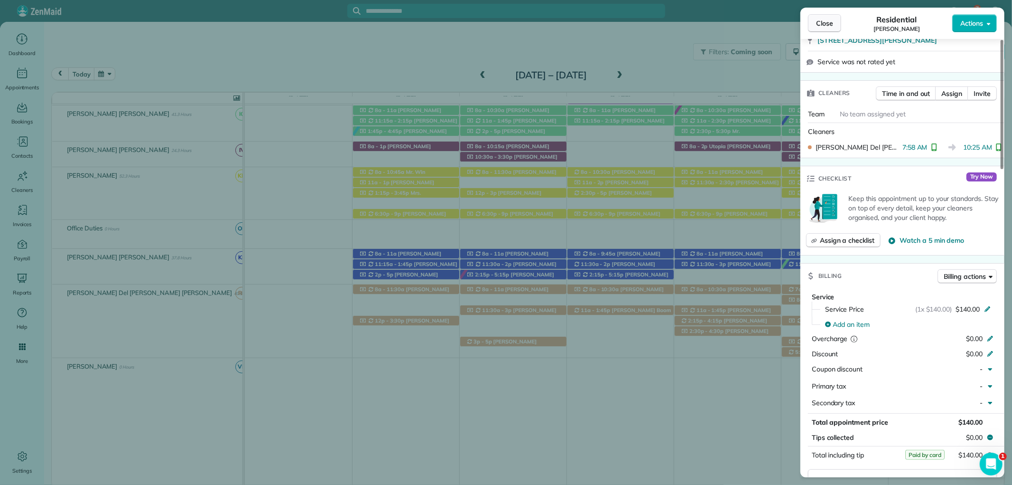
click at [813, 20] on button "Close" at bounding box center [824, 23] width 33 height 18
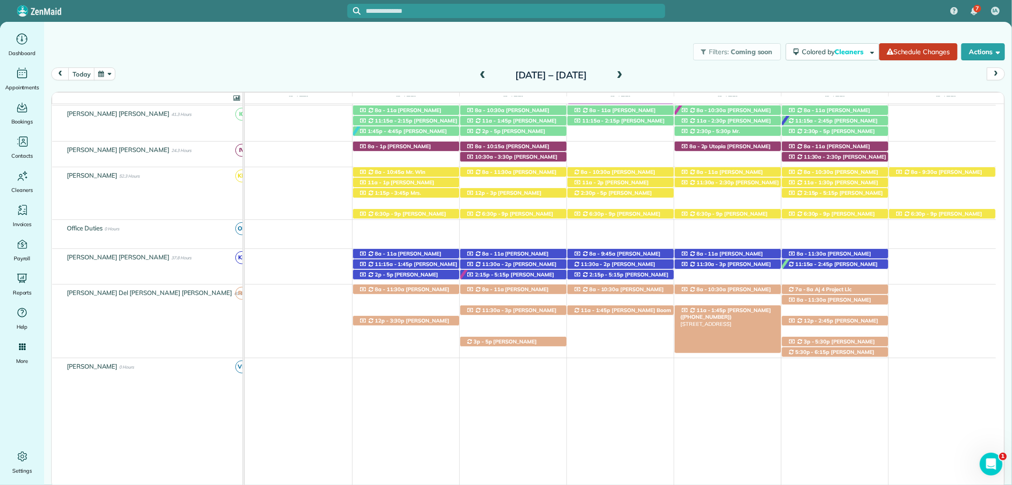
click at [756, 308] on span "Teresa Saad (+12517517202)" at bounding box center [726, 313] width 91 height 13
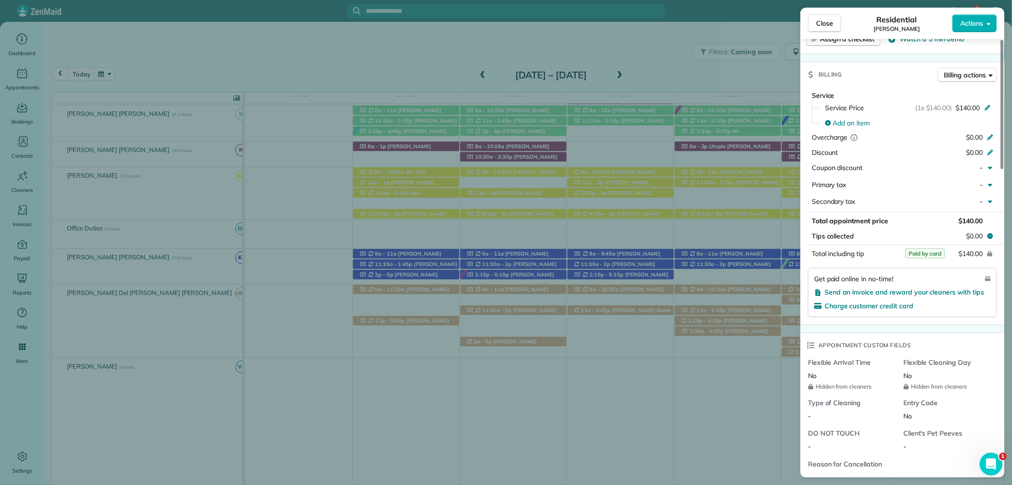
scroll to position [475, 0]
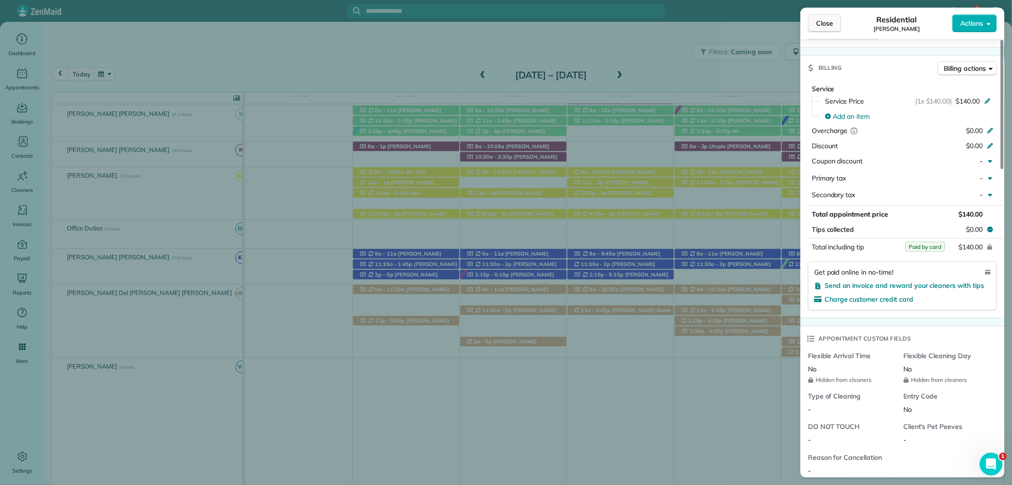
click at [831, 21] on span "Close" at bounding box center [824, 23] width 17 height 9
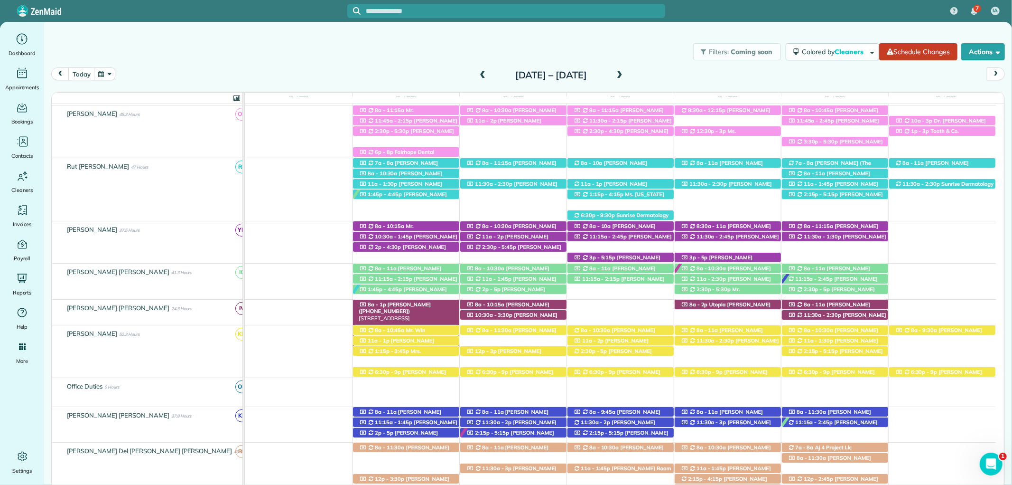
scroll to position [176, 0]
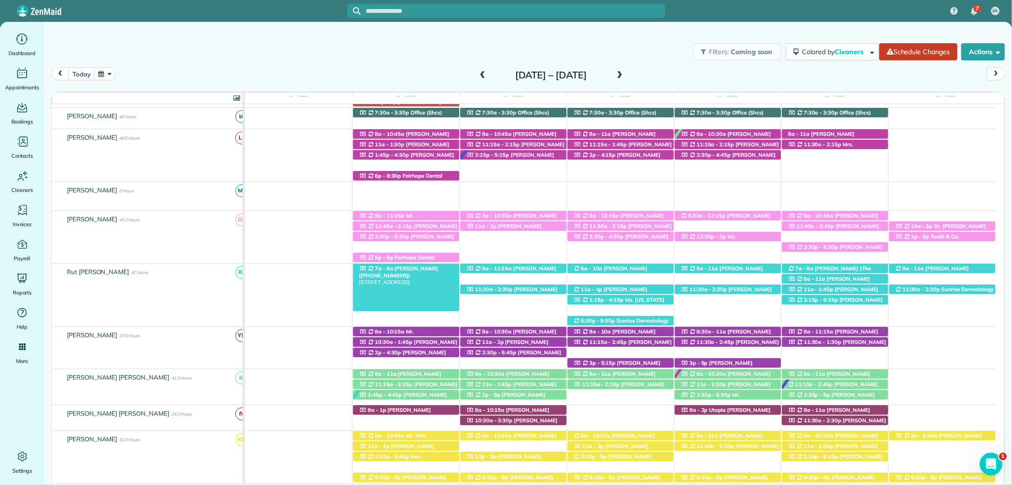
click at [413, 268] on span "Tammy Whitney (+12517679289)" at bounding box center [398, 271] width 79 height 13
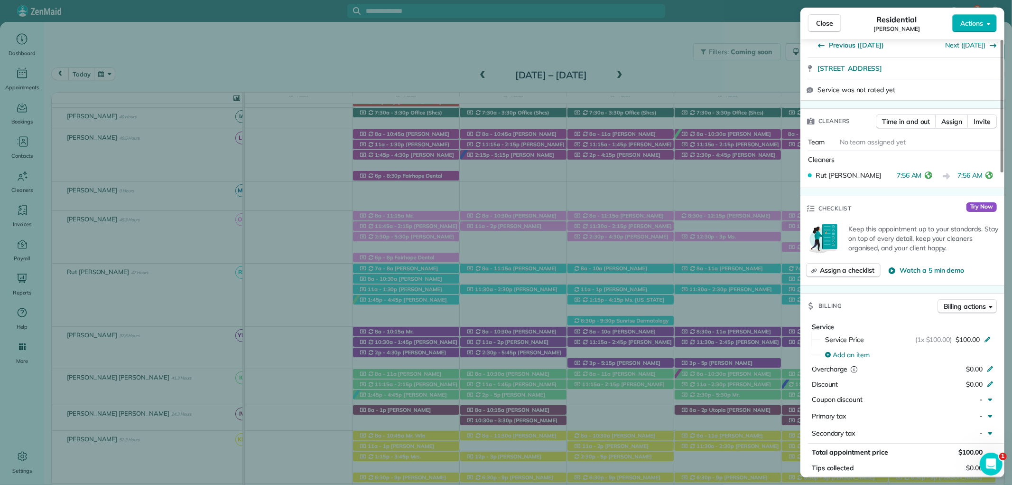
scroll to position [263, 0]
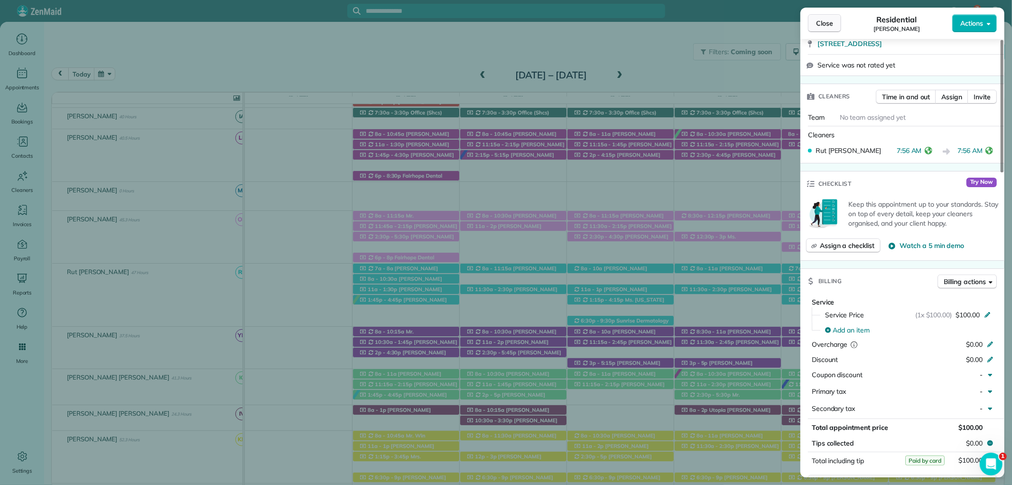
click at [825, 17] on button "Close" at bounding box center [824, 23] width 33 height 18
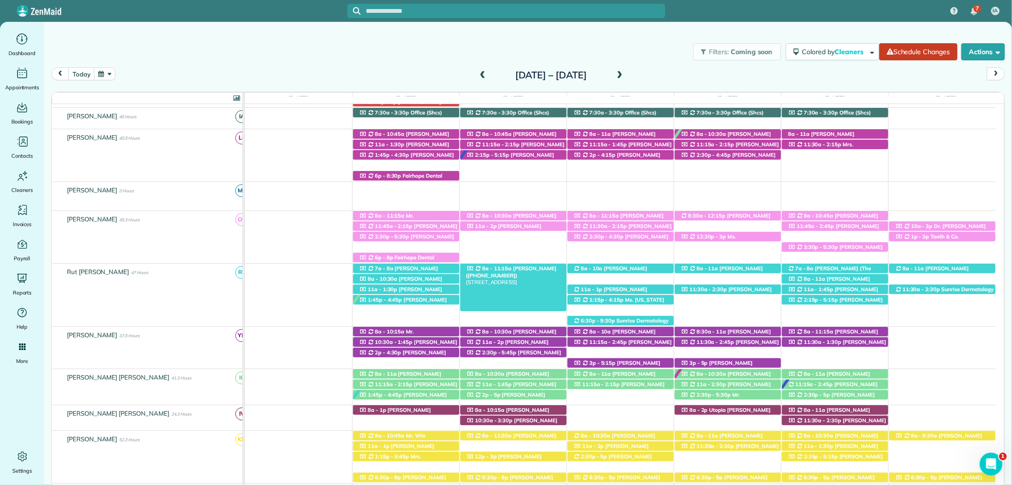
click at [537, 269] on span "Billy Flannigan (+15047565983)" at bounding box center [511, 271] width 91 height 13
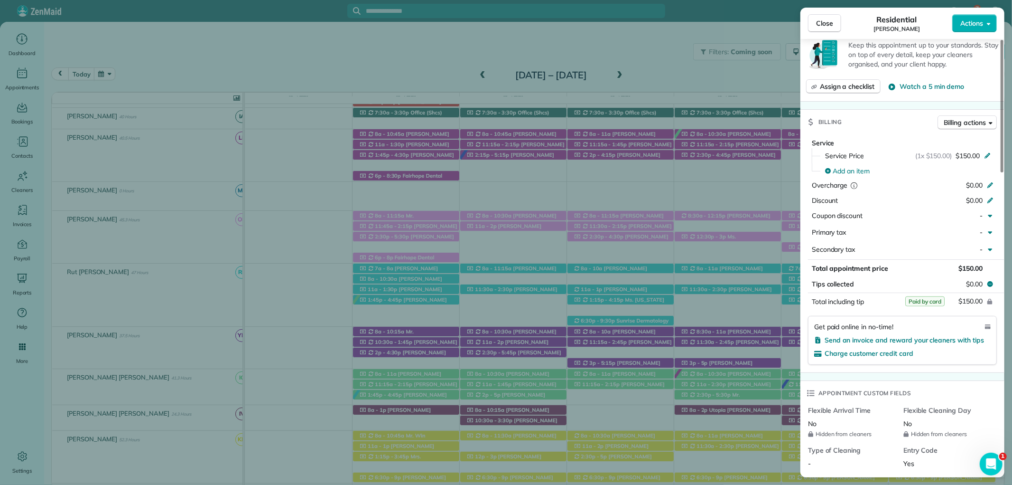
scroll to position [528, 0]
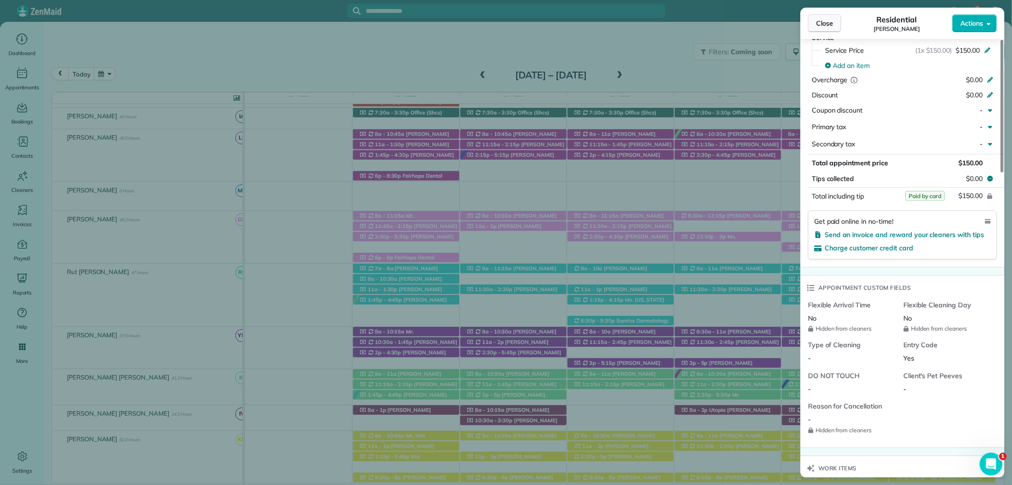
click at [820, 26] on span "Close" at bounding box center [824, 23] width 17 height 9
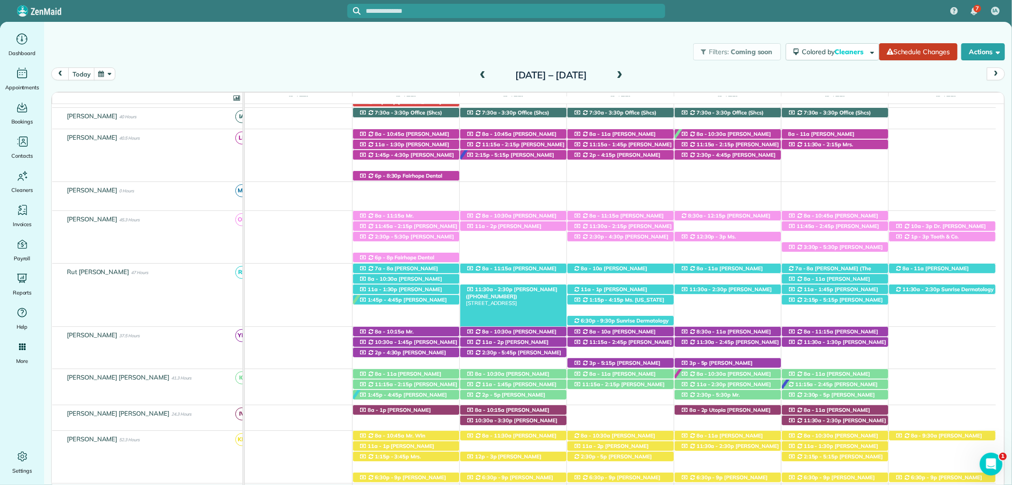
click at [530, 294] on div "11:30a - 2:30p Betty Bell (+16623617149) 710 South Mobile Street 38 - Fairhope,…" at bounding box center [513, 289] width 106 height 10
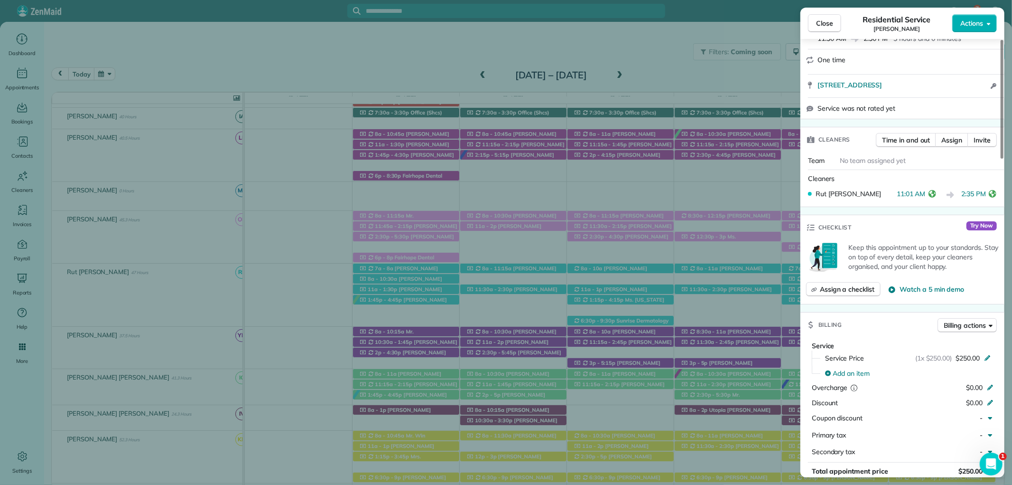
scroll to position [316, 0]
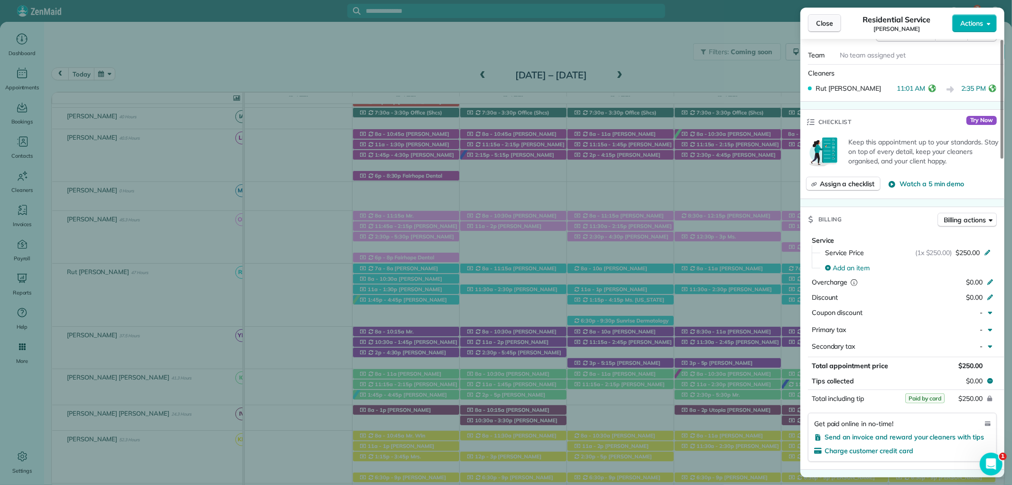
click at [822, 19] on span "Close" at bounding box center [824, 23] width 17 height 9
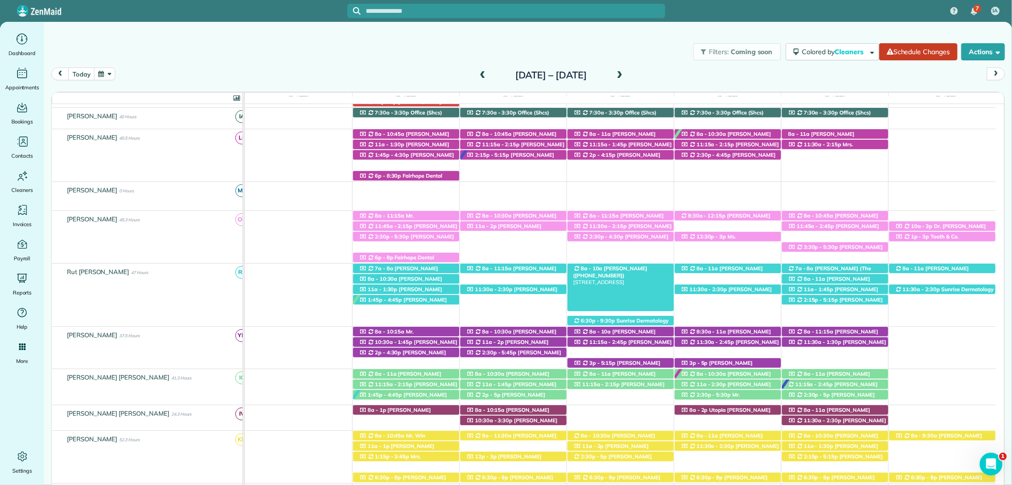
click at [627, 267] on span "Mr. Bryce McMurry (+15054401192)" at bounding box center [610, 271] width 74 height 13
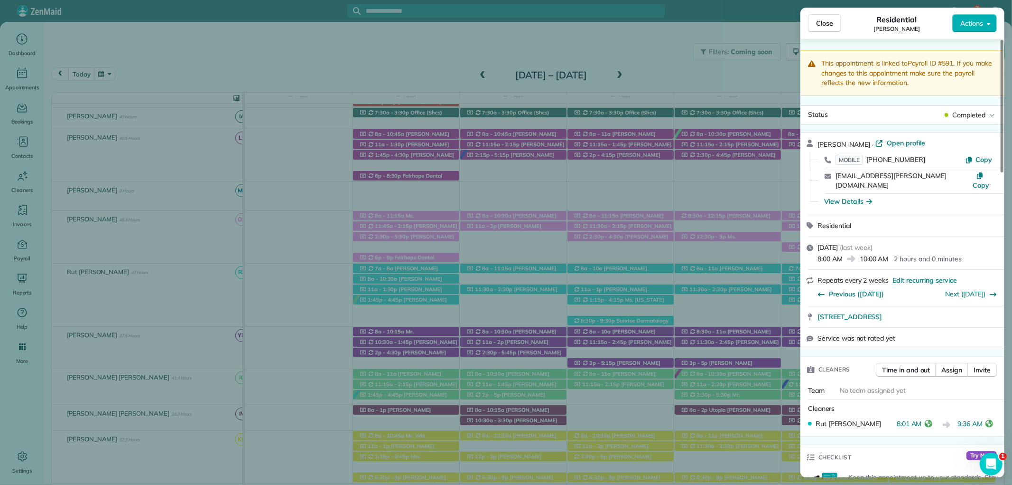
scroll to position [369, 0]
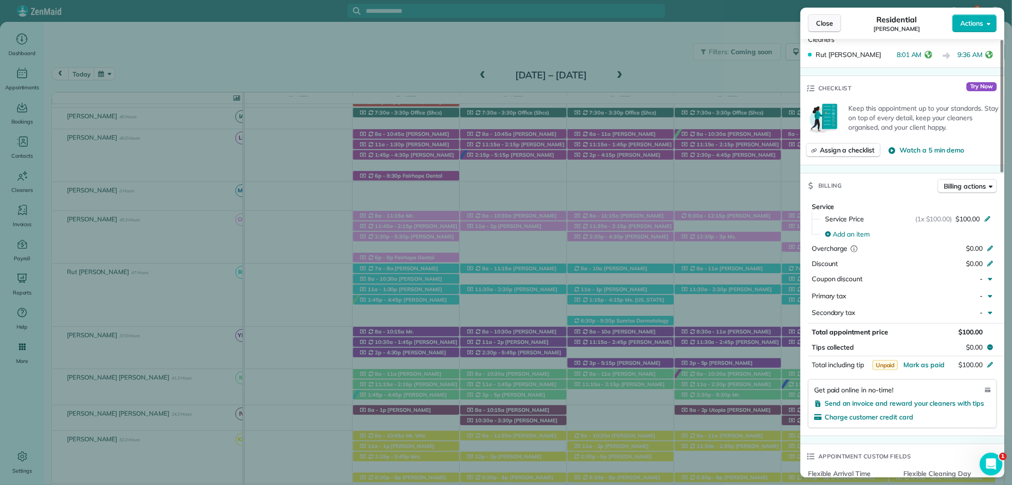
click at [825, 20] on span "Close" at bounding box center [824, 23] width 17 height 9
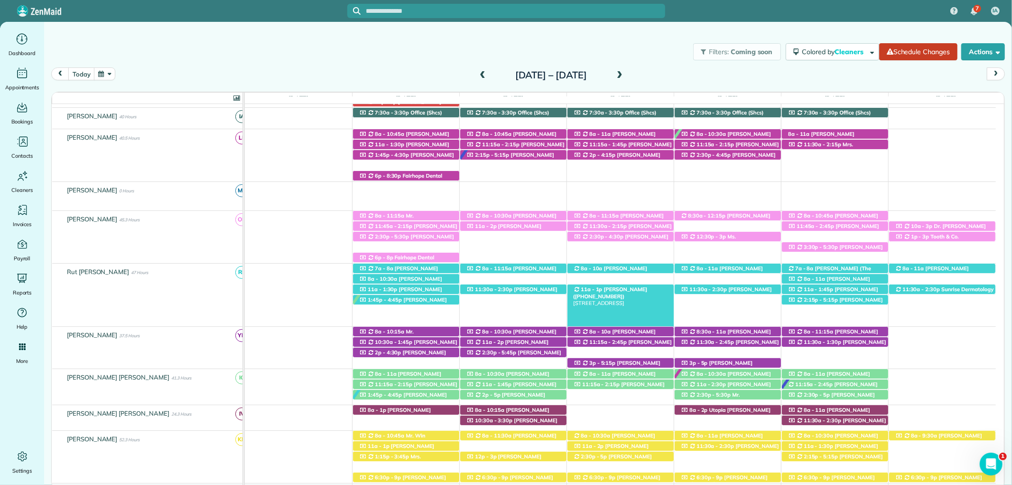
click at [619, 288] on span "Mr. Bryce McMurry (+15054401192)" at bounding box center [610, 292] width 74 height 13
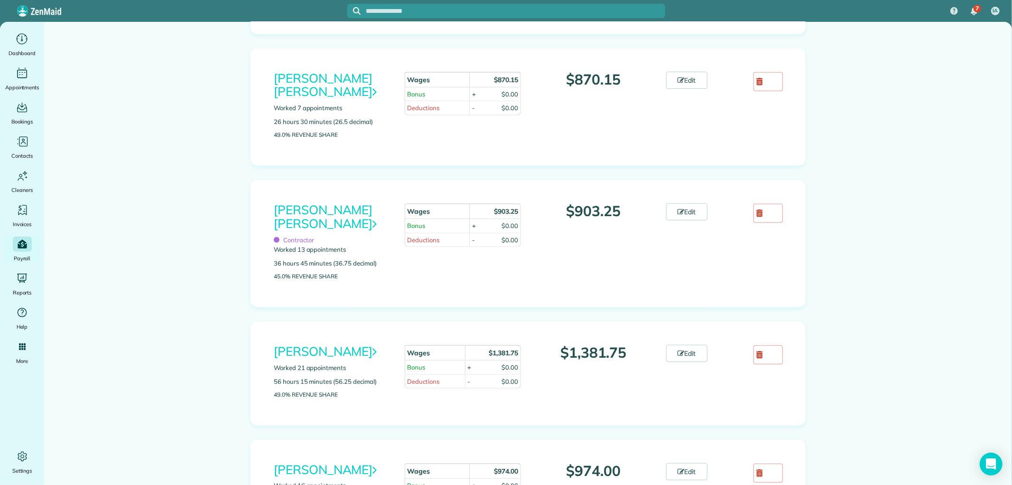
scroll to position [369, 0]
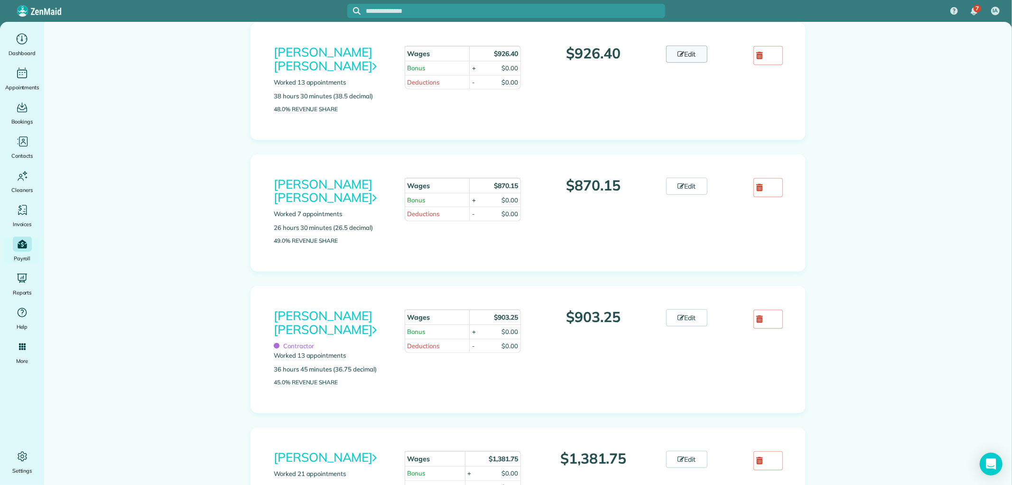
click at [678, 53] on icon at bounding box center [681, 54] width 7 height 7
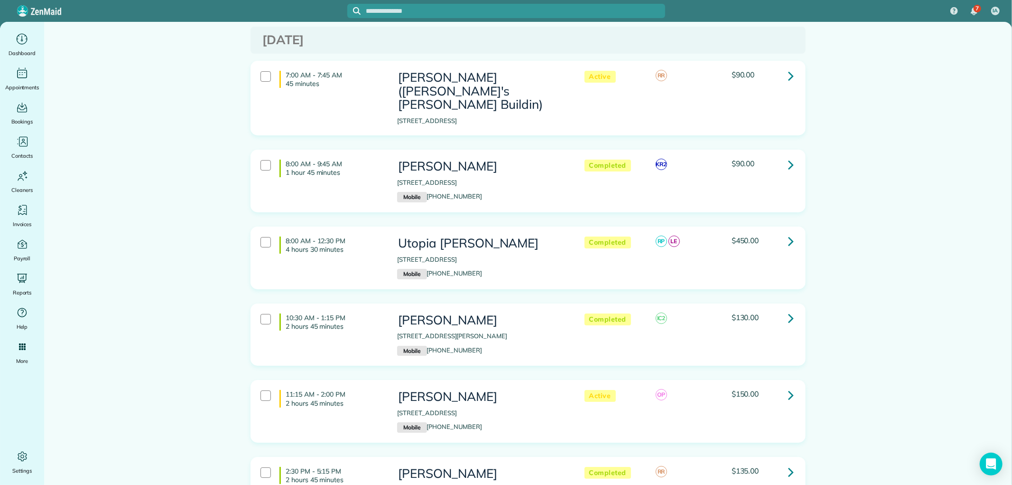
scroll to position [2961, 0]
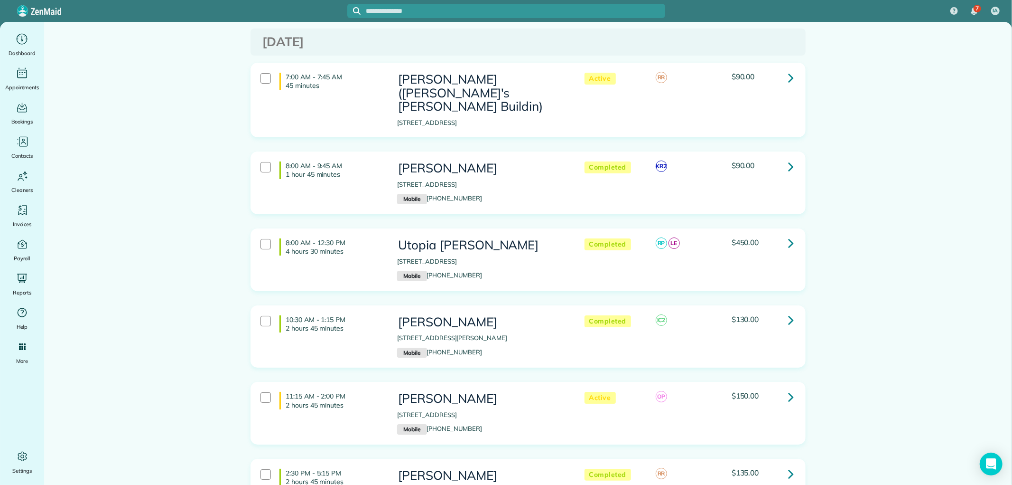
click at [782, 310] on link at bounding box center [791, 319] width 19 height 19
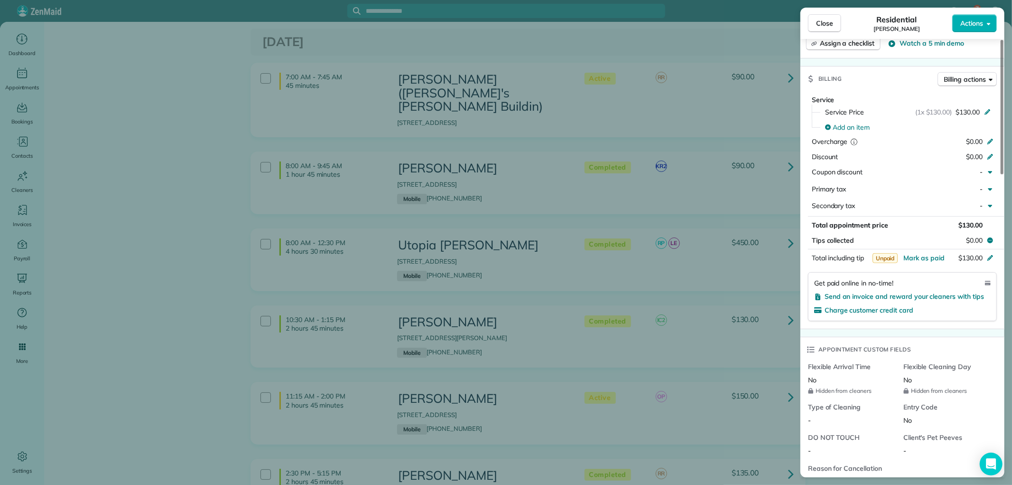
scroll to position [421, 0]
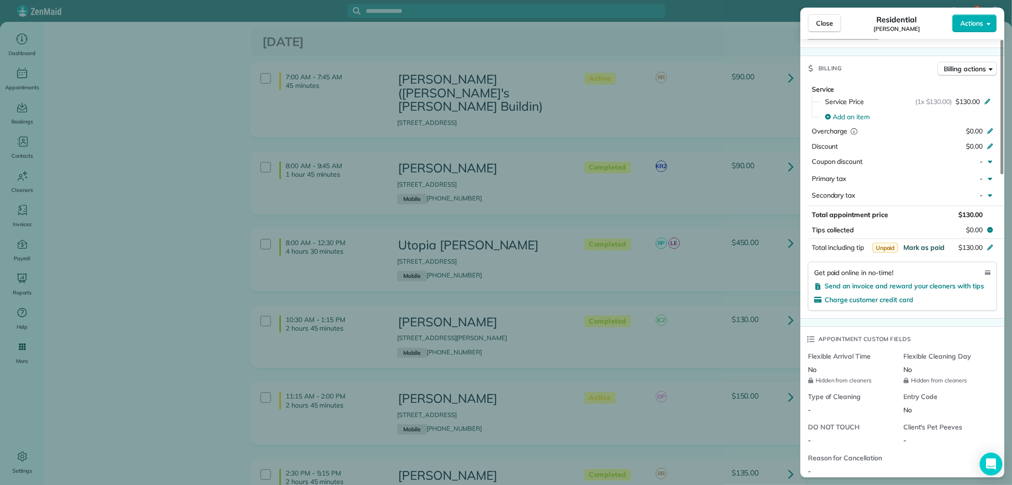
click at [929, 247] on span "Mark as paid" at bounding box center [924, 247] width 41 height 9
click at [925, 245] on span "Mark as paid" at bounding box center [924, 247] width 41 height 9
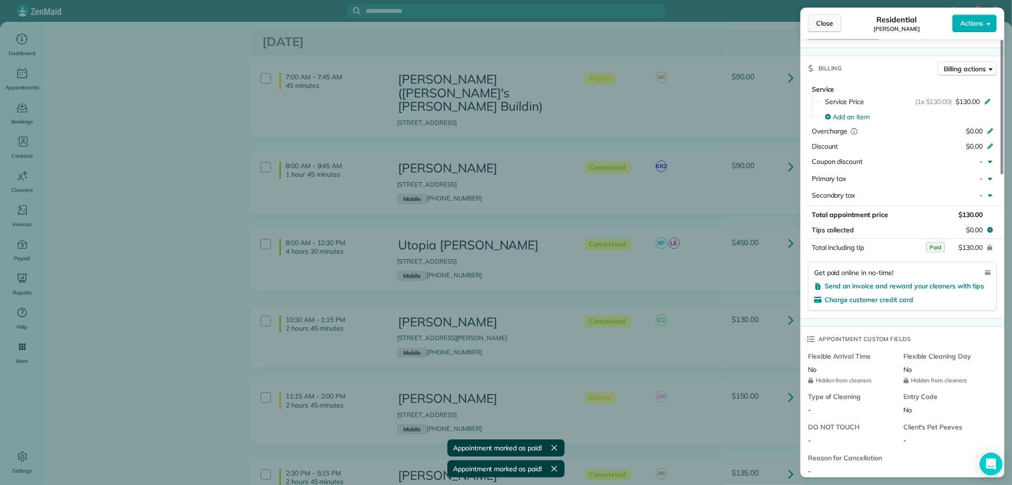
click at [827, 25] on span "Close" at bounding box center [824, 23] width 17 height 9
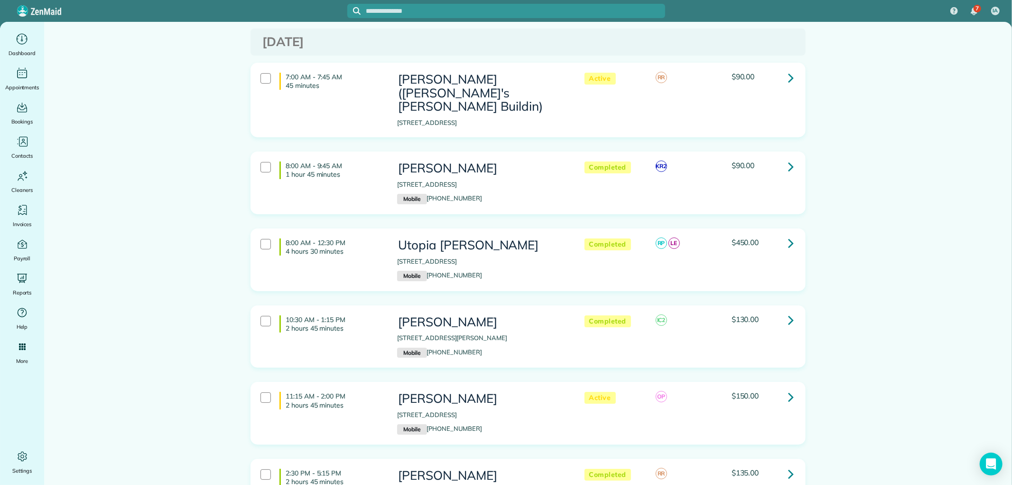
click at [788, 388] on icon at bounding box center [791, 396] width 6 height 17
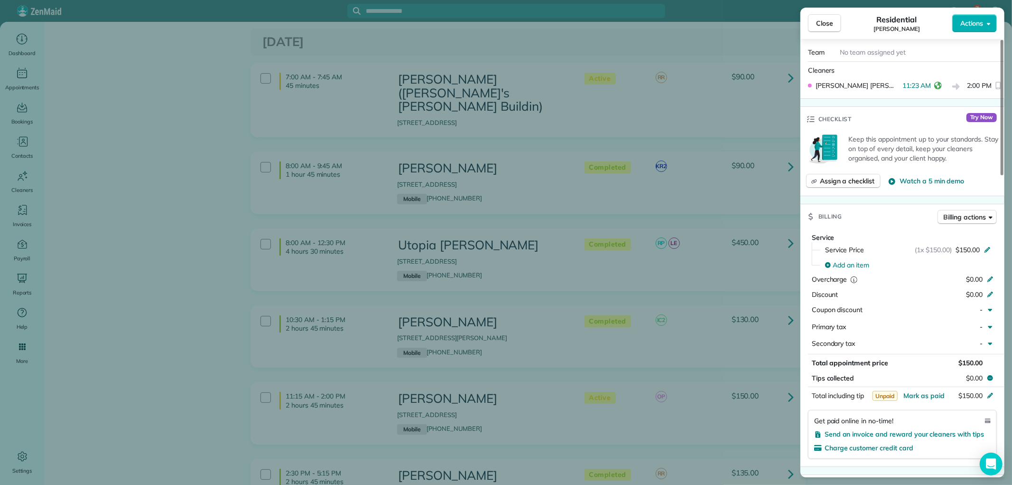
scroll to position [316, 0]
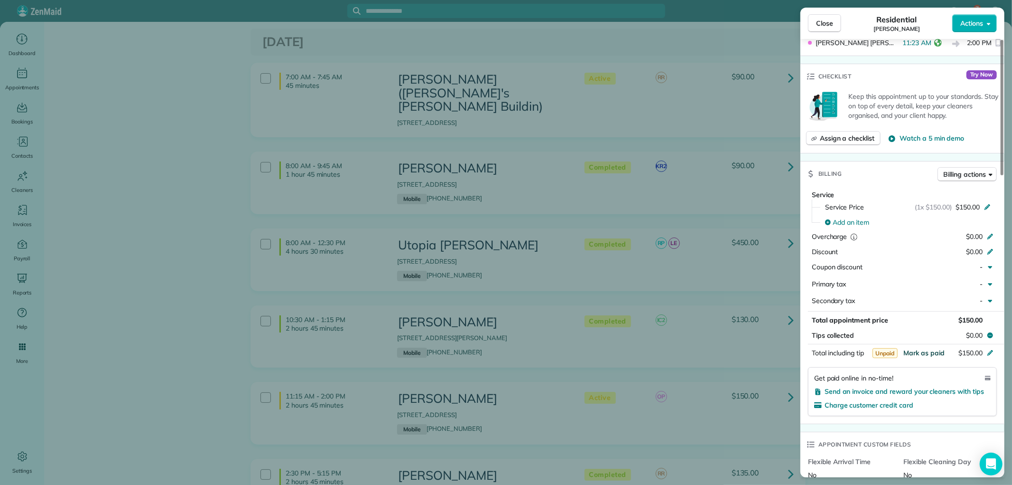
click at [933, 352] on span "Mark as paid" at bounding box center [924, 352] width 41 height 9
click at [821, 26] on span "Close" at bounding box center [824, 23] width 17 height 9
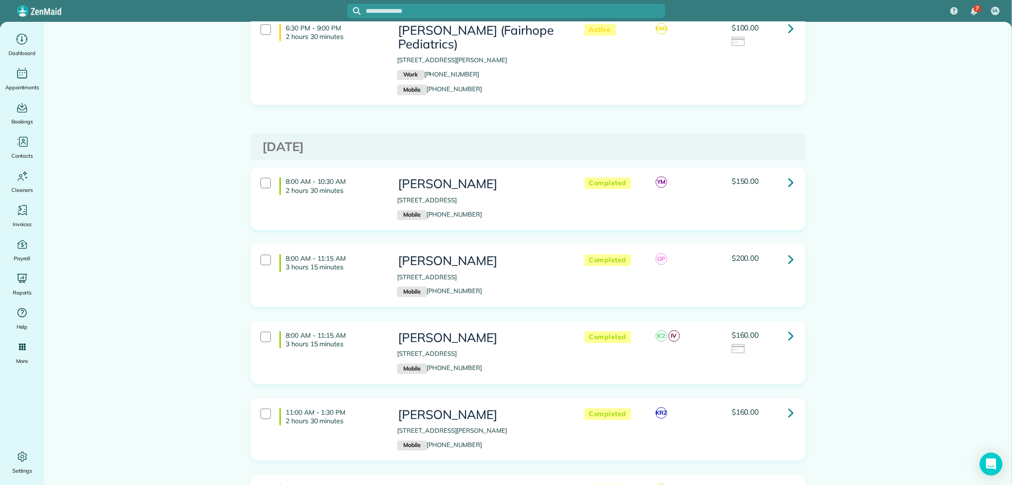
scroll to position [2065, 0]
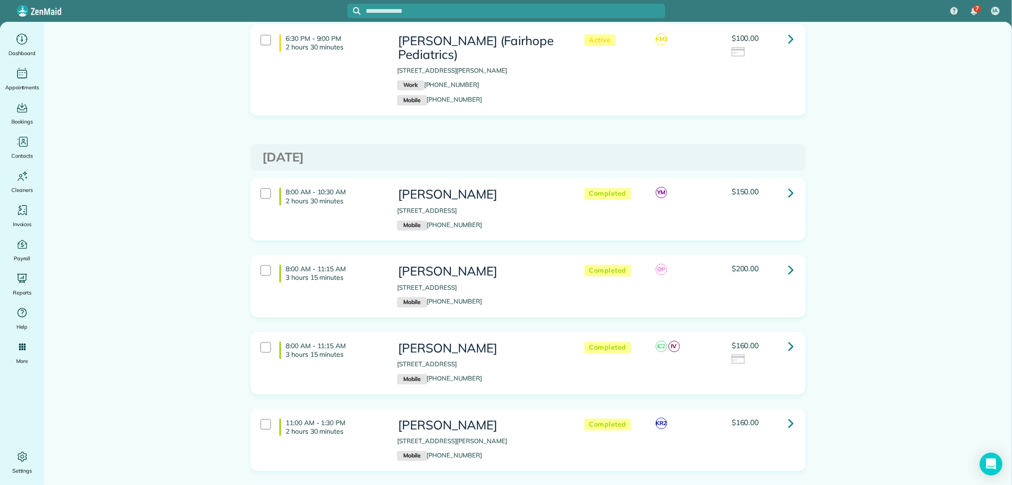
click at [782, 260] on link at bounding box center [791, 269] width 19 height 19
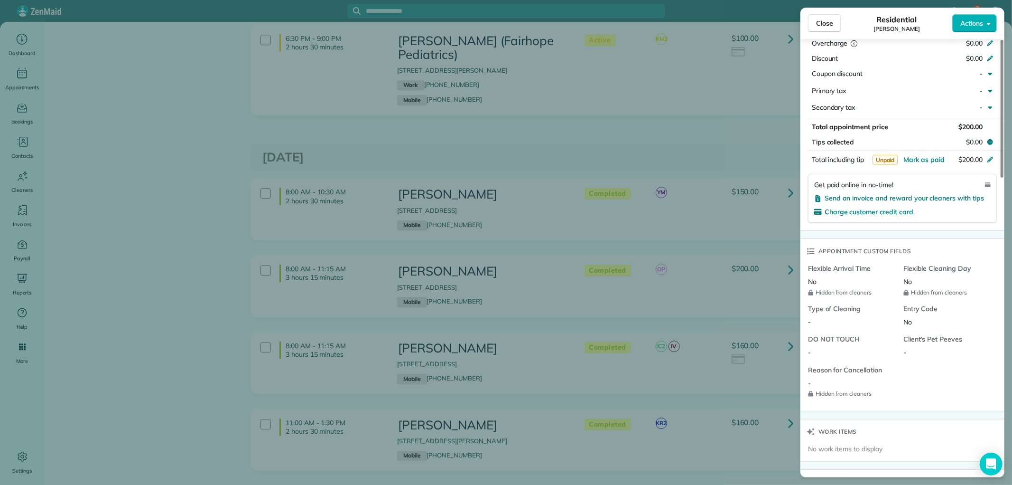
scroll to position [527, 0]
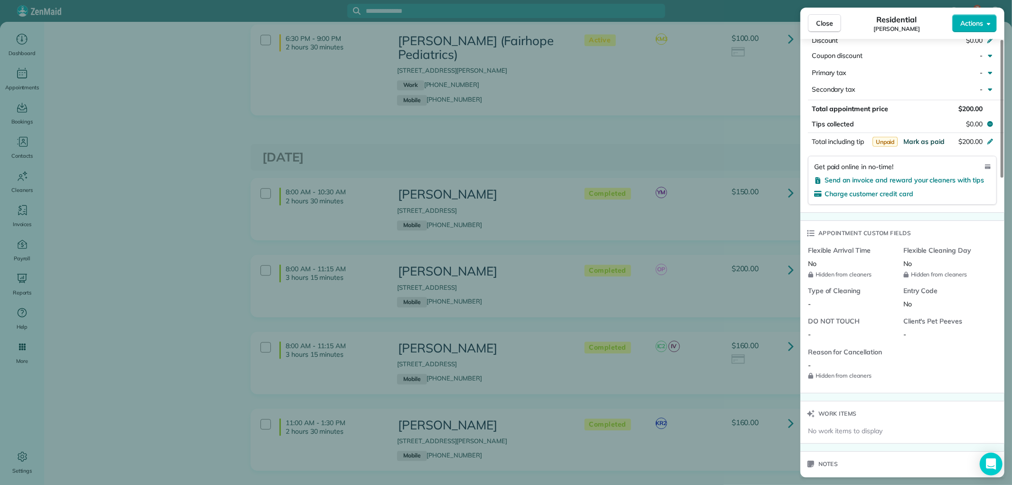
click at [927, 144] on span "Mark as paid" at bounding box center [924, 141] width 41 height 9
click at [832, 25] on span "Close" at bounding box center [824, 23] width 17 height 9
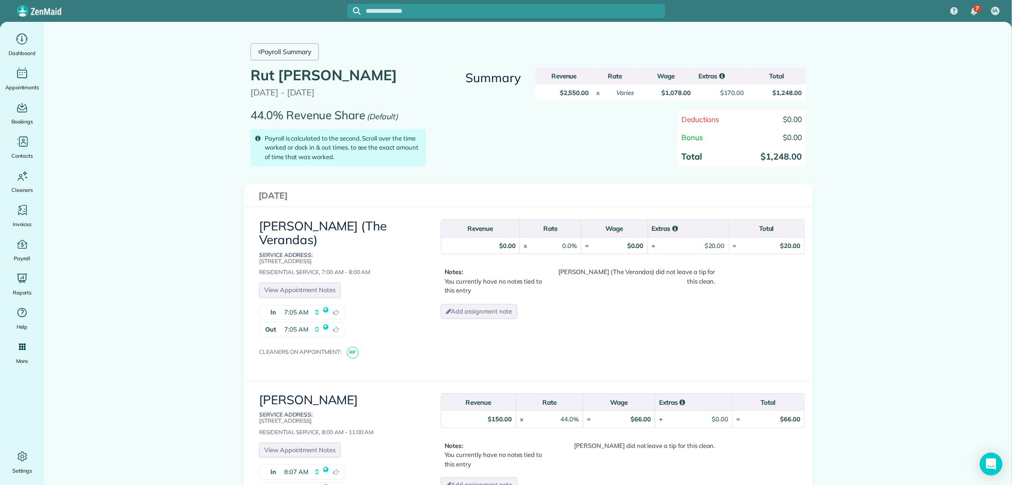
click at [301, 49] on link "Payroll Summary" at bounding box center [285, 51] width 68 height 17
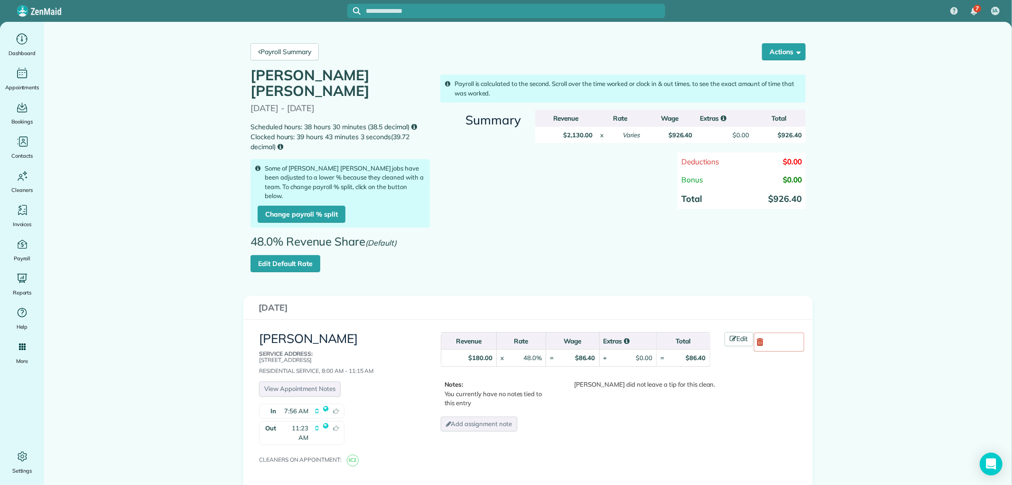
click at [273, 60] on div "Payroll Summary Actions Delete [PERSON_NAME] [PERSON_NAME] Payroll" at bounding box center [528, 51] width 570 height 31
click at [285, 53] on link "Payroll Summary" at bounding box center [285, 51] width 68 height 17
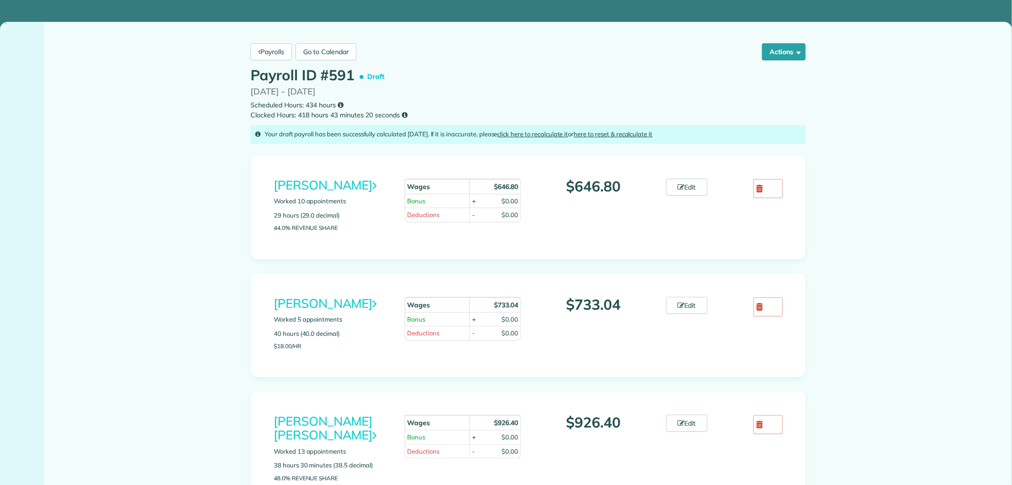
scroll to position [527, 0]
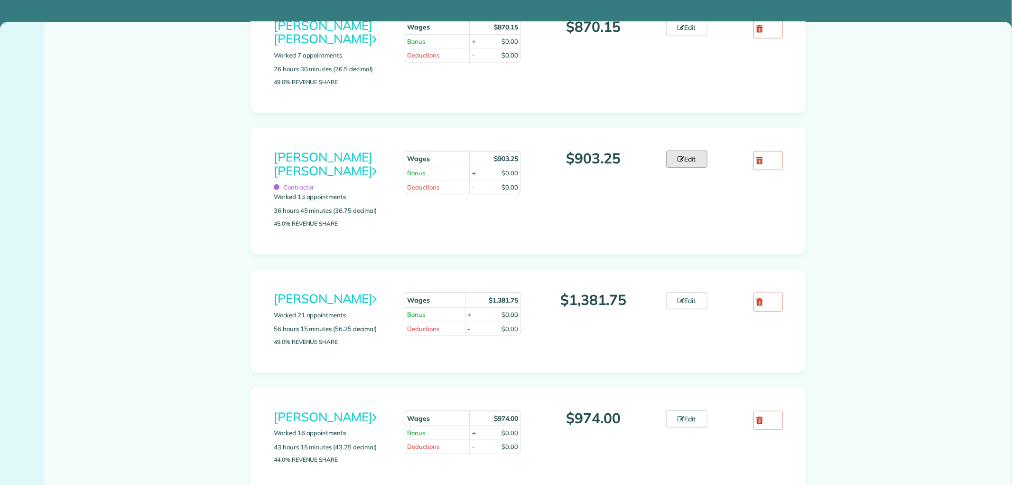
click at [686, 158] on link "Edit" at bounding box center [687, 158] width 42 height 17
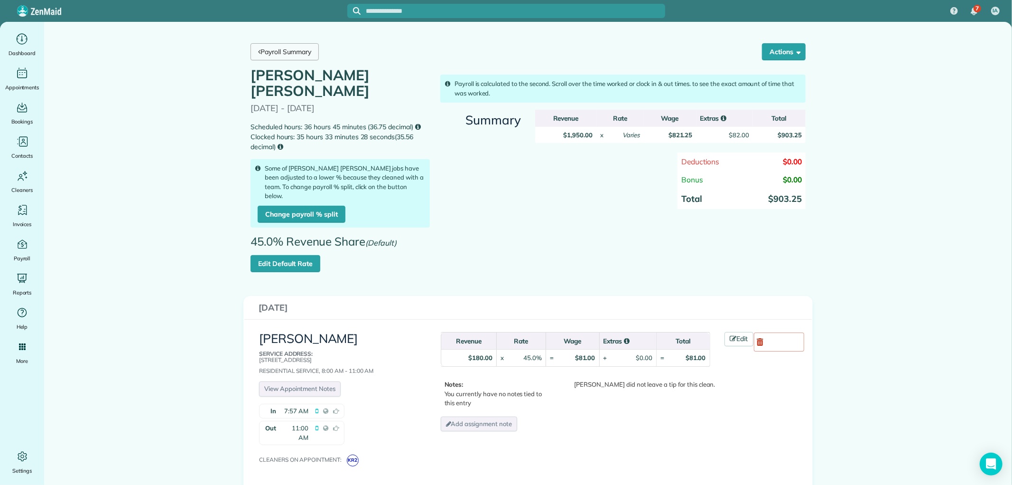
click at [293, 51] on link "Payroll Summary" at bounding box center [285, 51] width 68 height 17
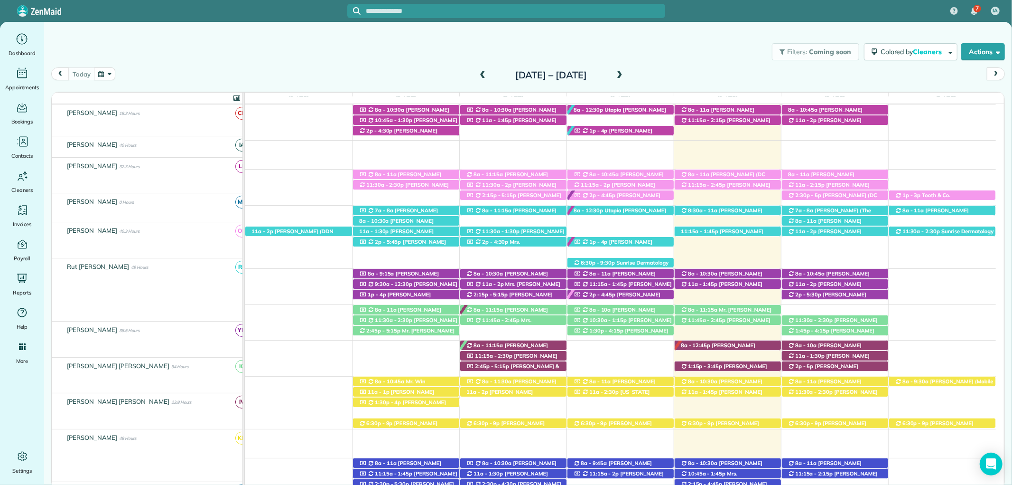
scroll to position [211, 0]
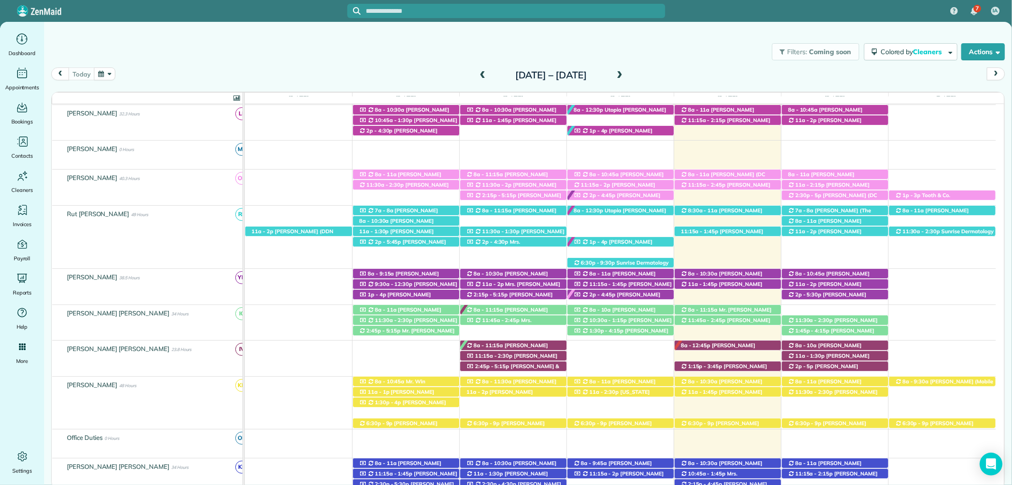
drag, startPoint x: 753, startPoint y: 174, endPoint x: 828, endPoint y: 184, distance: 75.2
click at [753, 174] on span "[PERSON_NAME] (DC LAWN) ([PHONE_NUMBER], [PHONE_NUMBER])" at bounding box center [723, 181] width 85 height 20
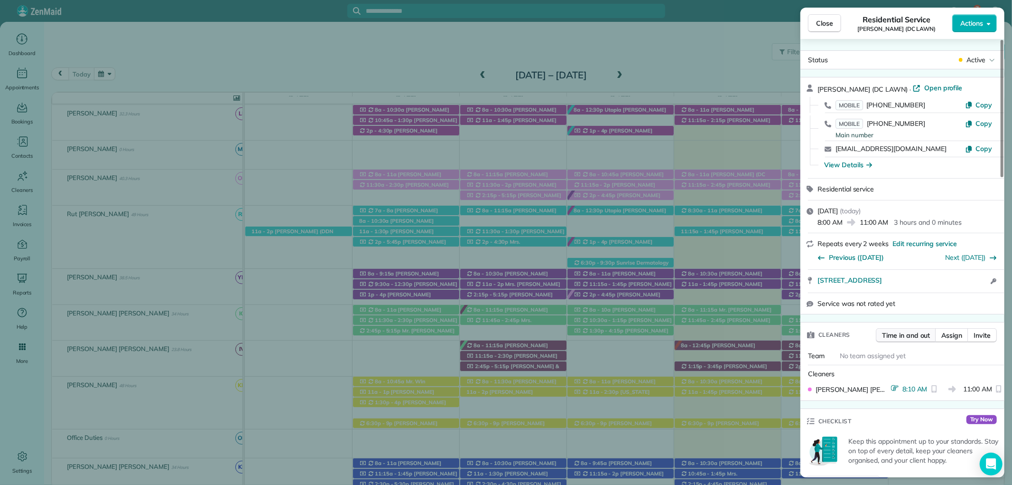
click at [911, 336] on span "Time in and out" at bounding box center [906, 334] width 48 height 9
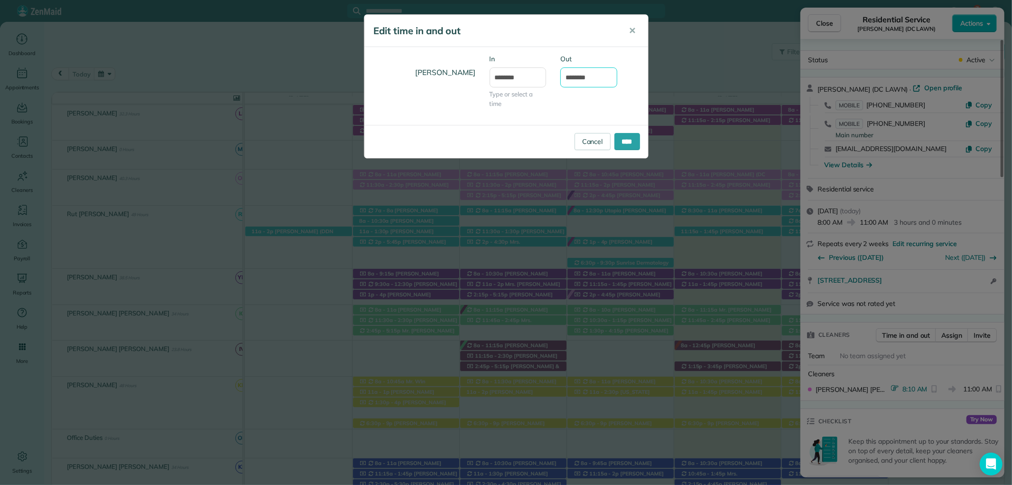
click at [580, 78] on input "********" at bounding box center [589, 77] width 57 height 20
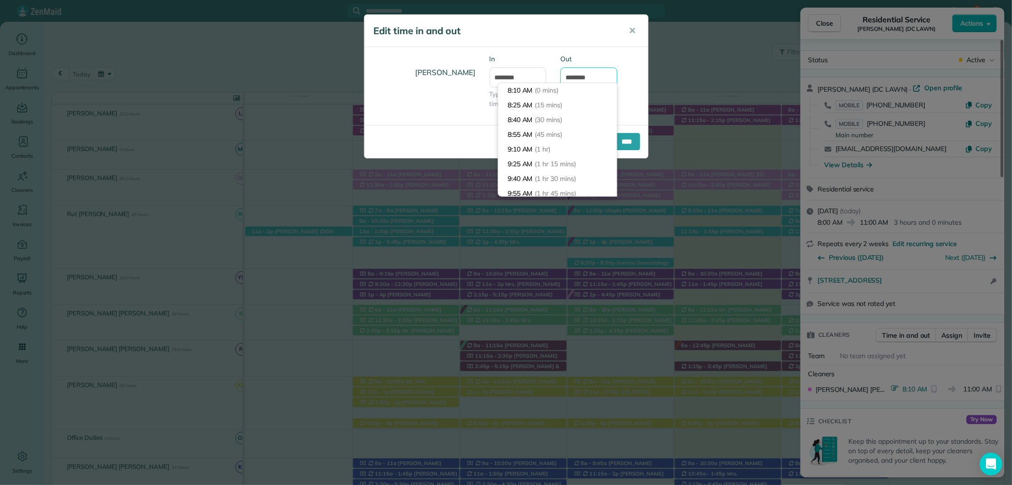
scroll to position [162, 0]
click at [571, 77] on input "********" at bounding box center [589, 77] width 57 height 20
type input "********"
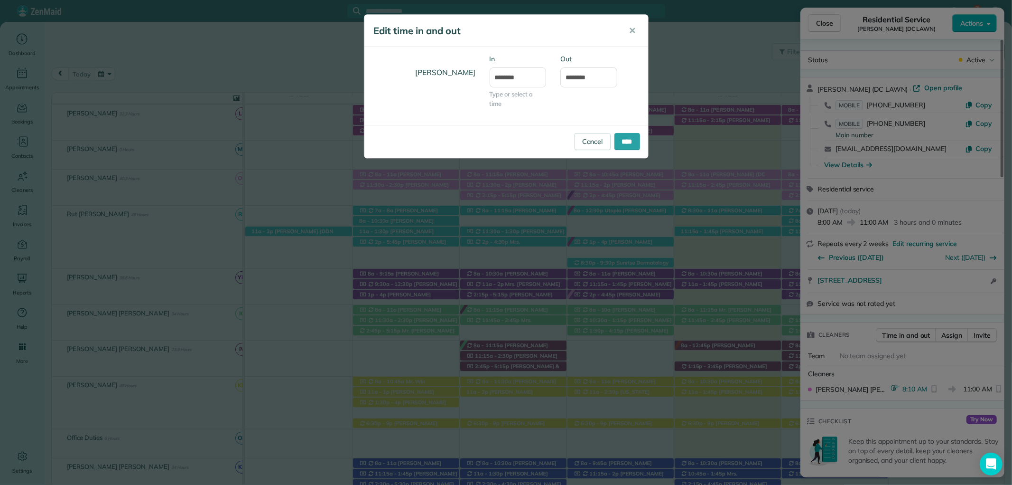
click at [624, 109] on div "[PERSON_NAME] In ******* Type or select a time Out ********" at bounding box center [507, 86] width 284 height 64
click at [626, 144] on input "****" at bounding box center [628, 141] width 26 height 17
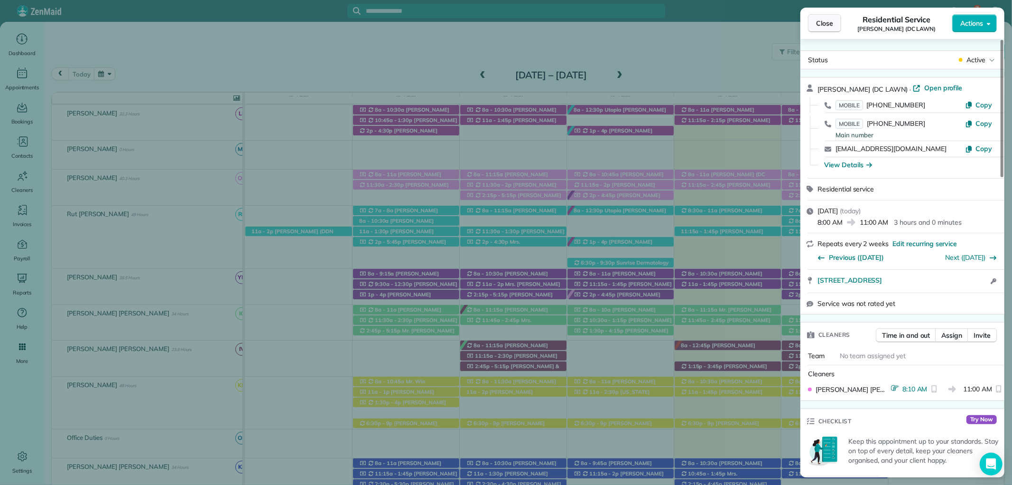
click at [815, 19] on button "Close" at bounding box center [824, 23] width 33 height 18
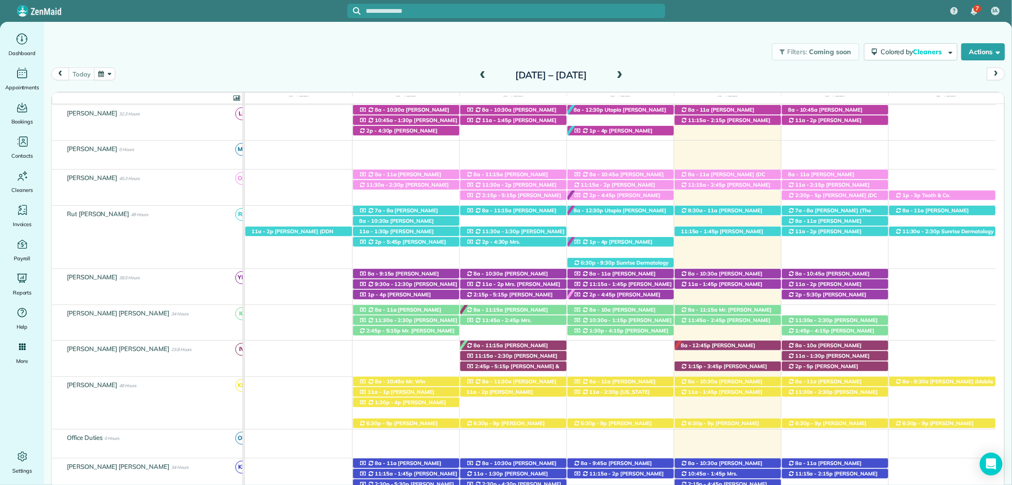
click at [750, 174] on span "Mandy King (DC LAWN) (+12059027602, +12512709897)" at bounding box center [723, 181] width 85 height 20
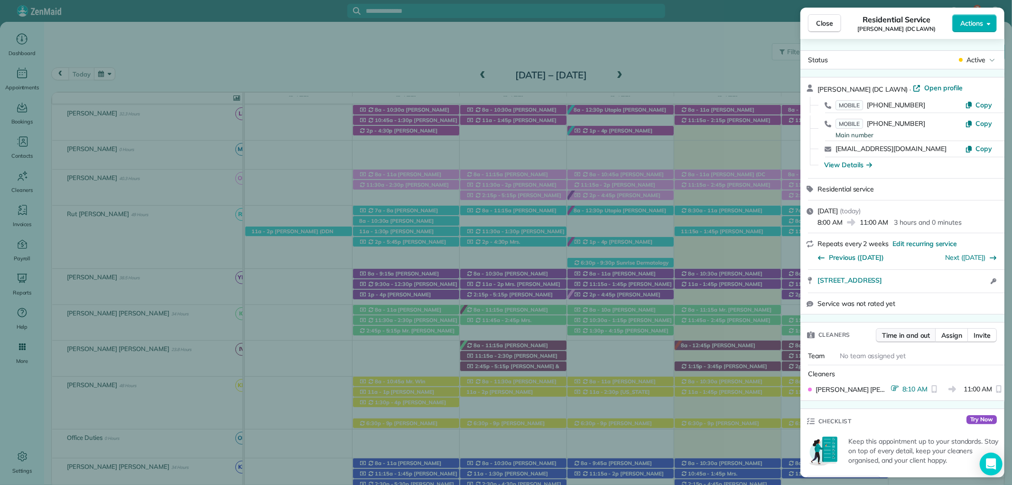
click at [909, 336] on span "Time in and out" at bounding box center [906, 334] width 48 height 9
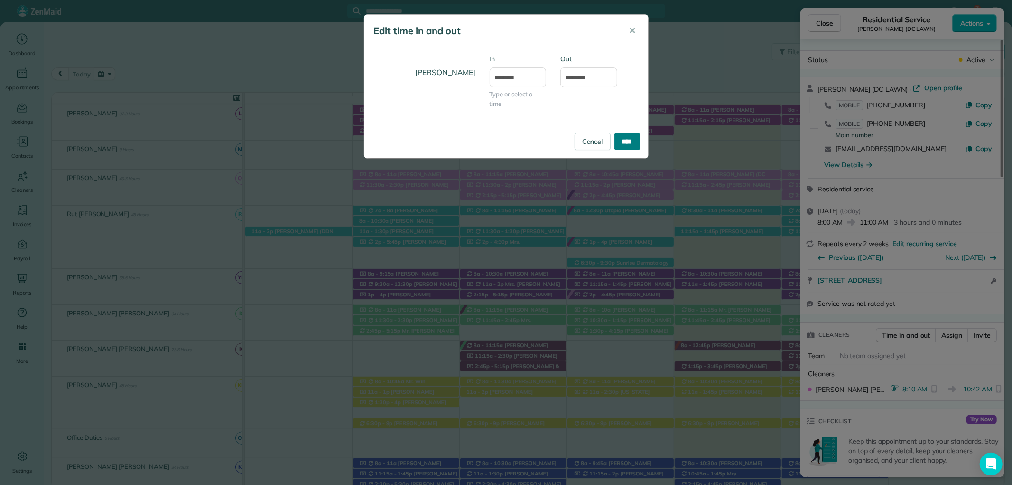
click at [626, 140] on input "****" at bounding box center [628, 141] width 26 height 17
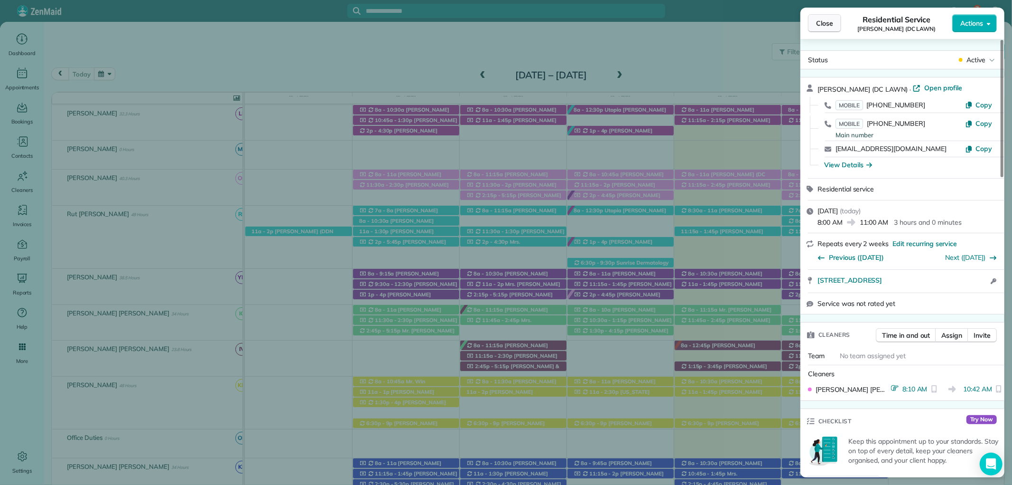
click at [818, 14] on button "Close" at bounding box center [824, 23] width 33 height 18
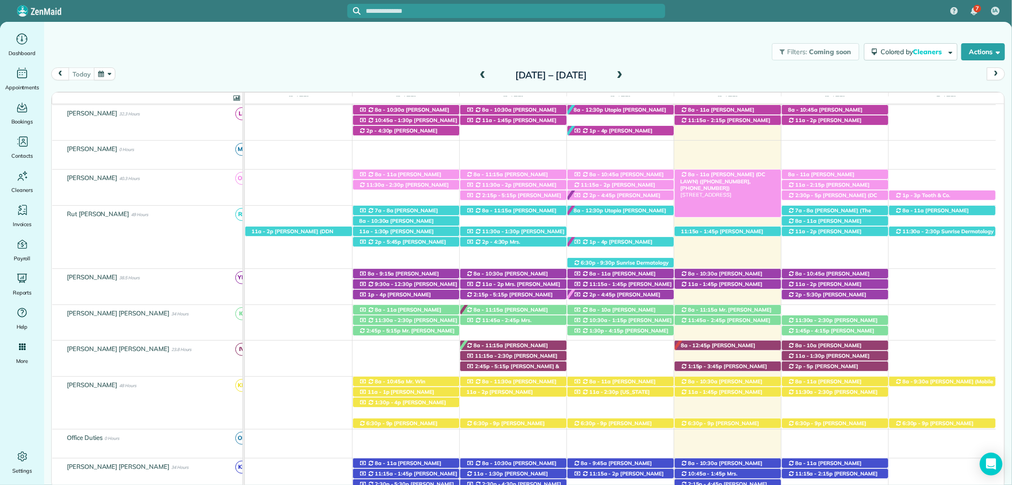
click at [747, 173] on span "Mandy King (DC LAWN) (+12059027602, +12512709897)" at bounding box center [723, 181] width 85 height 20
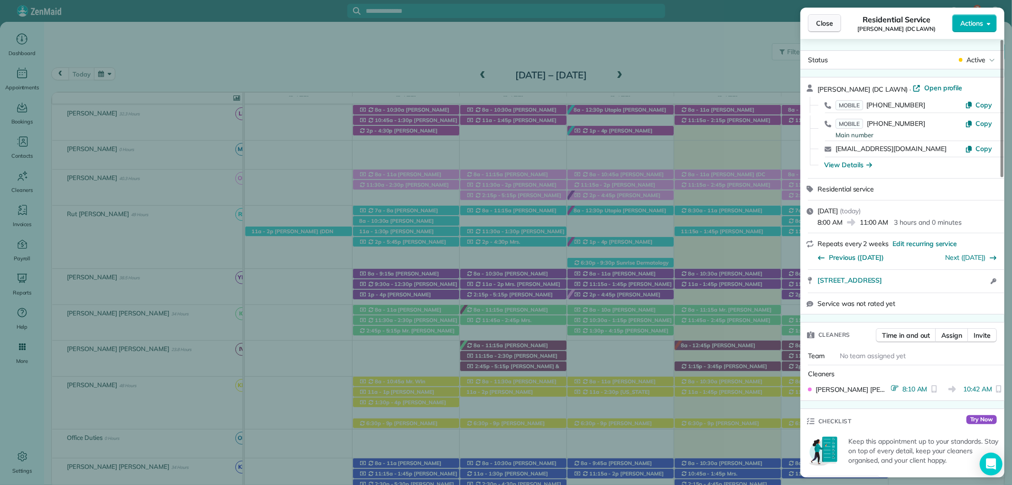
click at [822, 20] on span "Close" at bounding box center [824, 23] width 17 height 9
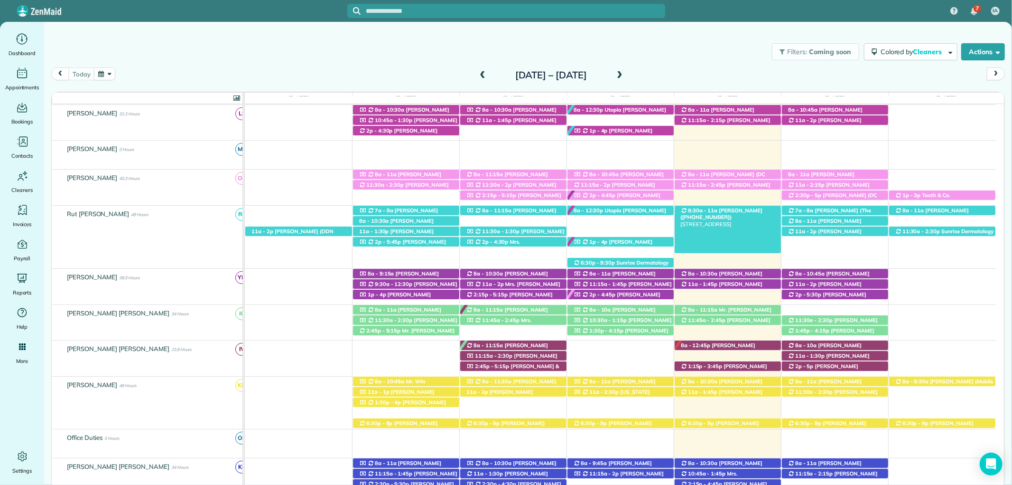
click at [733, 212] on span "Mrs. Evelyn Fusaiotti (+12515339455)" at bounding box center [722, 213] width 82 height 13
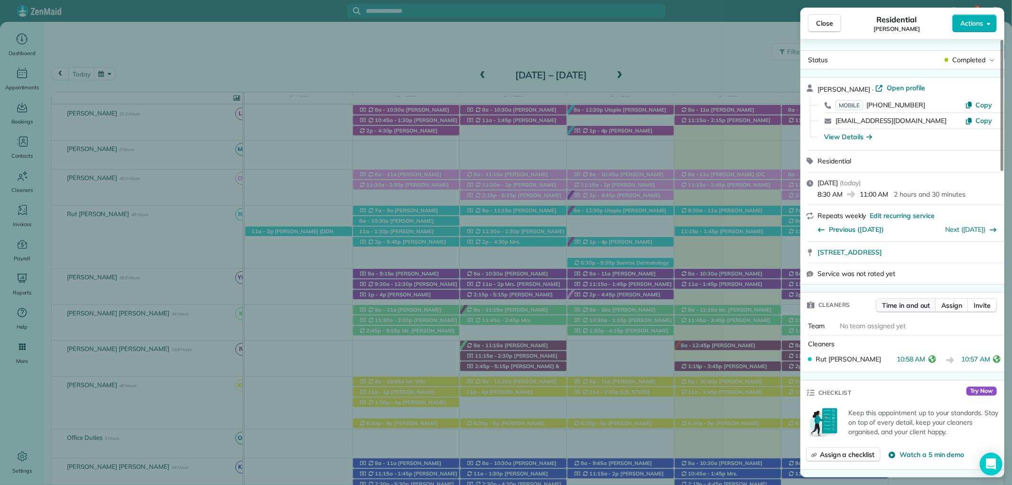
click at [910, 305] on span "Time in and out" at bounding box center [906, 304] width 48 height 9
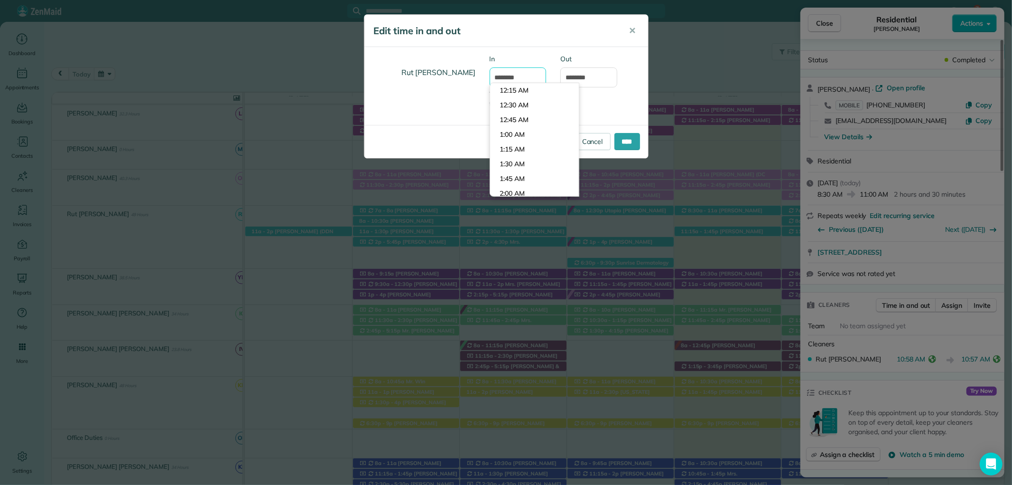
scroll to position [617, 0]
drag, startPoint x: 510, startPoint y: 79, endPoint x: 489, endPoint y: 79, distance: 20.9
click at [490, 79] on input "********" at bounding box center [518, 77] width 57 height 20
type input "*******"
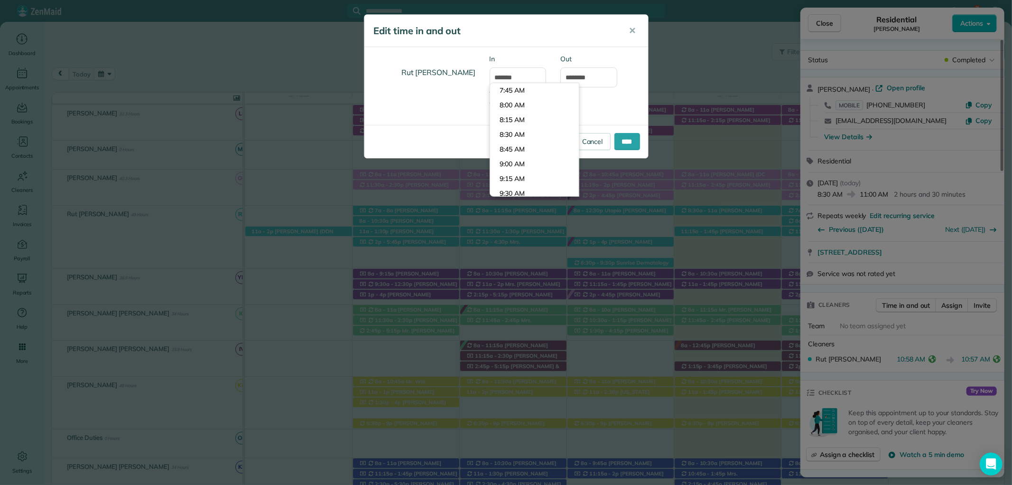
click at [610, 118] on div "Rut Matute Ponce In ******* Type or select a time Out ********" at bounding box center [507, 86] width 284 height 78
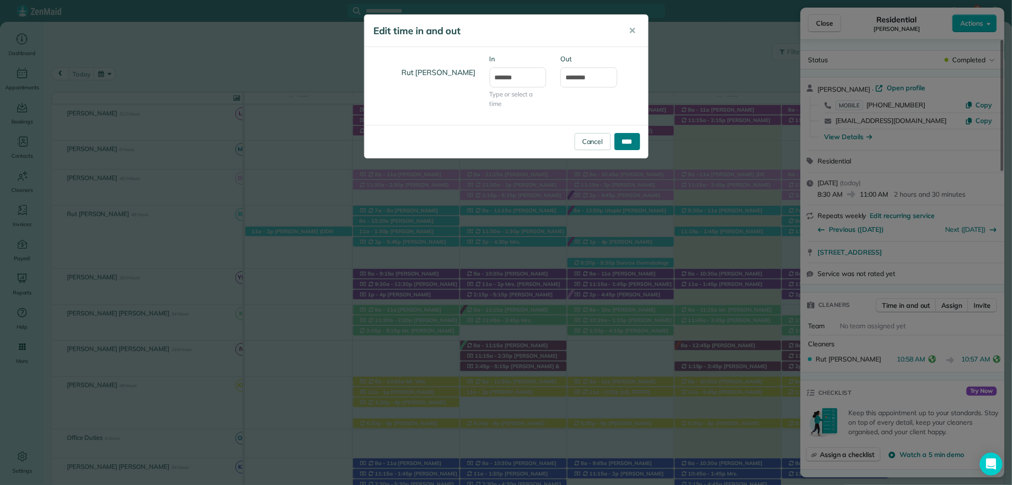
click at [629, 139] on input "****" at bounding box center [628, 141] width 26 height 17
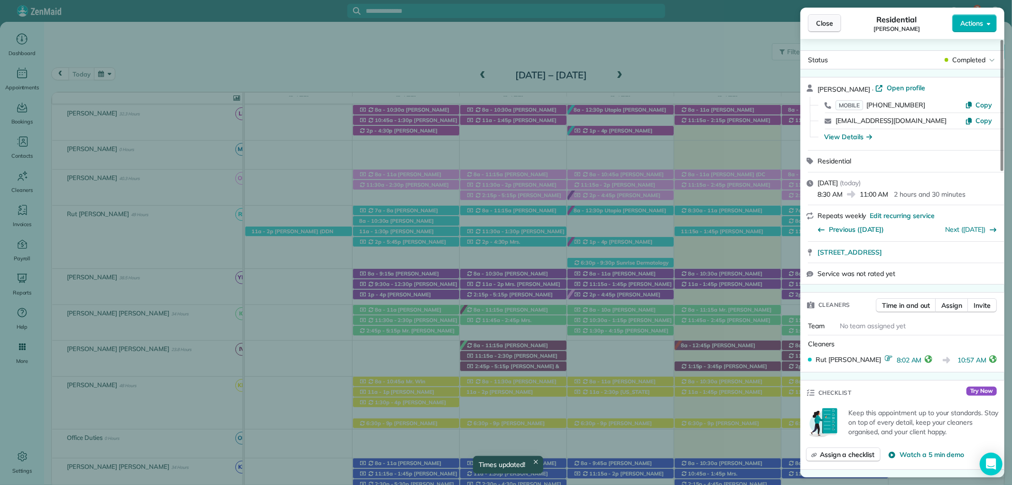
click at [821, 25] on span "Close" at bounding box center [824, 23] width 17 height 9
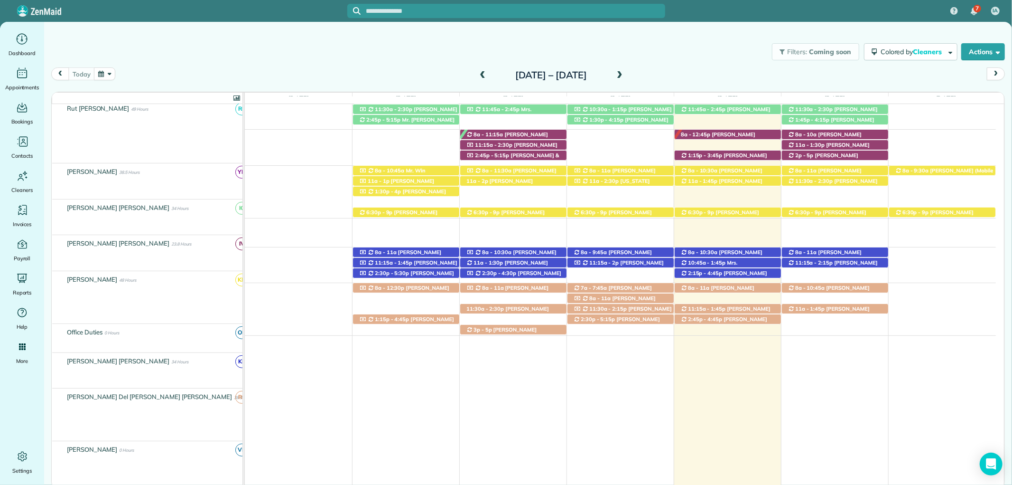
scroll to position [421, 0]
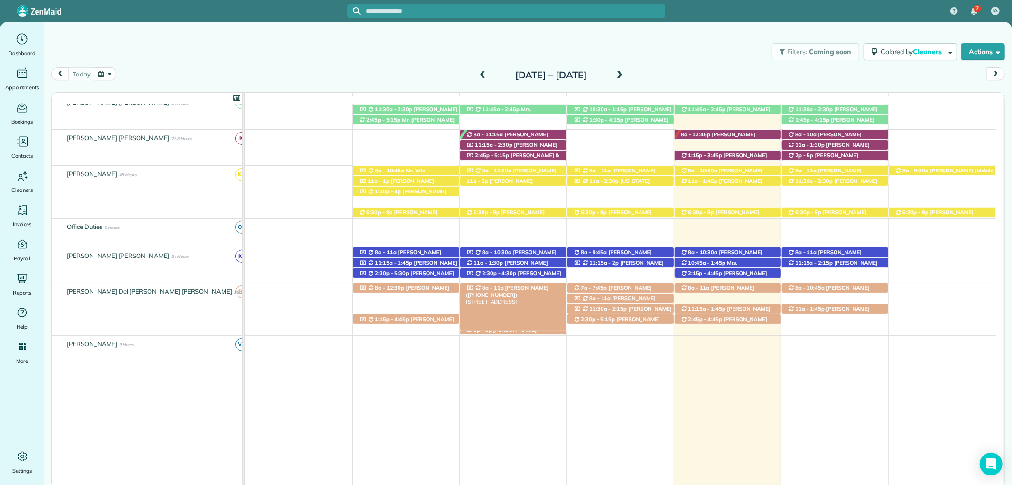
click at [528, 291] on span "Mrs. Phyllis Hood (+12514215132)" at bounding box center [507, 290] width 83 height 13
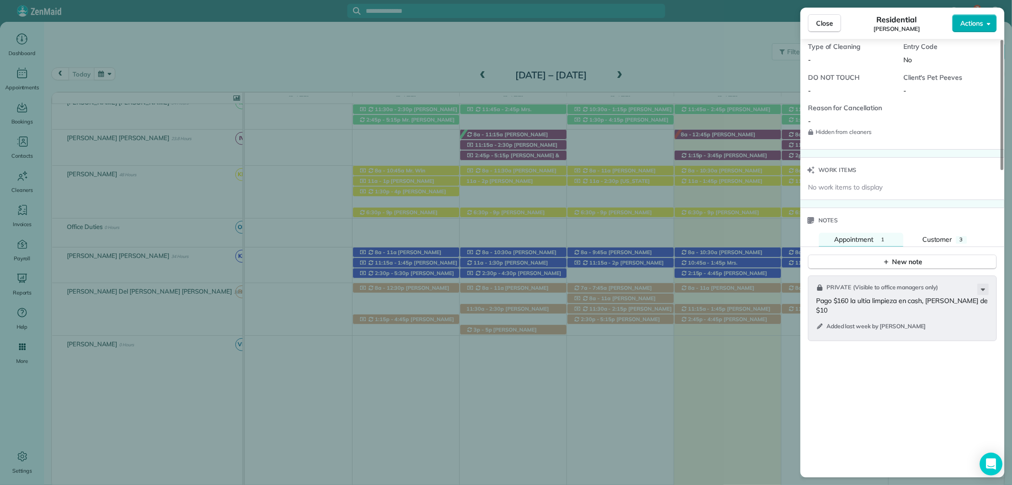
scroll to position [791, 0]
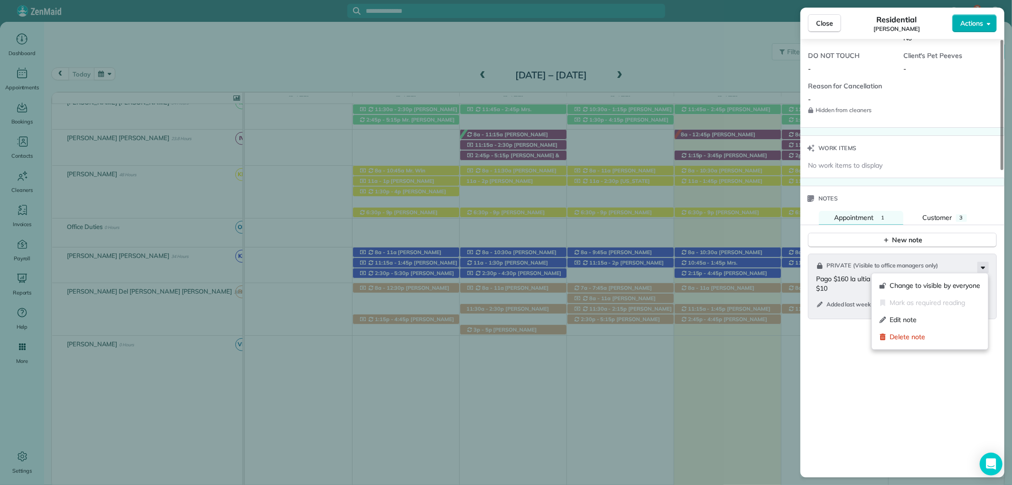
click at [988, 266] on icon at bounding box center [983, 267] width 11 height 11
click at [929, 334] on span "Delete note" at bounding box center [935, 336] width 91 height 9
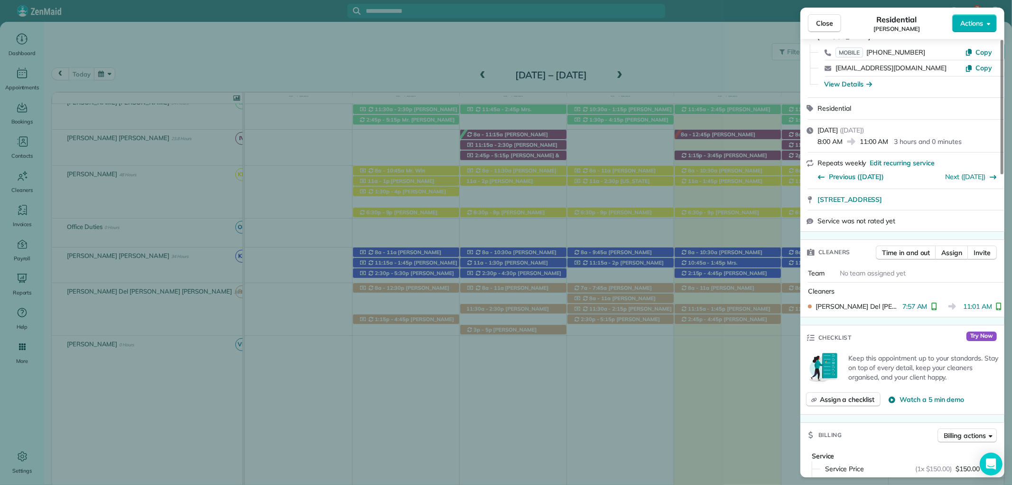
scroll to position [0, 0]
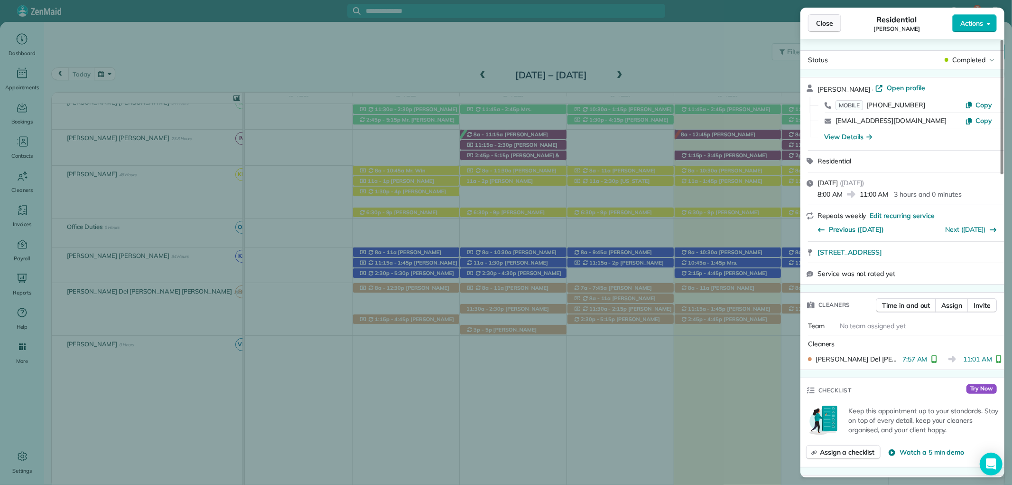
click at [820, 22] on span "Close" at bounding box center [824, 23] width 17 height 9
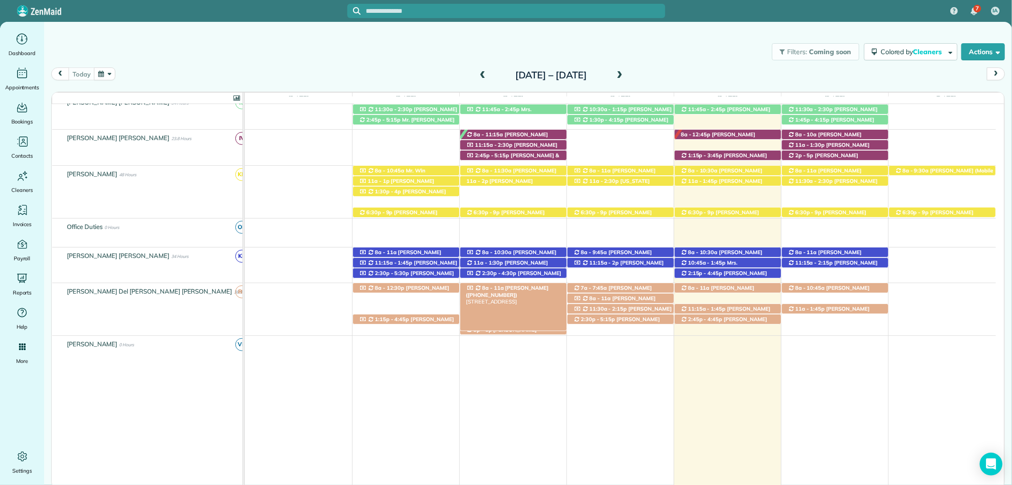
click at [539, 292] on div "8a - 11a Mrs. Phyllis Hood (+12514215132) 200 North Bayview Street - Fairhope, …" at bounding box center [513, 288] width 106 height 10
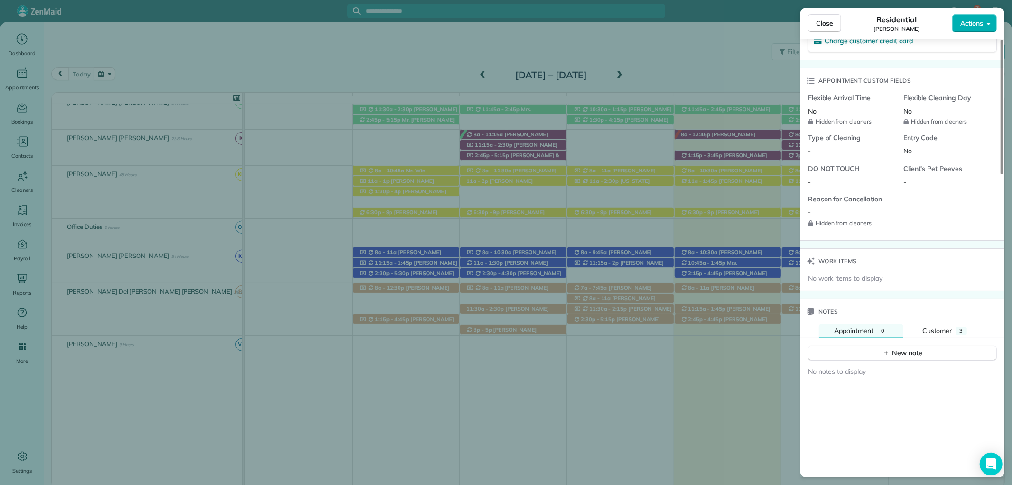
scroll to position [580, 0]
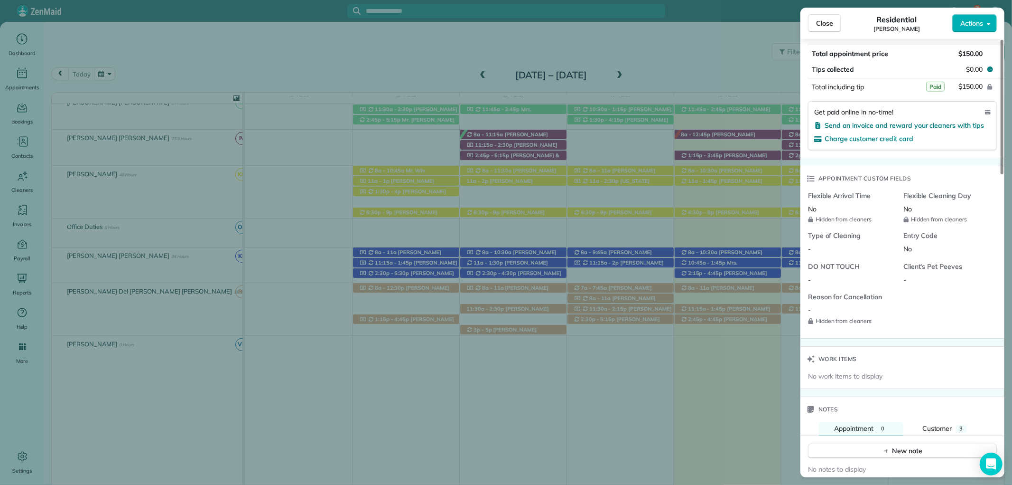
click at [822, 21] on span "Close" at bounding box center [824, 23] width 17 height 9
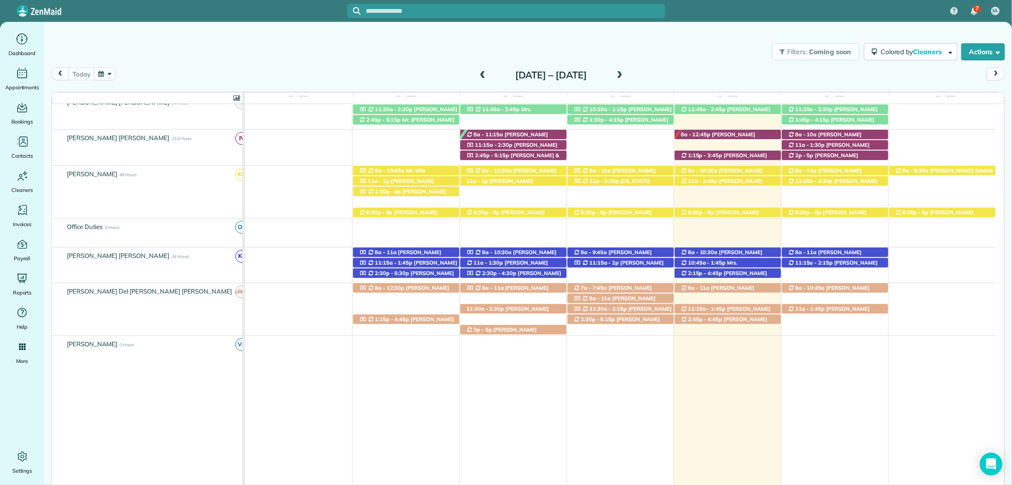
scroll to position [316, 0]
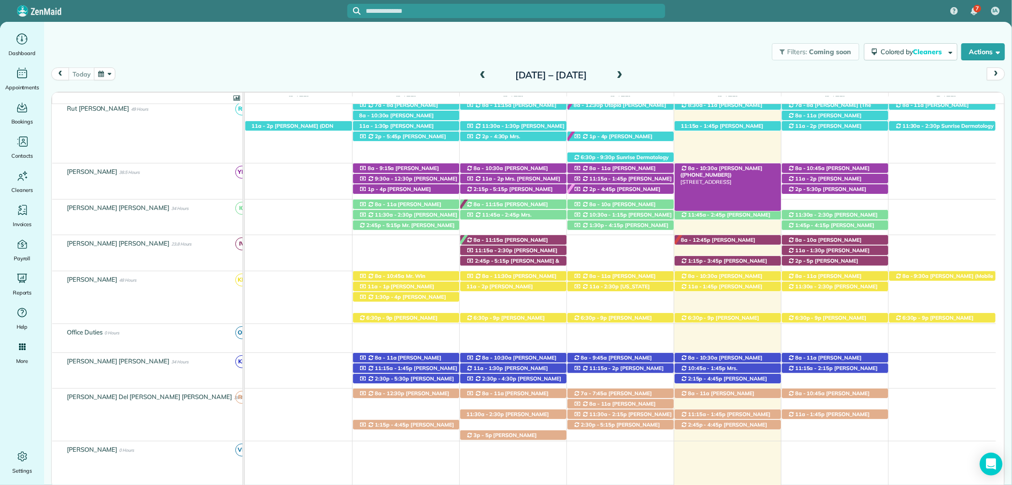
click at [736, 168] on span "Glenda Gravlee (+12517097088)" at bounding box center [722, 171] width 82 height 13
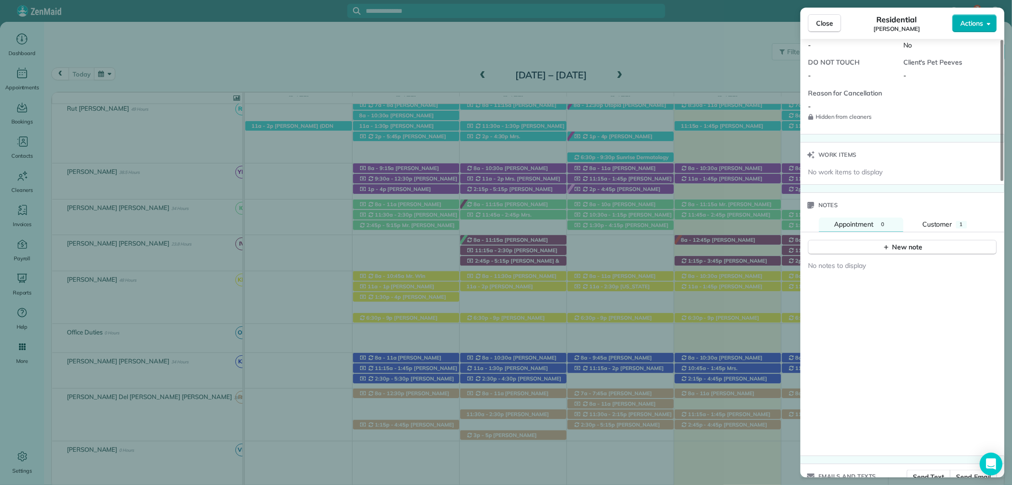
scroll to position [791, 0]
click at [943, 219] on span "Customer" at bounding box center [938, 219] width 30 height 9
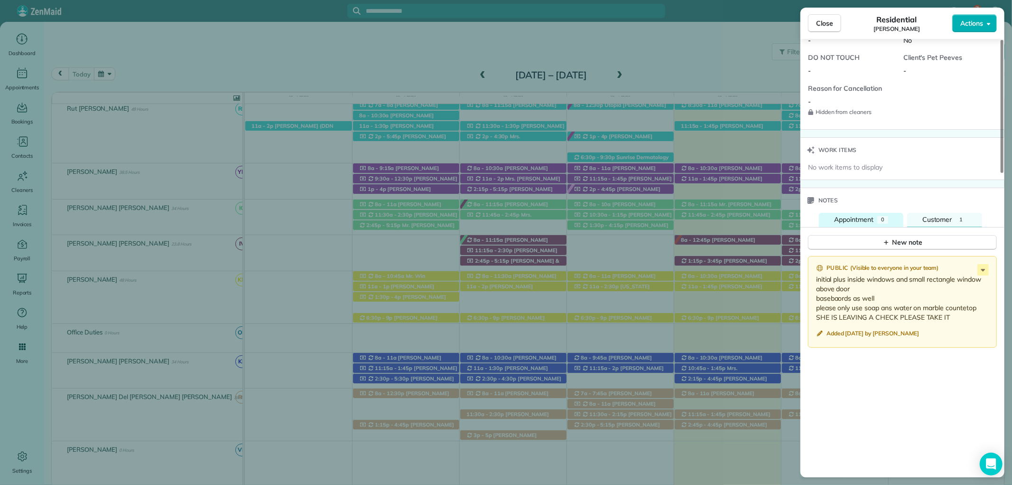
click at [857, 219] on span "Appointment" at bounding box center [853, 219] width 39 height 9
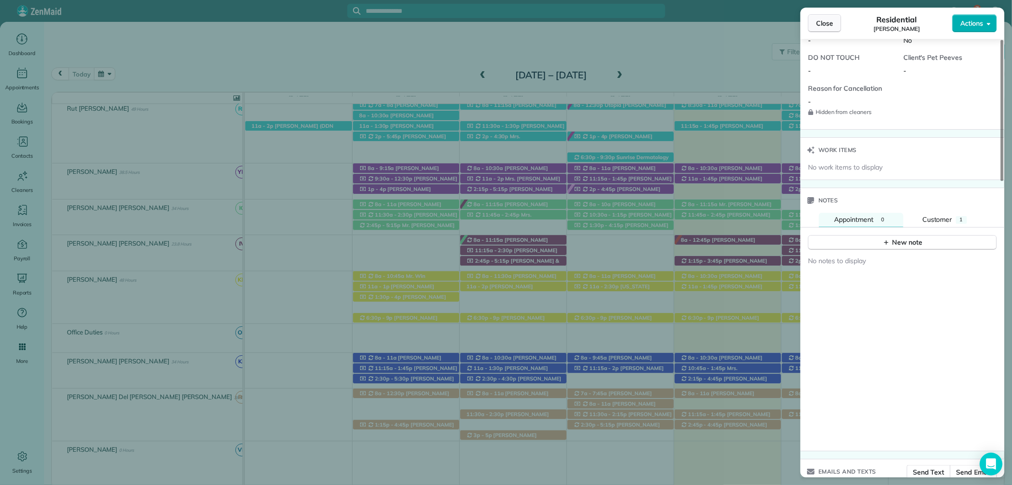
click at [818, 25] on span "Close" at bounding box center [824, 23] width 17 height 9
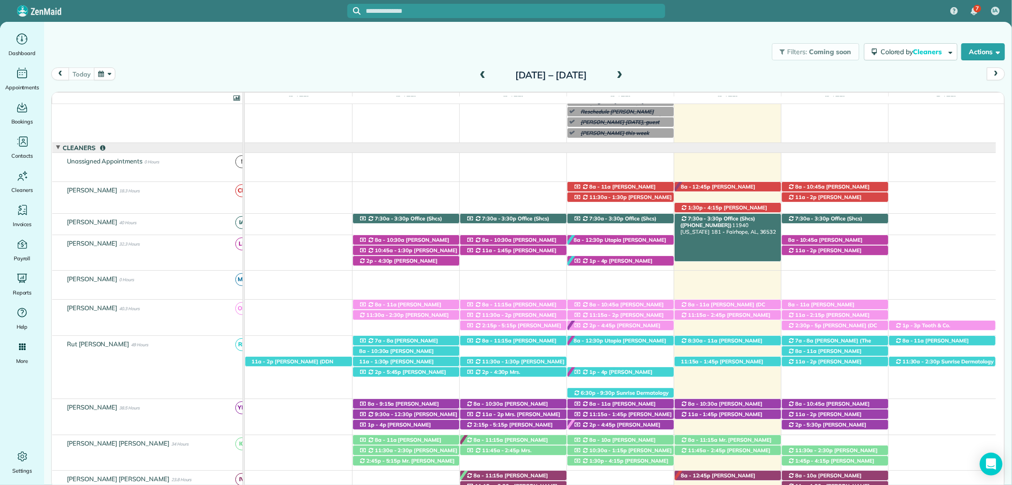
scroll to position [53, 0]
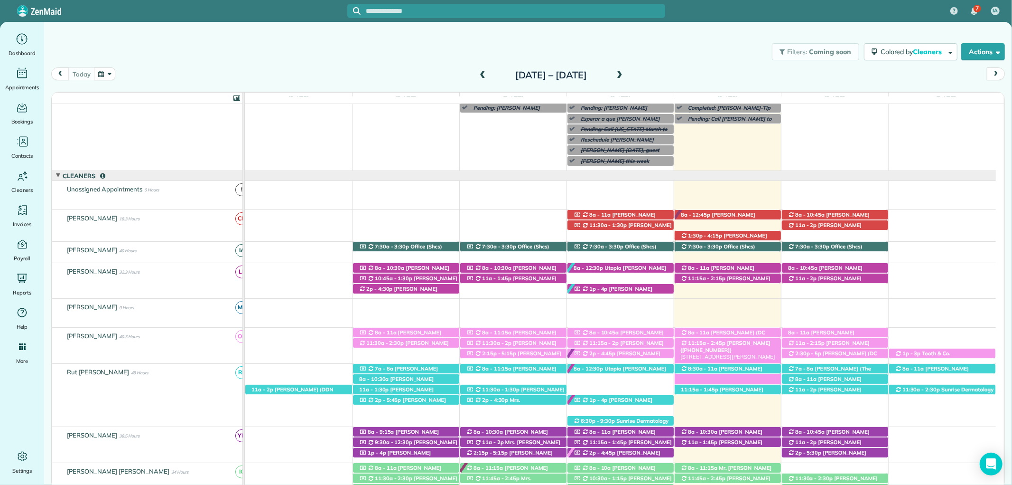
click at [742, 347] on div "11:15a - 2:45p Mrs. Joselyn Amoo (+12517163100) 10473 Ruffian Route - Daphne, A…" at bounding box center [728, 343] width 106 height 10
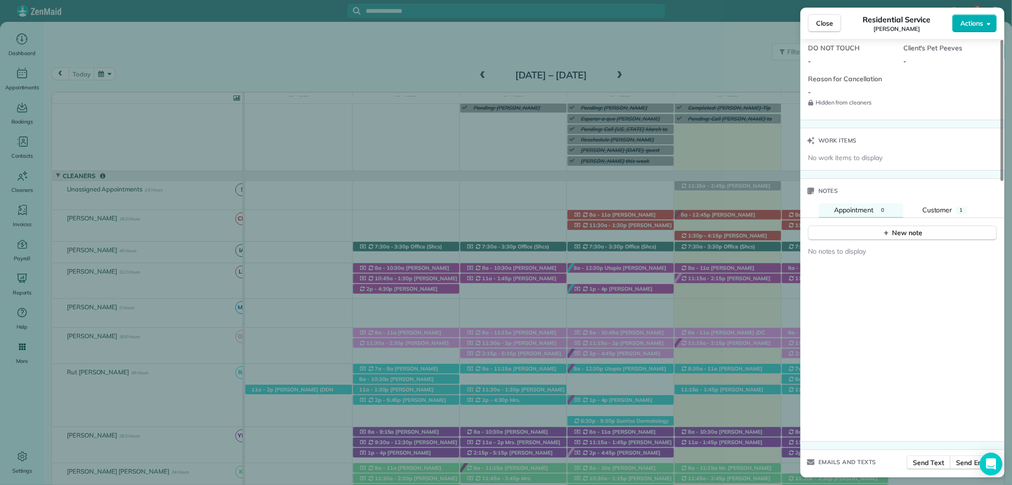
scroll to position [843, 0]
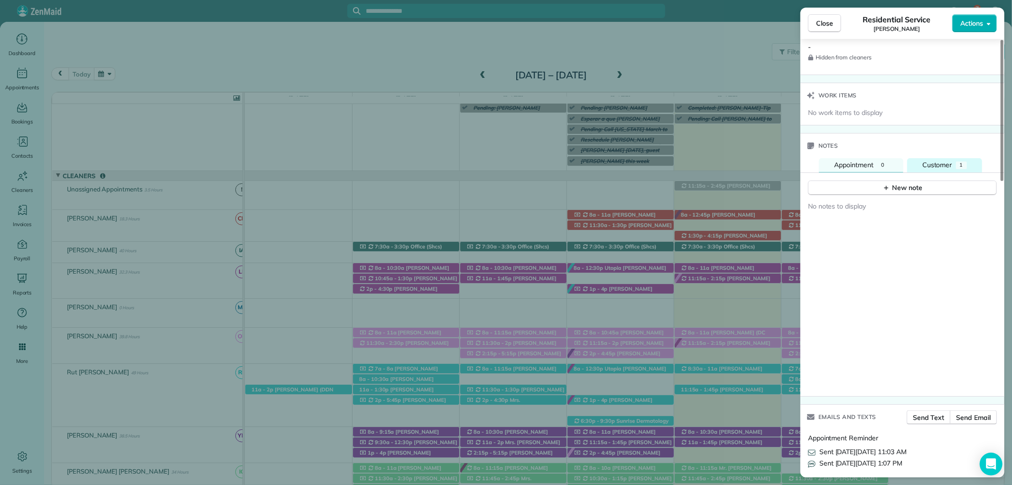
drag, startPoint x: 941, startPoint y: 155, endPoint x: 944, endPoint y: 169, distance: 14.0
click at [941, 155] on div "Notes" at bounding box center [903, 145] width 204 height 25
click at [944, 169] on div "Customer" at bounding box center [938, 165] width 30 height 10
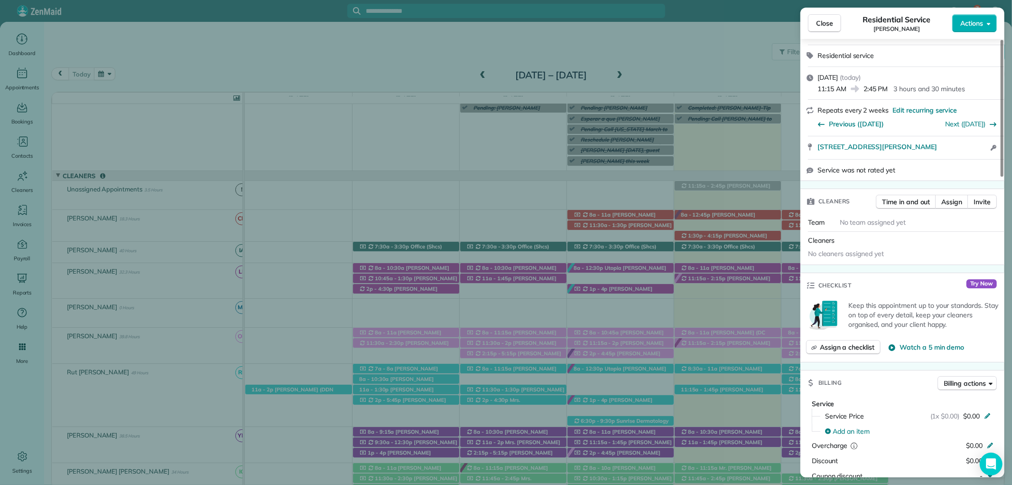
scroll to position [0, 0]
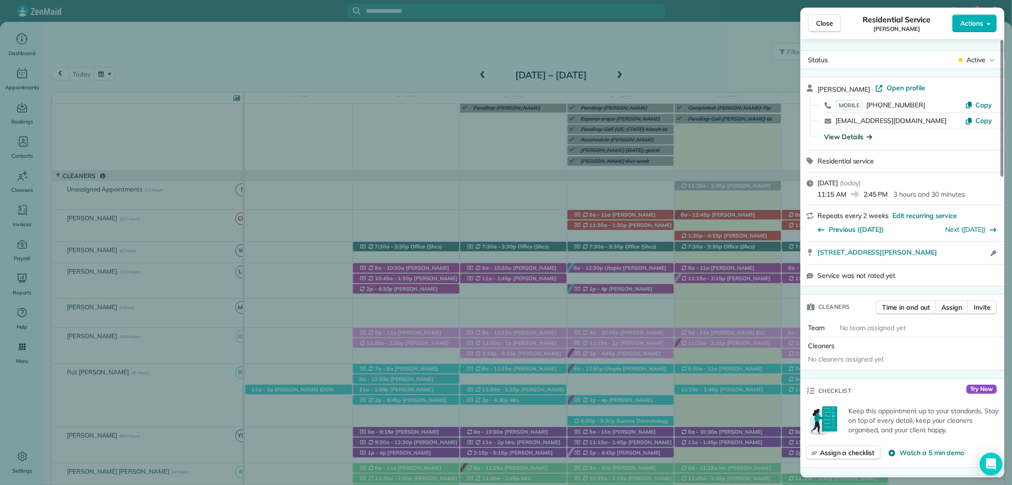
click at [841, 134] on div "View Details" at bounding box center [848, 136] width 48 height 9
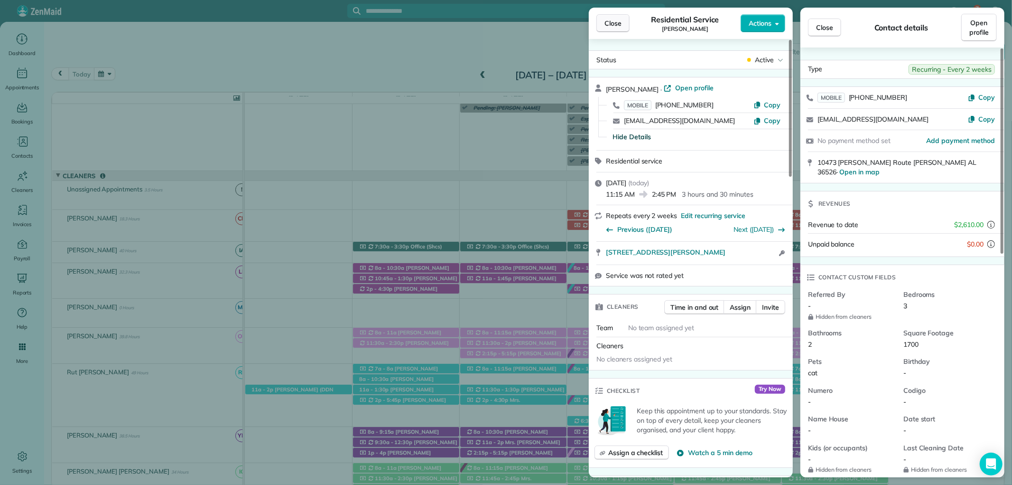
click at [617, 21] on span "Close" at bounding box center [613, 23] width 17 height 9
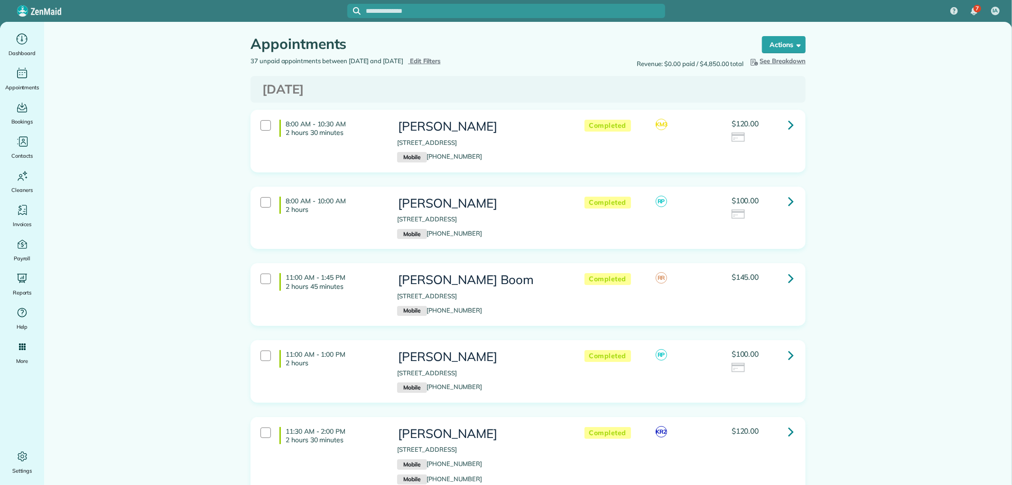
scroll to position [2730, 0]
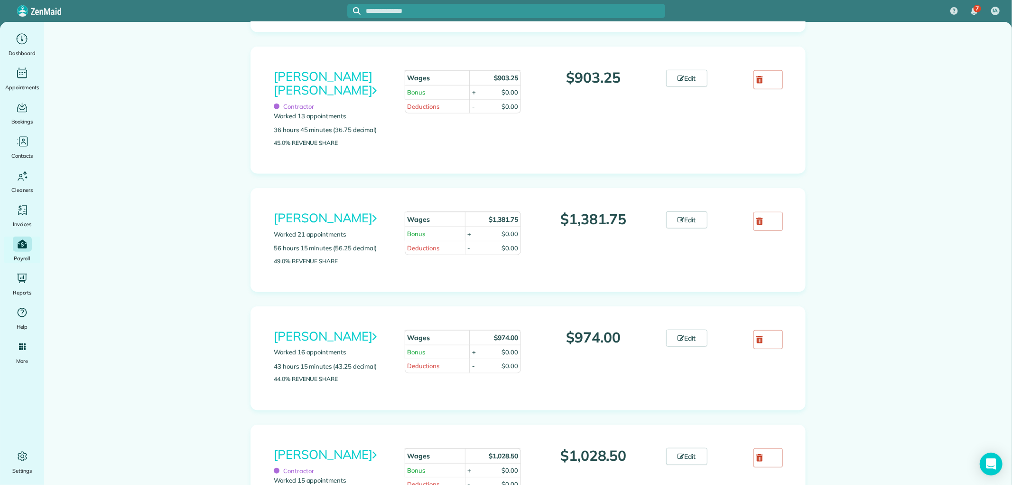
scroll to position [633, 0]
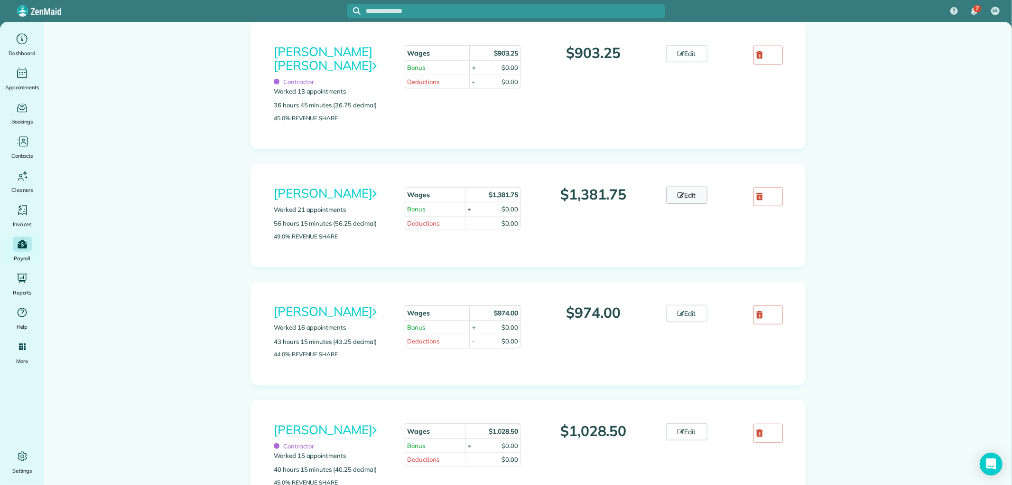
click at [678, 193] on icon at bounding box center [681, 195] width 7 height 7
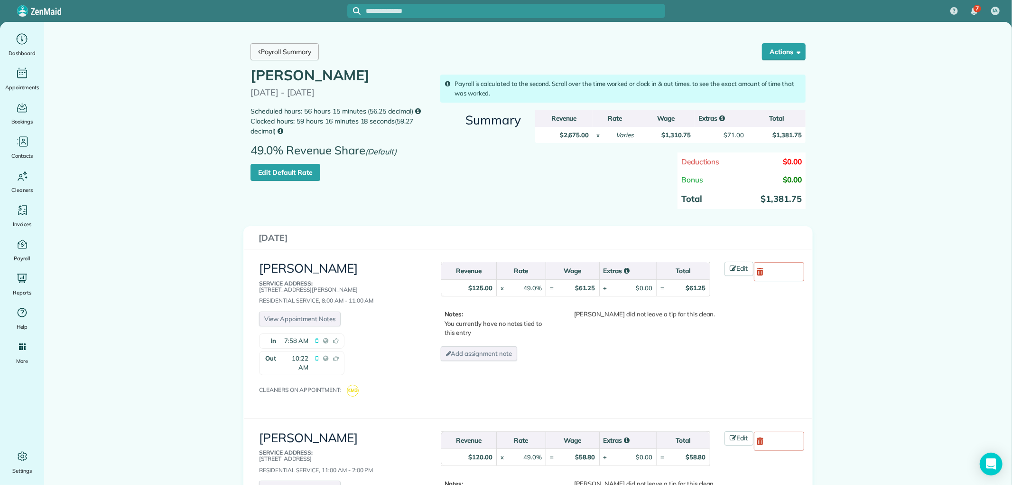
click at [263, 58] on link "Payroll Summary" at bounding box center [285, 51] width 68 height 17
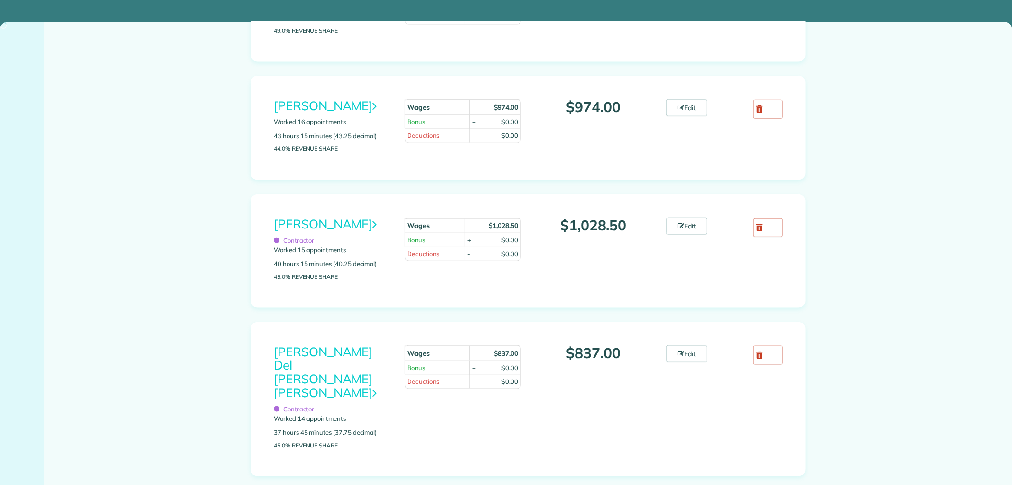
scroll to position [896, 0]
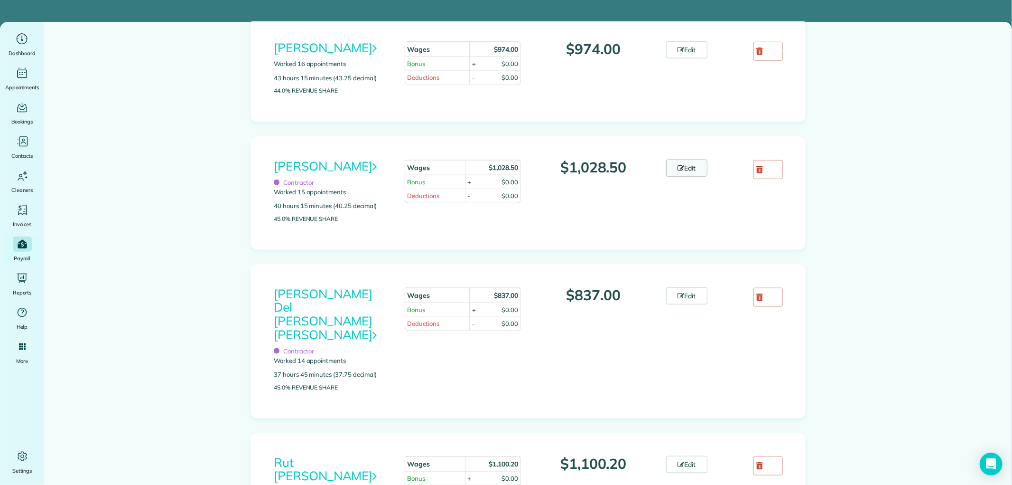
click at [686, 177] on link "Edit" at bounding box center [687, 167] width 42 height 17
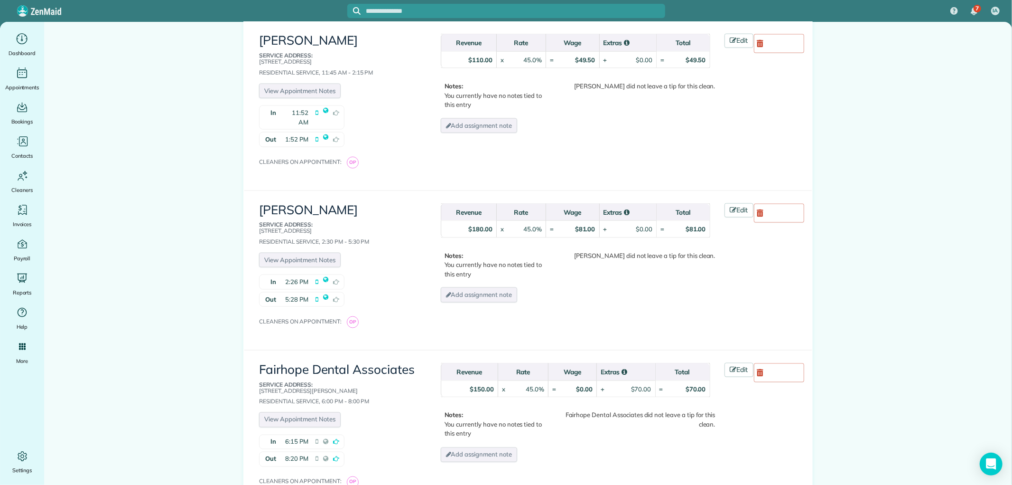
scroll to position [1160, 0]
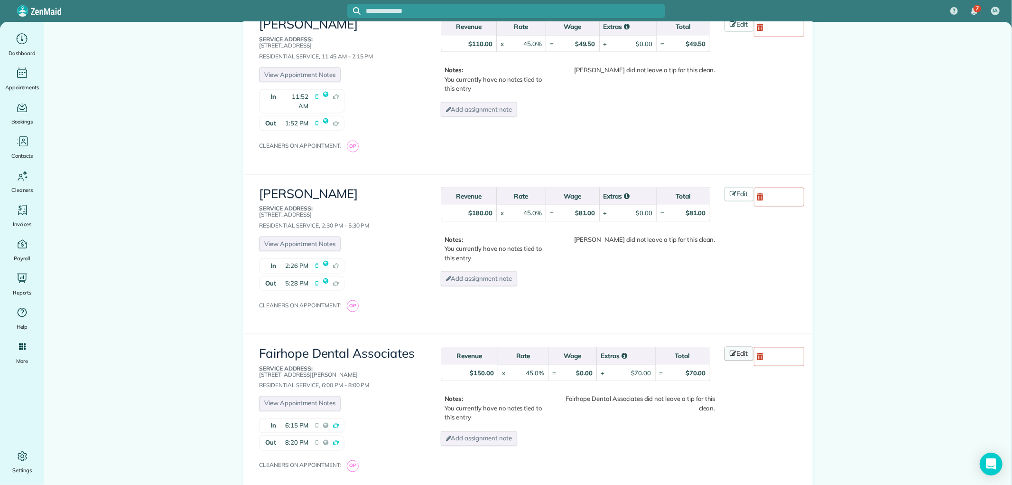
click at [730, 346] on link "Edit" at bounding box center [739, 353] width 29 height 14
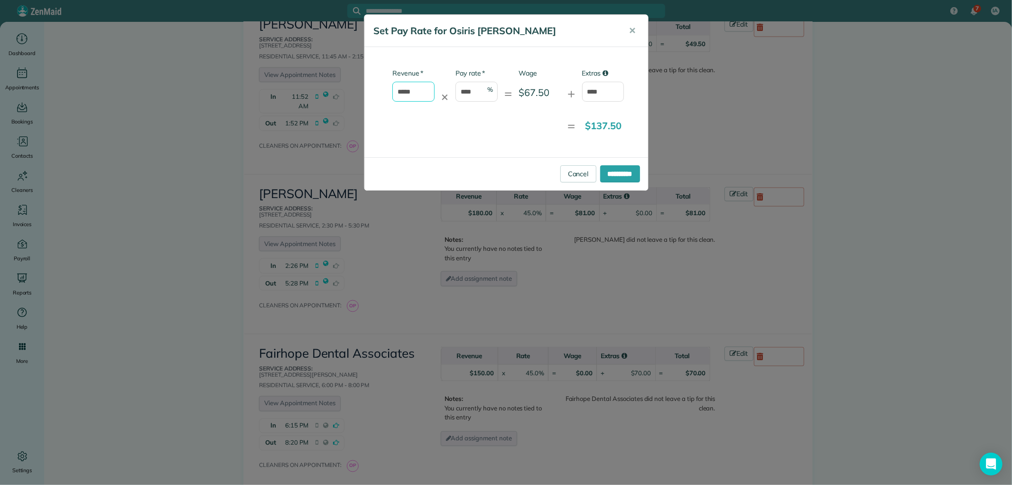
drag, startPoint x: 421, startPoint y: 93, endPoint x: 384, endPoint y: 93, distance: 37.0
click at [389, 93] on div "* Revenue ***** ✕ * Pay rate **** % = Wage $67.50 + Extras ****" at bounding box center [498, 89] width 253 height 43
type input "*"
click at [608, 169] on input "**********" at bounding box center [620, 173] width 40 height 17
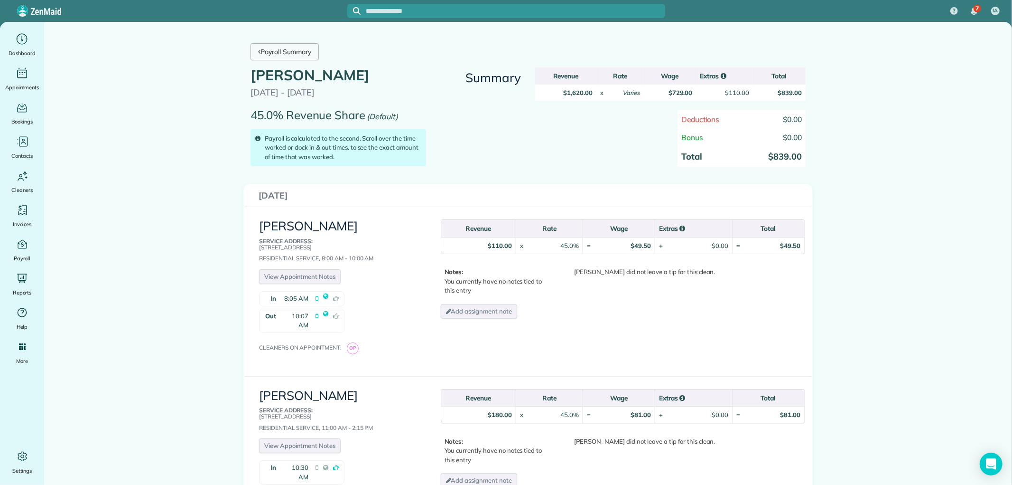
click at [293, 54] on link "Payroll Summary" at bounding box center [285, 51] width 68 height 17
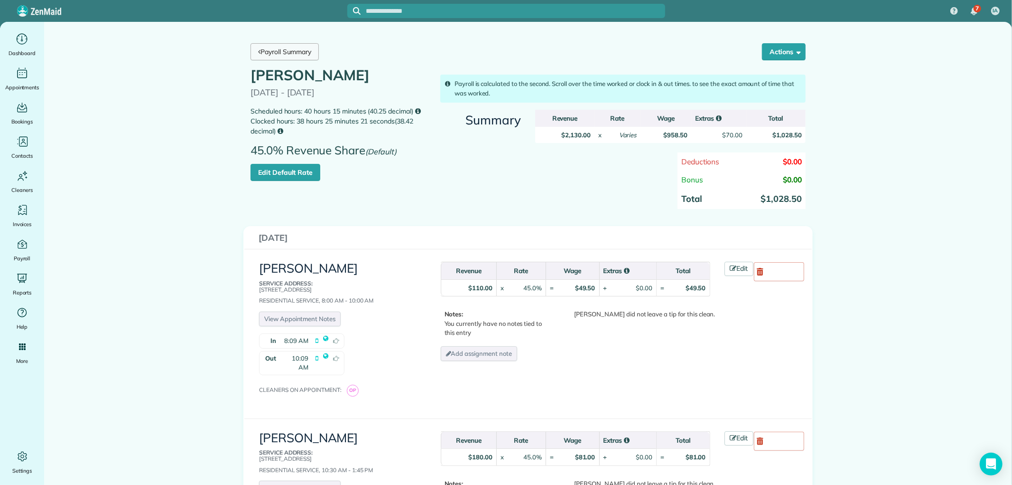
click at [293, 55] on link "Payroll Summary" at bounding box center [285, 51] width 68 height 17
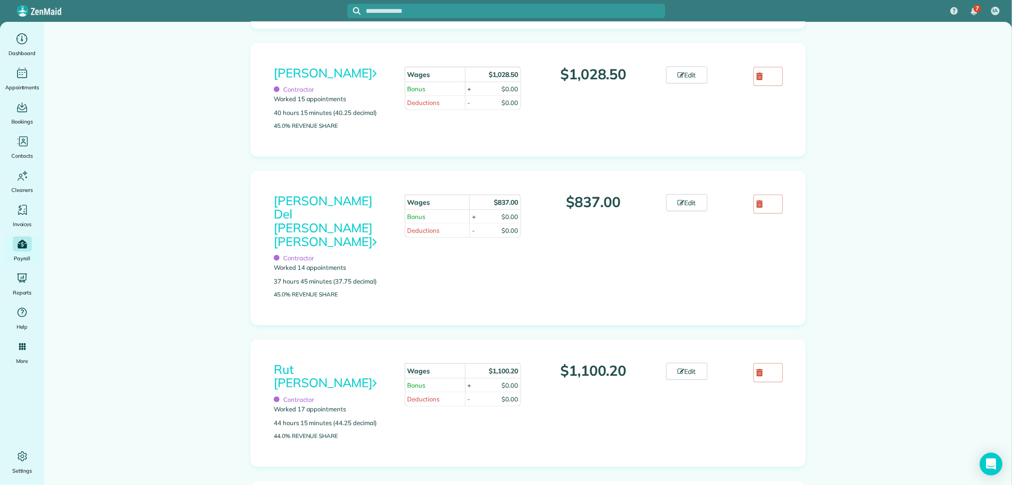
scroll to position [1055, 0]
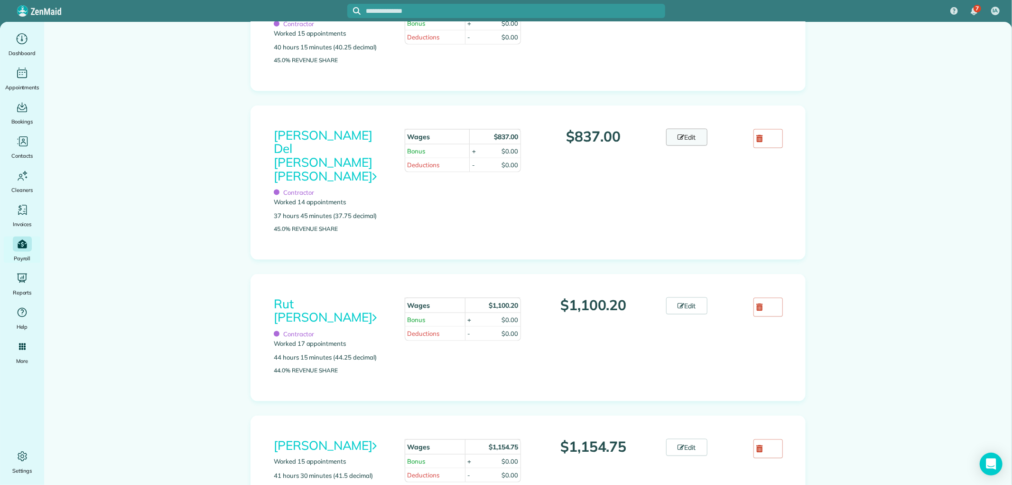
click at [679, 146] on link "Edit" at bounding box center [687, 137] width 42 height 17
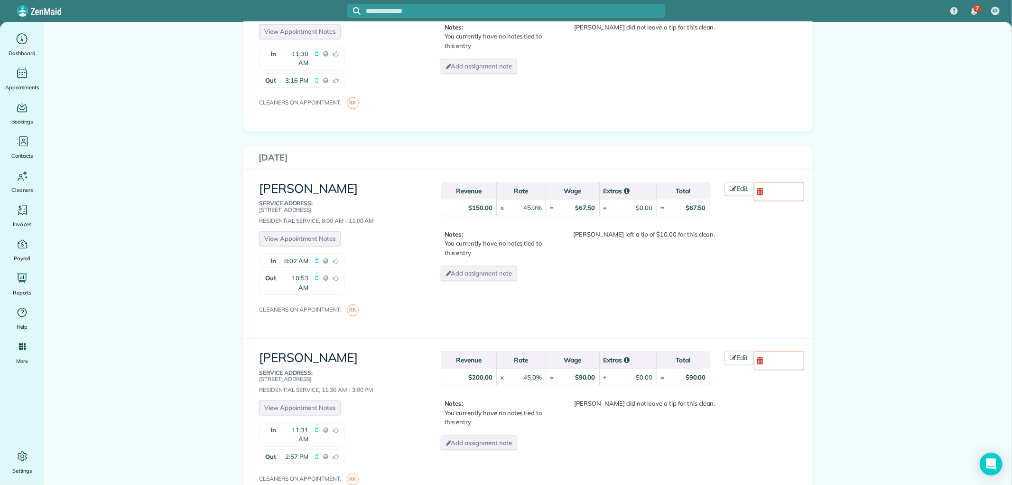
scroll to position [1055, 0]
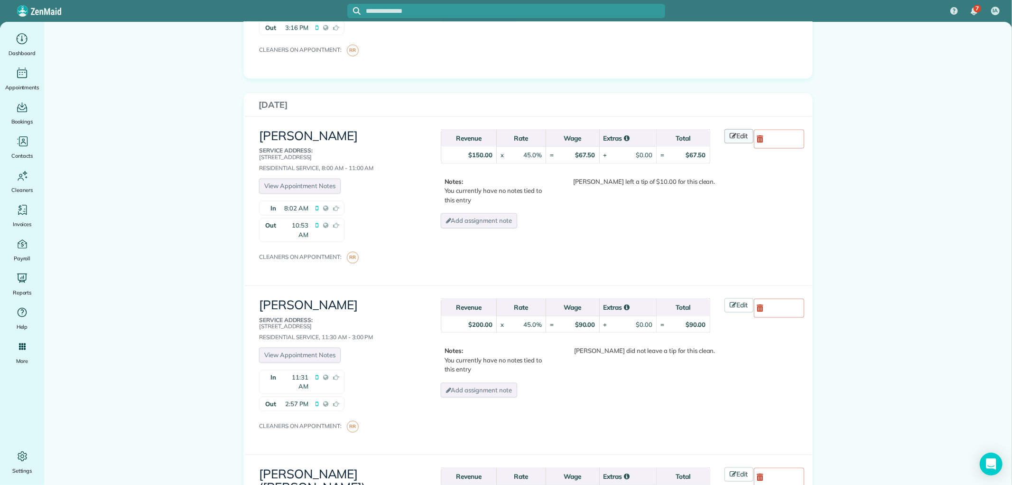
click at [730, 132] on icon at bounding box center [733, 135] width 7 height 7
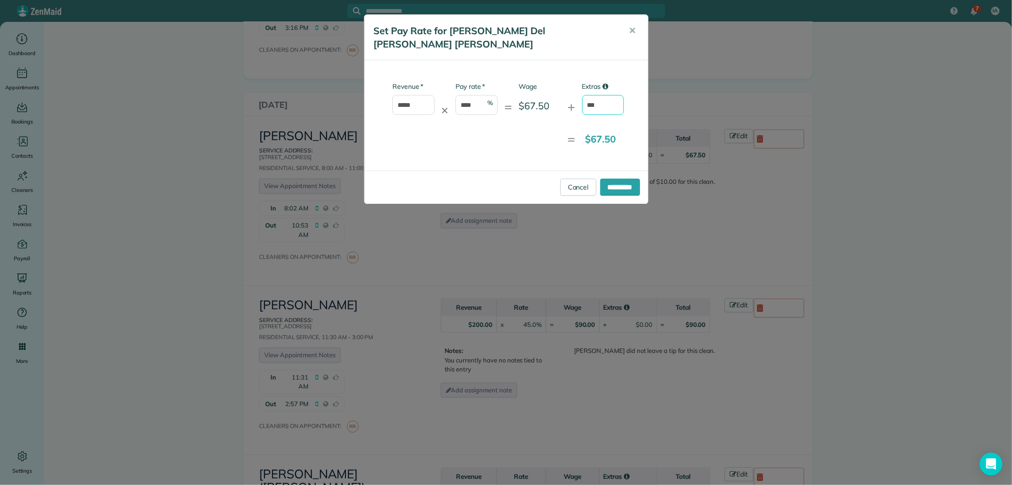
click at [590, 95] on input "***" at bounding box center [603, 105] width 42 height 20
type input "****"
click at [619, 178] on input "**********" at bounding box center [620, 186] width 40 height 17
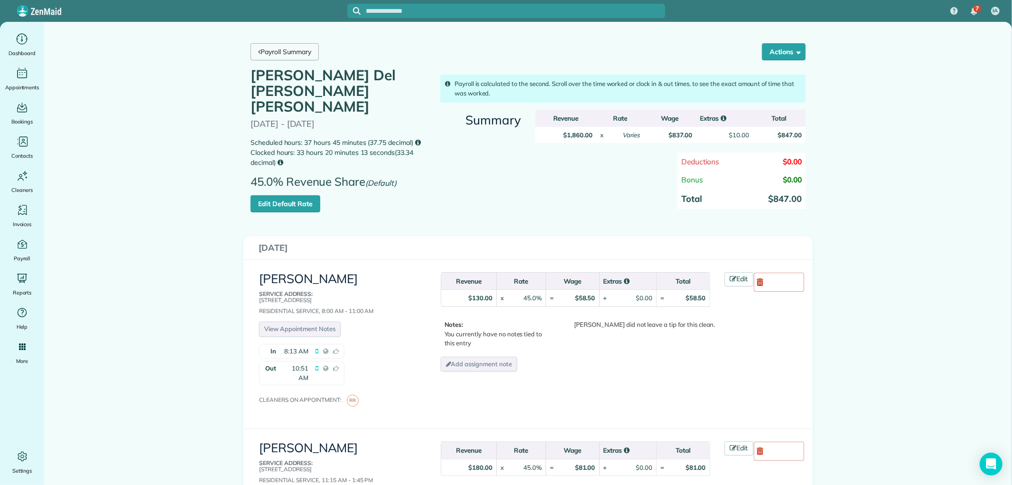
click at [264, 54] on link "Payroll Summary" at bounding box center [285, 51] width 68 height 17
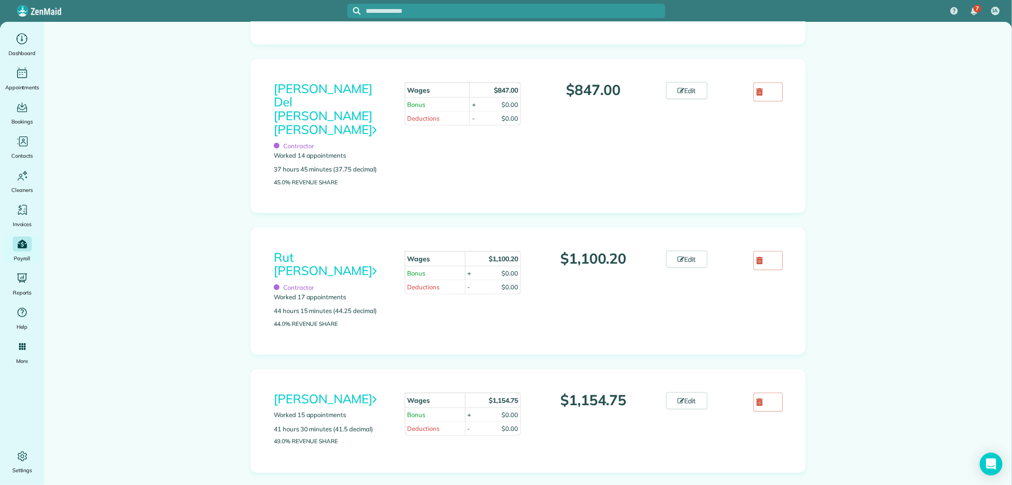
scroll to position [1203, 0]
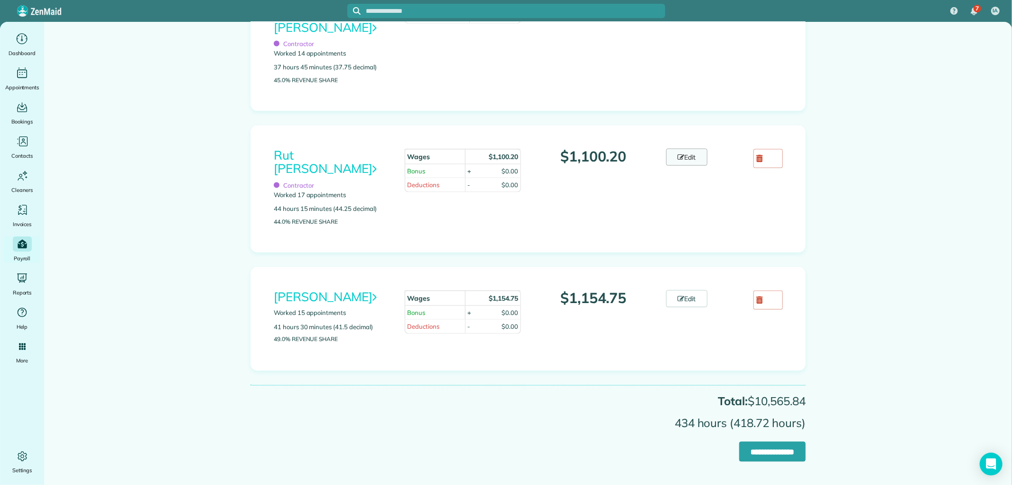
click at [690, 155] on link "Edit" at bounding box center [687, 157] width 42 height 17
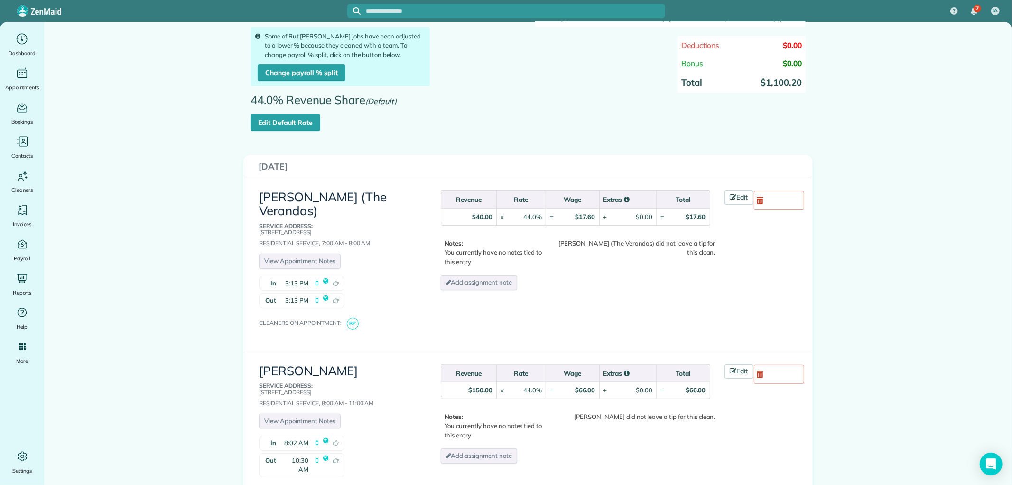
scroll to position [158, 0]
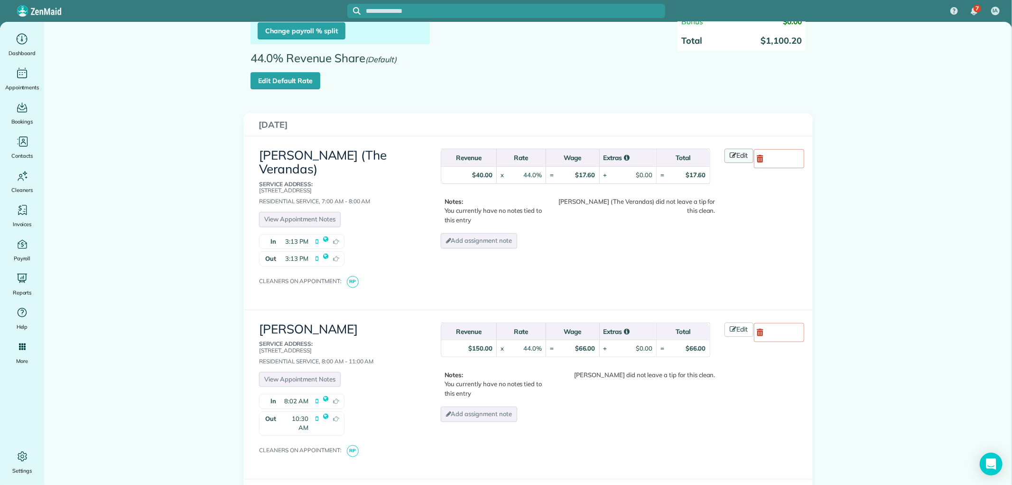
click at [725, 155] on link "Edit" at bounding box center [739, 156] width 29 height 14
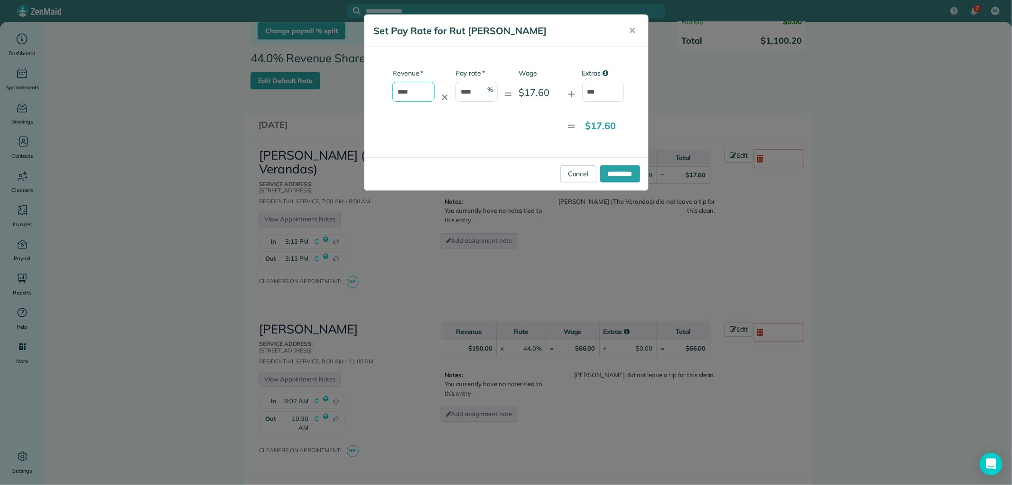
drag, startPoint x: 413, startPoint y: 89, endPoint x: 342, endPoint y: 89, distance: 70.7
click at [343, 89] on div "**********" at bounding box center [506, 242] width 1012 height 485
type input "*"
click at [598, 96] on input "***" at bounding box center [603, 92] width 42 height 20
type input "*"
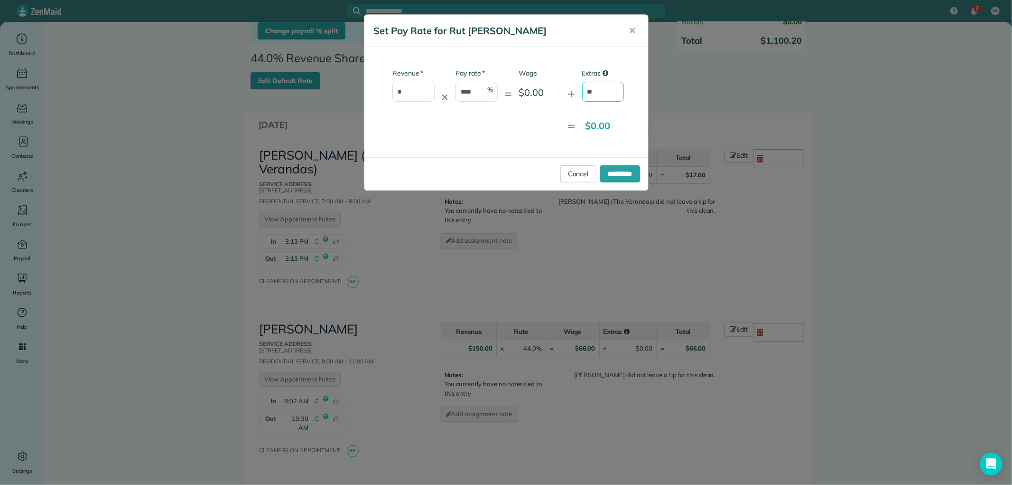
type input "****"
click at [616, 175] on input "**********" at bounding box center [620, 173] width 40 height 17
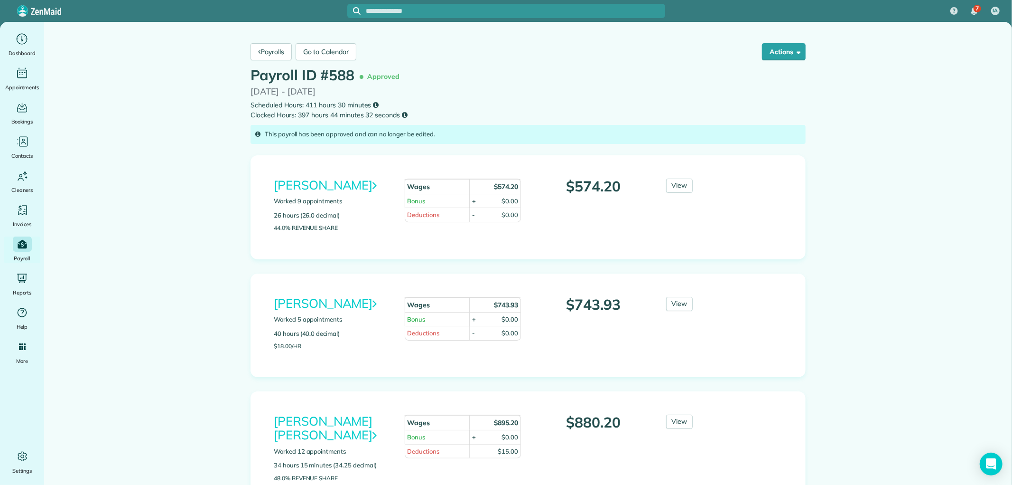
drag, startPoint x: 846, startPoint y: 177, endPoint x: 777, endPoint y: 109, distance: 97.0
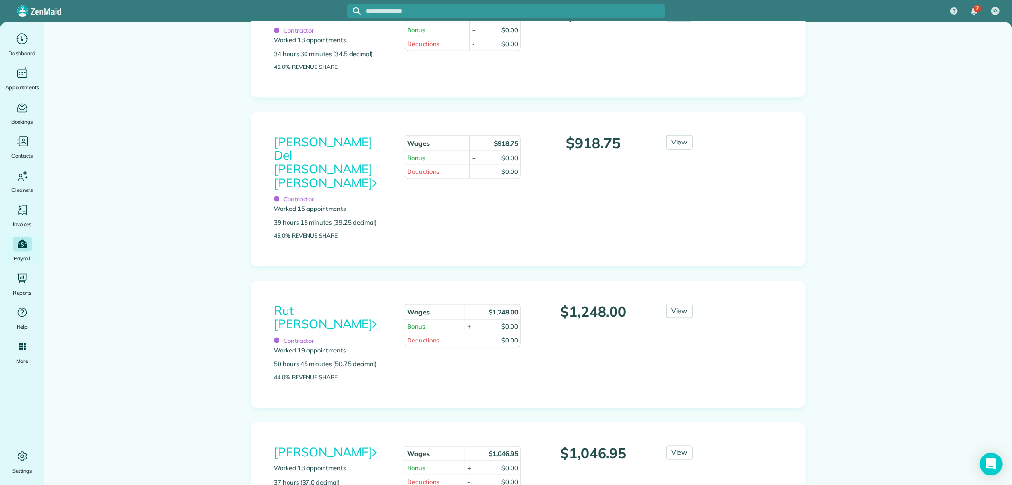
scroll to position [1055, 0]
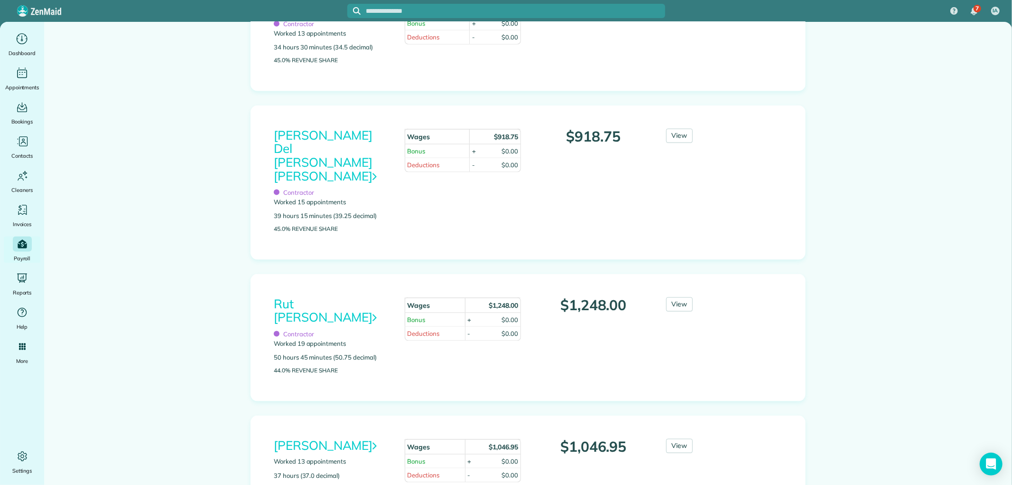
click at [690, 307] on div "View" at bounding box center [702, 306] width 87 height 19
click at [682, 307] on link "View" at bounding box center [679, 304] width 27 height 14
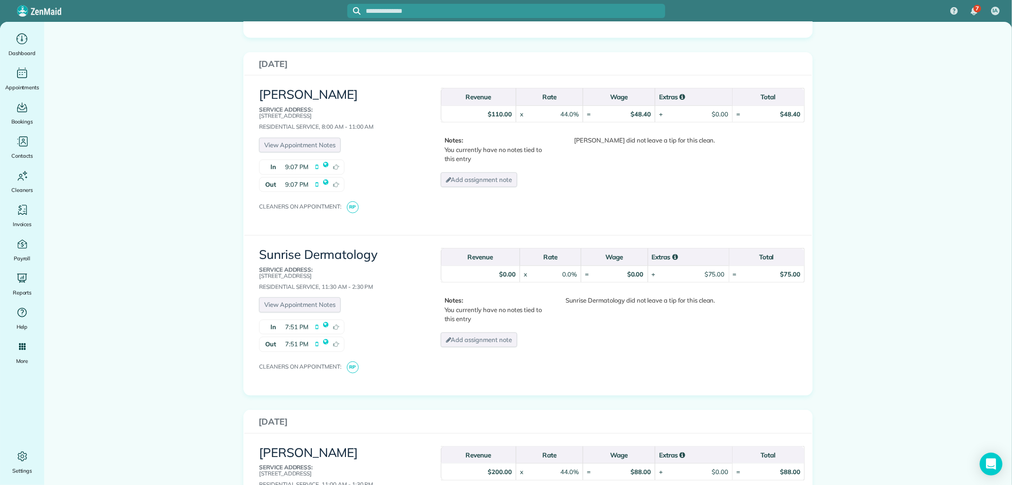
scroll to position [843, 0]
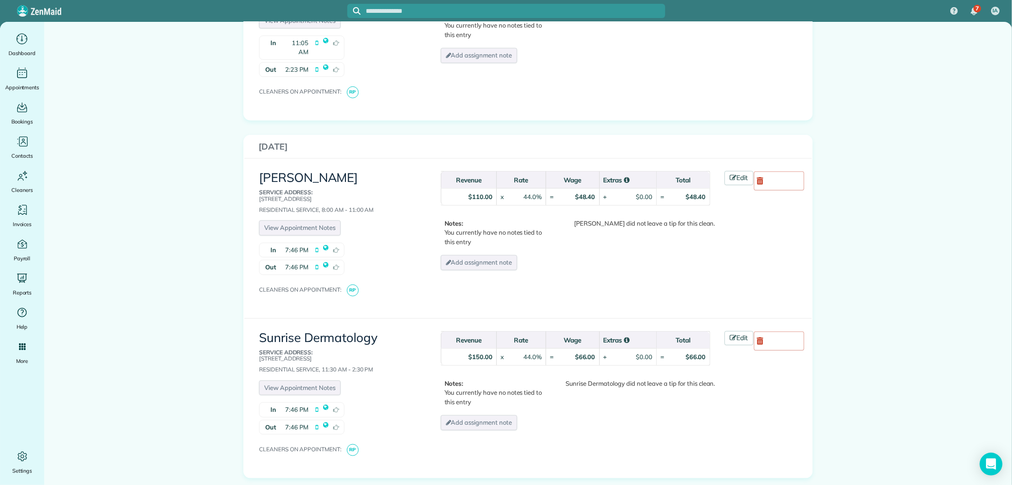
scroll to position [791, 0]
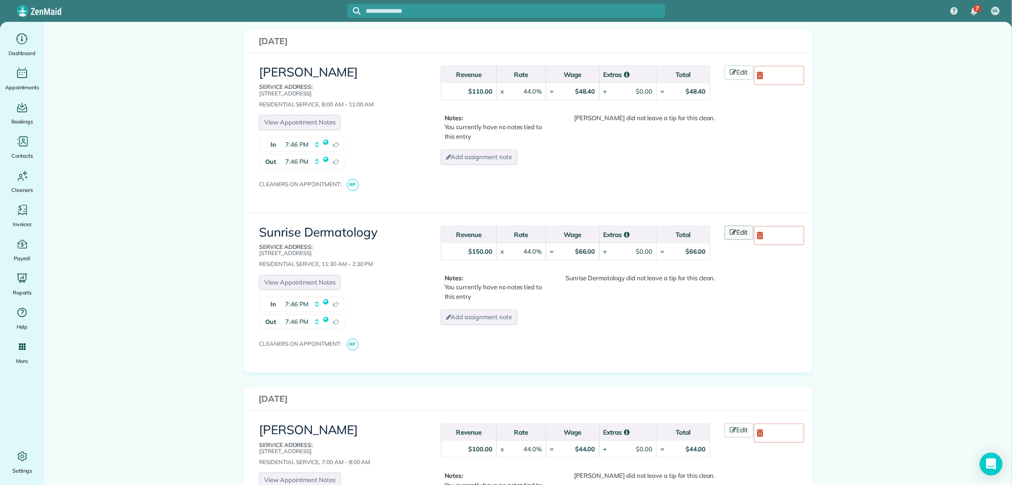
click at [731, 229] on icon at bounding box center [733, 232] width 7 height 7
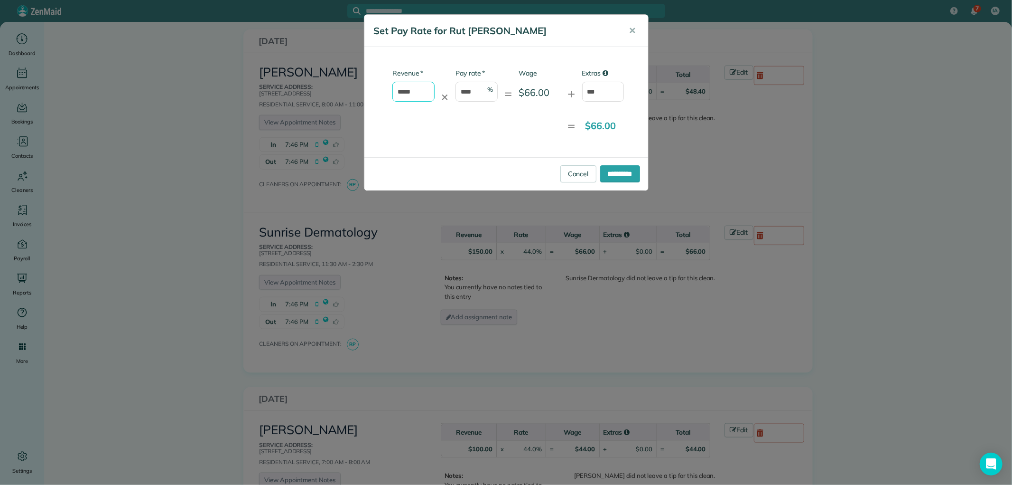
drag, startPoint x: 414, startPoint y: 85, endPoint x: 337, endPoint y: 83, distance: 76.4
click at [337, 83] on div "**********" at bounding box center [506, 242] width 1012 height 485
type input "*"
click at [603, 90] on input "***" at bounding box center [603, 92] width 42 height 20
type input "*"
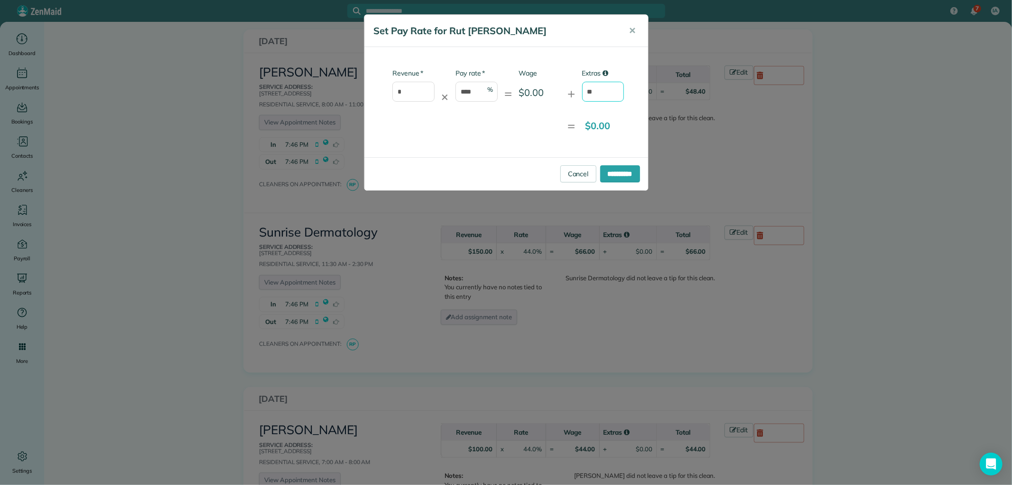
type input "*****"
click at [601, 182] on input "**********" at bounding box center [620, 173] width 40 height 17
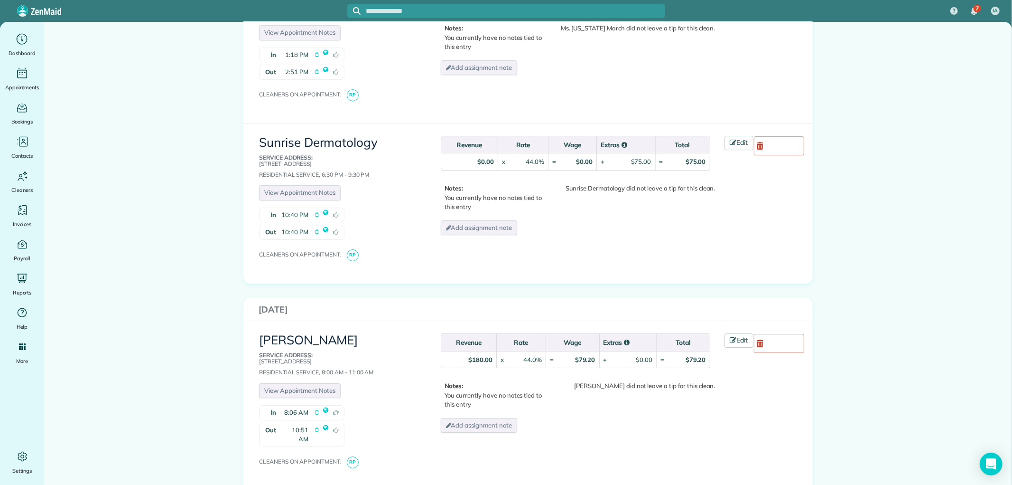
scroll to position [2689, 0]
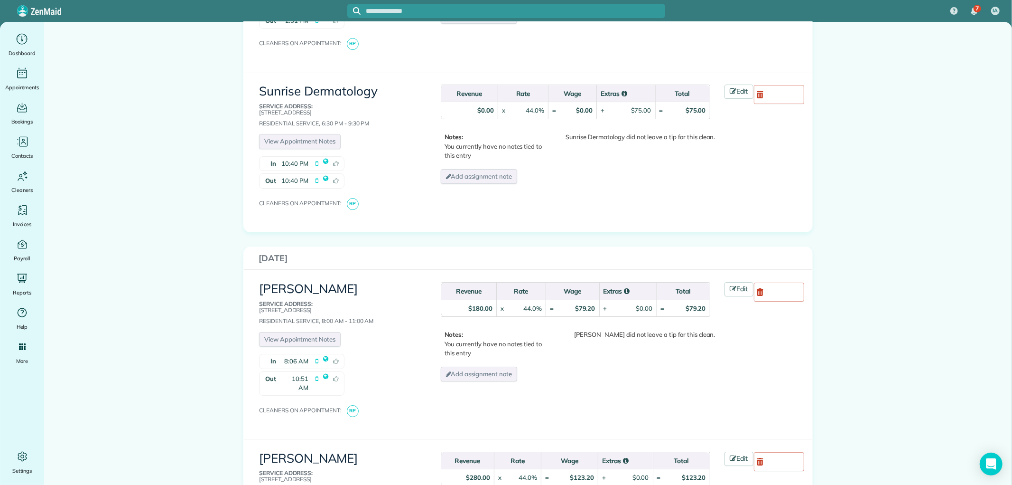
drag, startPoint x: 843, startPoint y: 454, endPoint x: 684, endPoint y: 215, distance: 287.2
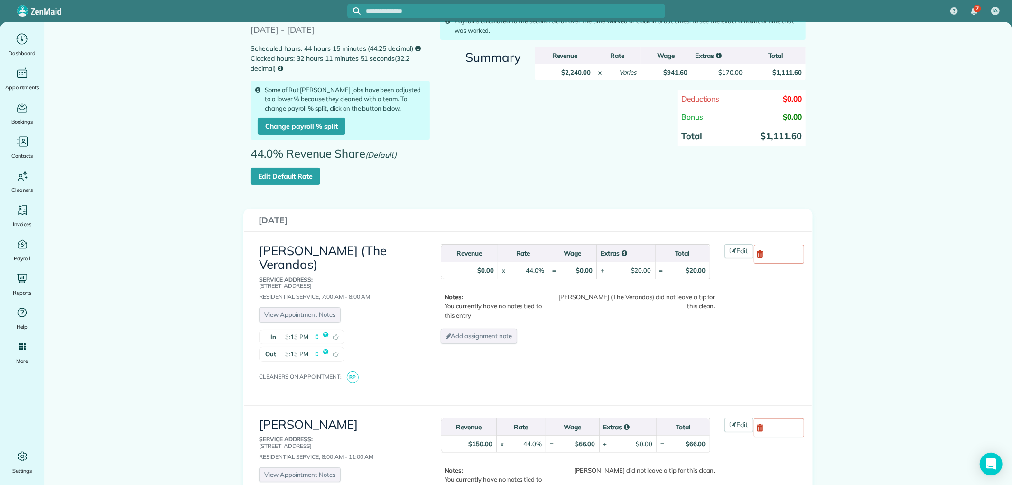
scroll to position [0, 0]
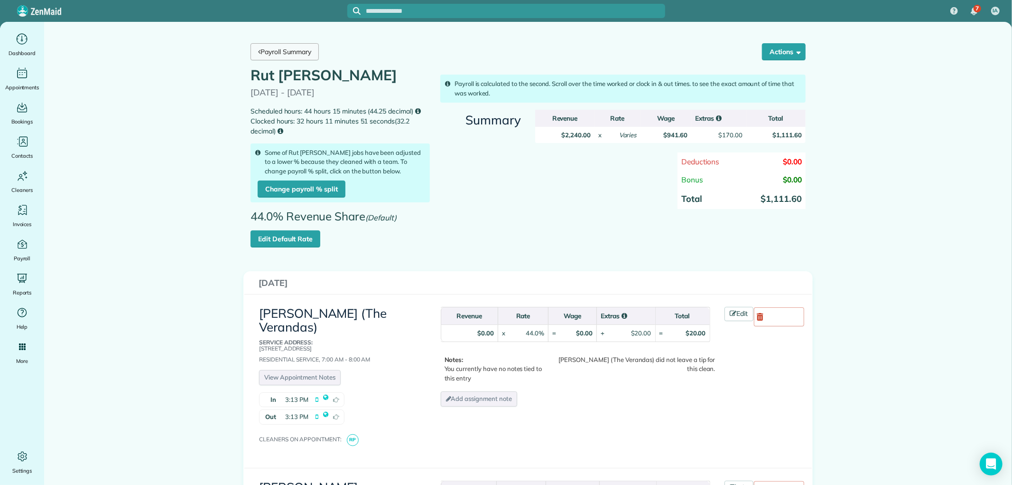
click at [285, 51] on link "Payroll Summary" at bounding box center [285, 51] width 68 height 17
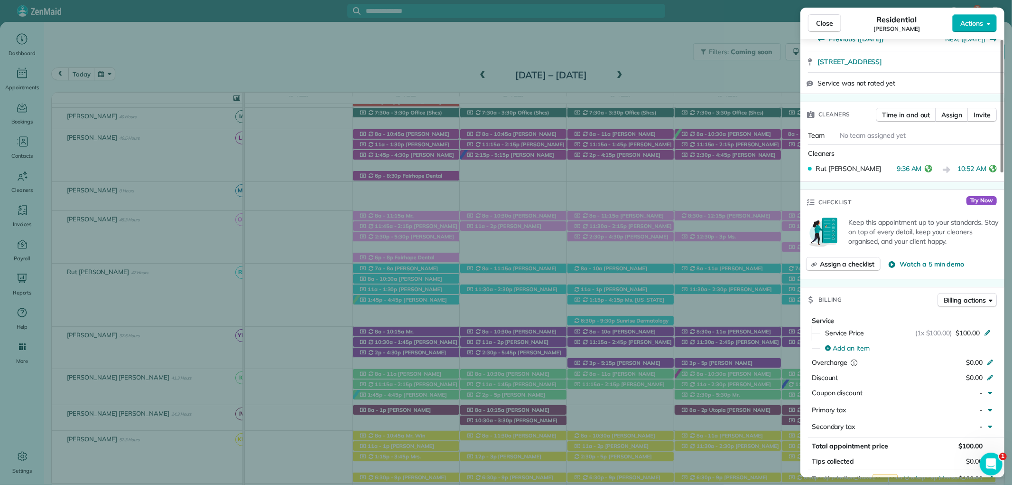
scroll to position [316, 0]
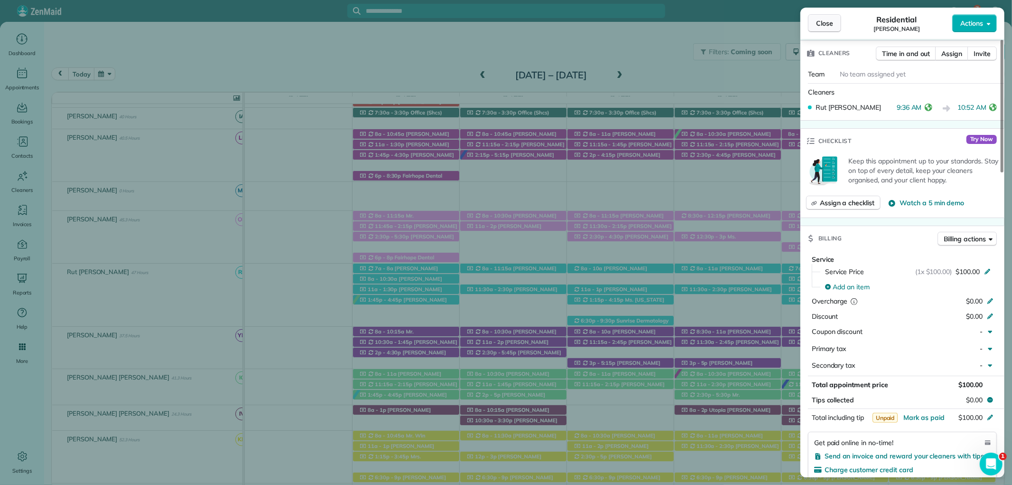
click at [817, 14] on button "Close" at bounding box center [824, 23] width 33 height 18
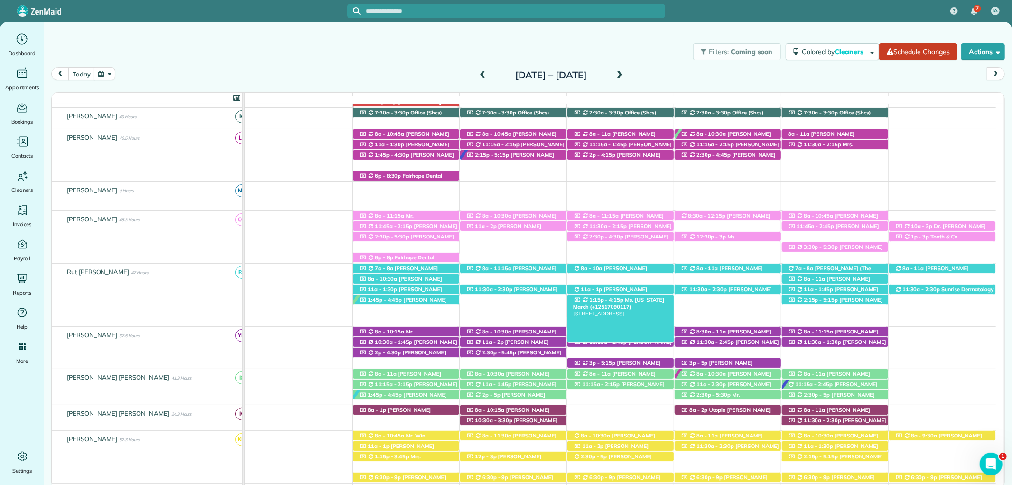
click at [649, 301] on span "Ms. Virginia March (+12517090117)" at bounding box center [618, 302] width 91 height 13
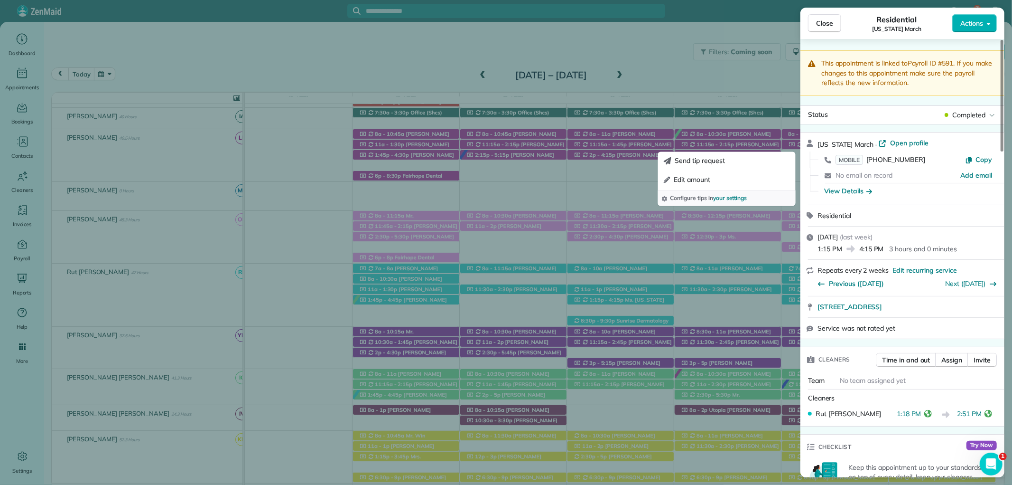
scroll to position [527, 0]
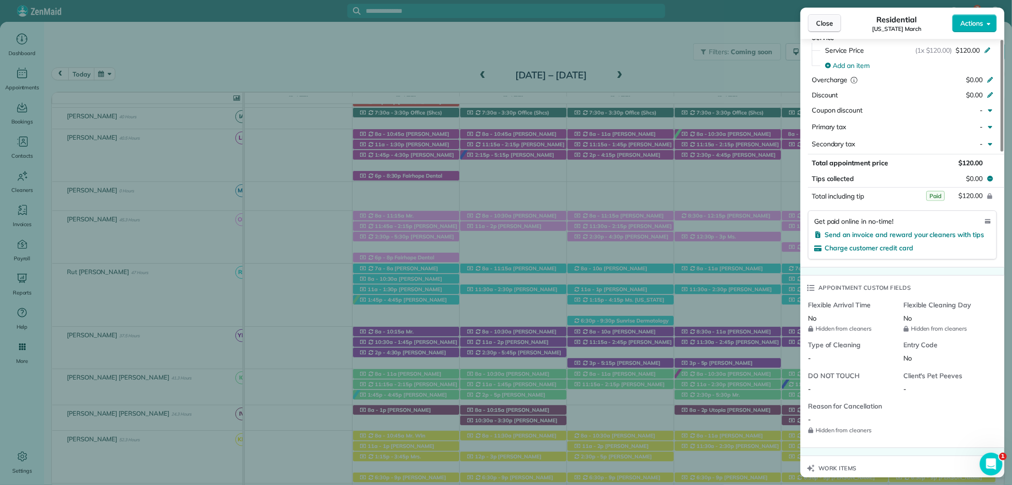
click at [831, 22] on span "Close" at bounding box center [824, 23] width 17 height 9
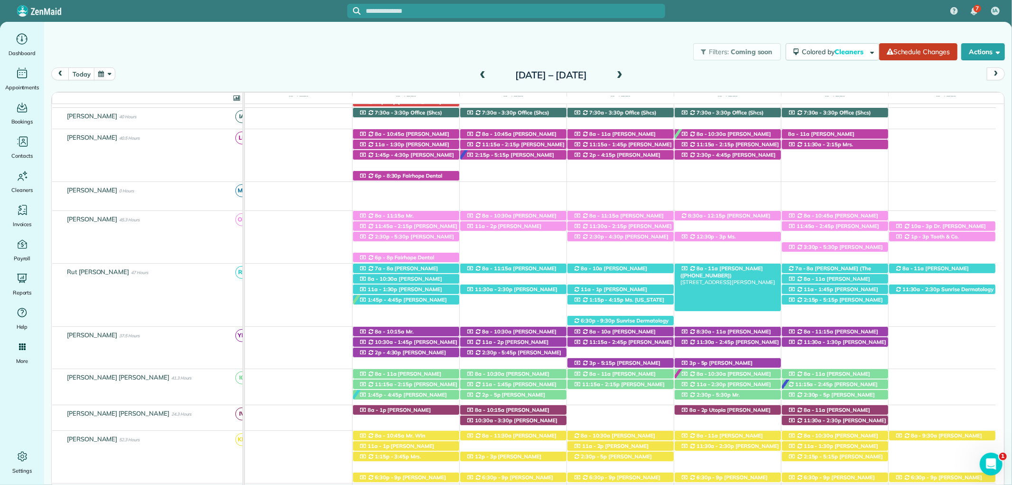
click at [734, 271] on span "Debra Slaughter (+17046512191)" at bounding box center [722, 271] width 83 height 13
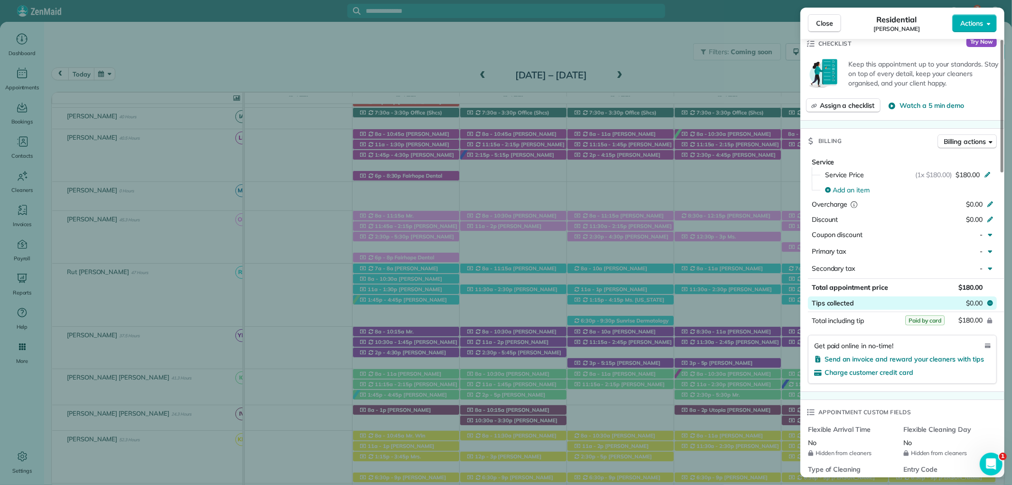
scroll to position [421, 0]
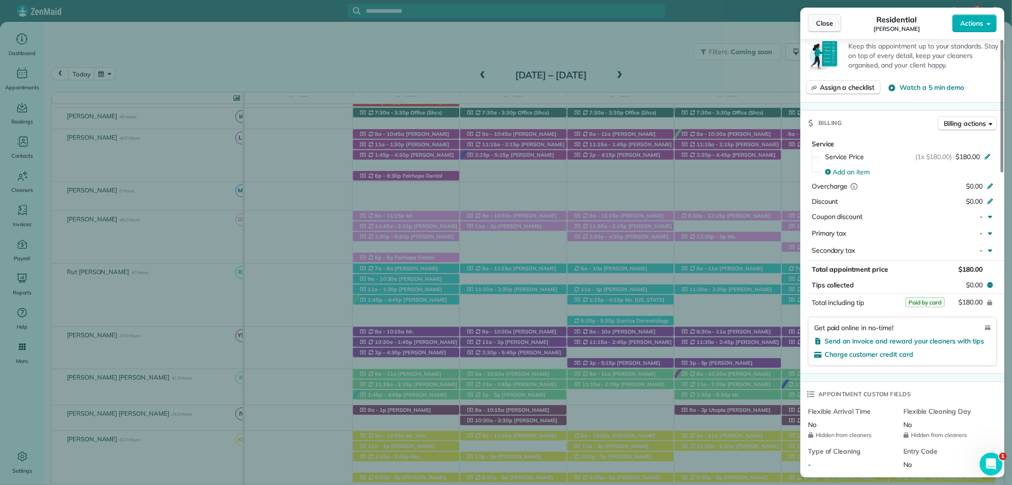
click at [823, 17] on button "Close" at bounding box center [824, 23] width 33 height 18
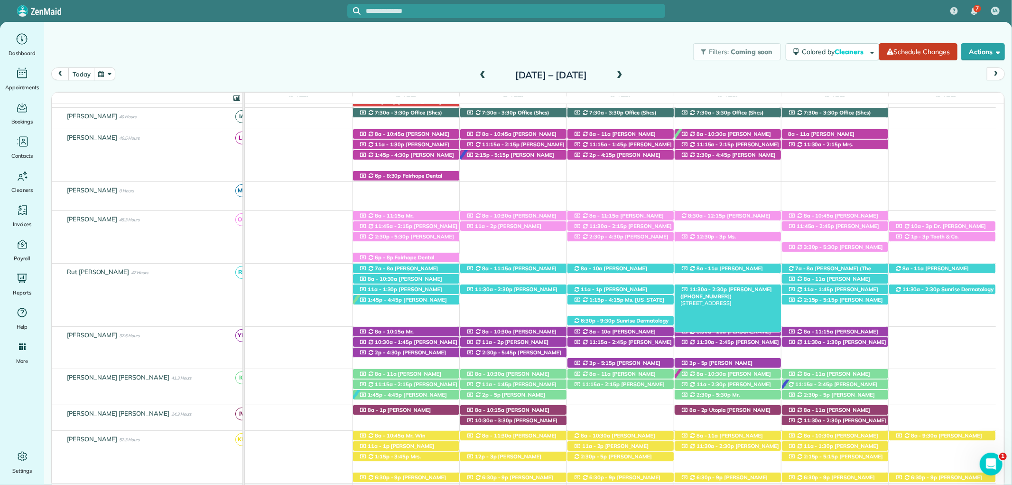
click at [751, 290] on span "Marcee Moore (+13347998539)" at bounding box center [727, 292] width 92 height 13
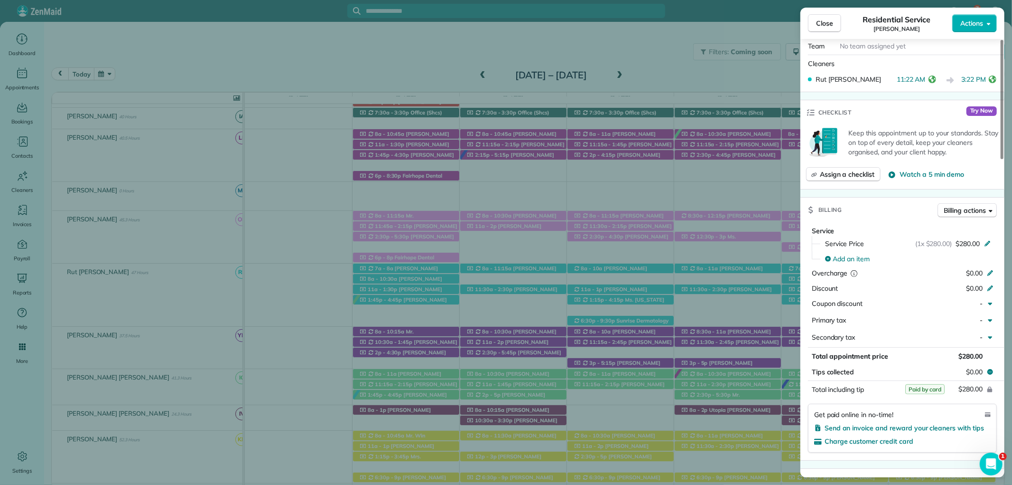
scroll to position [369, 0]
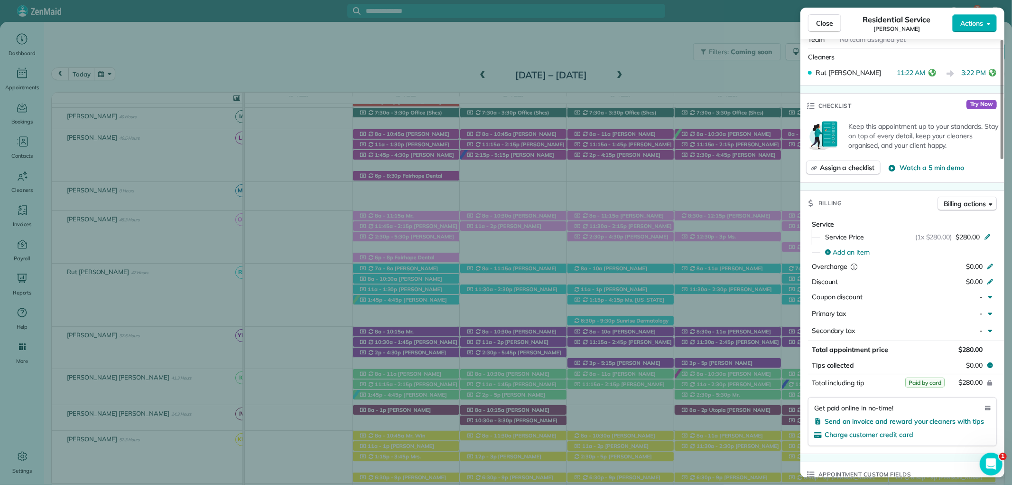
click at [826, 24] on span "Close" at bounding box center [824, 23] width 17 height 9
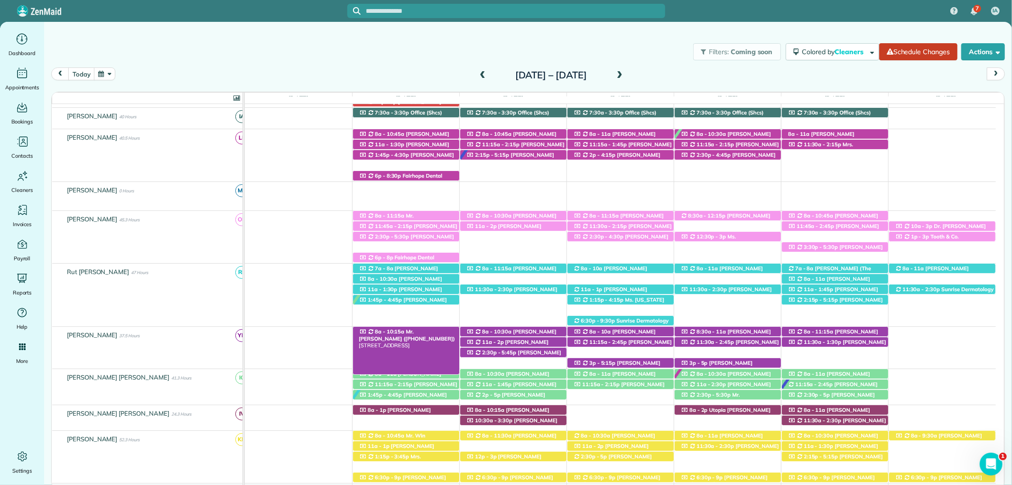
click at [424, 329] on div "8a - 10:15a Mr. William Quinn (+14122764117) 100 Kensington Court - Fairhope, A…" at bounding box center [406, 332] width 106 height 10
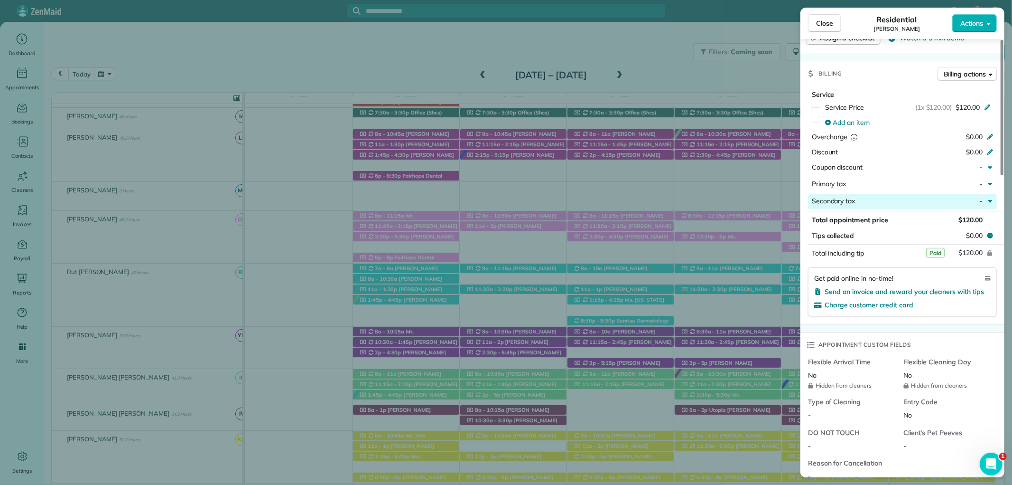
scroll to position [475, 0]
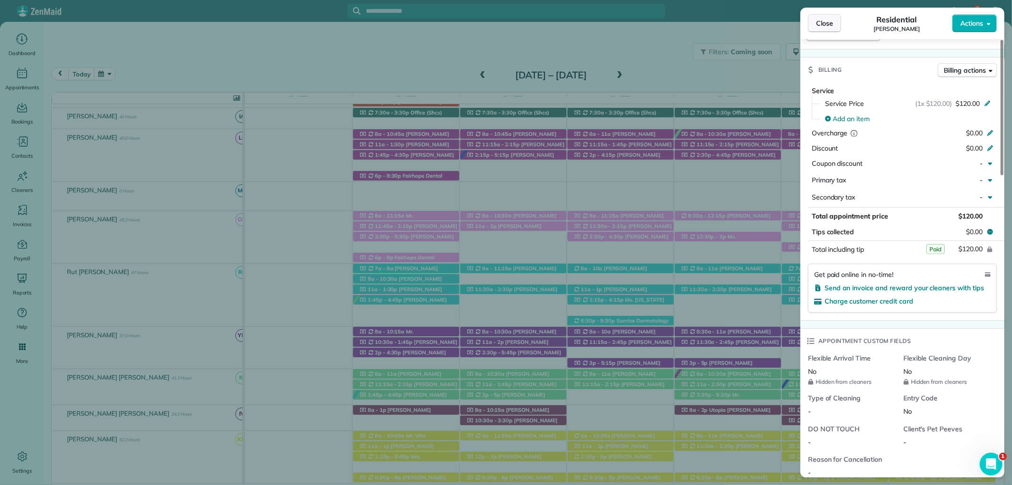
click at [822, 23] on span "Close" at bounding box center [824, 23] width 17 height 9
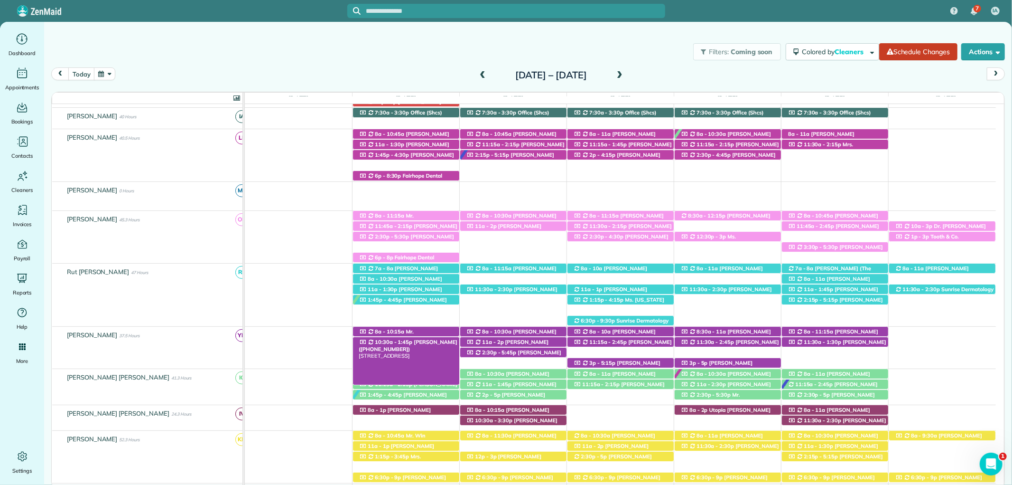
click at [443, 342] on span "Laurie Weber (+12517760756)" at bounding box center [408, 344] width 99 height 13
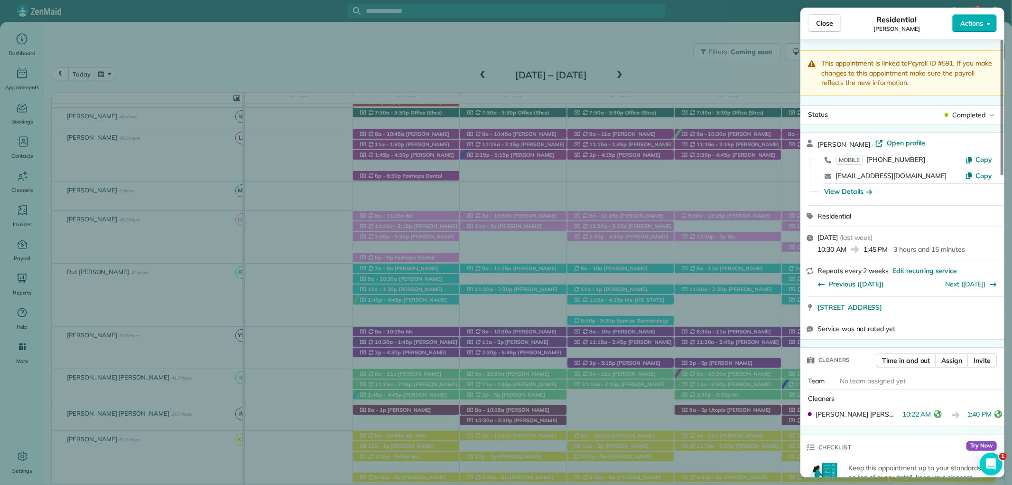
scroll to position [317, 0]
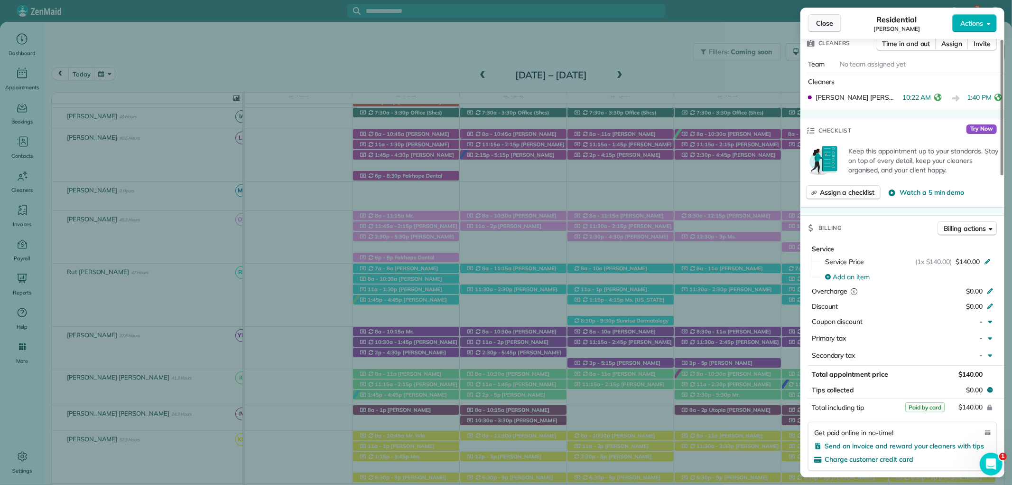
click at [834, 25] on button "Close" at bounding box center [824, 23] width 33 height 18
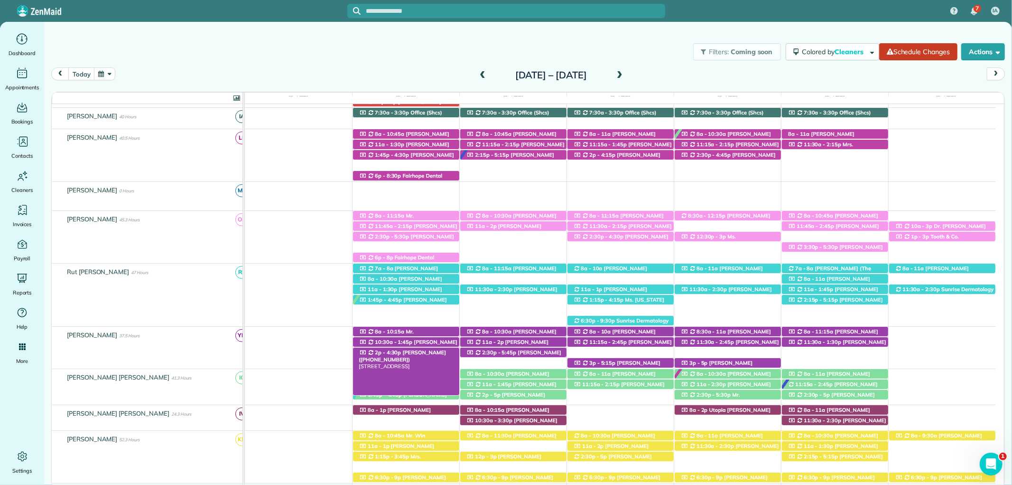
click at [428, 354] on span "Mrs. Terri Kennedy (+12514555571)" at bounding box center [402, 355] width 87 height 13
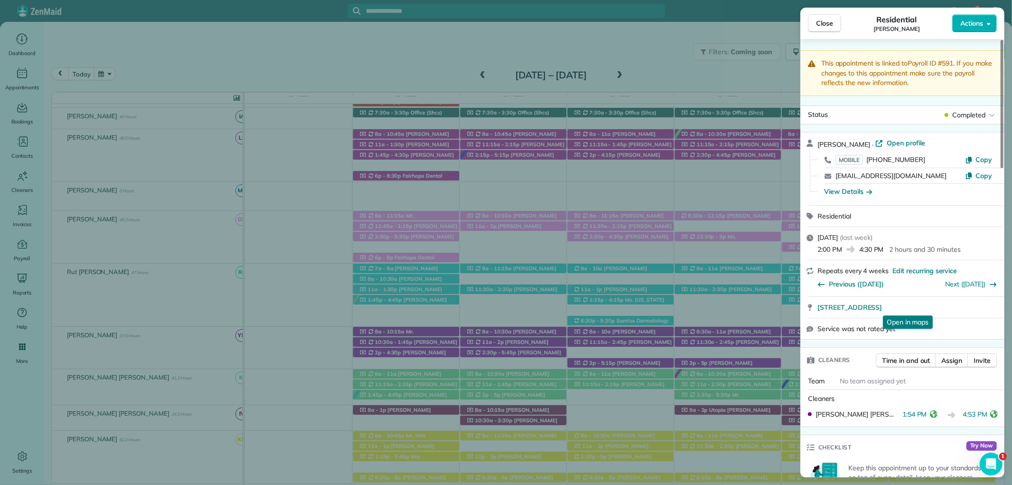
drag, startPoint x: 823, startPoint y: 24, endPoint x: 855, endPoint y: 44, distance: 37.1
click at [823, 24] on span "Close" at bounding box center [824, 23] width 17 height 9
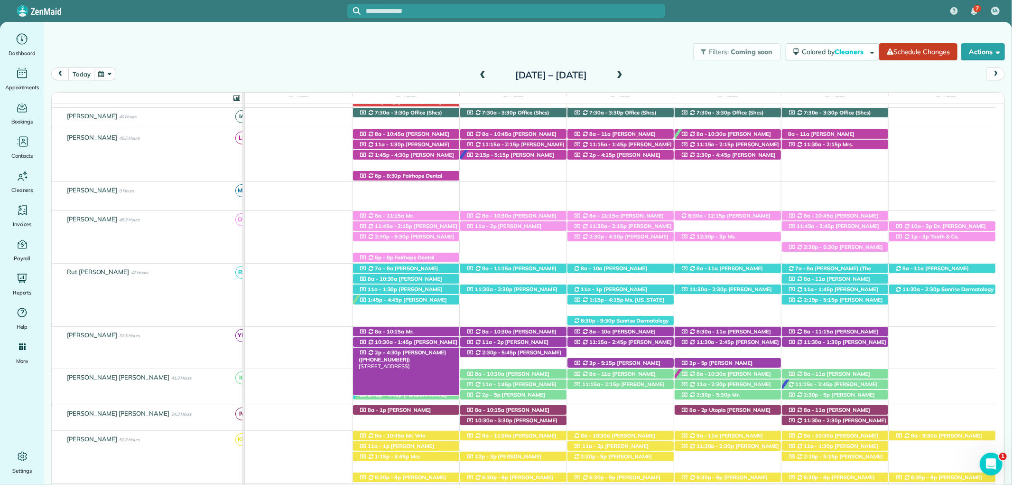
click at [440, 350] on span "Mrs. Terri Kennedy (+12514555571)" at bounding box center [402, 355] width 87 height 13
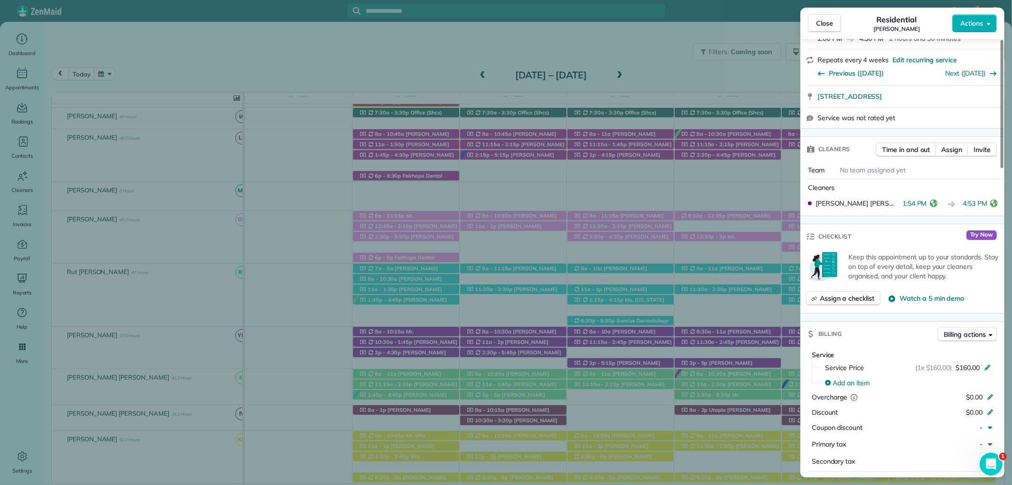
scroll to position [263, 0]
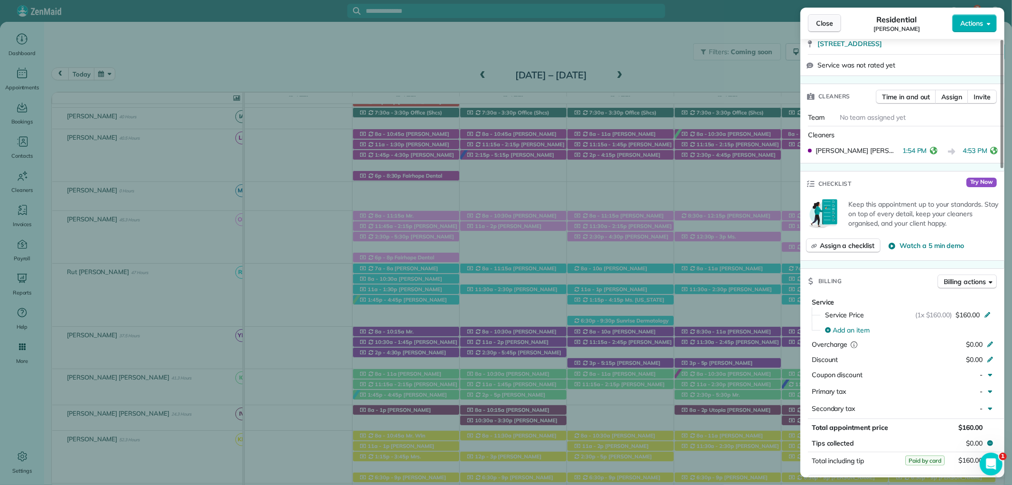
click at [829, 27] on span "Close" at bounding box center [824, 23] width 17 height 9
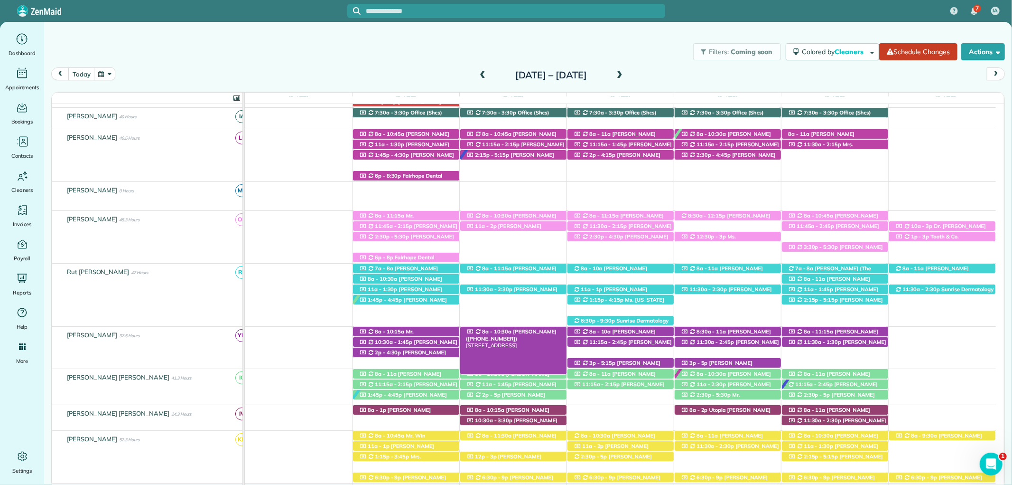
click at [508, 330] on span "Mary Corbitt (+13342245876)" at bounding box center [511, 334] width 91 height 13
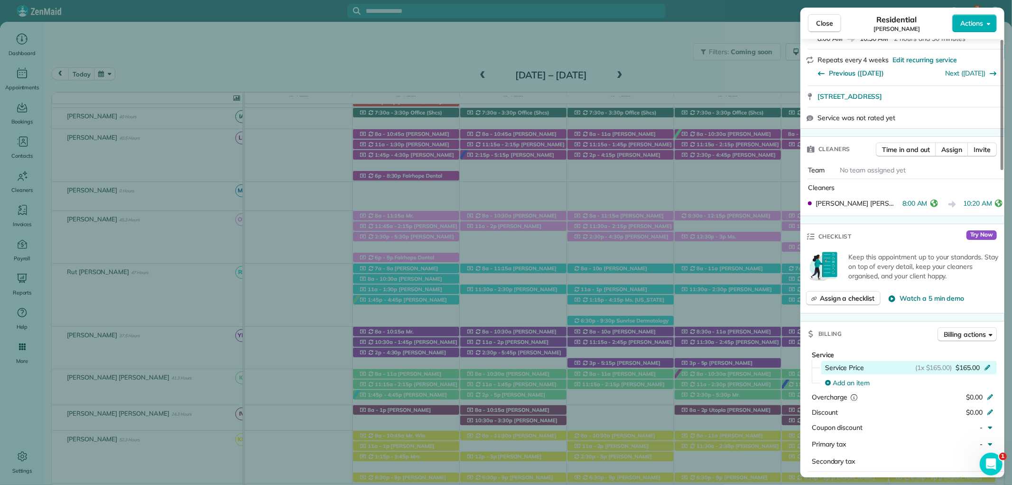
scroll to position [316, 0]
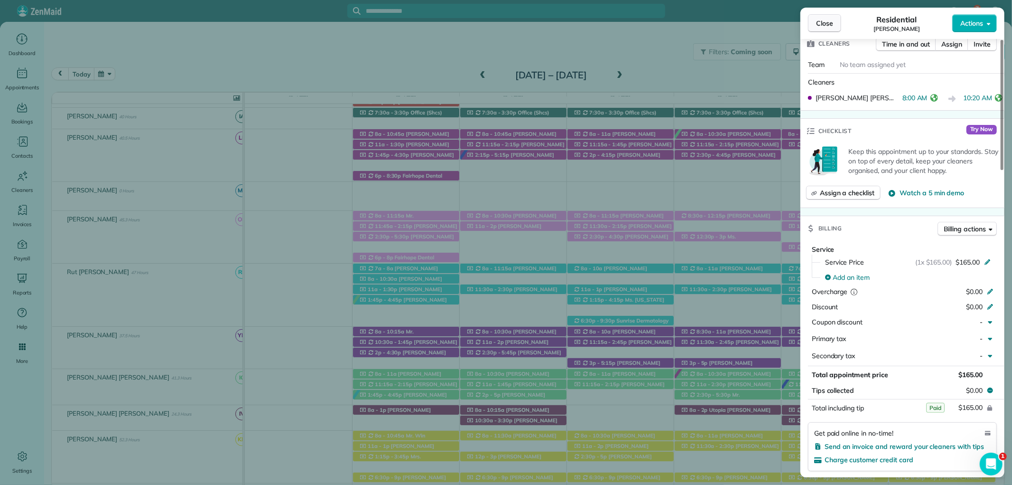
click at [831, 19] on span "Close" at bounding box center [824, 23] width 17 height 9
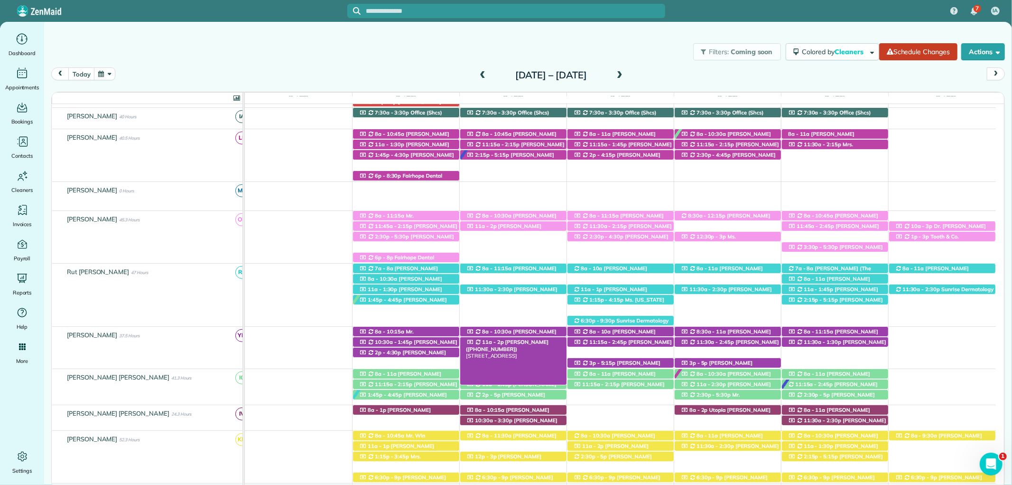
click at [510, 343] on span "Danny Clayton (+12563900286)" at bounding box center [507, 344] width 83 height 13
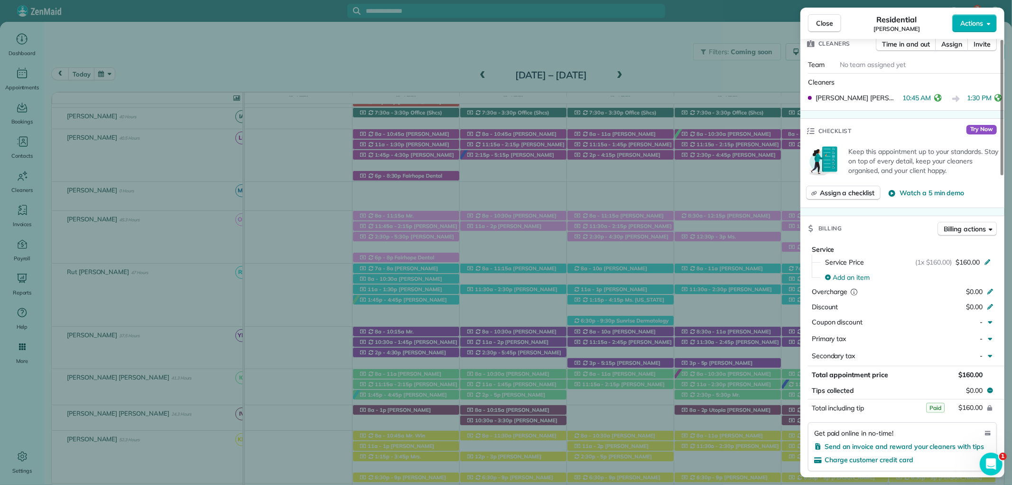
scroll to position [421, 0]
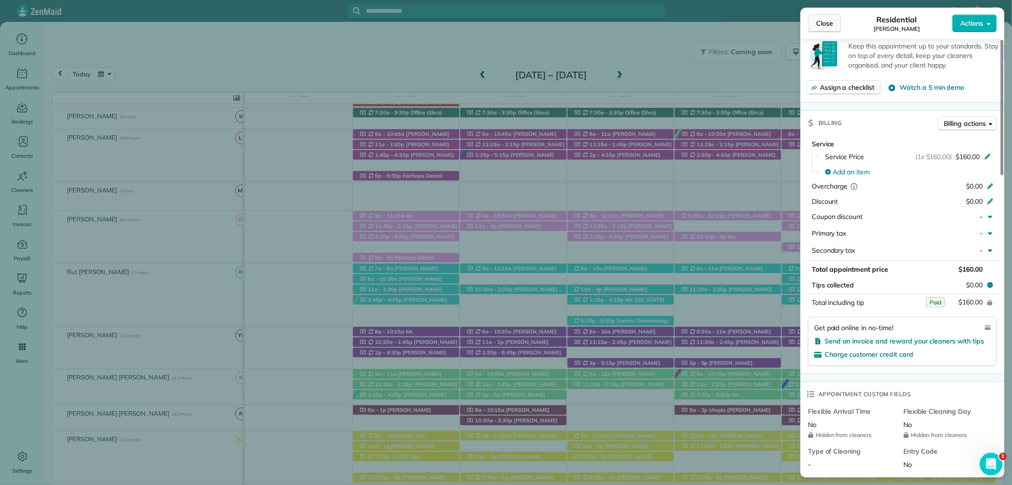
click at [828, 20] on span "Close" at bounding box center [824, 23] width 17 height 9
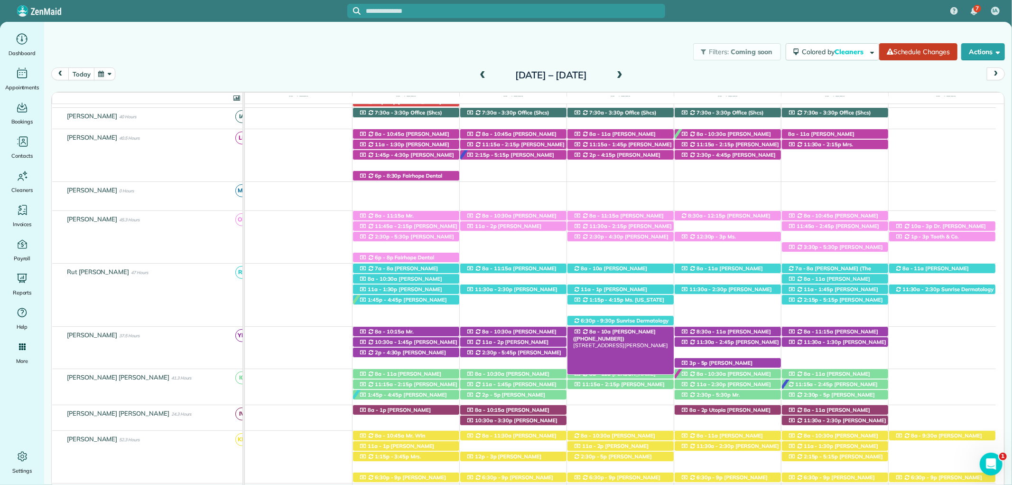
click at [641, 330] on span "Sarah Moore (+12514226744)" at bounding box center [614, 334] width 83 height 13
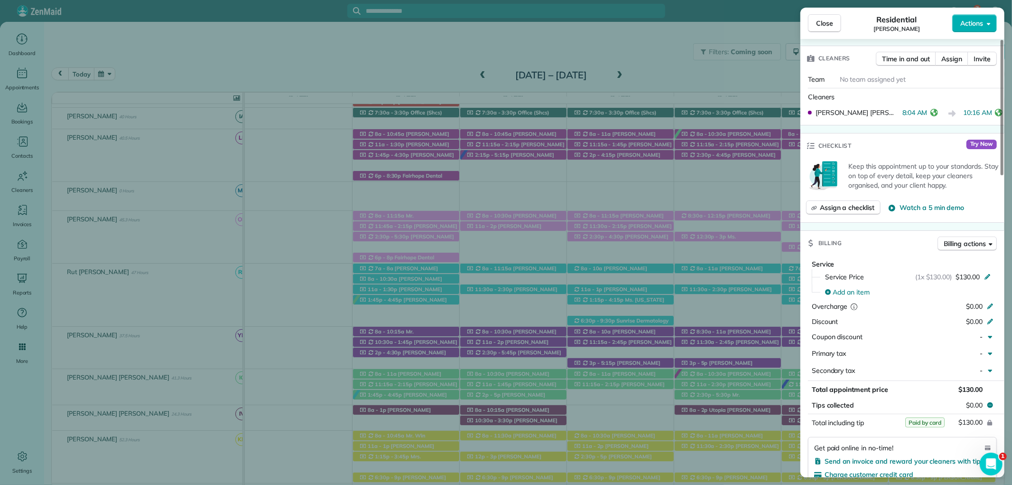
scroll to position [369, 0]
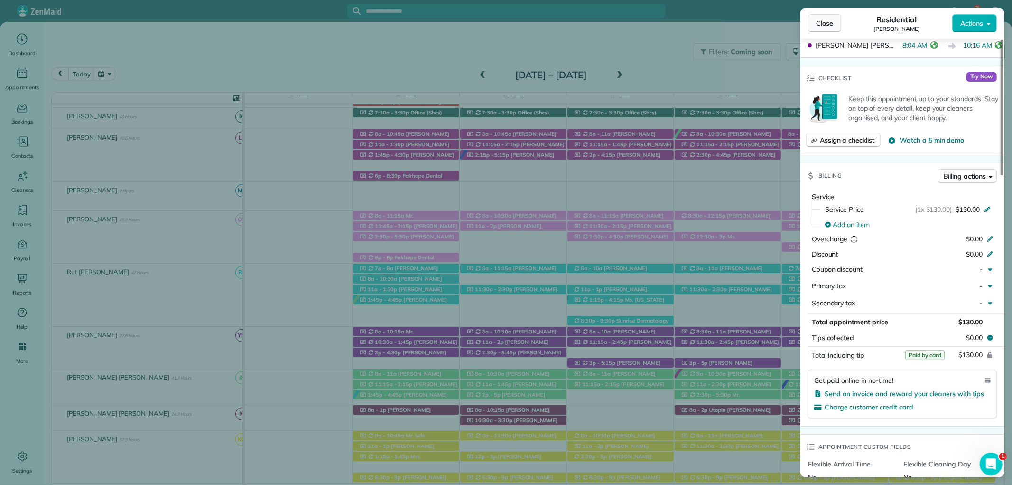
click at [831, 26] on span "Close" at bounding box center [824, 23] width 17 height 9
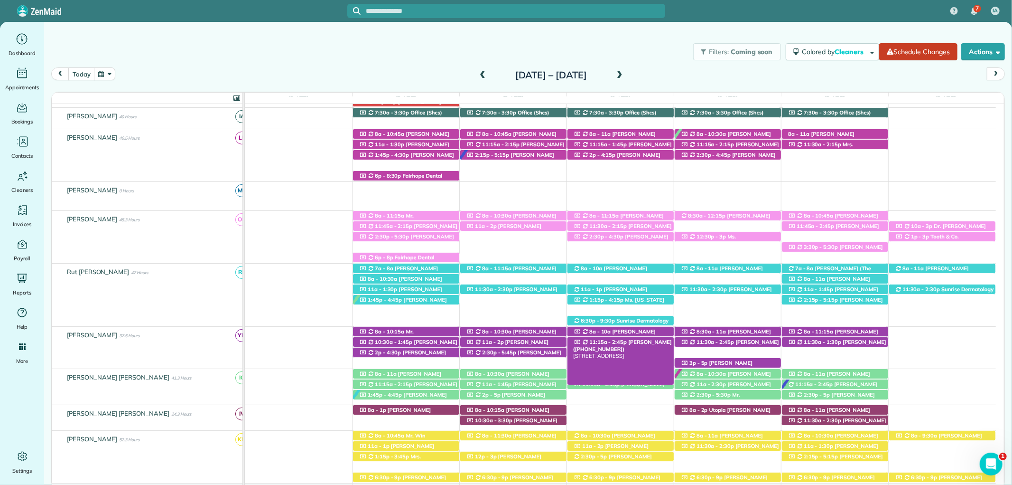
click at [645, 343] on span "Erik Nist (+12512231852)" at bounding box center [622, 344] width 99 height 13
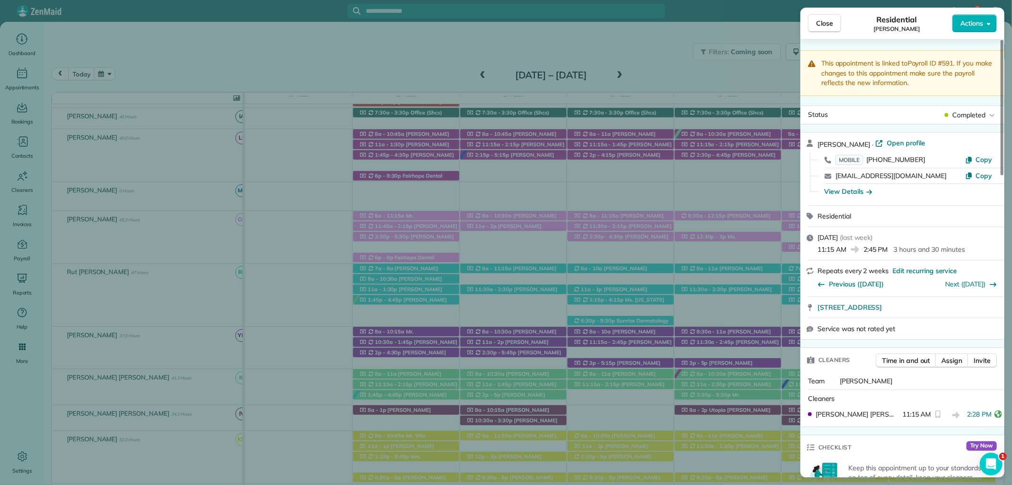
scroll to position [527, 0]
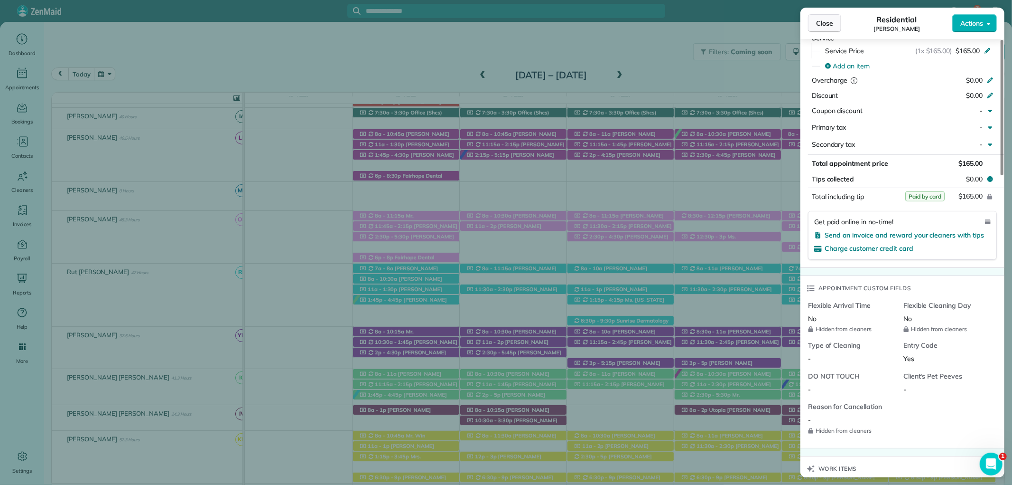
click at [831, 24] on span "Close" at bounding box center [824, 23] width 17 height 9
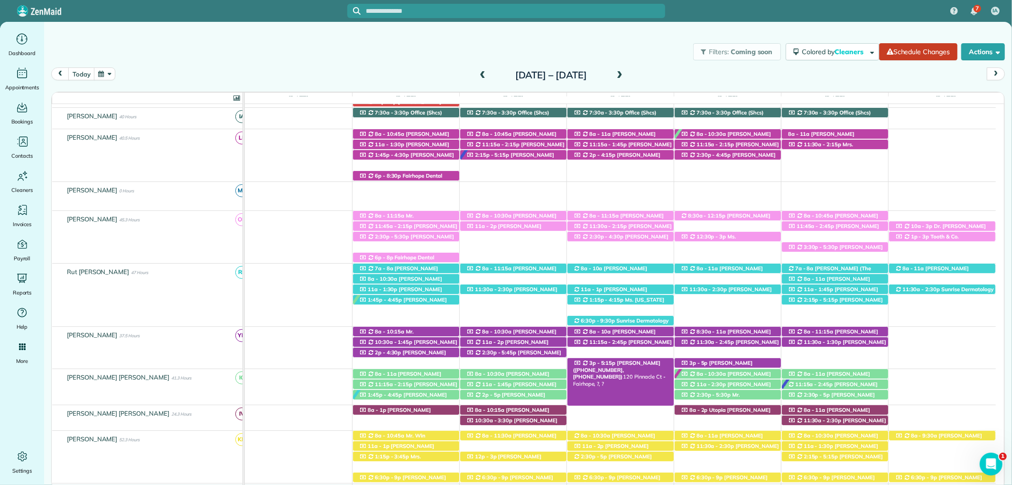
click at [649, 362] on span "Mrs. Jane Grieves (+12512233473, +12516562289)" at bounding box center [616, 369] width 87 height 20
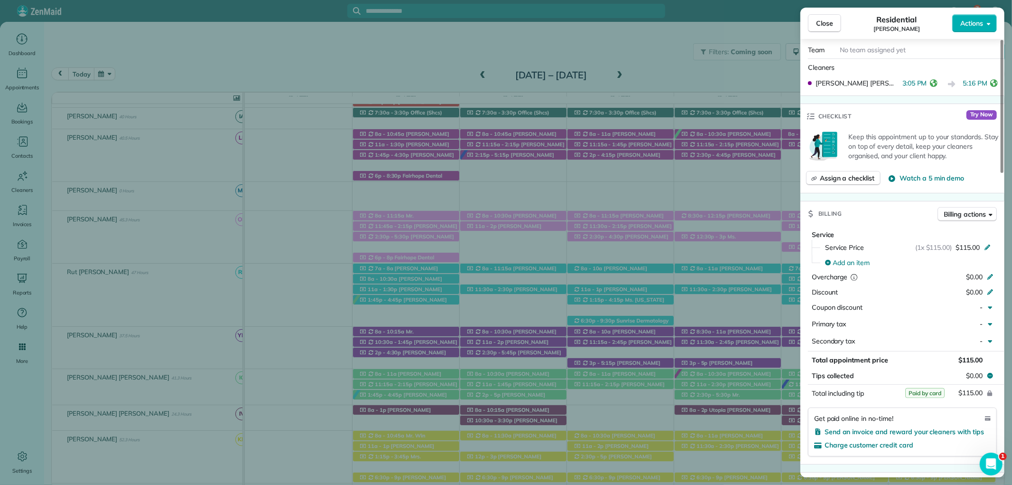
scroll to position [369, 0]
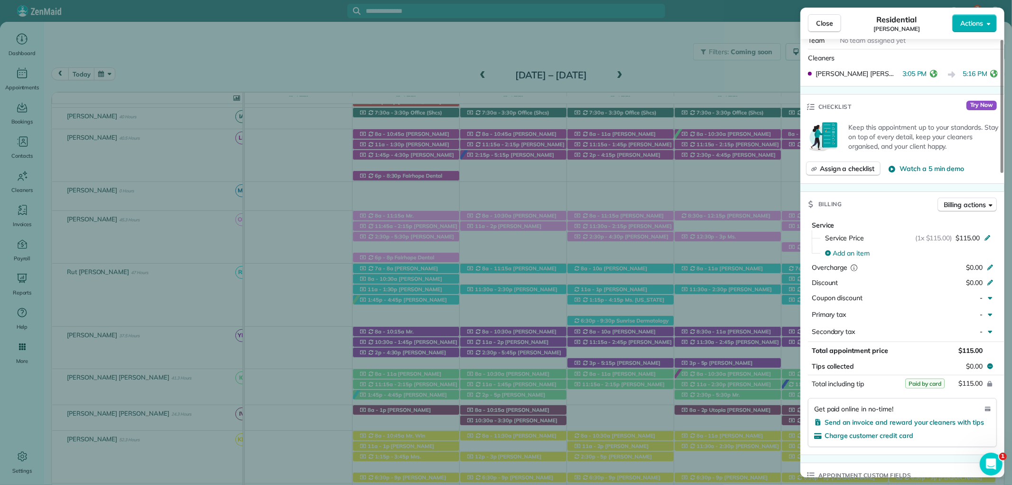
drag, startPoint x: 829, startPoint y: 26, endPoint x: 817, endPoint y: 9, distance: 20.0
click at [829, 25] on span "Close" at bounding box center [824, 23] width 17 height 9
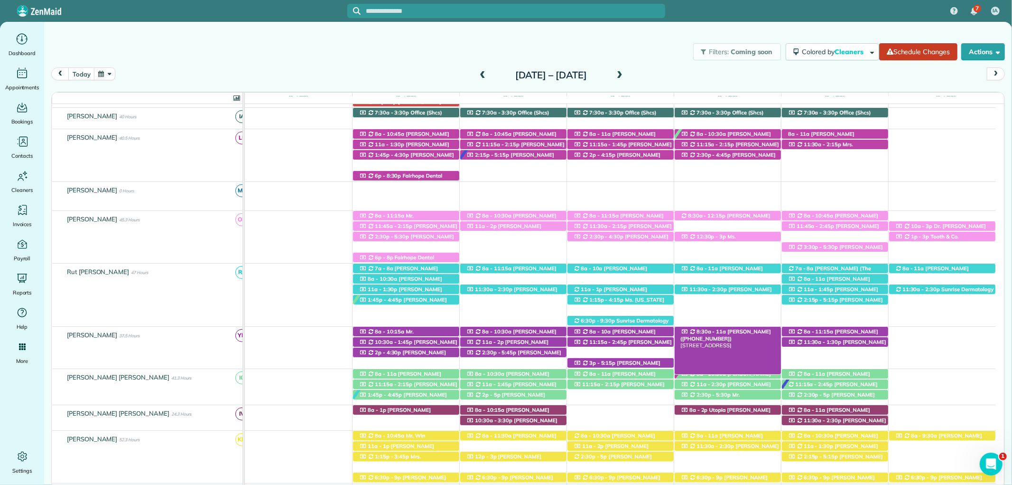
click at [759, 333] on span "Kim Lancaster (+12516893602)" at bounding box center [726, 334] width 91 height 13
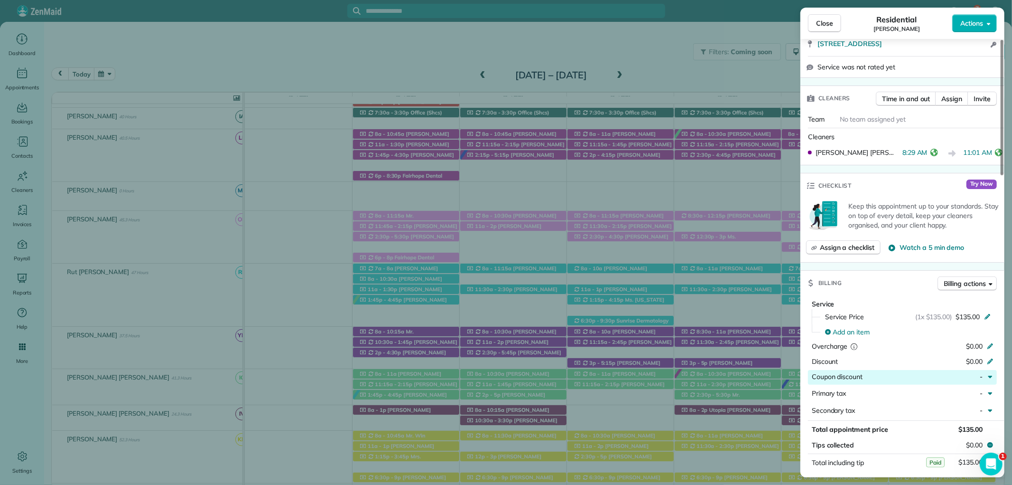
scroll to position [369, 0]
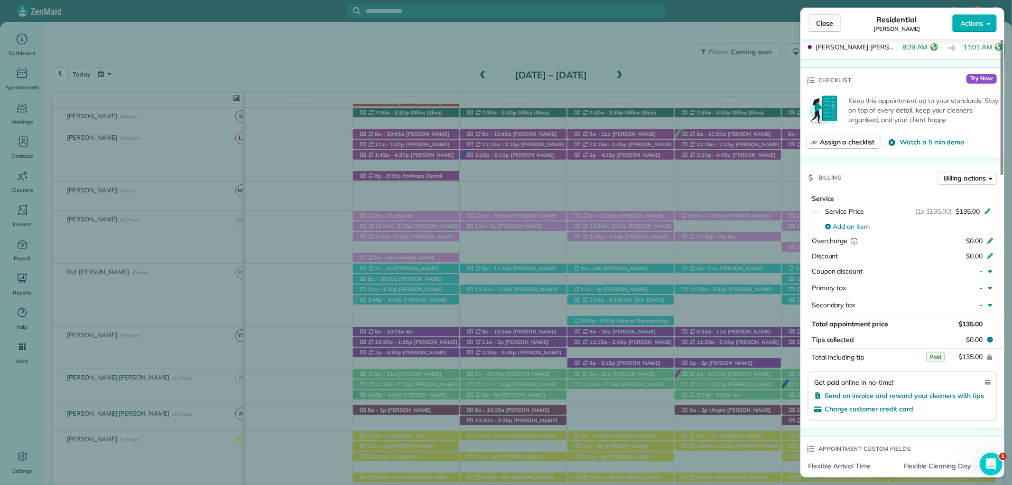
click at [827, 22] on span "Close" at bounding box center [824, 23] width 17 height 9
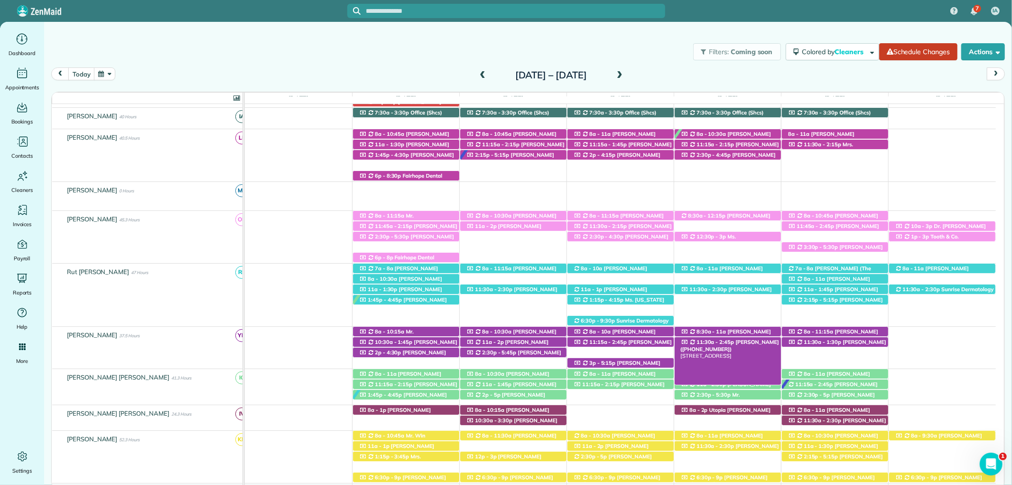
click at [767, 342] on span "Mary Ann Terrell (+12517516955)" at bounding box center [730, 344] width 99 height 13
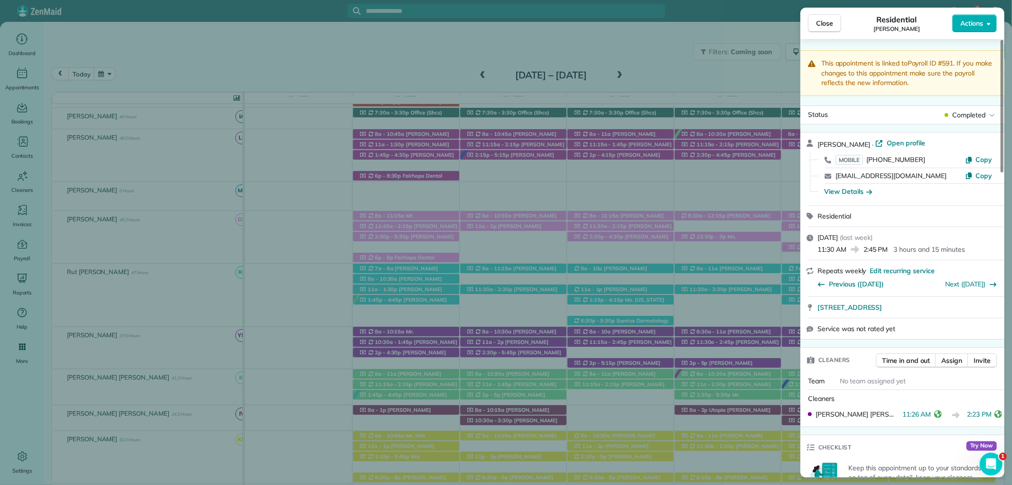
scroll to position [268, 0]
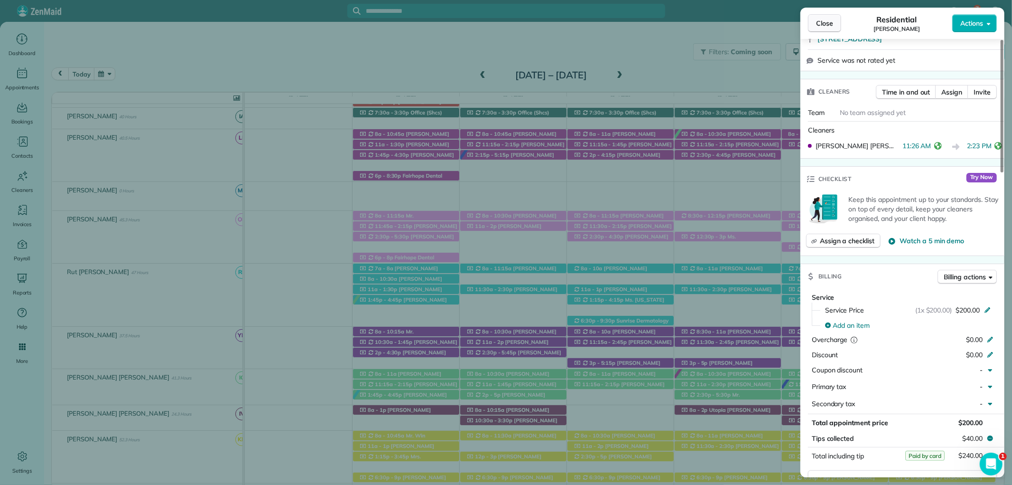
click at [815, 24] on button "Close" at bounding box center [824, 23] width 33 height 18
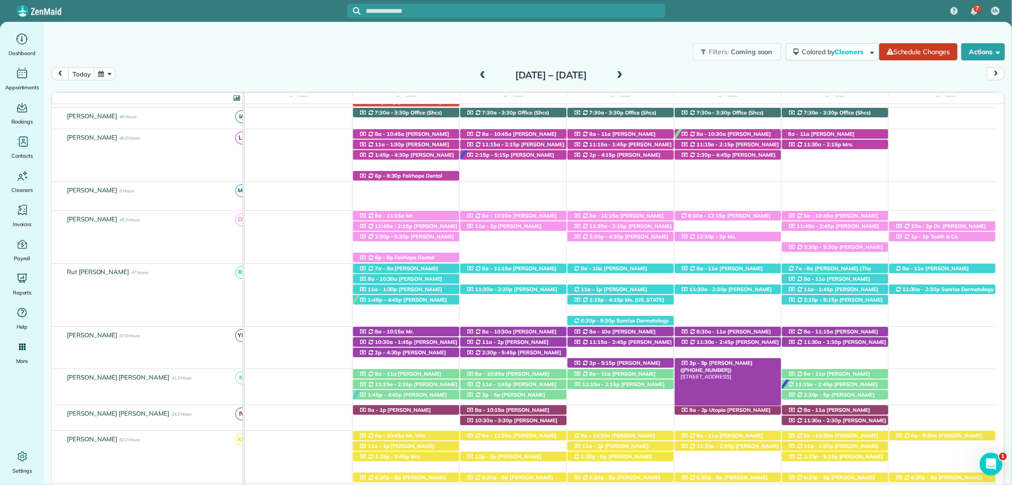
click at [739, 360] on div "3p - 5p Mrs. Abbie McCullogh (+12516544825) 12306 Dressage Way - Fairhope, AL, …" at bounding box center [728, 363] width 106 height 10
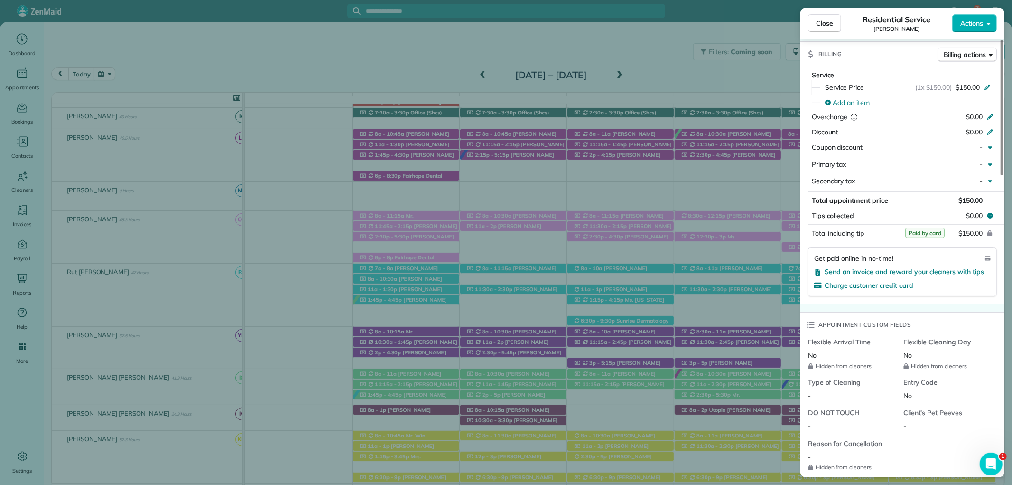
scroll to position [452, 0]
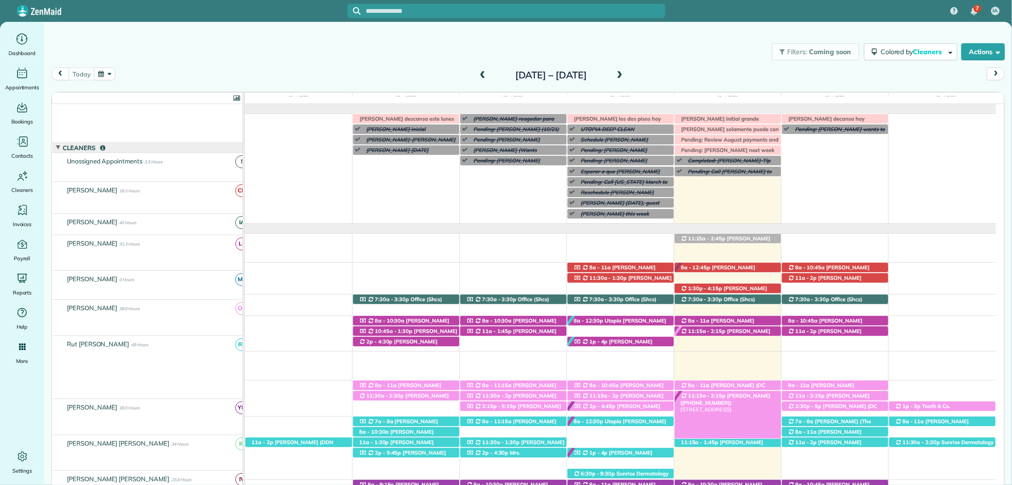
scroll to position [81, 0]
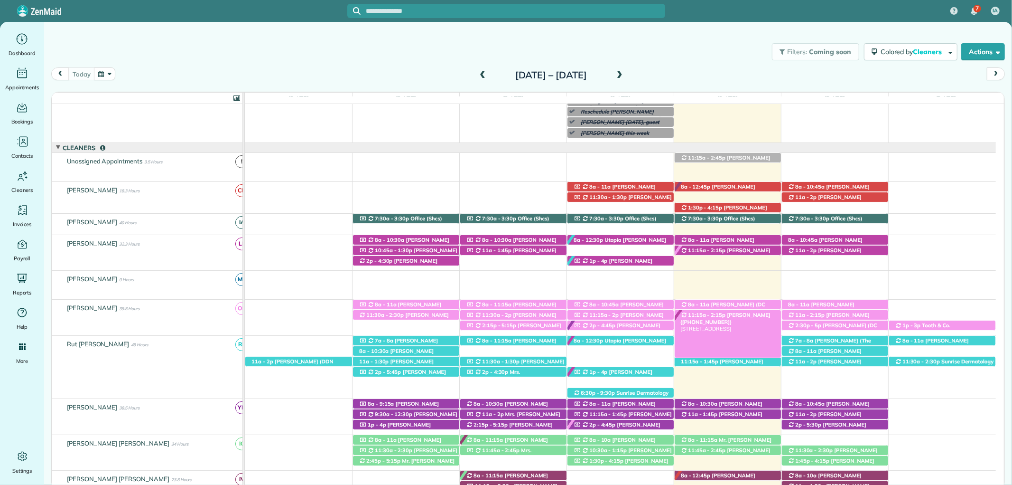
click at [741, 317] on span "[PERSON_NAME] ([PHONE_NUMBER])" at bounding box center [726, 317] width 90 height 13
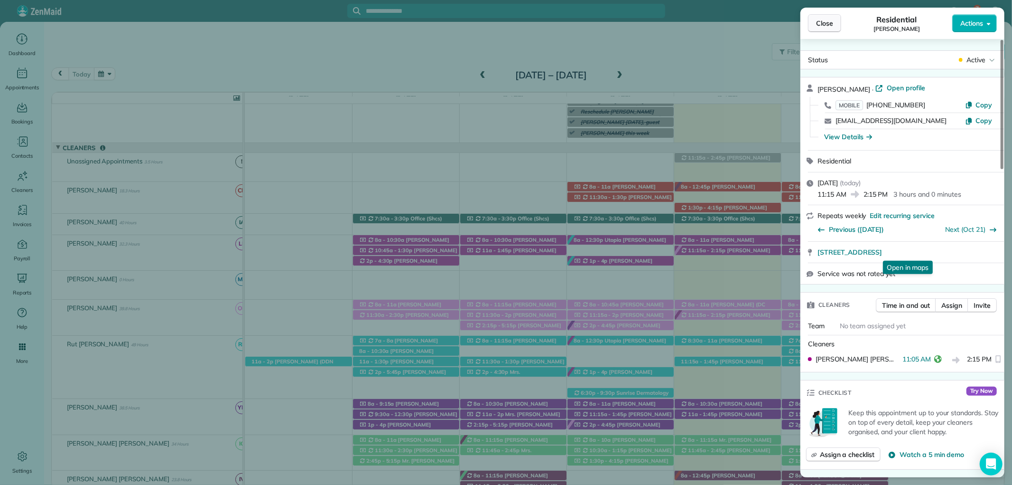
click at [821, 21] on span "Close" at bounding box center [824, 23] width 17 height 9
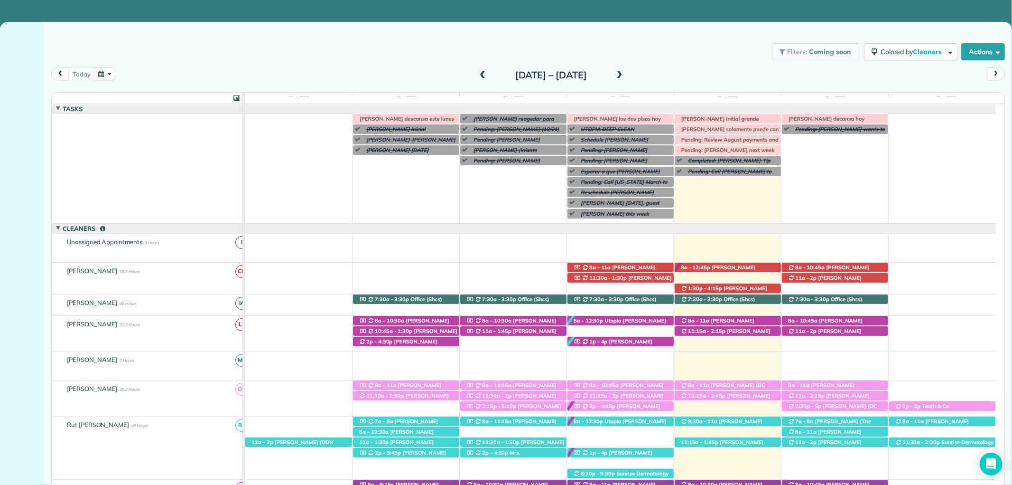
scroll to position [81, 0]
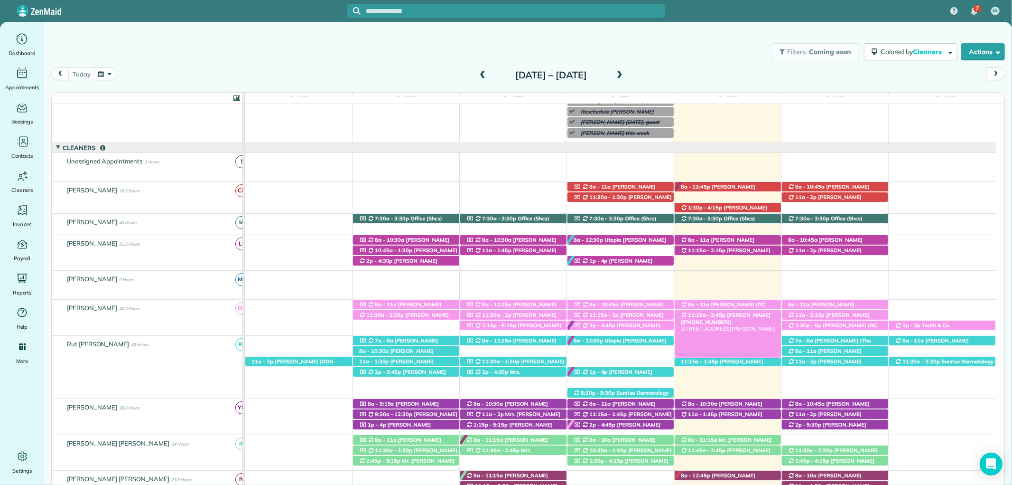
click at [722, 312] on span "Mrs. Joselyn Amoo (+12517163100)" at bounding box center [726, 317] width 90 height 13
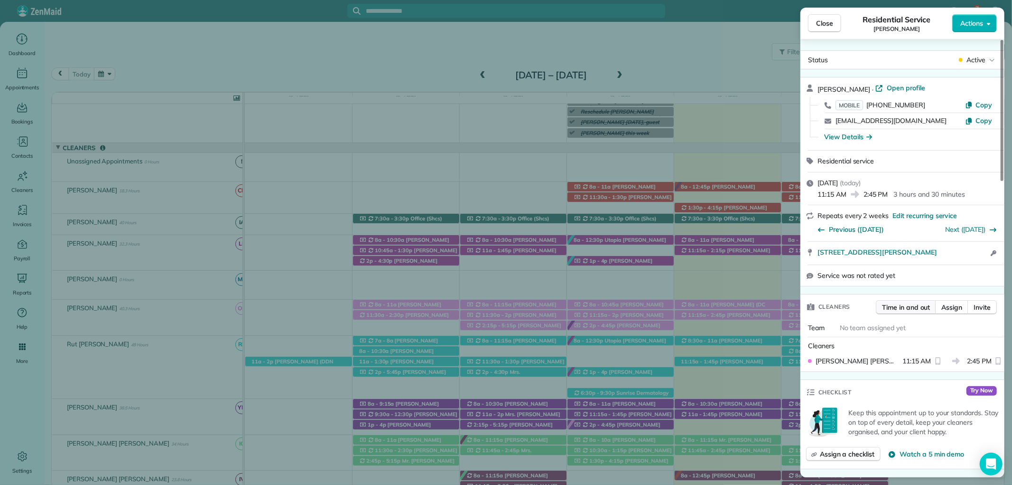
click at [910, 307] on span "Time in and out" at bounding box center [906, 306] width 48 height 9
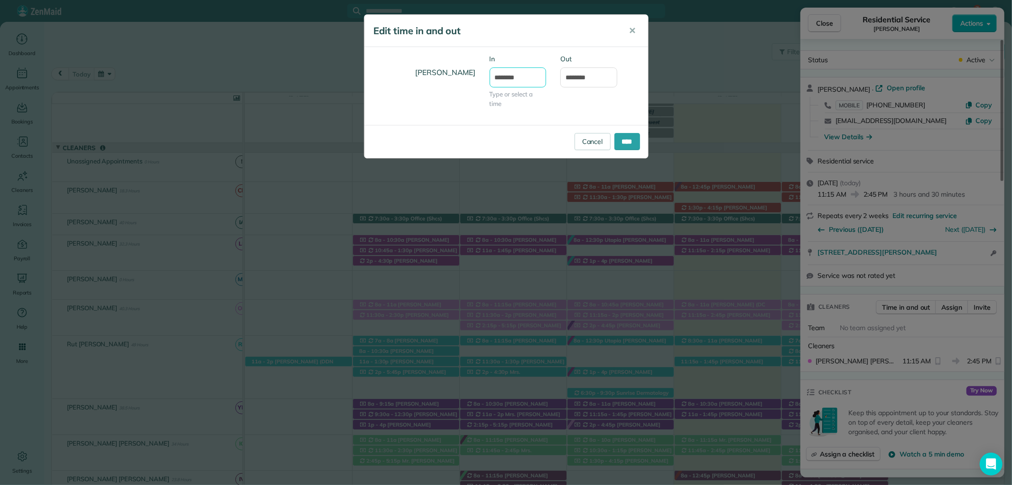
click at [511, 80] on input "********" at bounding box center [518, 77] width 57 height 20
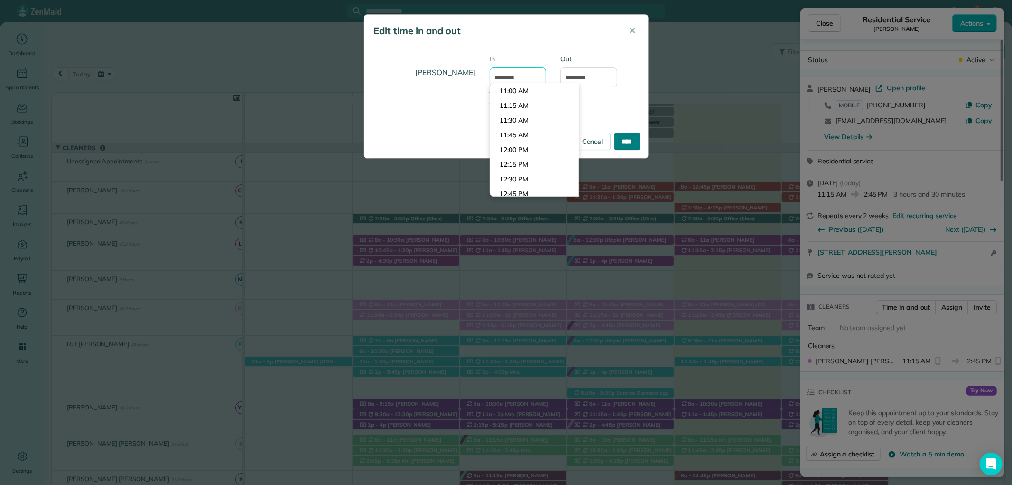
type input "********"
click at [627, 140] on input "****" at bounding box center [628, 141] width 26 height 17
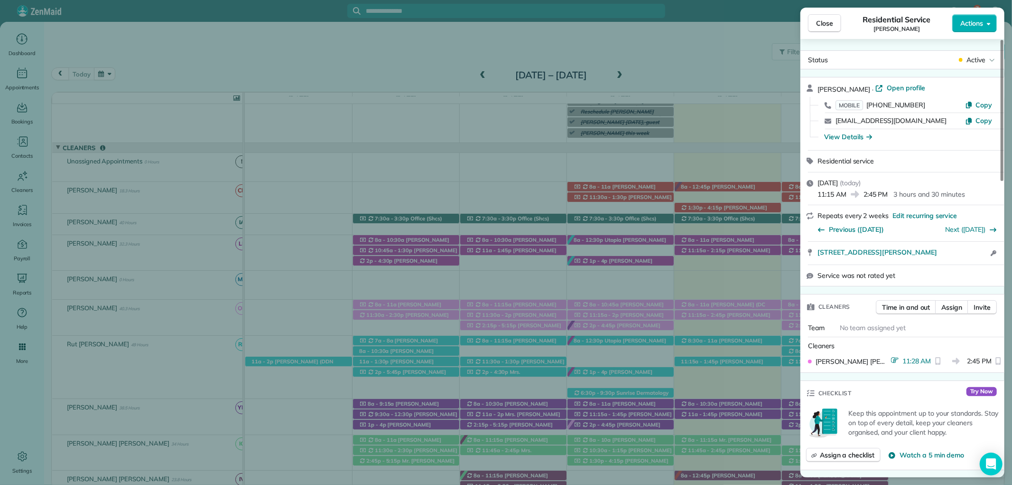
drag, startPoint x: 815, startPoint y: 17, endPoint x: 807, endPoint y: 0, distance: 18.0
click at [815, 17] on button "Close" at bounding box center [824, 23] width 33 height 18
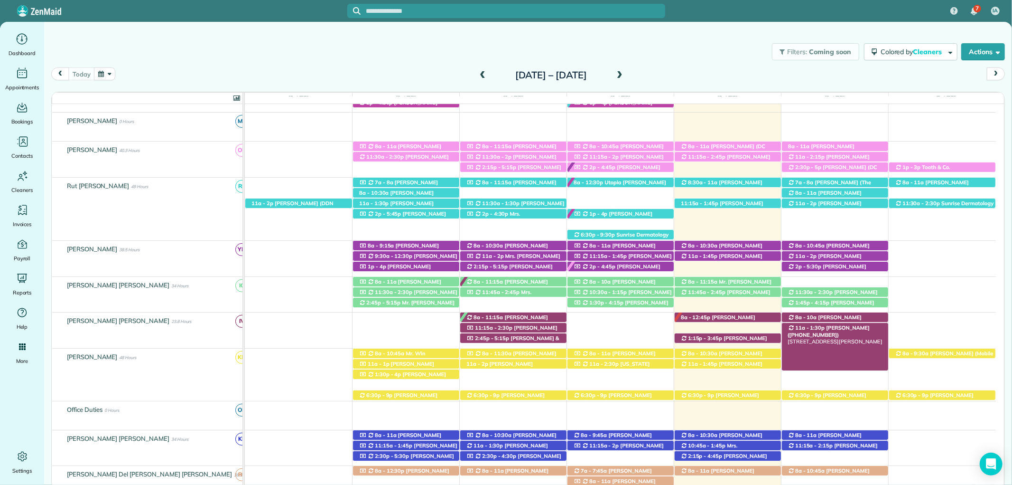
scroll to position [291, 0]
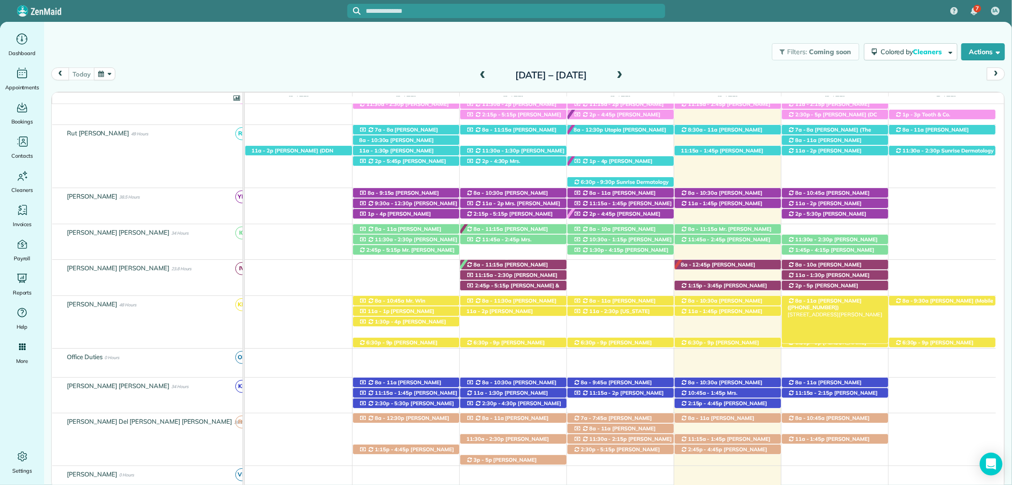
click at [848, 300] on span "Jessica Cook (+18503462081)" at bounding box center [825, 303] width 74 height 13
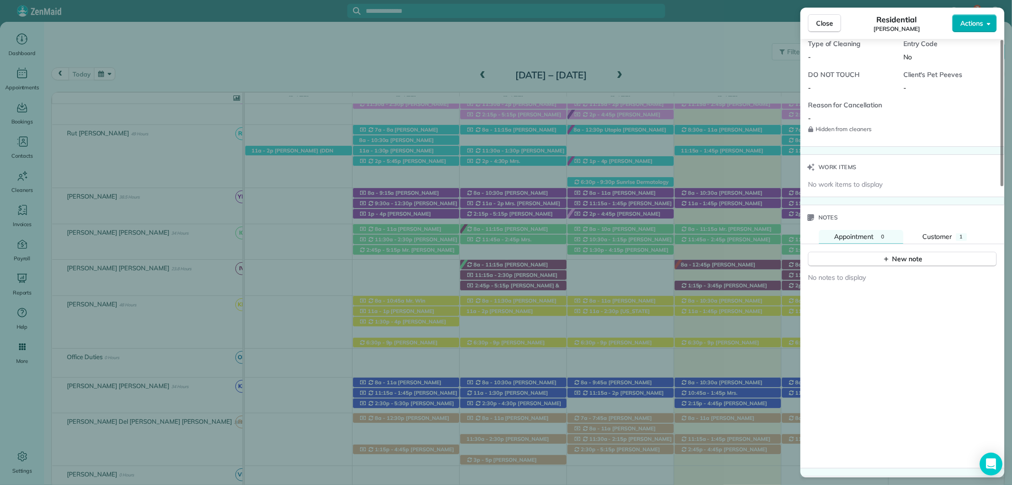
scroll to position [791, 0]
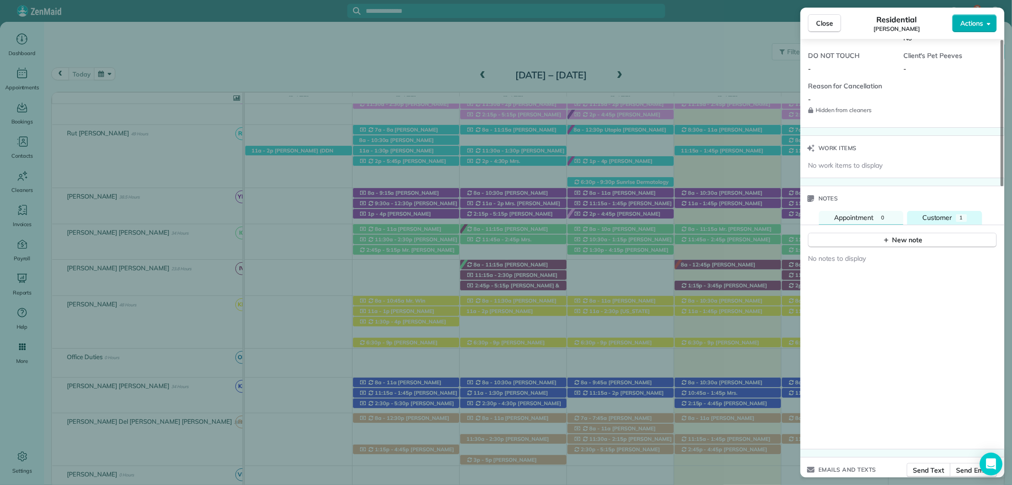
click at [948, 219] on span "Customer" at bounding box center [938, 217] width 30 height 9
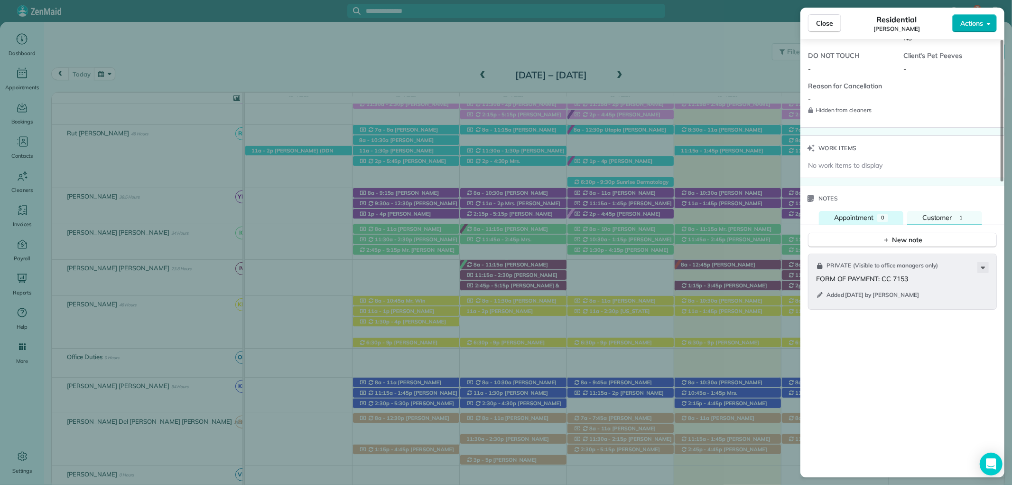
click at [857, 214] on span "Appointment" at bounding box center [853, 217] width 39 height 9
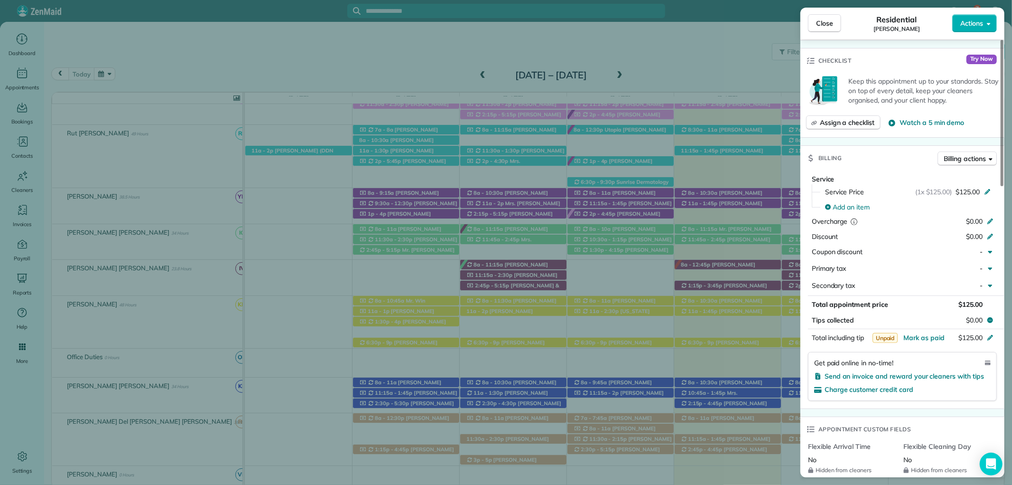
scroll to position [316, 0]
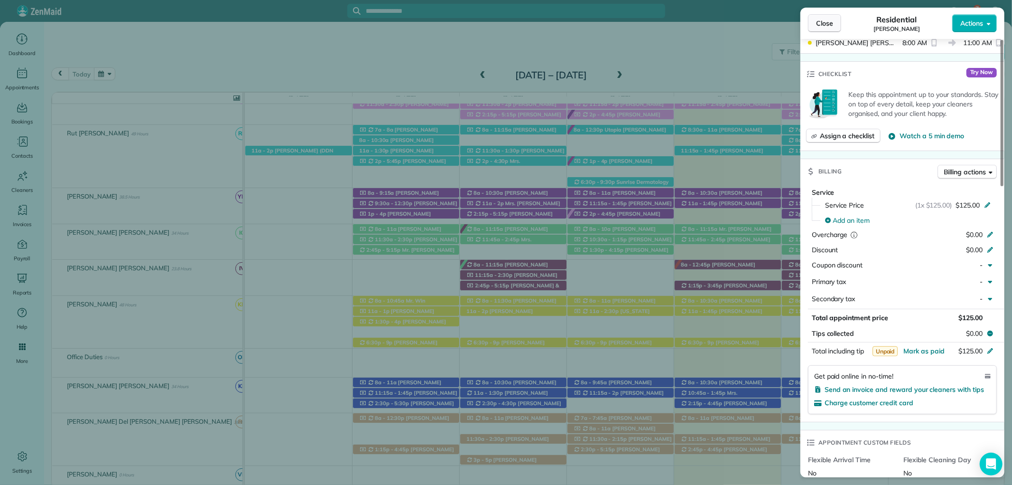
click at [832, 22] on span "Close" at bounding box center [824, 23] width 17 height 9
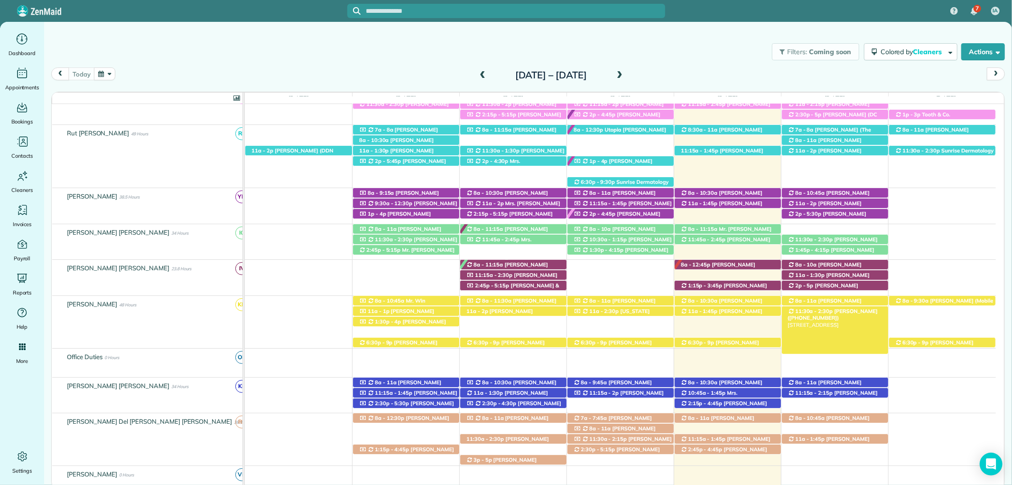
click at [867, 309] on span "Krystal Haywood (+19098449929)" at bounding box center [833, 314] width 90 height 13
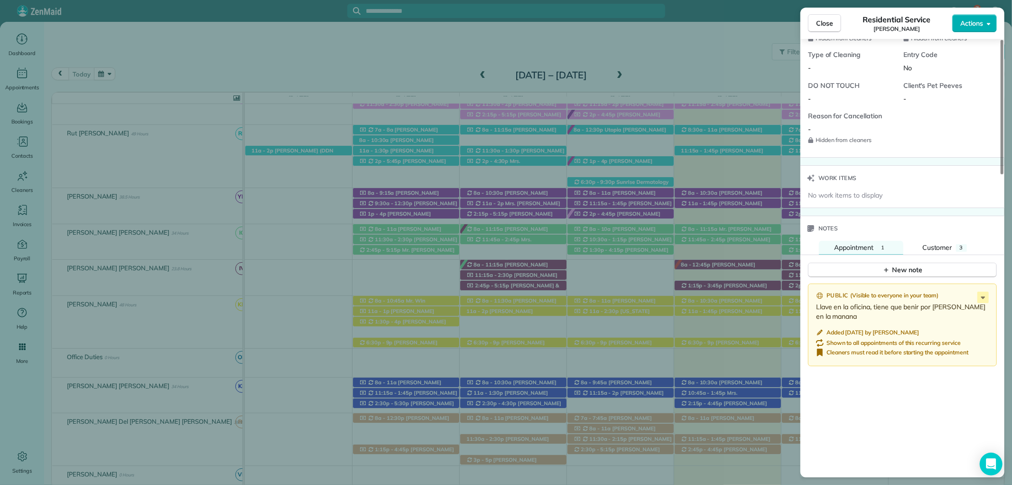
scroll to position [791, 0]
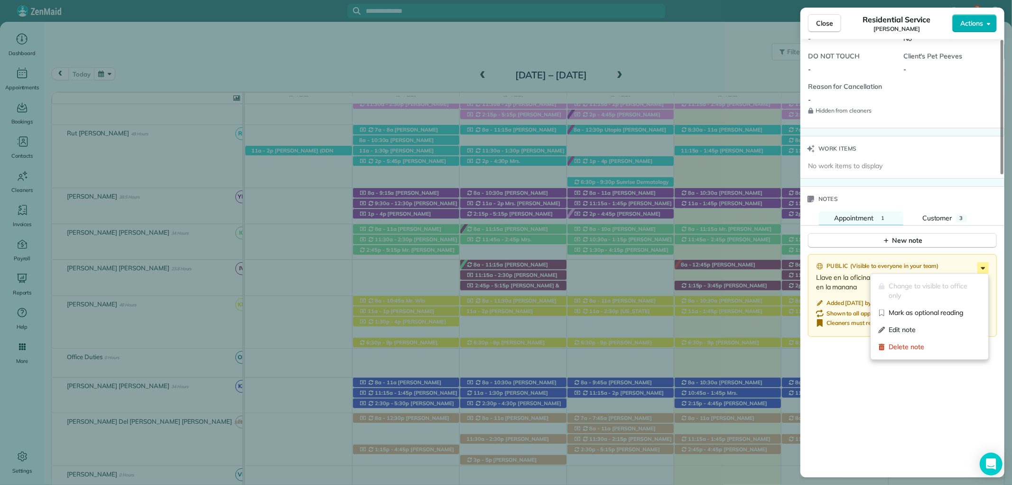
click at [981, 264] on icon at bounding box center [983, 267] width 11 height 11
click at [917, 328] on span "Edit note" at bounding box center [935, 329] width 92 height 9
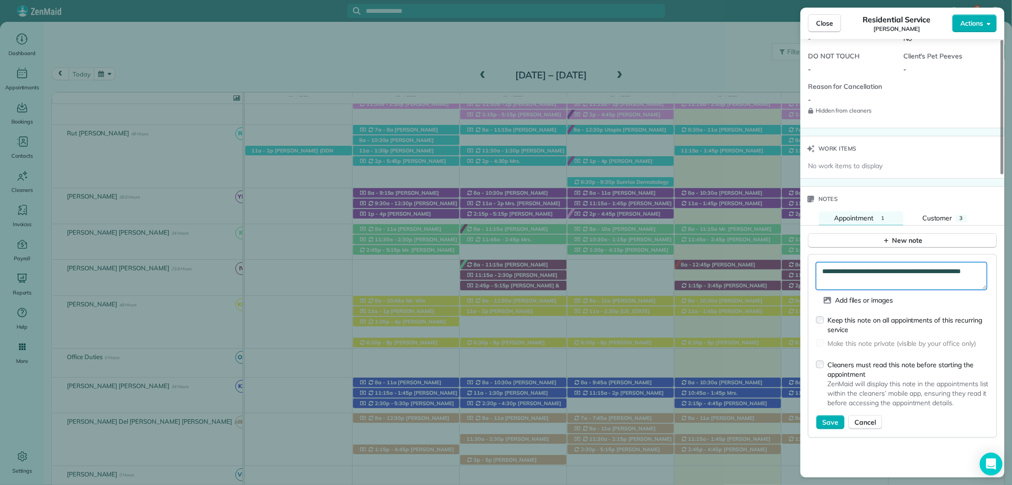
click at [915, 270] on textarea "**********" at bounding box center [901, 276] width 171 height 28
type textarea "**********"
click at [832, 424] on span "Save" at bounding box center [830, 421] width 16 height 9
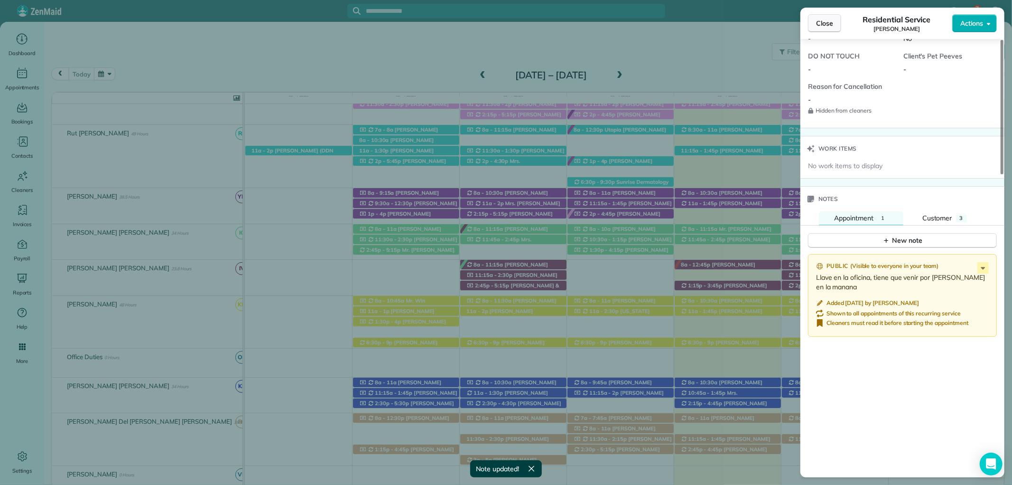
click at [826, 24] on span "Close" at bounding box center [824, 23] width 17 height 9
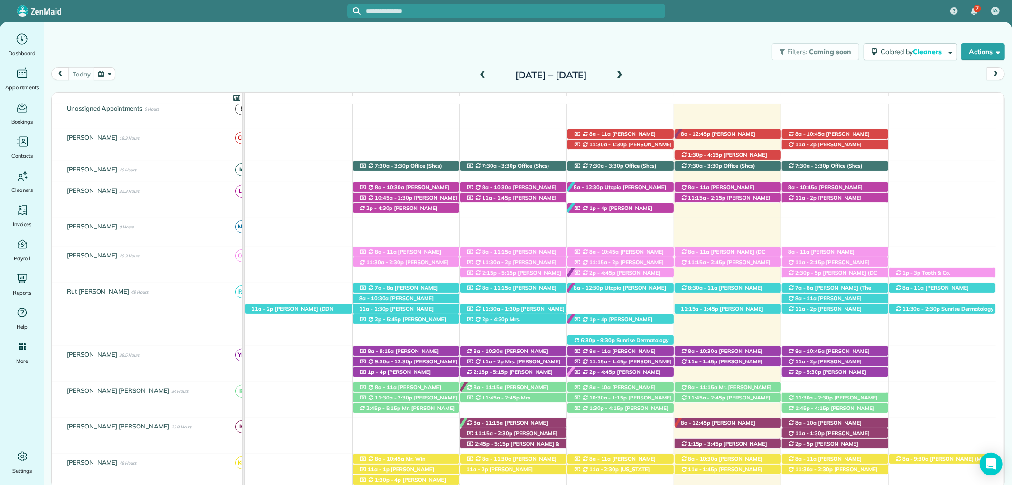
scroll to position [28, 0]
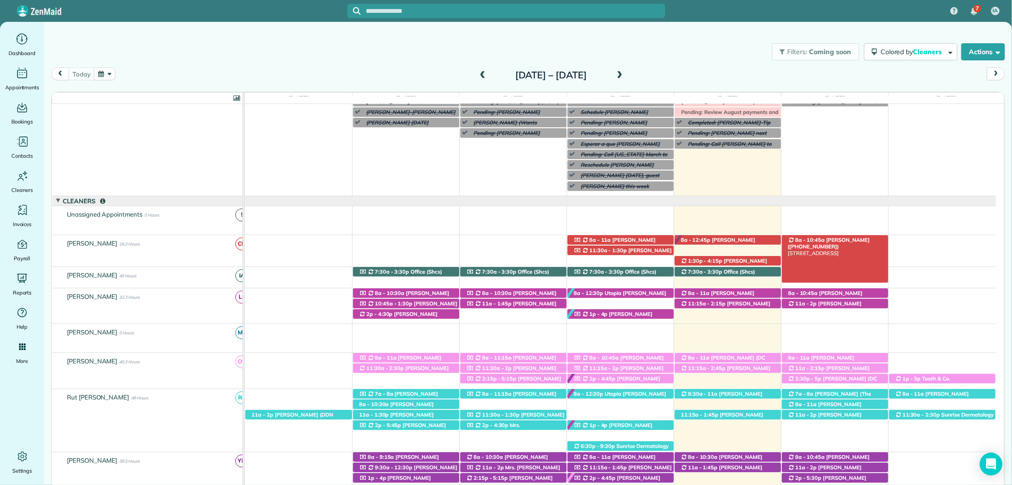
click at [856, 239] on span "Martha Miller (+12512755769)" at bounding box center [829, 242] width 82 height 13
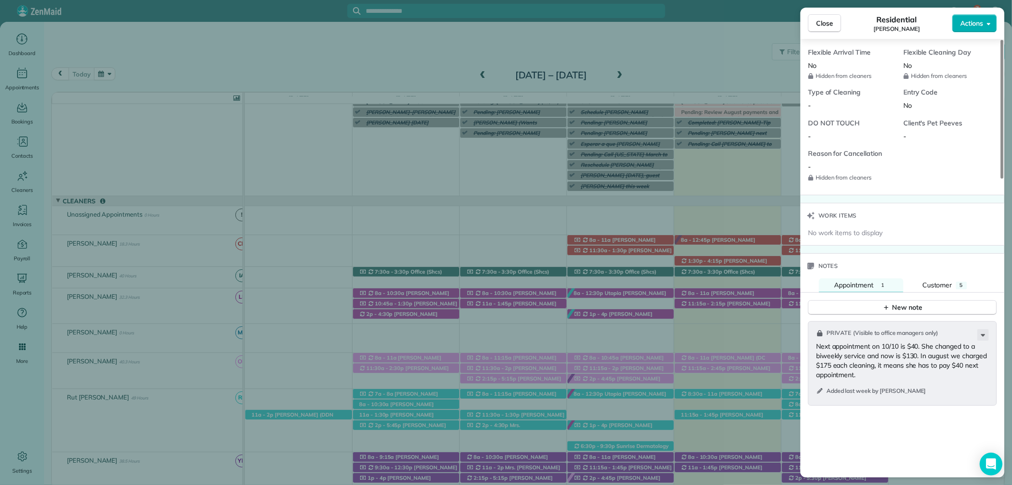
scroll to position [738, 0]
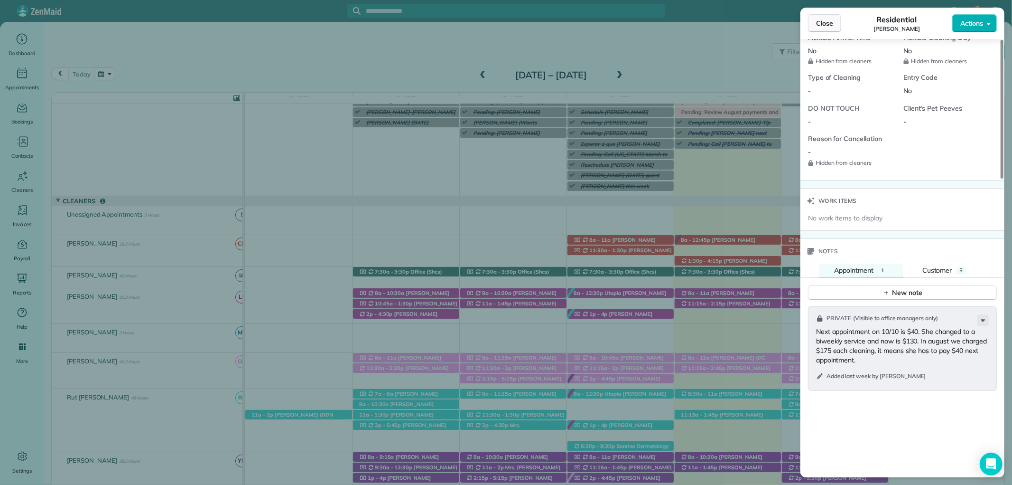
click at [822, 21] on span "Close" at bounding box center [824, 23] width 17 height 9
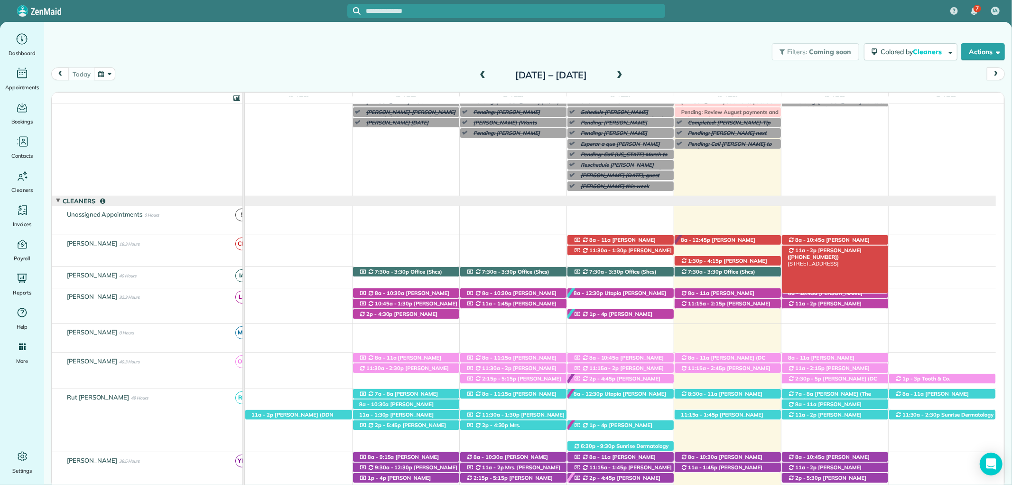
click at [842, 252] on span "Kari Benson (+12515811909)" at bounding box center [825, 253] width 74 height 13
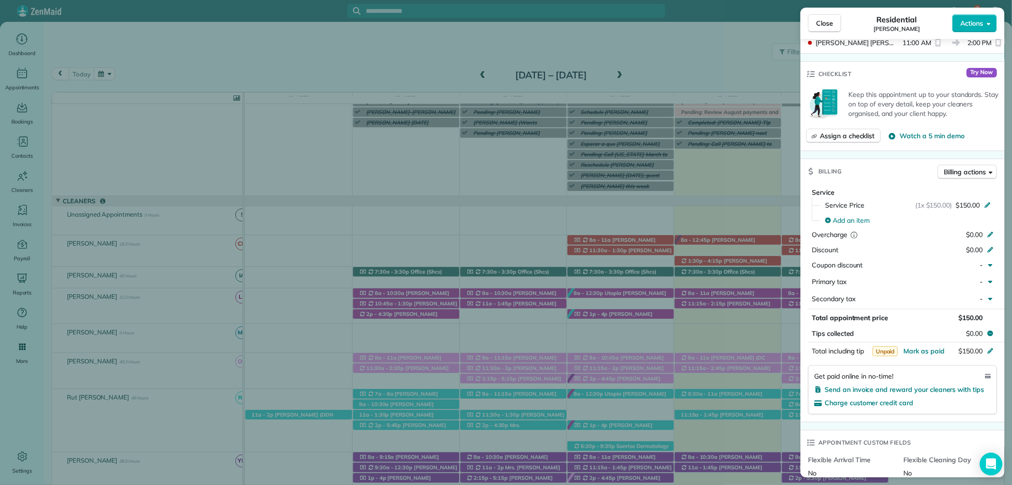
scroll to position [592, 0]
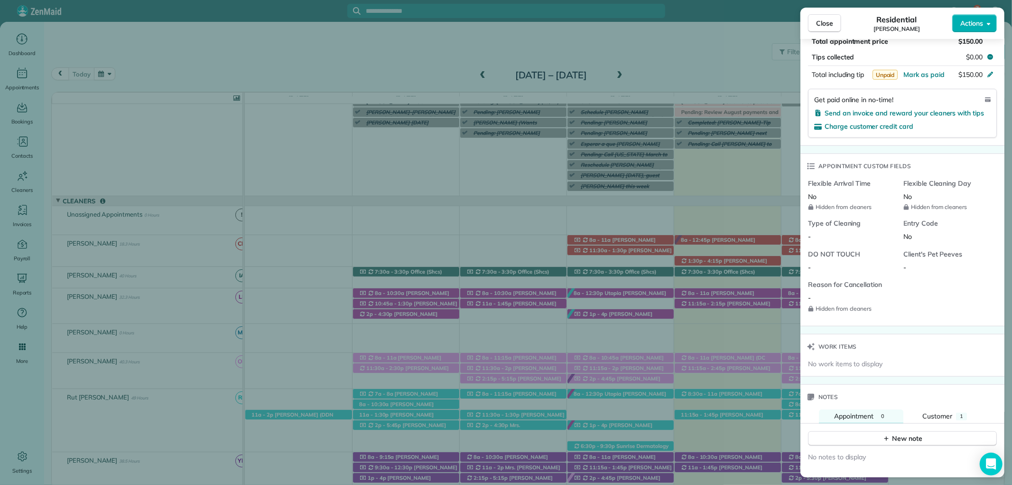
click at [949, 423] on div "New note" at bounding box center [903, 434] width 204 height 23
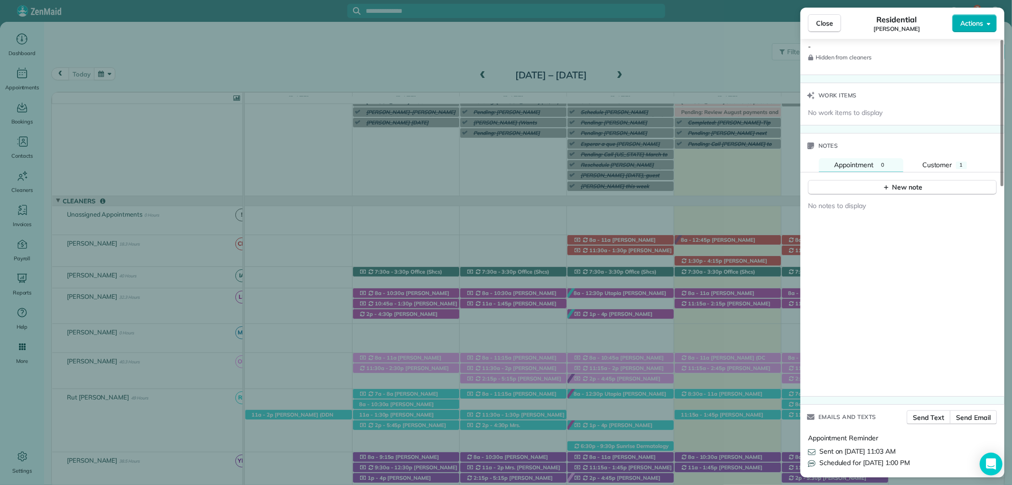
scroll to position [791, 0]
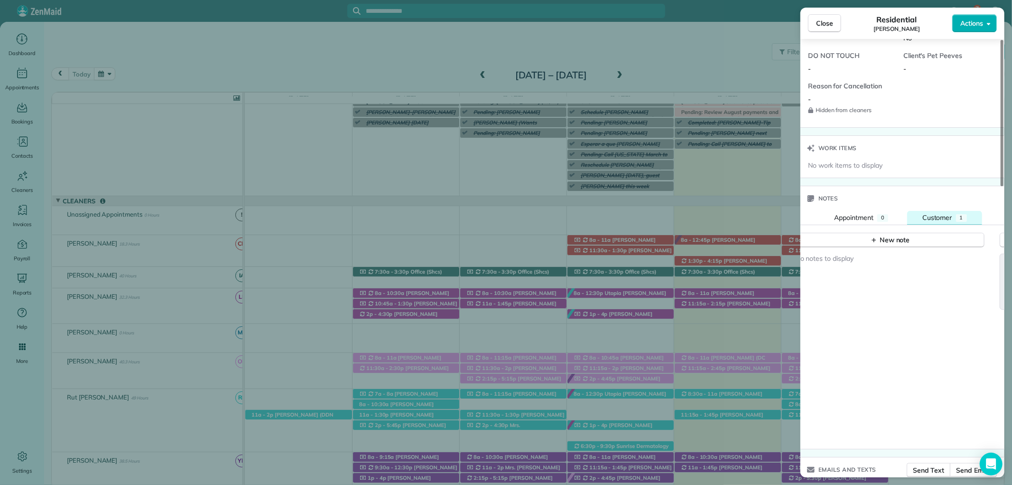
click at [935, 214] on span "Customer" at bounding box center [938, 217] width 30 height 9
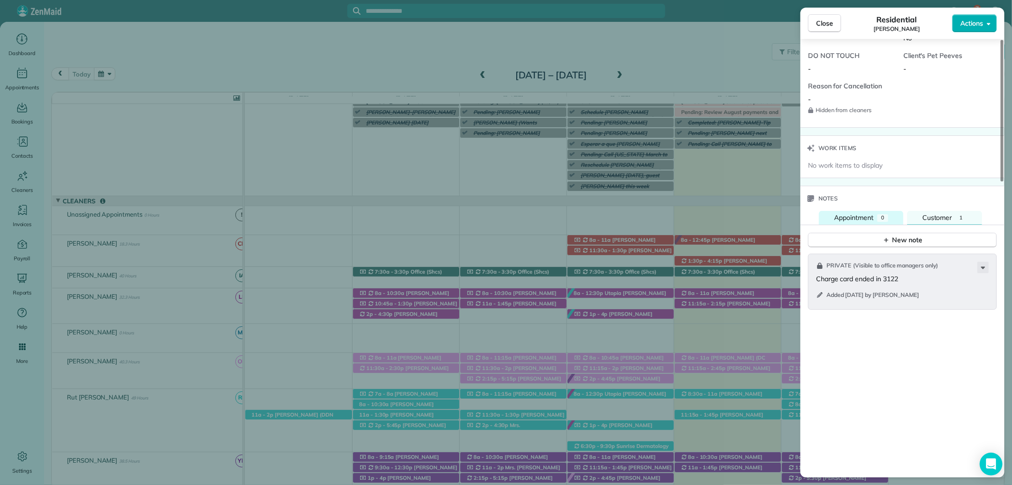
click at [851, 214] on span "Appointment" at bounding box center [853, 217] width 39 height 9
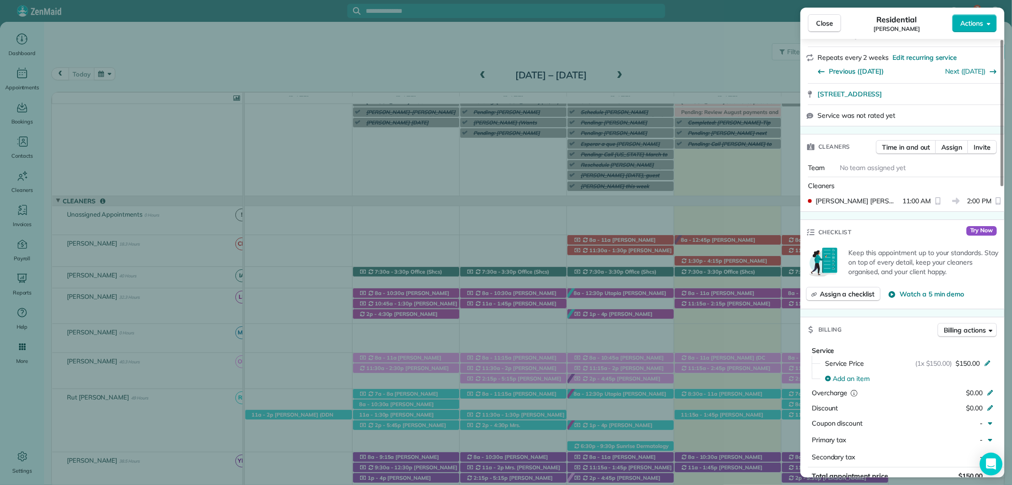
scroll to position [0, 0]
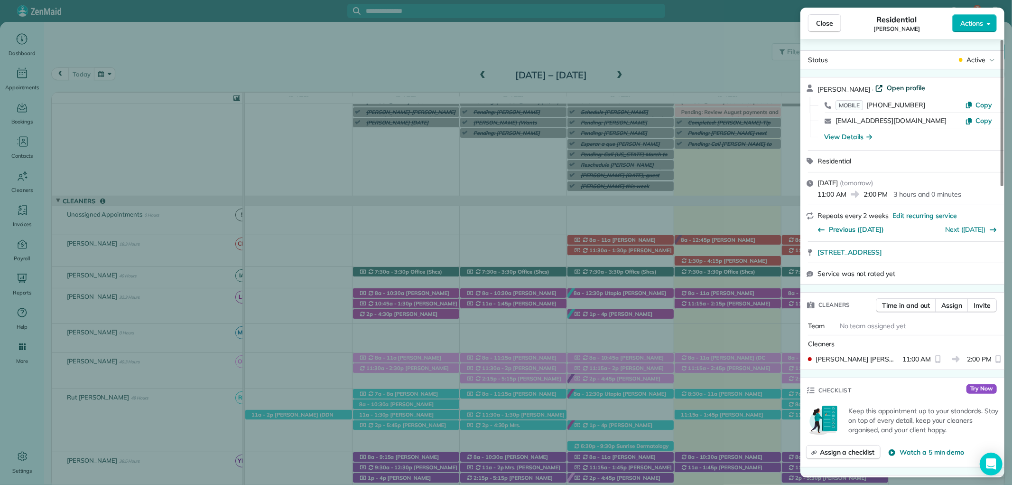
click at [887, 84] on span "Open profile" at bounding box center [906, 87] width 38 height 9
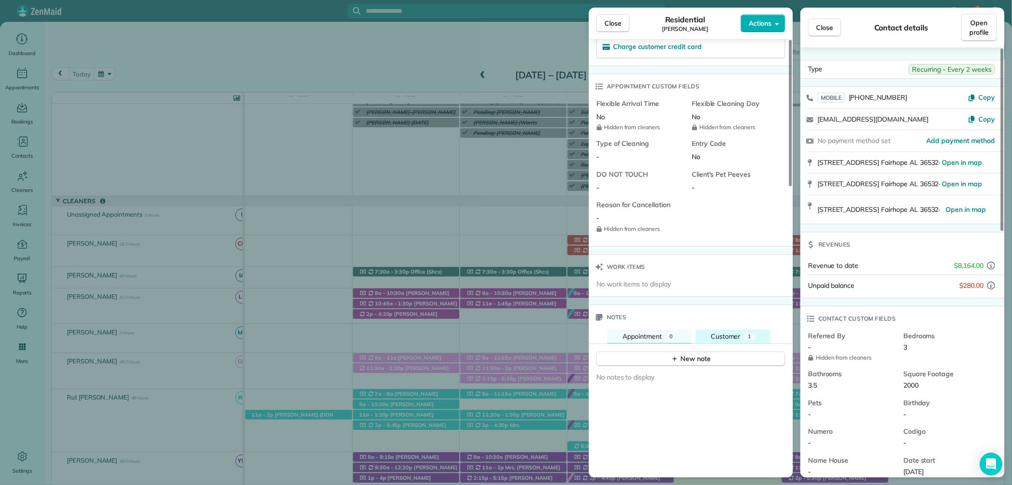
scroll to position [685, 0]
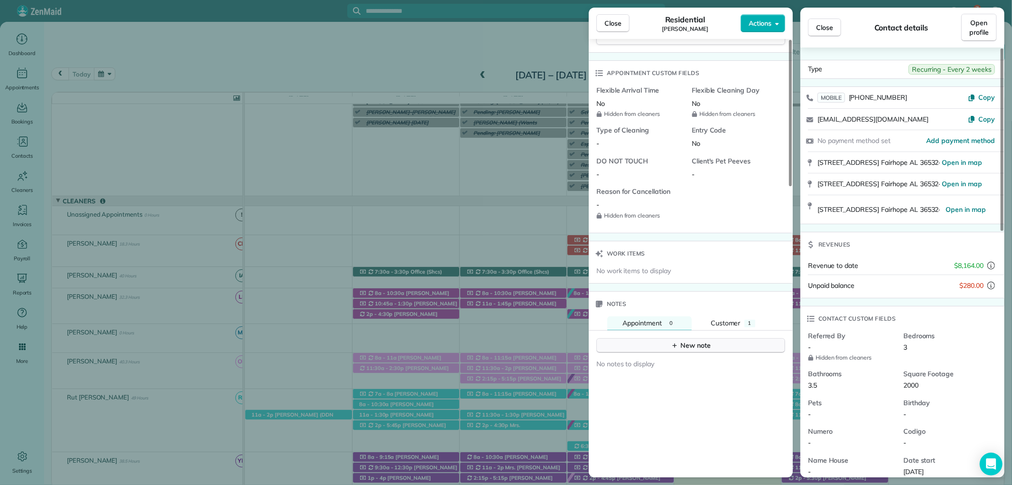
click at [671, 352] on button "New note" at bounding box center [691, 345] width 189 height 15
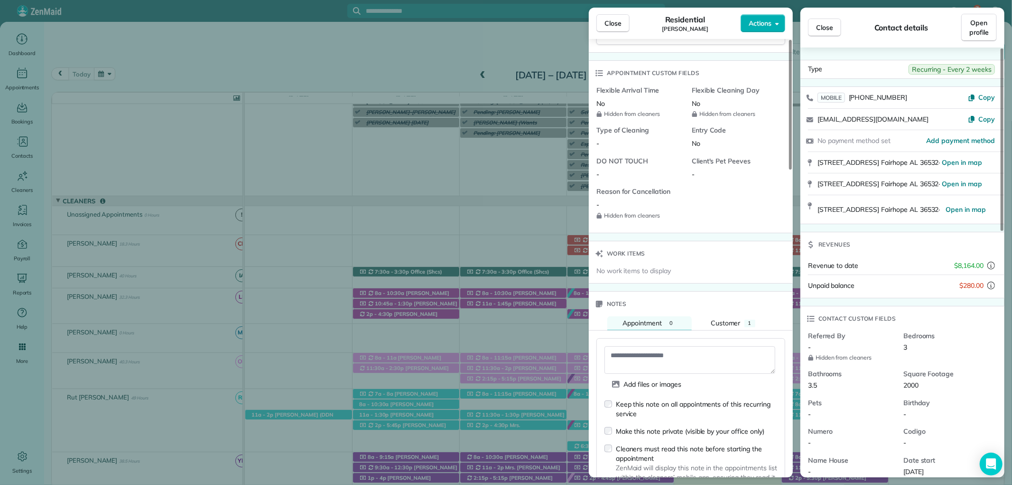
click at [602, 443] on div "Add files or images Keep this note on all appointments of this recurring servic…" at bounding box center [691, 429] width 189 height 183
click at [637, 358] on textarea at bounding box center [690, 360] width 171 height 28
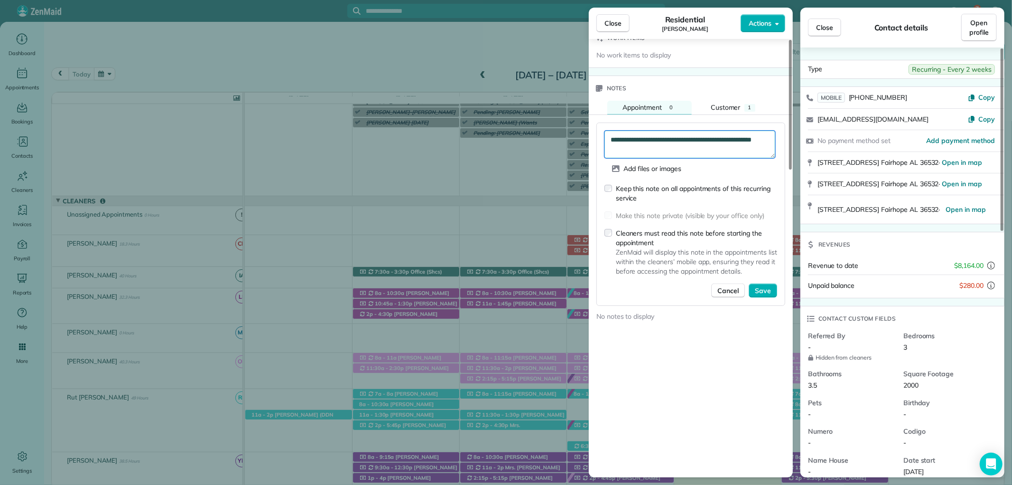
scroll to position [1002, 0]
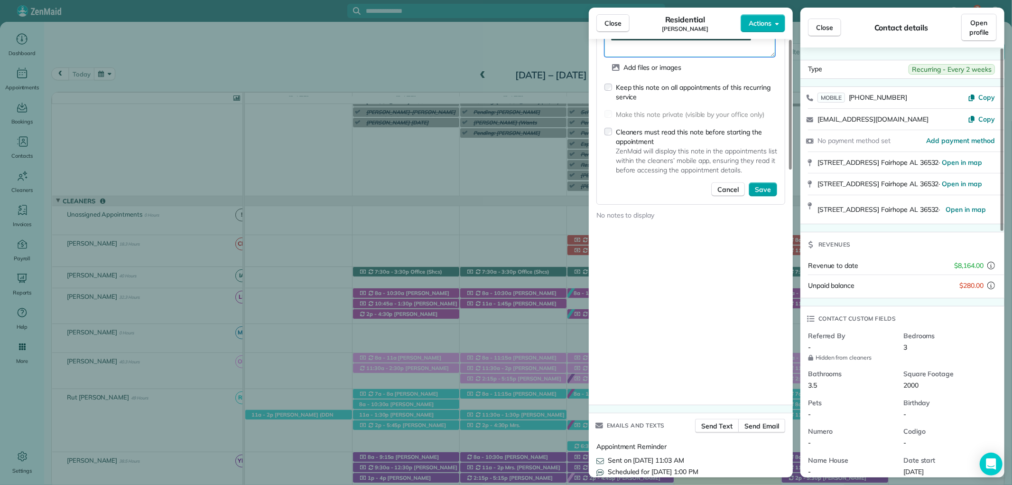
type textarea "**********"
click at [766, 192] on span "Save" at bounding box center [763, 189] width 16 height 9
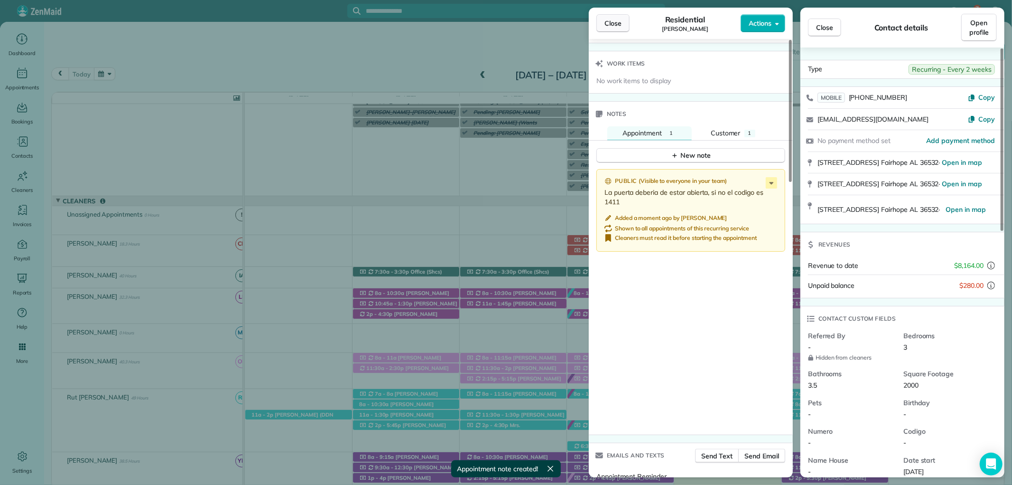
scroll to position [940, 0]
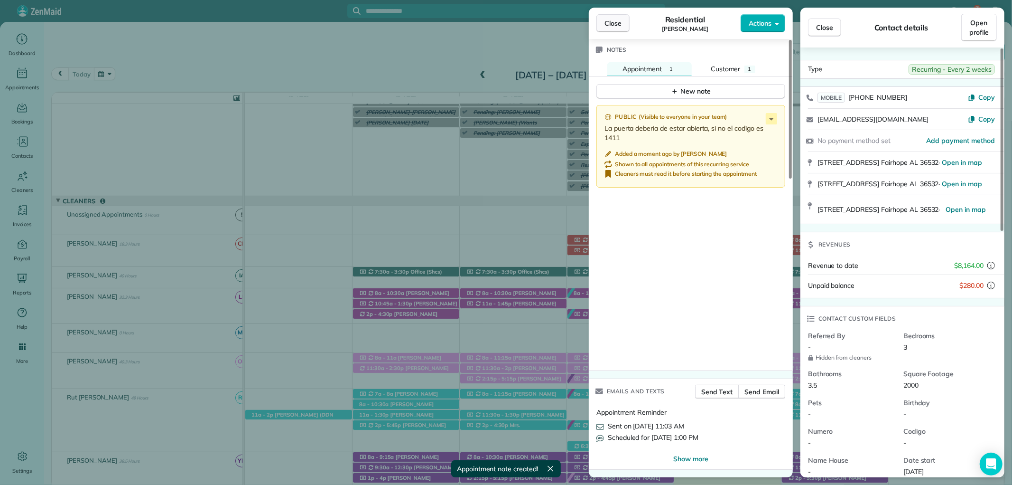
click at [612, 22] on span "Close" at bounding box center [613, 23] width 17 height 9
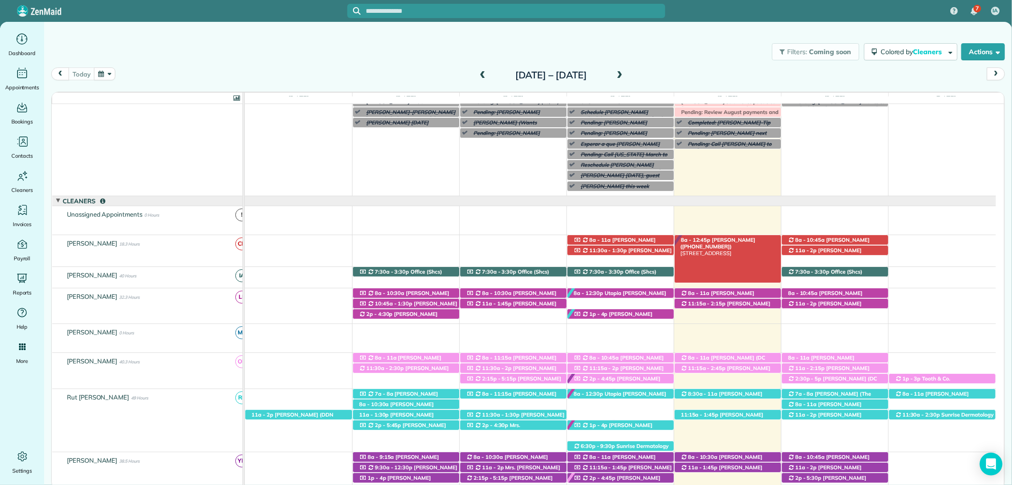
click at [714, 239] on span "Susan Chambers (+13344144451)" at bounding box center [718, 242] width 75 height 13
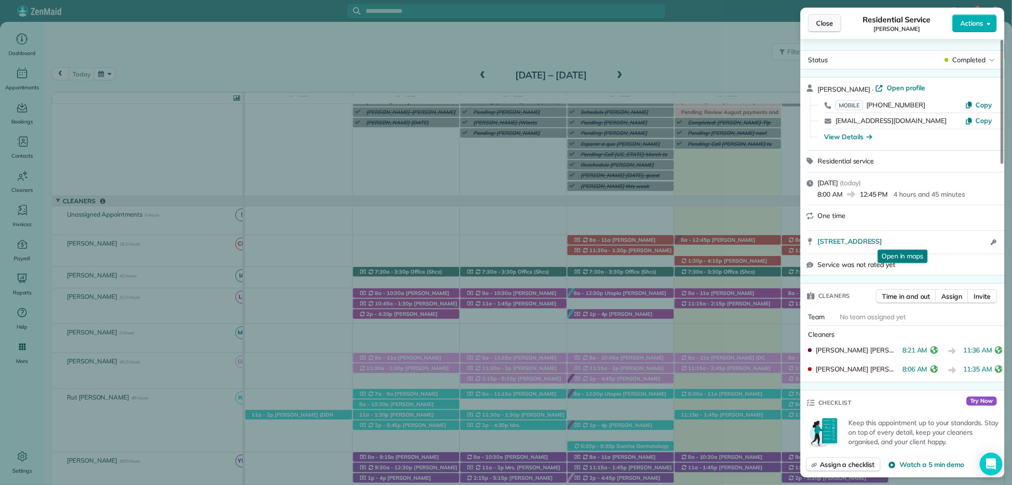
click at [822, 23] on span "Close" at bounding box center [824, 23] width 17 height 9
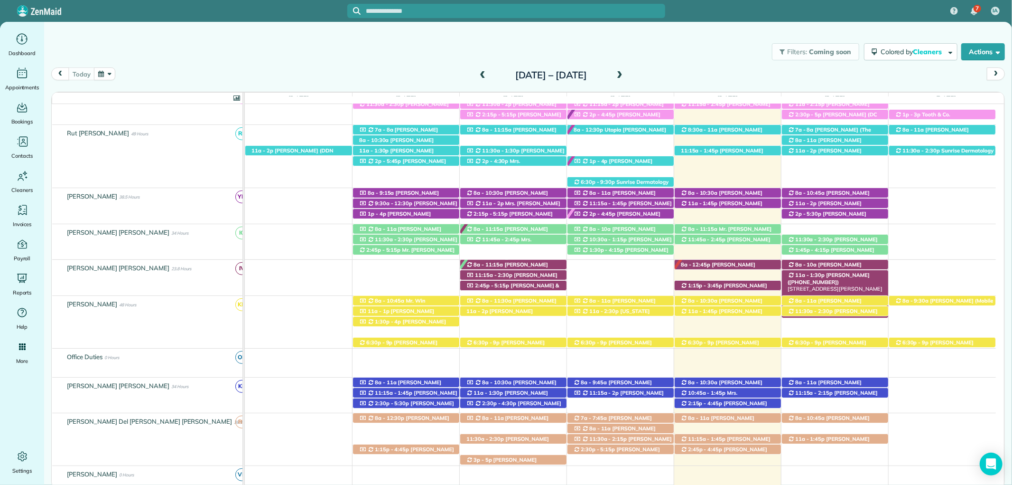
scroll to position [344, 0]
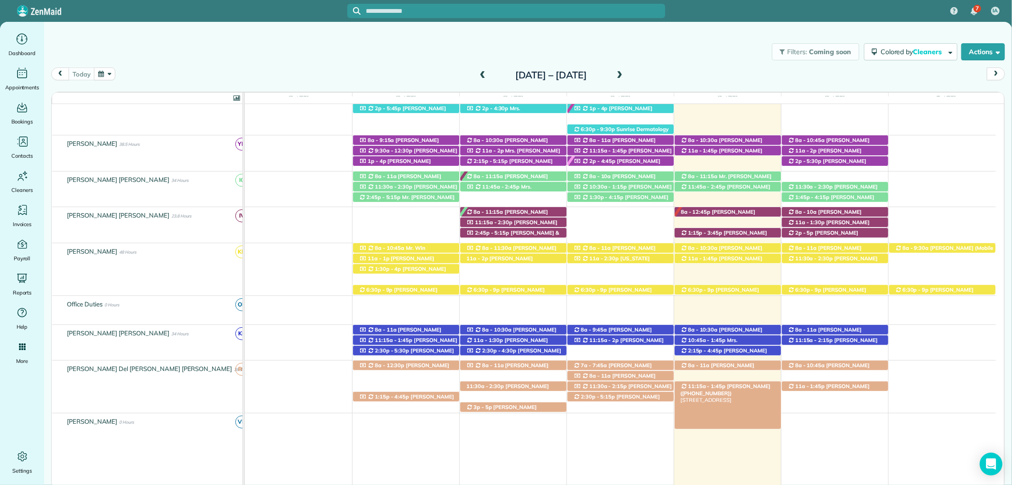
click at [767, 385] on div "11:15a - 1:45p Teresa Saad (+12517517202) 9511 Bay Road South - Foley, AL, 36535" at bounding box center [728, 386] width 106 height 10
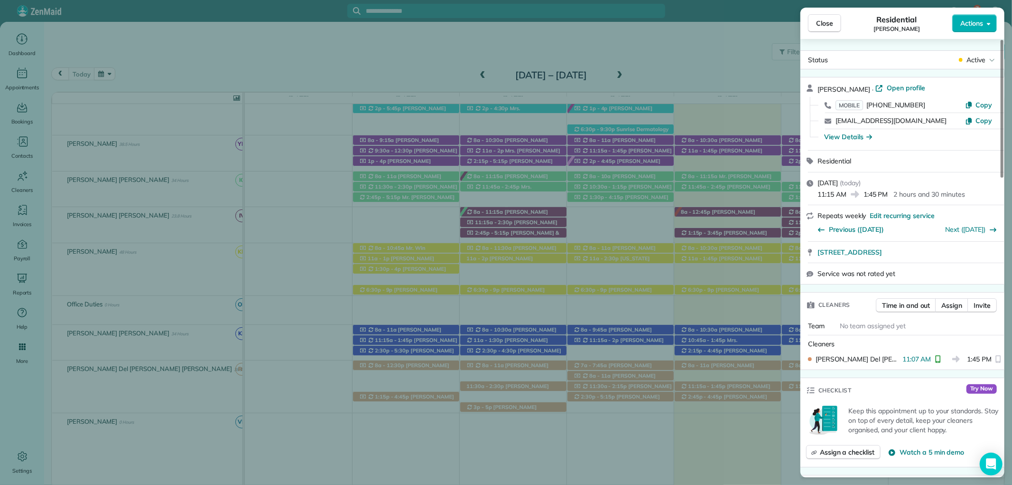
drag, startPoint x: 696, startPoint y: 178, endPoint x: 782, endPoint y: 121, distance: 103.3
click at [696, 178] on div "Close Residential Teresa Saad Actions Status Active Teresa Saad · Open profile …" at bounding box center [506, 242] width 1012 height 485
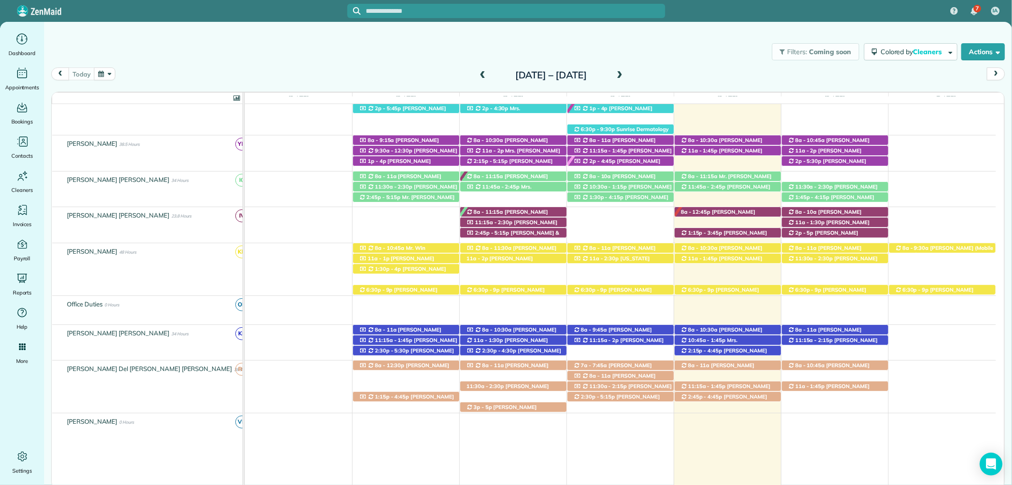
scroll to position [239, 0]
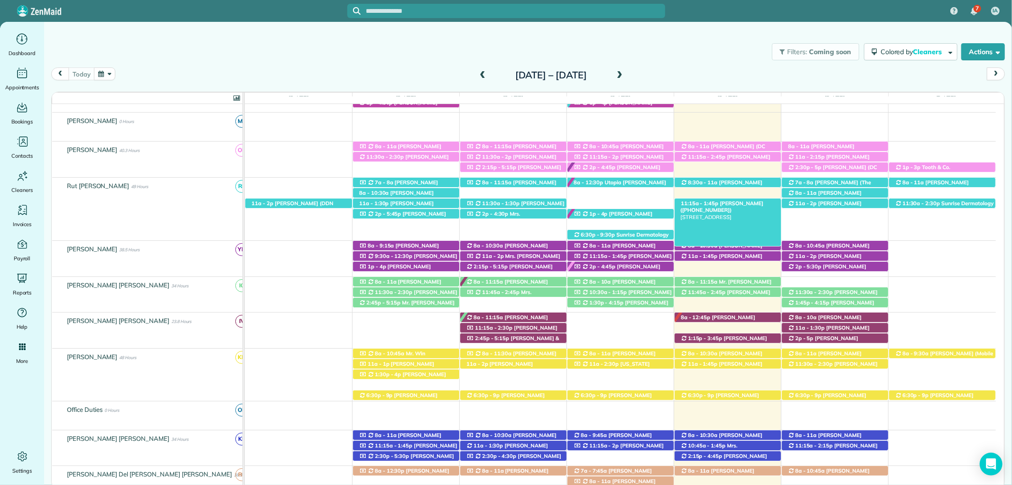
click at [738, 204] on span "Caroline Cochran (+13107956822)" at bounding box center [722, 206] width 83 height 13
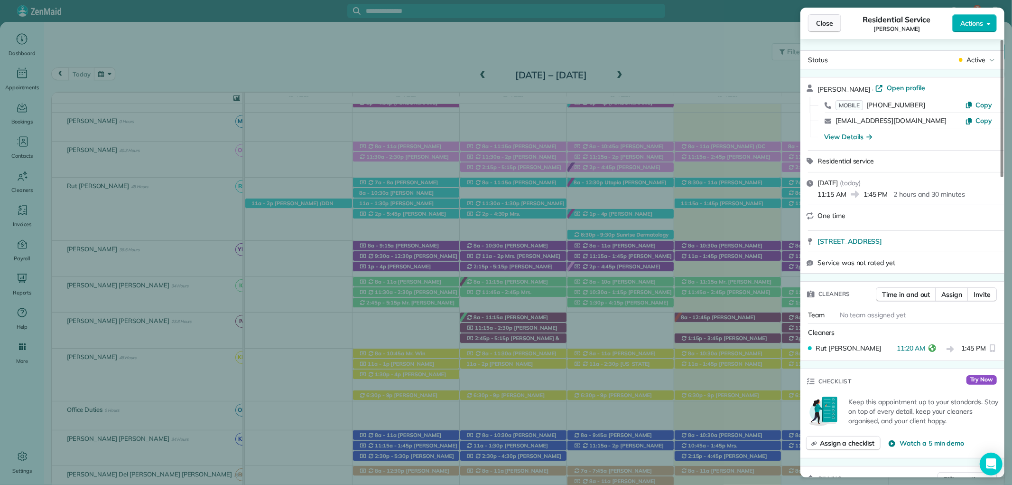
click at [814, 21] on button "Close" at bounding box center [824, 23] width 33 height 18
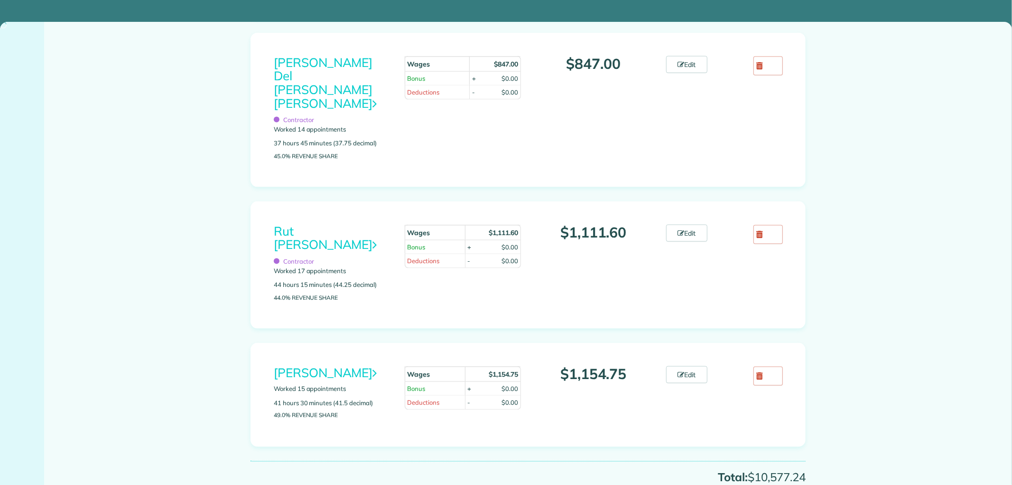
scroll to position [1160, 0]
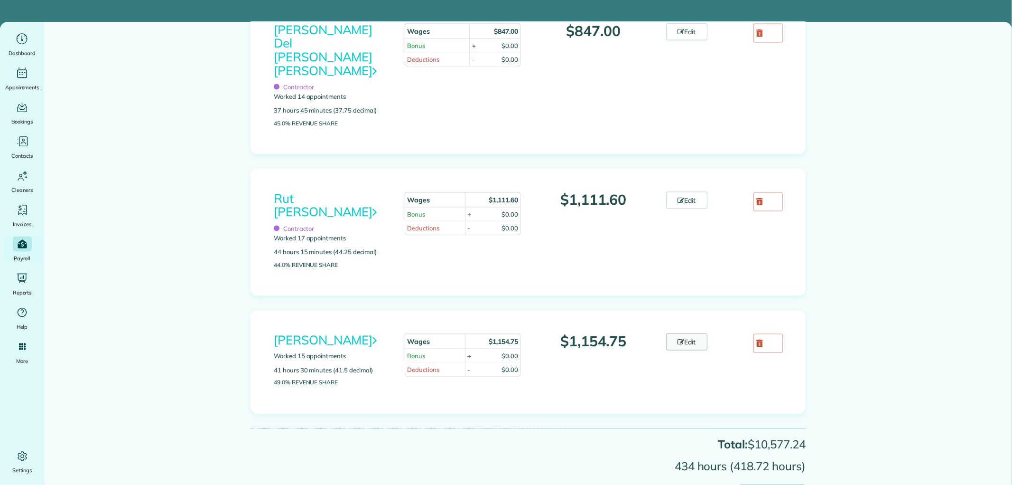
click at [679, 333] on link "Edit" at bounding box center [687, 341] width 42 height 17
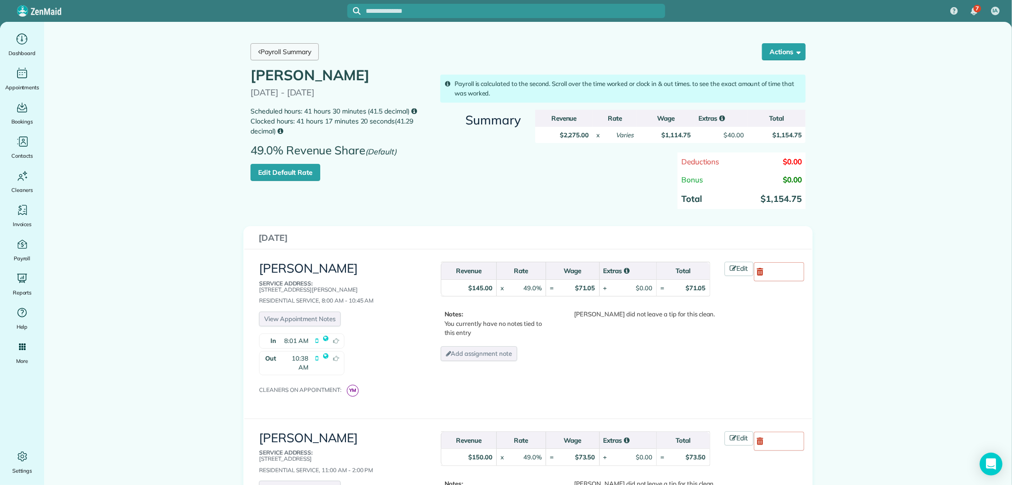
click at [296, 49] on link "Payroll Summary" at bounding box center [285, 51] width 68 height 17
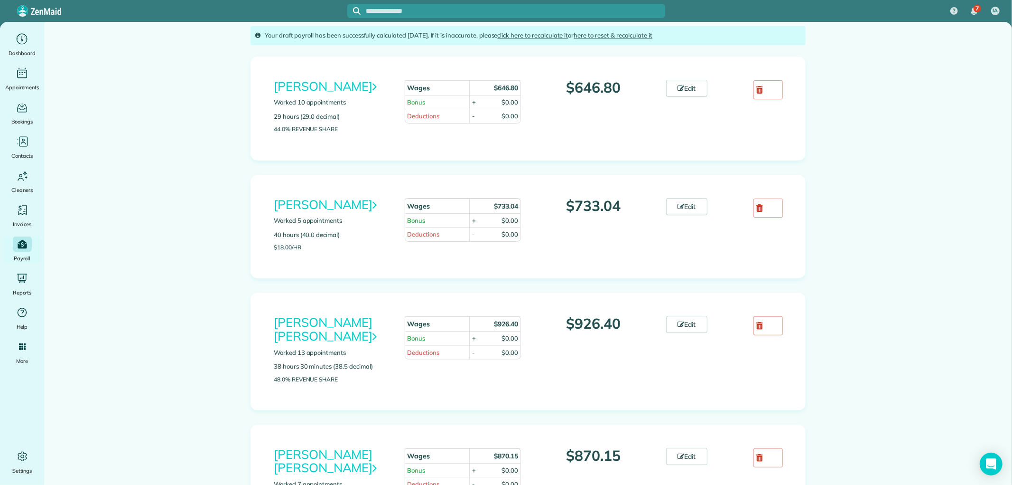
scroll to position [96, 0]
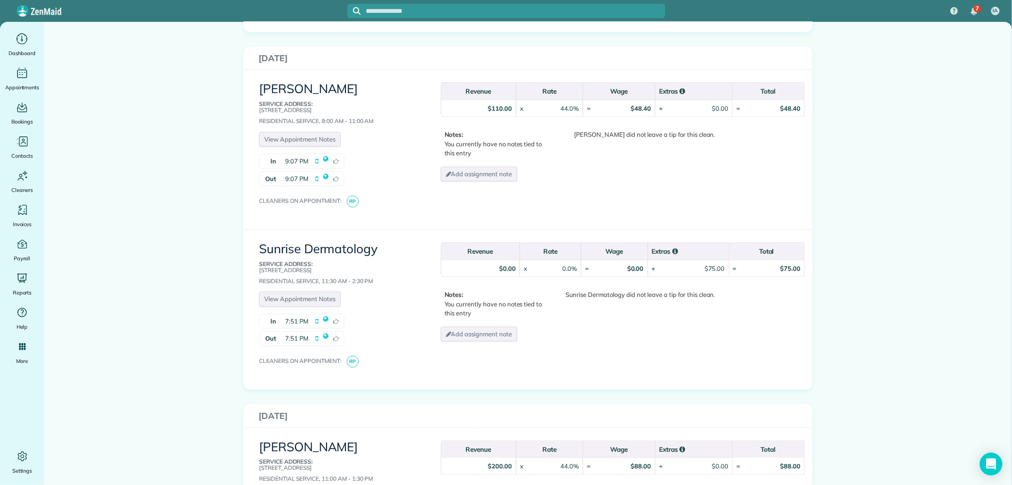
scroll to position [843, 0]
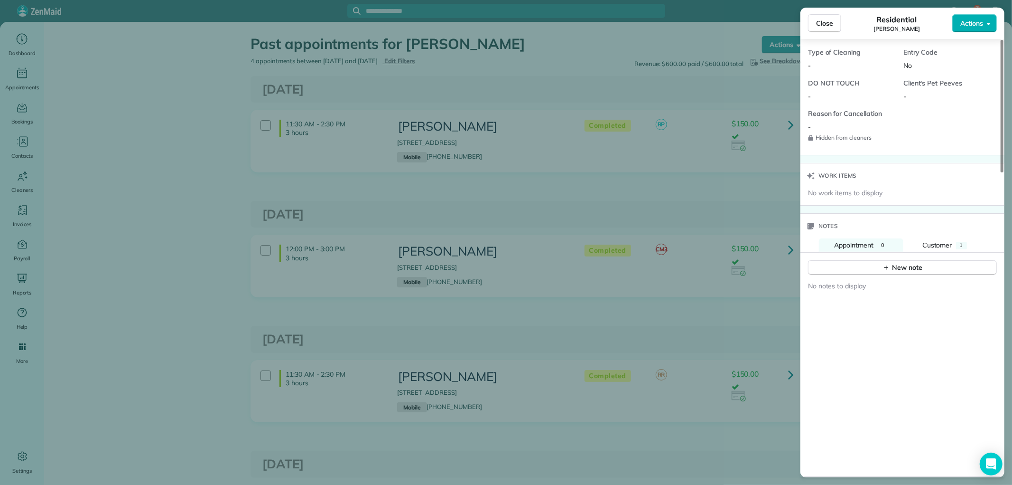
scroll to position [896, 0]
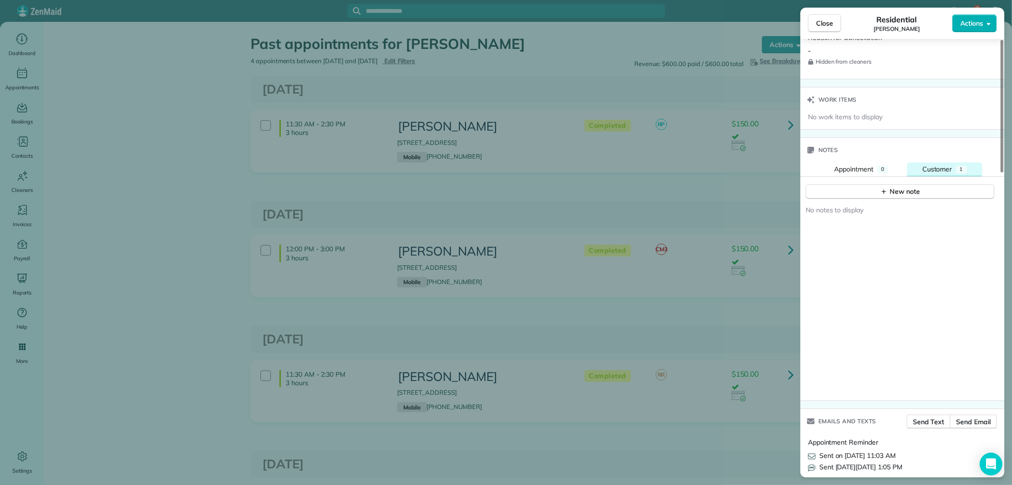
click at [948, 173] on button "Customer 1" at bounding box center [944, 169] width 75 height 14
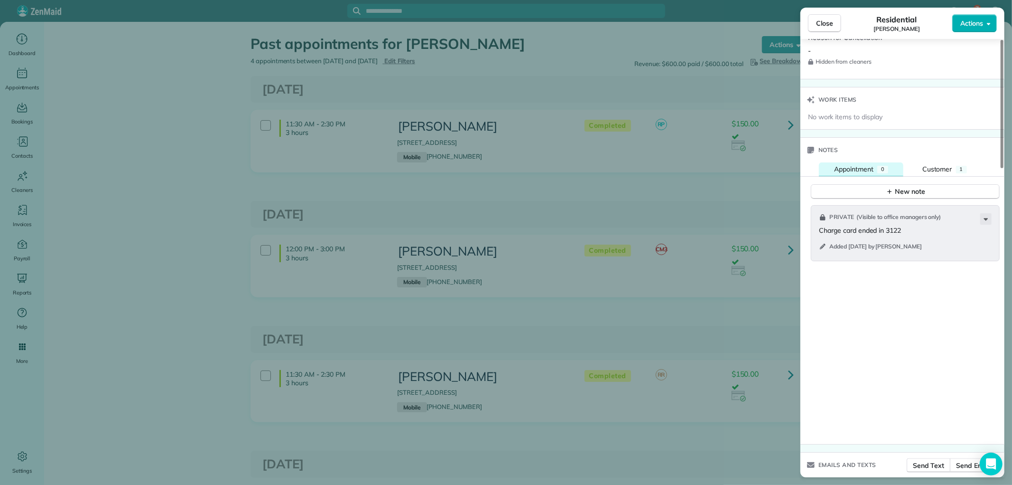
click at [865, 165] on span "Appointment" at bounding box center [853, 169] width 39 height 9
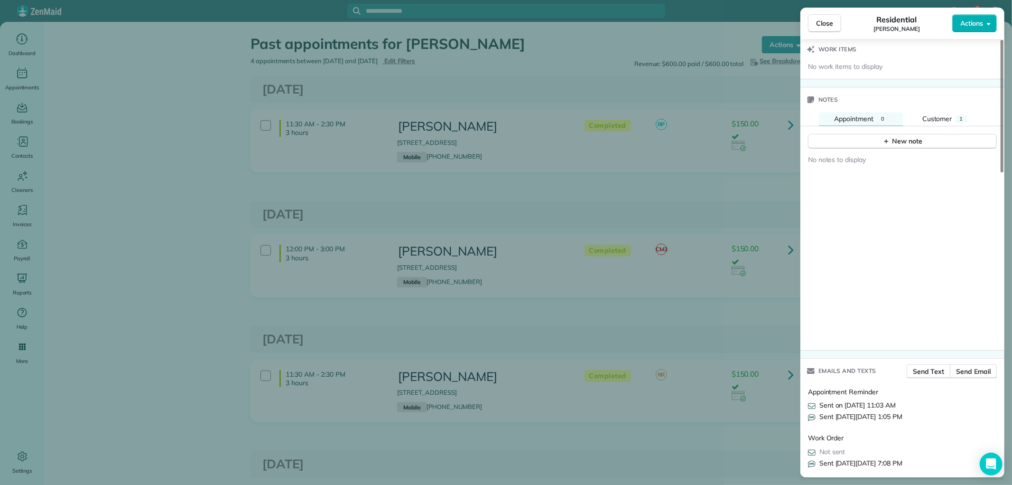
scroll to position [791, 0]
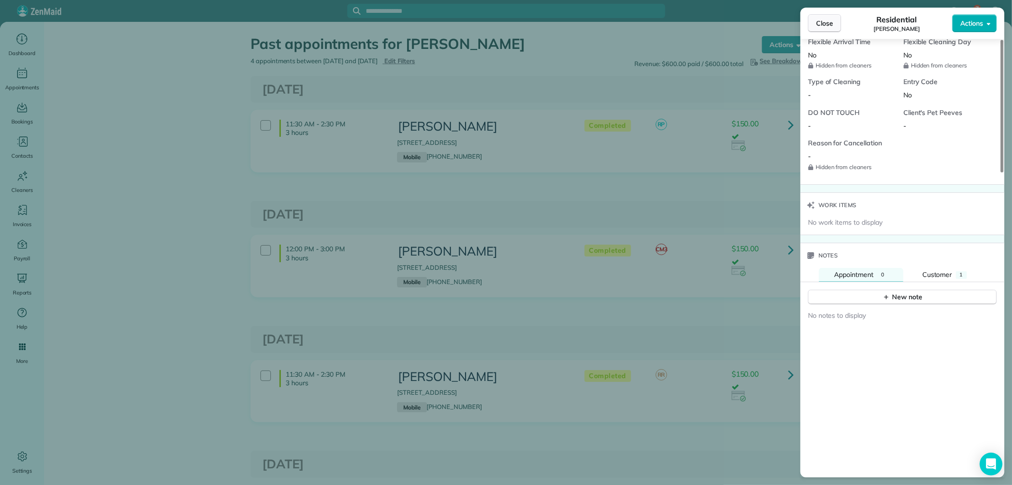
click at [833, 20] on button "Close" at bounding box center [824, 23] width 33 height 18
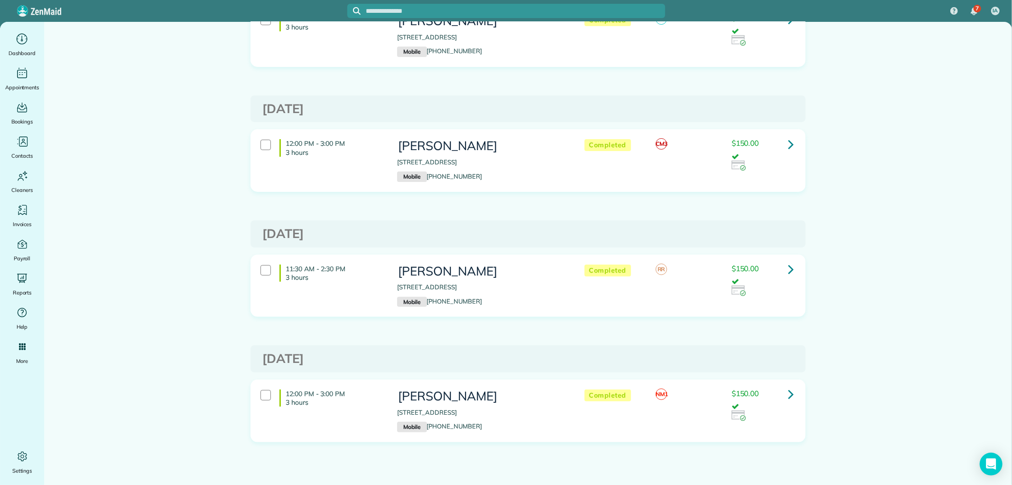
scroll to position [112, 0]
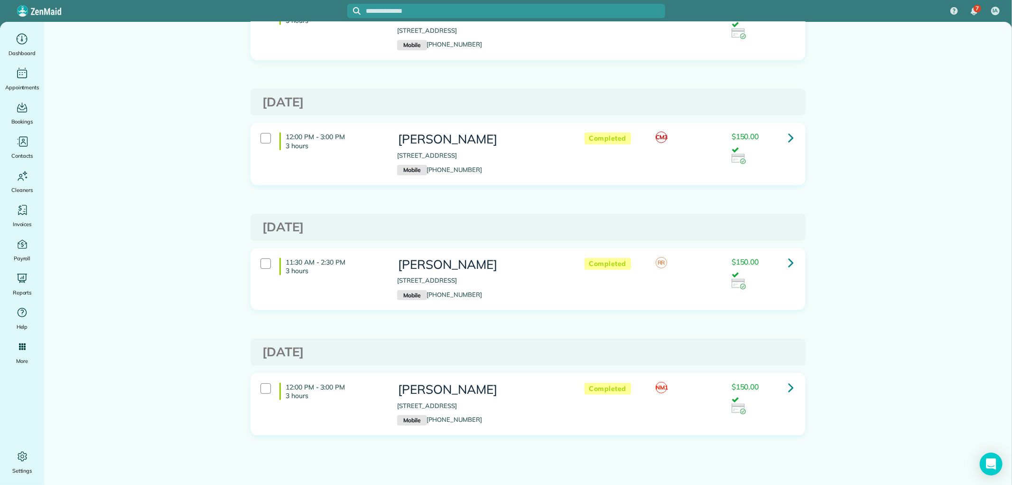
click at [782, 260] on link at bounding box center [791, 262] width 19 height 19
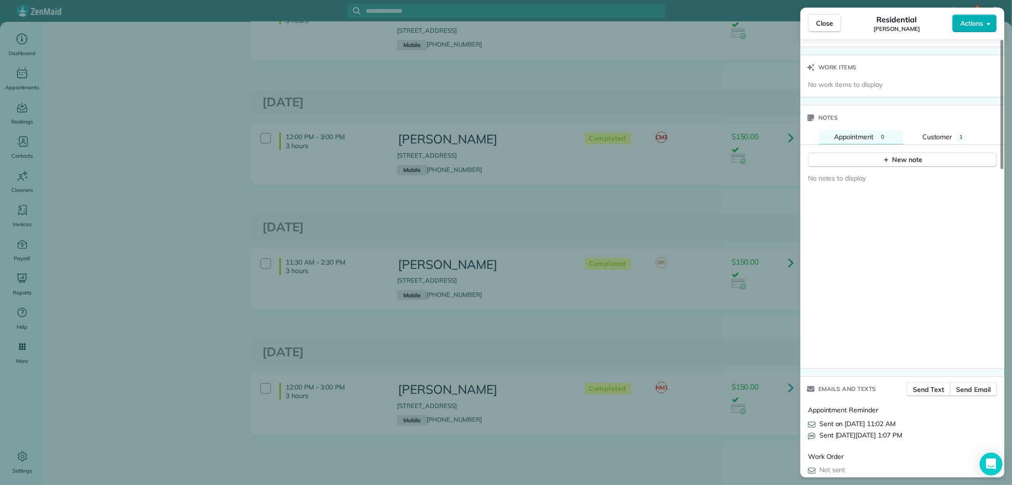
scroll to position [791, 0]
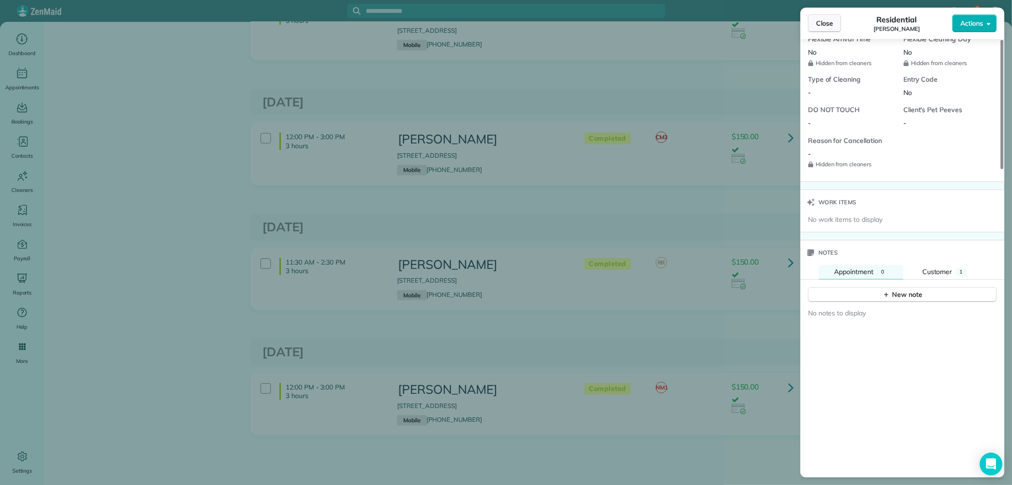
click at [828, 22] on span "Close" at bounding box center [824, 23] width 17 height 9
